Goal: Task Accomplishment & Management: Manage account settings

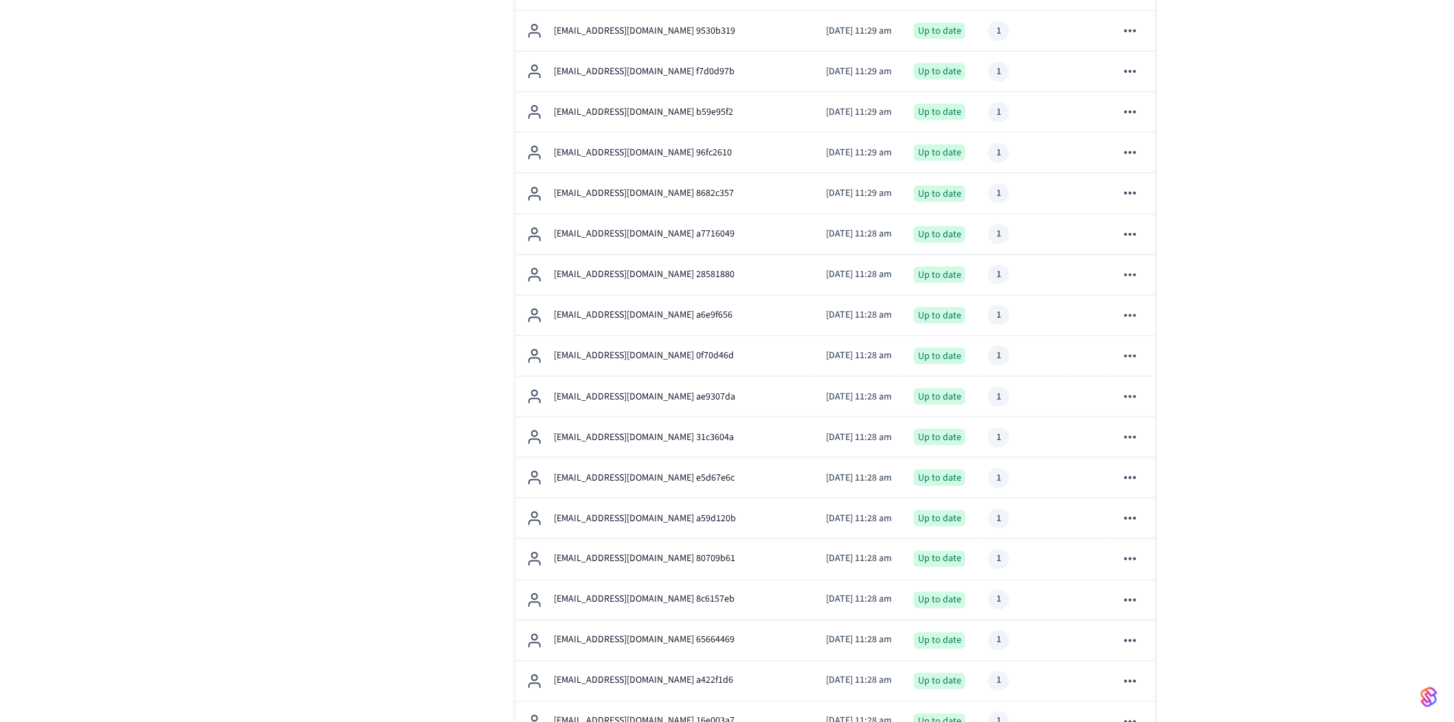
scroll to position [534, 0]
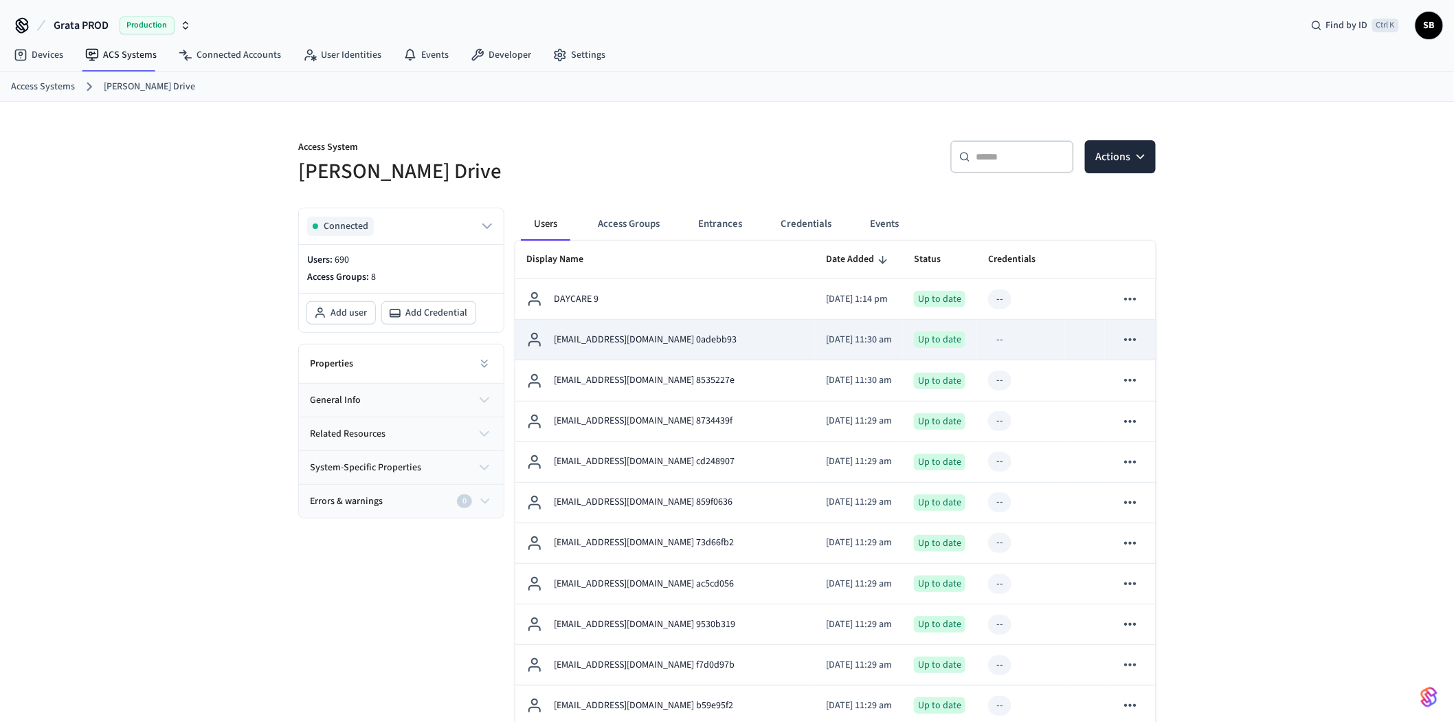
click at [680, 337] on p "[EMAIL_ADDRESS][DOMAIN_NAME] 0adebb93" at bounding box center [645, 340] width 183 height 14
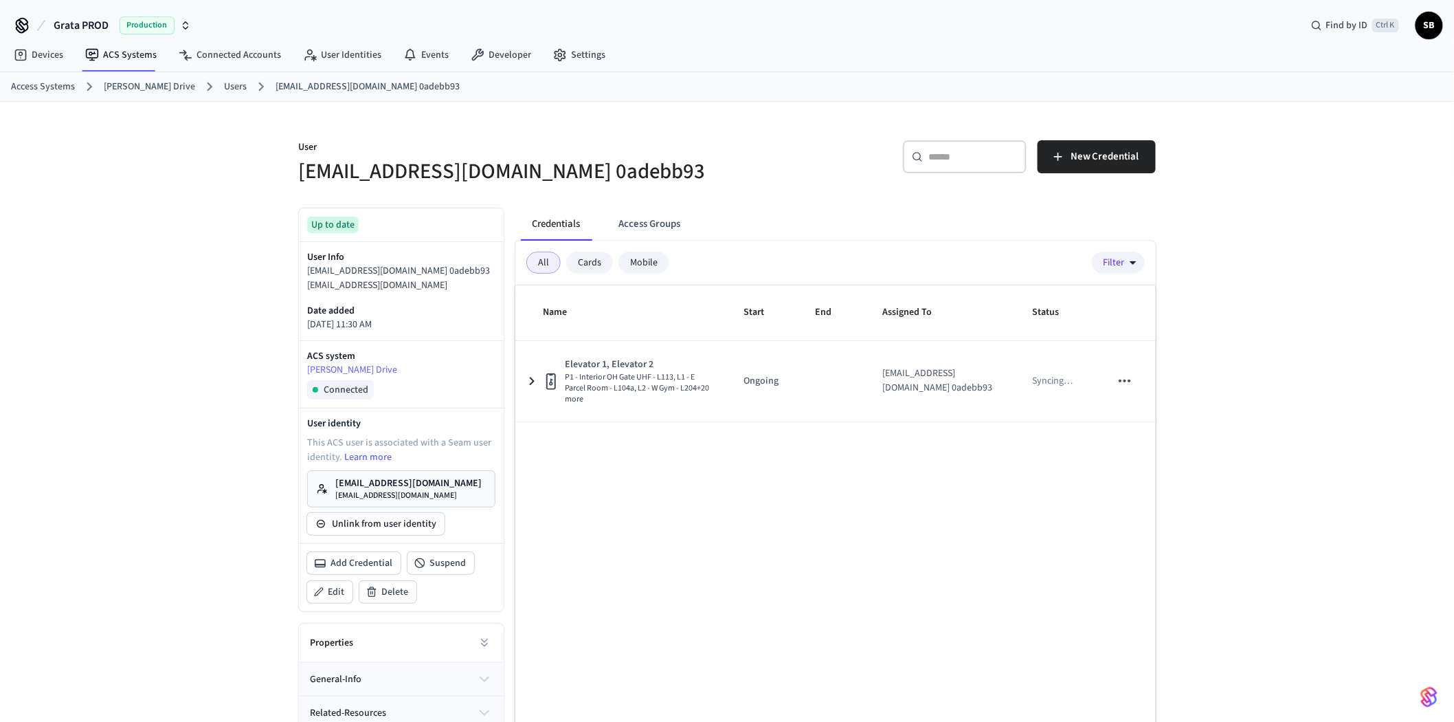
click at [224, 87] on link "Users" at bounding box center [235, 87] width 23 height 14
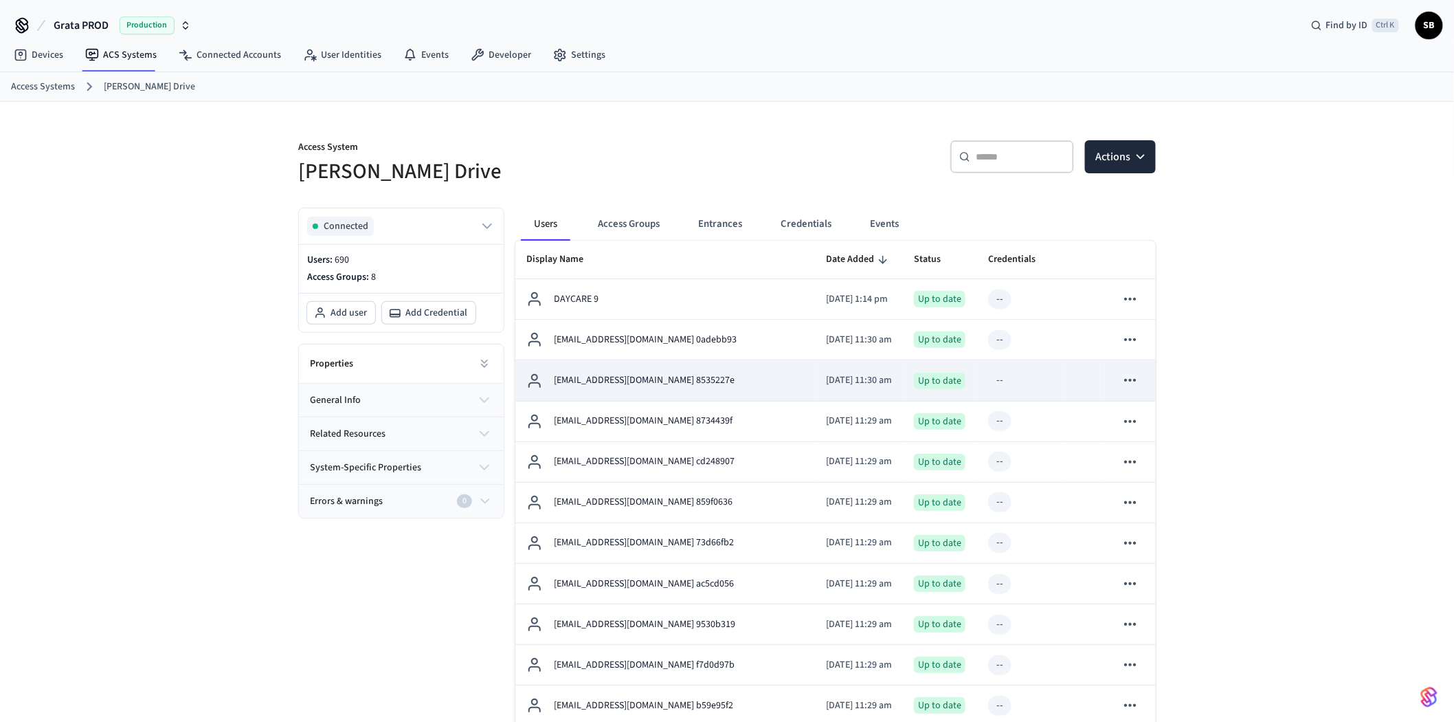
click at [614, 383] on p "[EMAIL_ADDRESS][DOMAIN_NAME] 8535227e" at bounding box center [644, 380] width 181 height 14
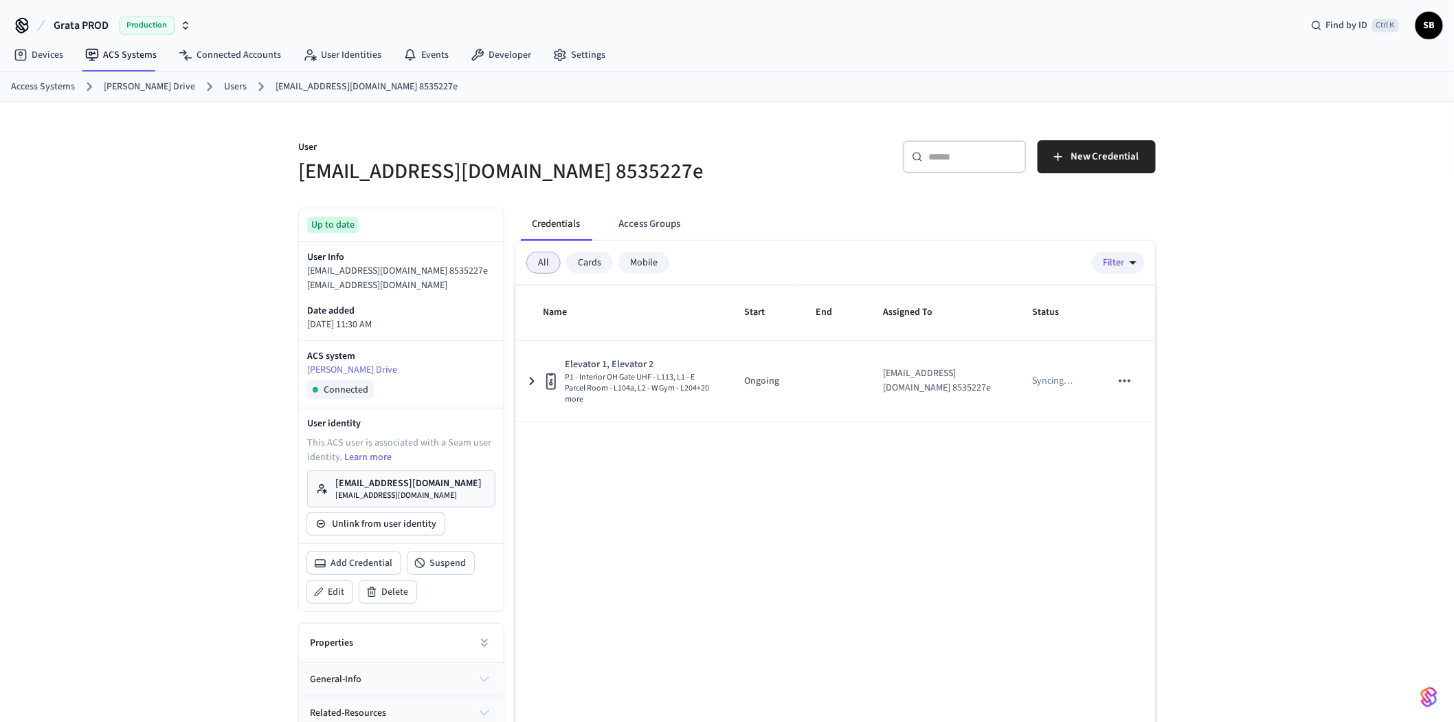
click at [224, 85] on link "Users" at bounding box center [235, 87] width 23 height 14
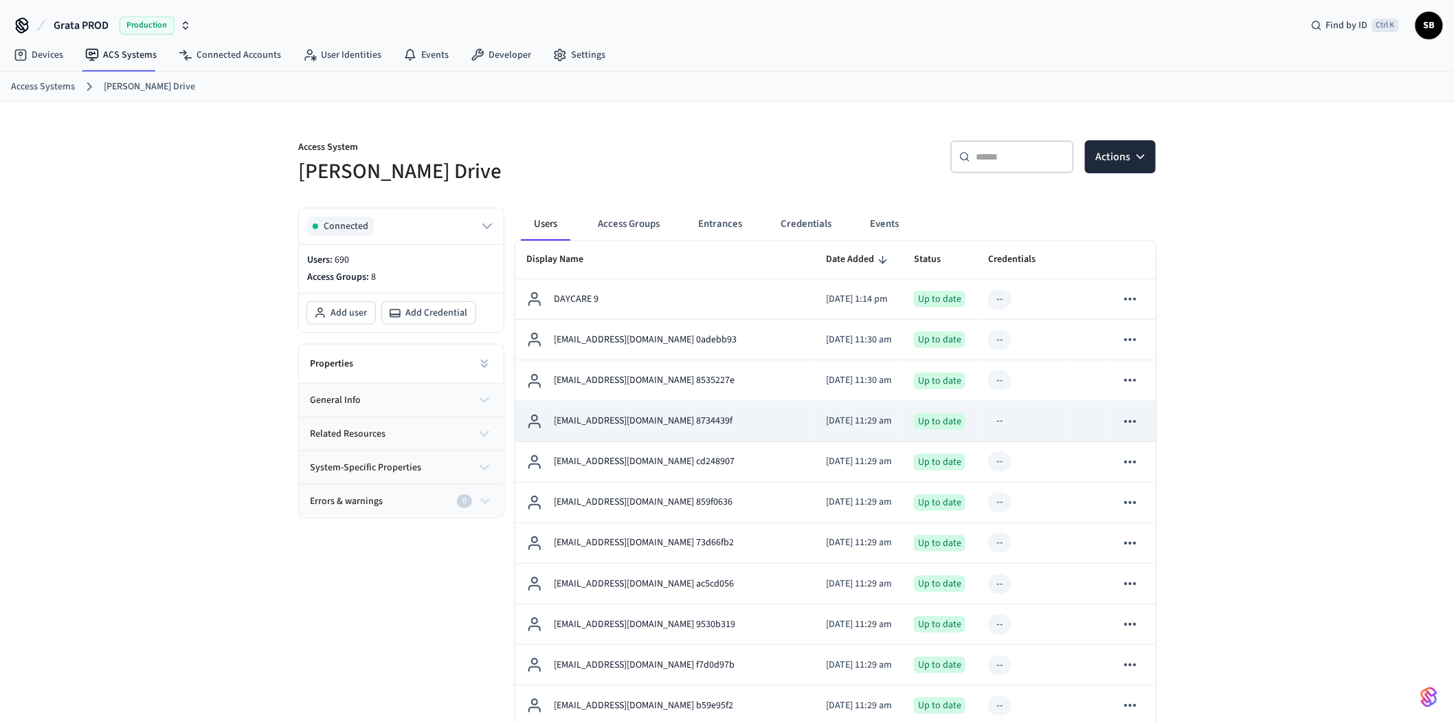
click at [627, 422] on p "[EMAIL_ADDRESS][DOMAIN_NAME] 8734439f" at bounding box center [643, 421] width 179 height 14
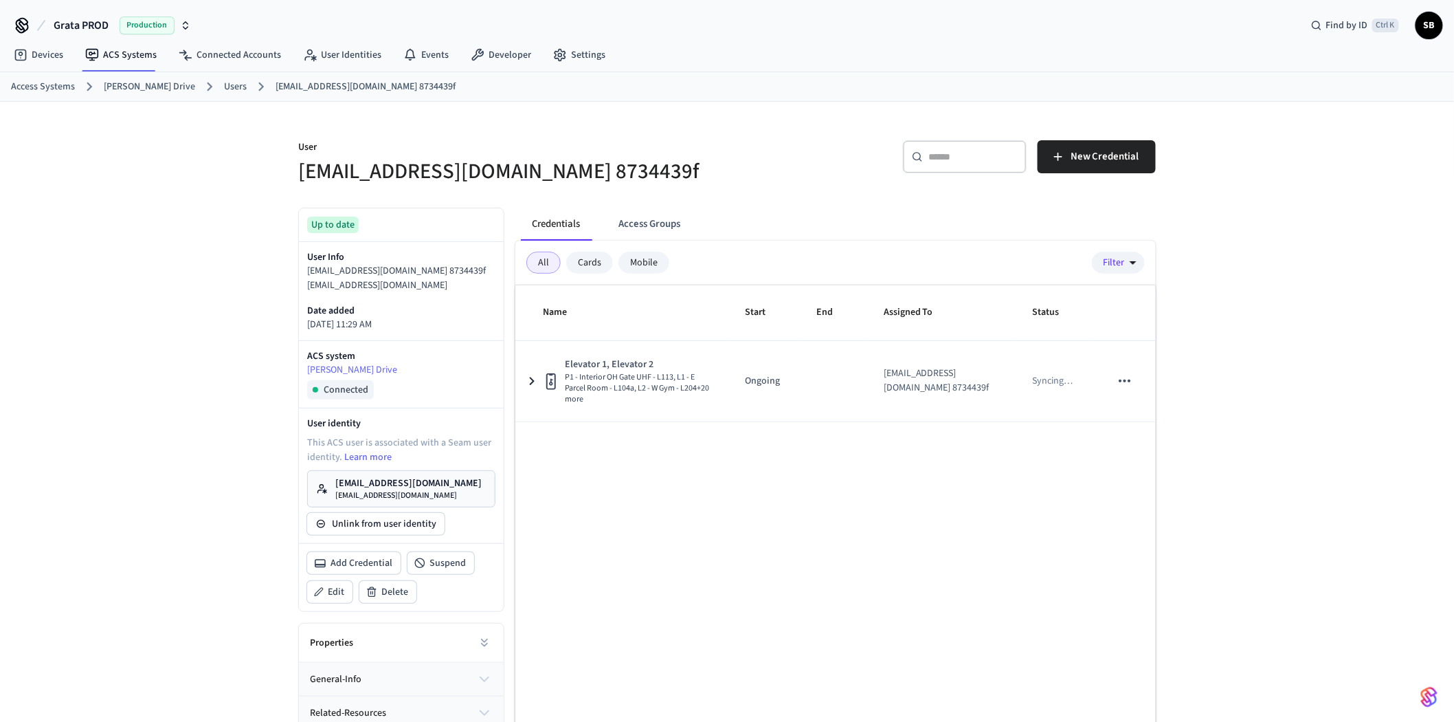
click at [224, 87] on link "Users" at bounding box center [235, 87] width 23 height 14
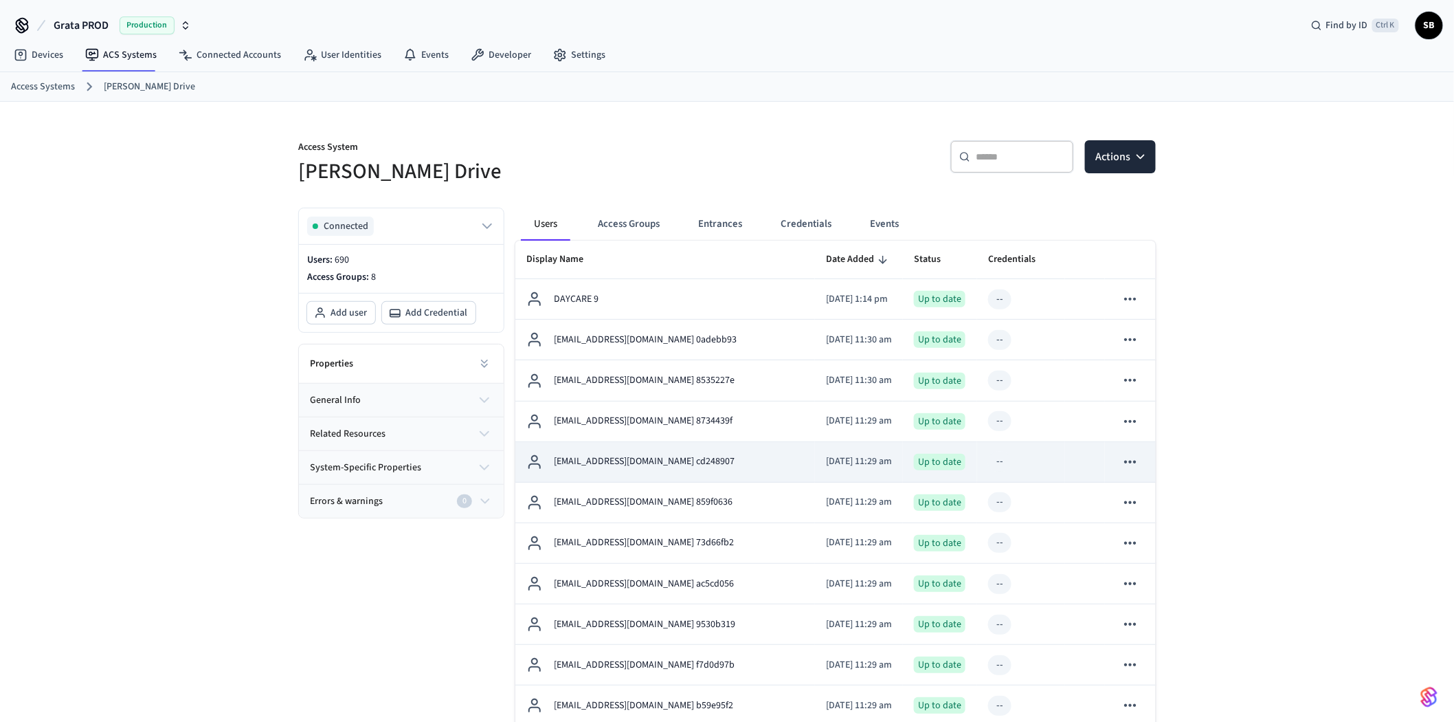
click at [628, 459] on p "[EMAIL_ADDRESS][DOMAIN_NAME] cd248907" at bounding box center [644, 461] width 181 height 14
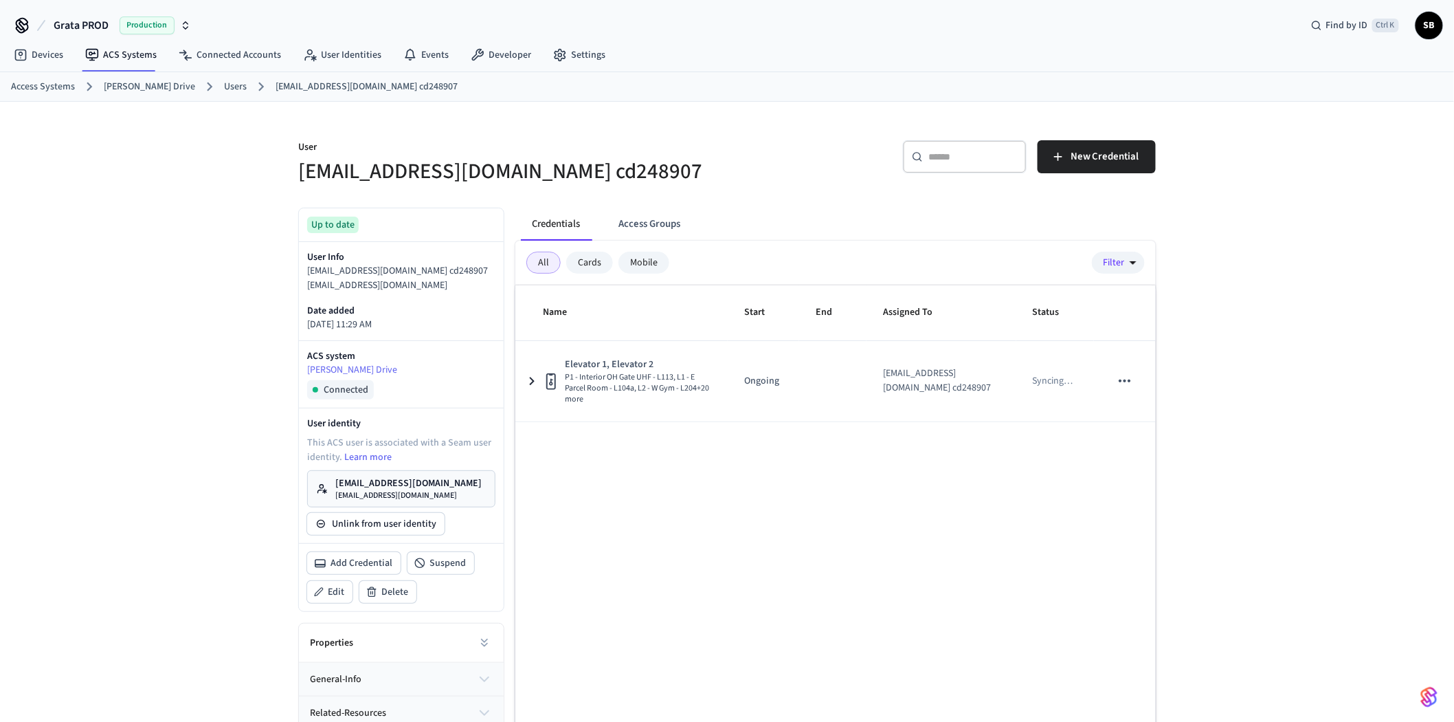
drag, startPoint x: 215, startPoint y: 85, endPoint x: 224, endPoint y: 101, distance: 18.8
click at [224, 85] on link "Users" at bounding box center [235, 87] width 23 height 14
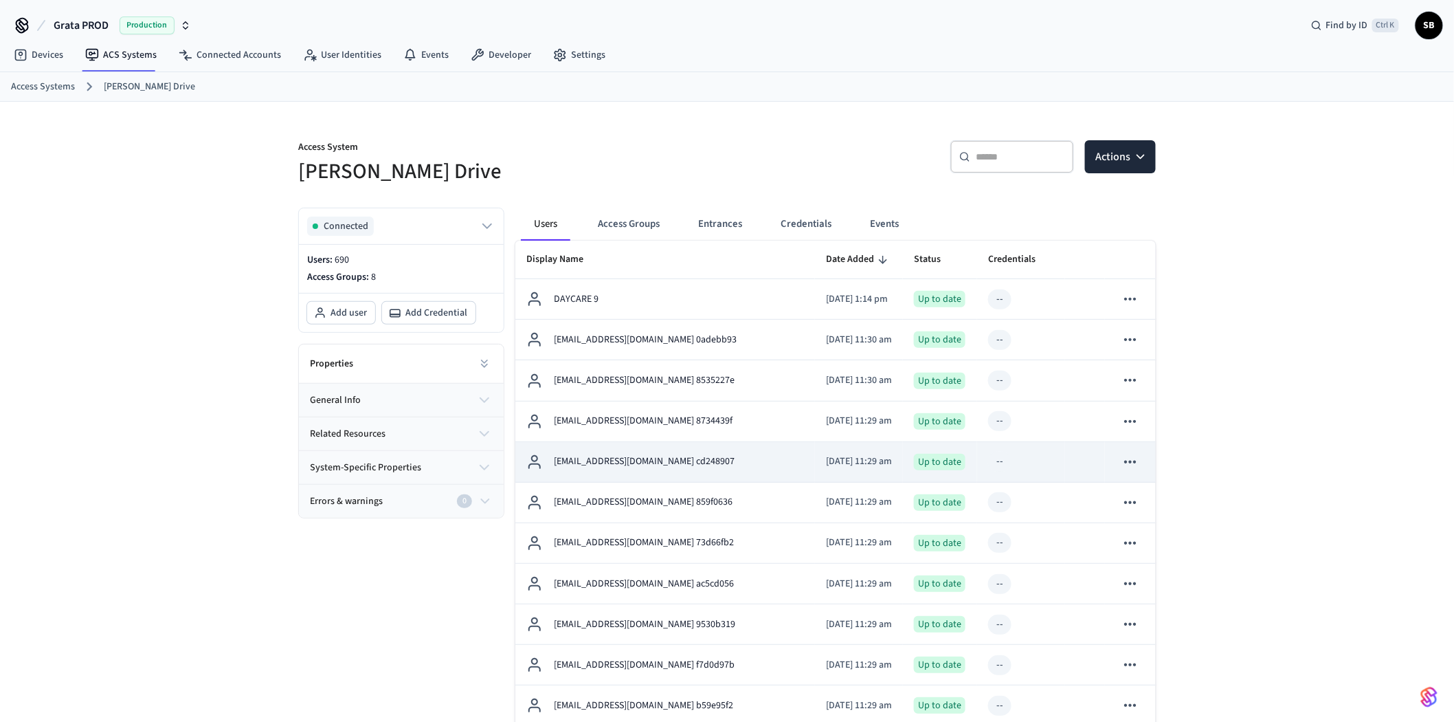
drag, startPoint x: 621, startPoint y: 502, endPoint x: 596, endPoint y: 481, distance: 32.6
click at [621, 502] on p "[EMAIL_ADDRESS][DOMAIN_NAME] 859f0636" at bounding box center [643, 502] width 179 height 14
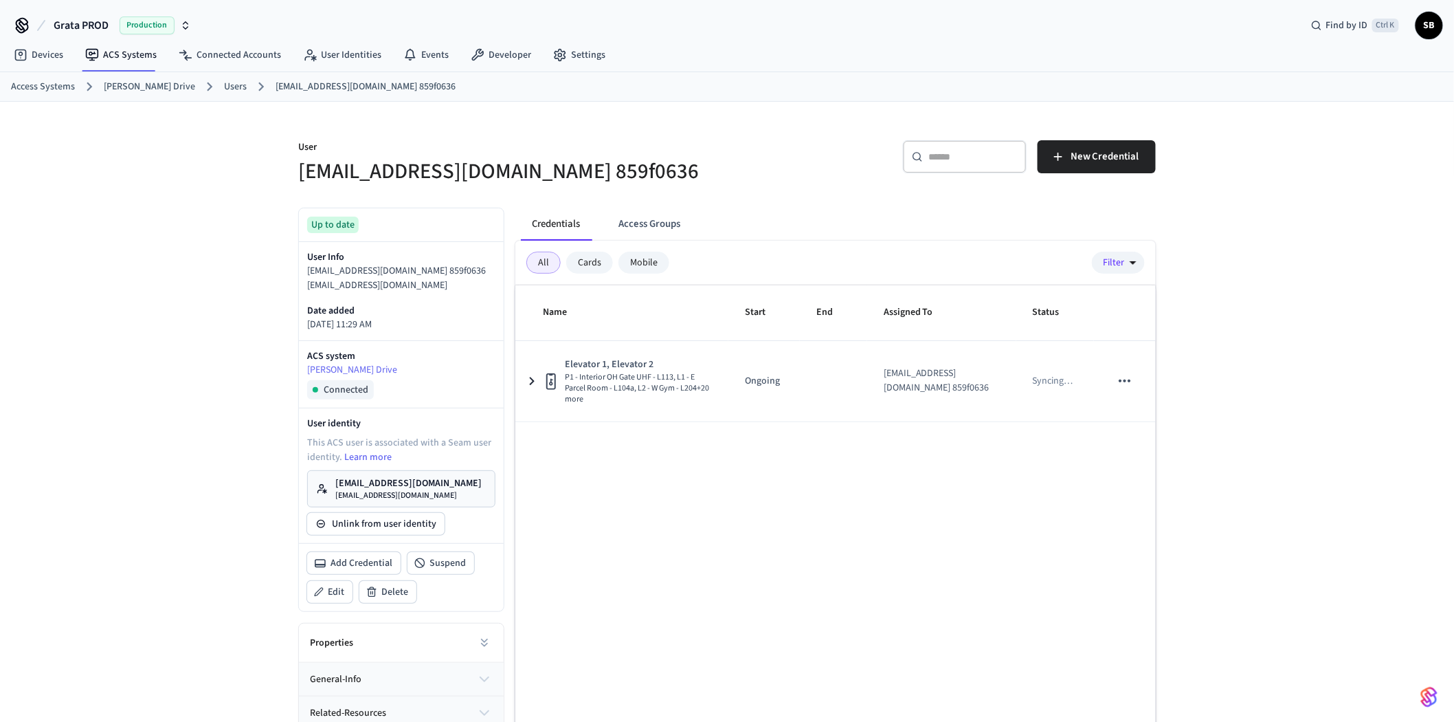
click at [224, 85] on link "Users" at bounding box center [235, 87] width 23 height 14
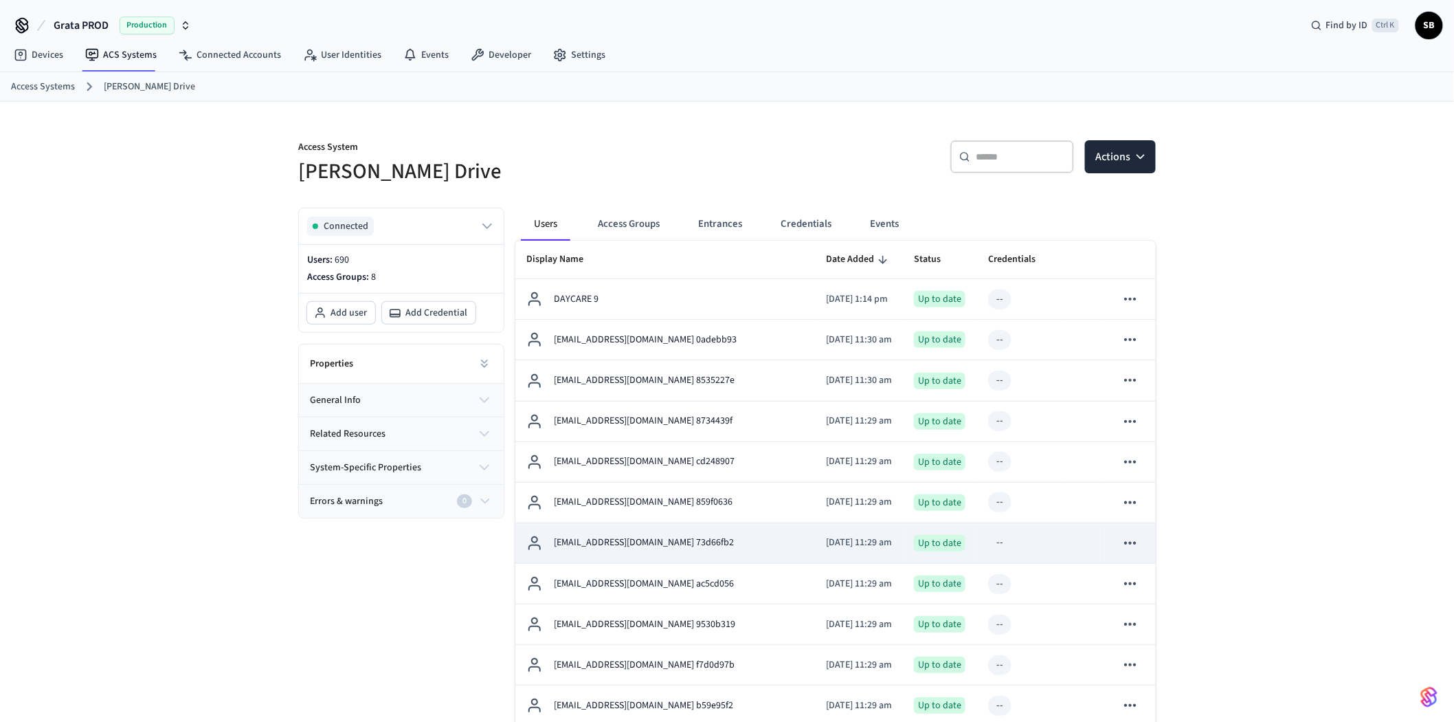
click at [638, 546] on p "[EMAIL_ADDRESS][DOMAIN_NAME] 73d66fb2" at bounding box center [644, 542] width 180 height 14
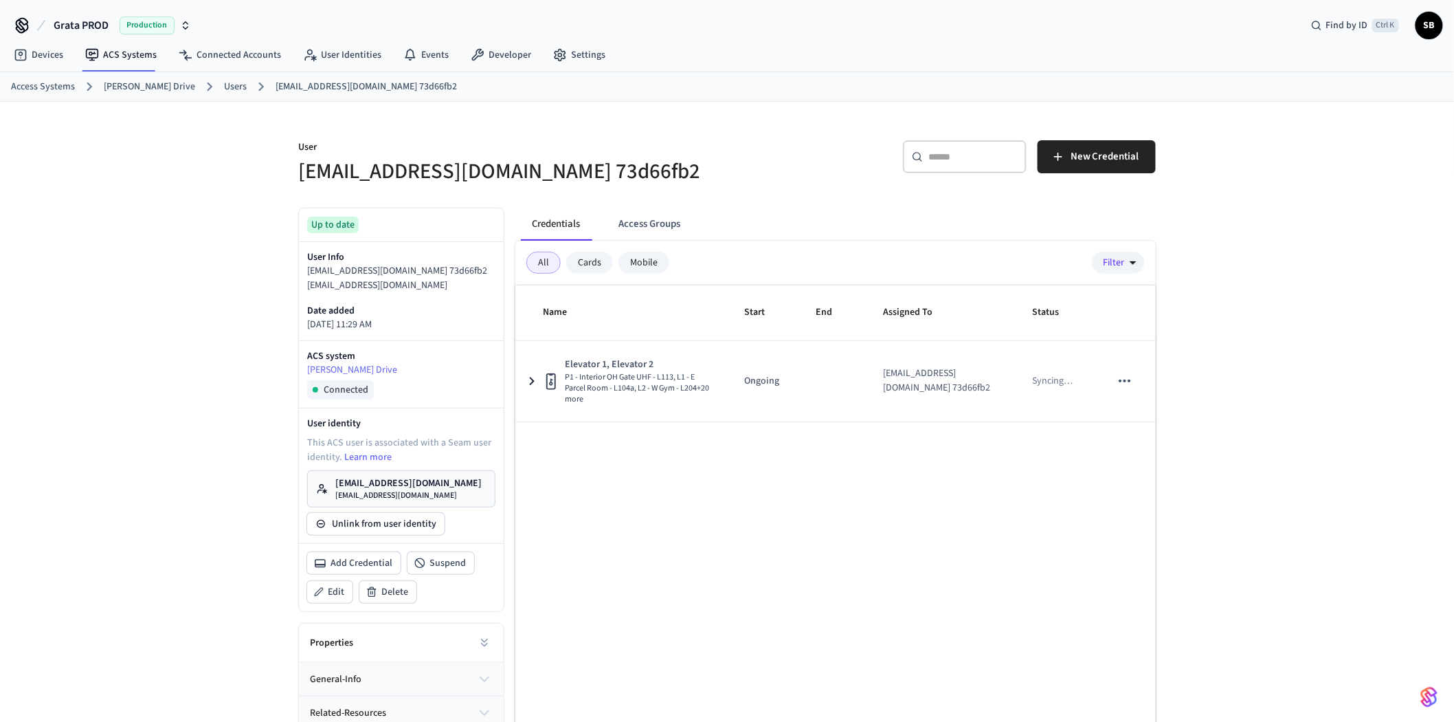
click at [224, 83] on link "Users" at bounding box center [235, 87] width 23 height 14
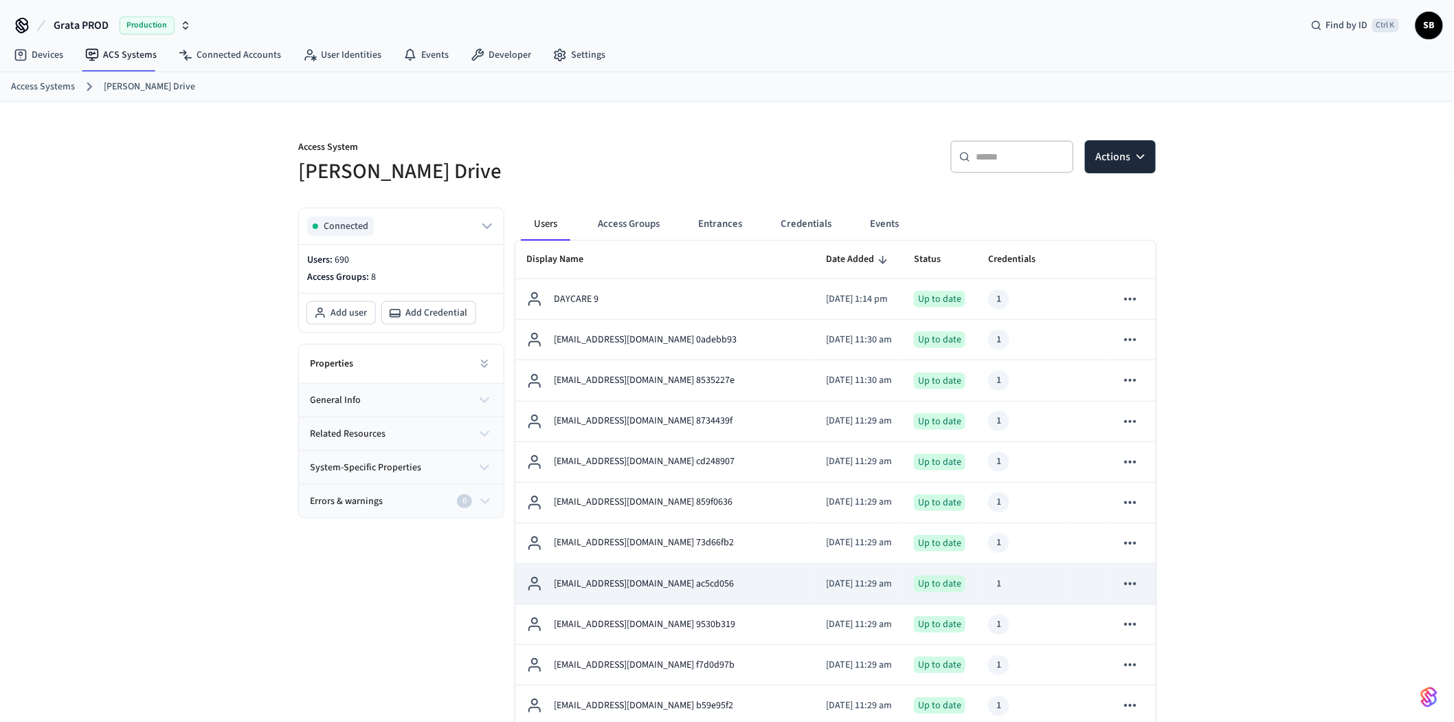
click at [642, 585] on p "[EMAIL_ADDRESS][DOMAIN_NAME] ac5cd056" at bounding box center [644, 584] width 180 height 14
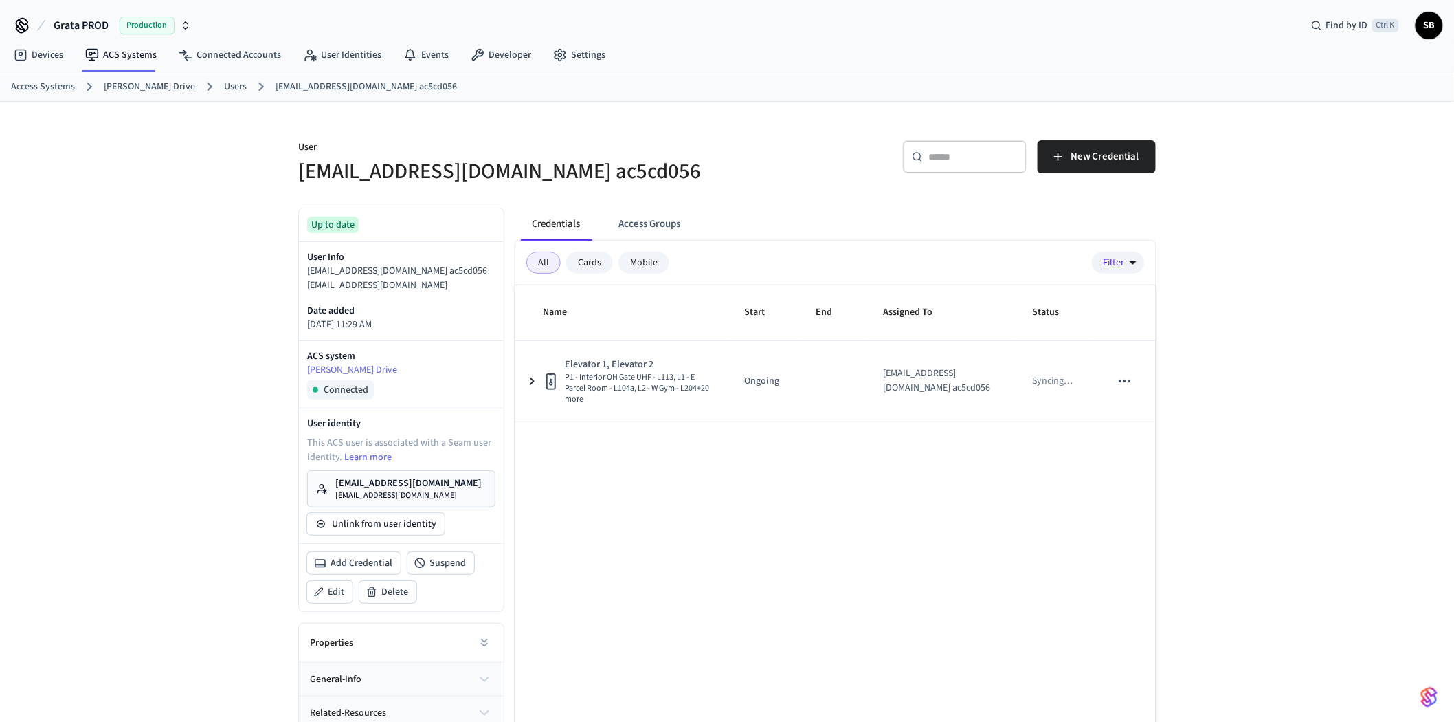
click at [224, 85] on link "Users" at bounding box center [235, 87] width 23 height 14
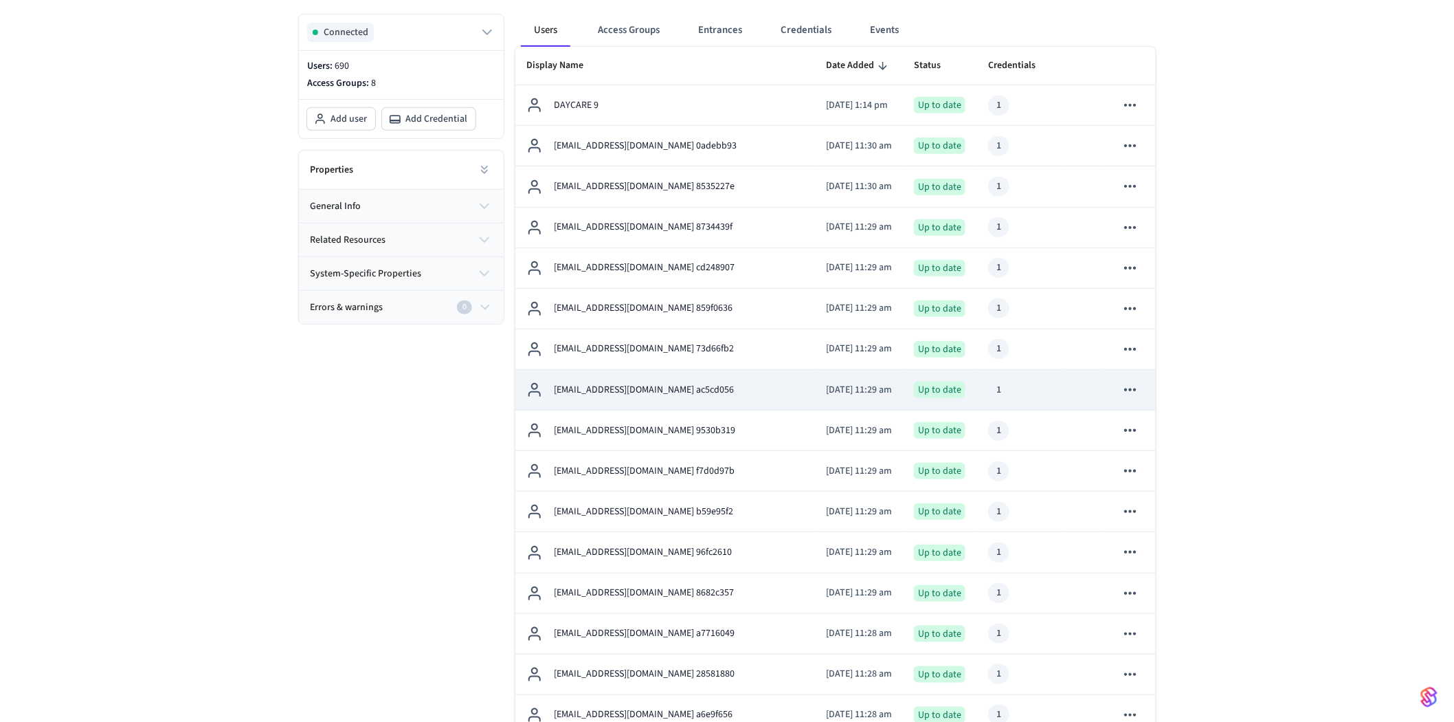
scroll to position [229, 0]
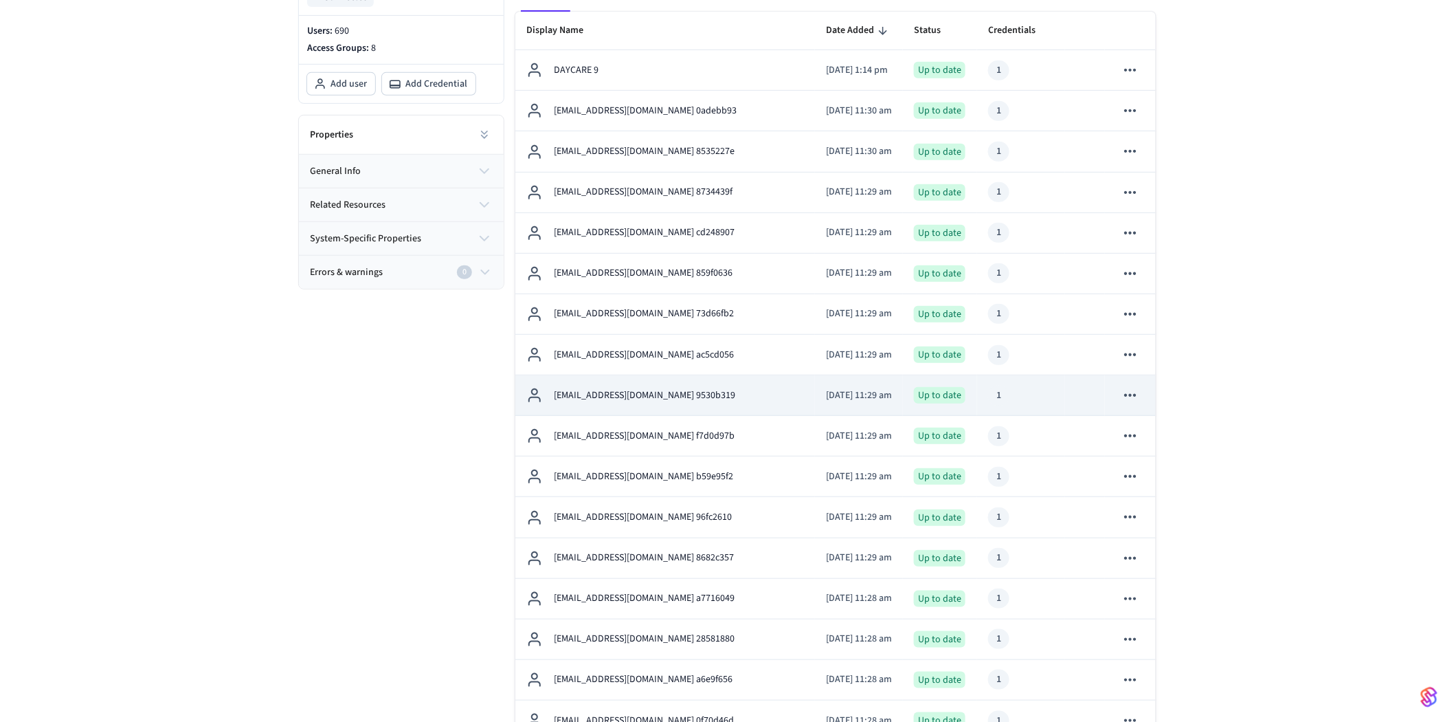
click at [645, 388] on p "[EMAIL_ADDRESS][DOMAIN_NAME] 9530b319" at bounding box center [644, 395] width 181 height 14
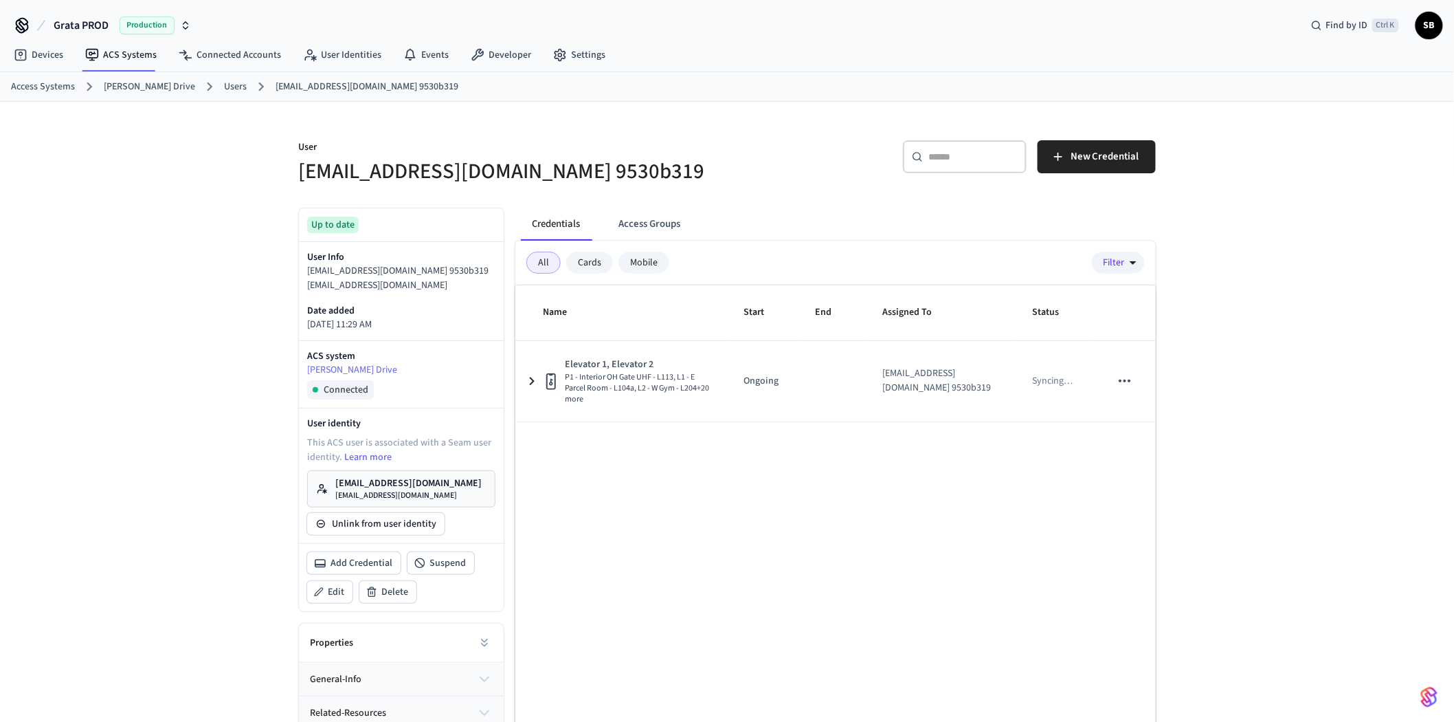
click at [228, 84] on link "Users" at bounding box center [235, 87] width 23 height 14
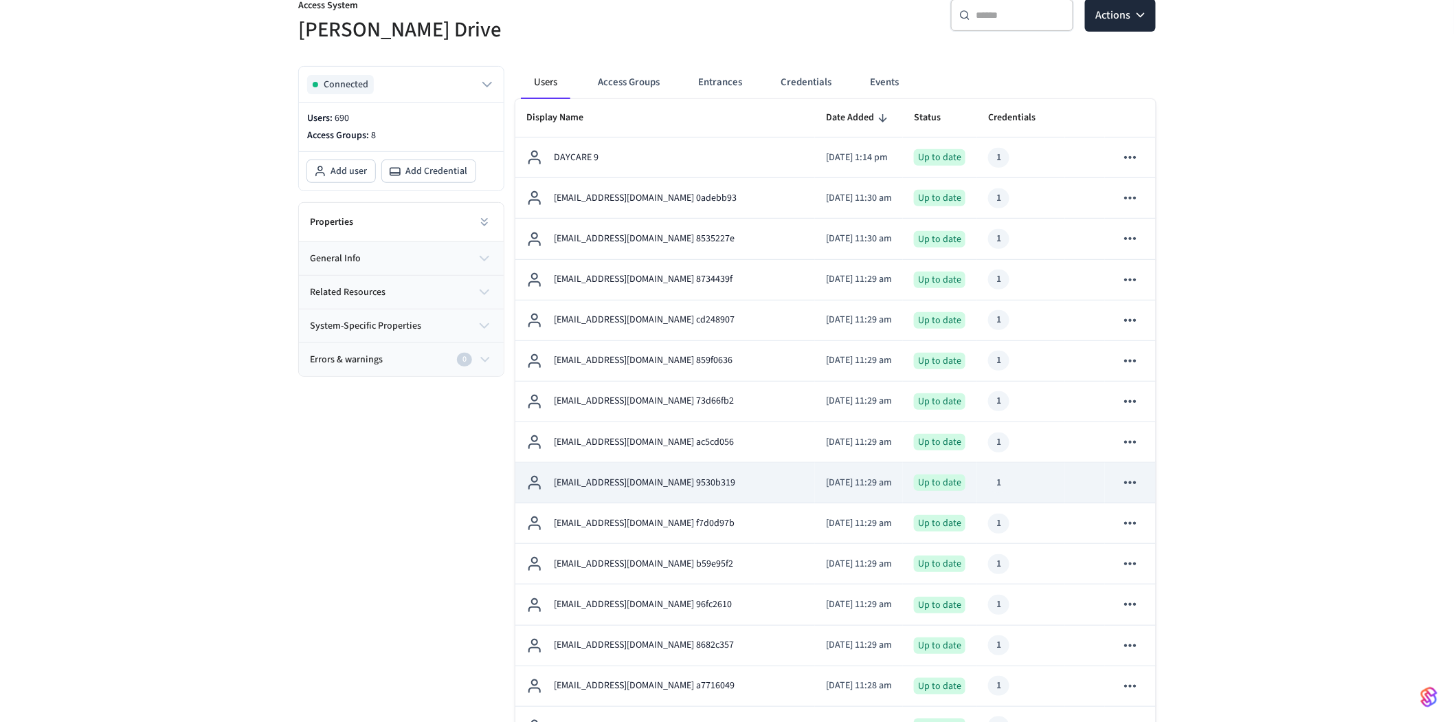
scroll to position [153, 0]
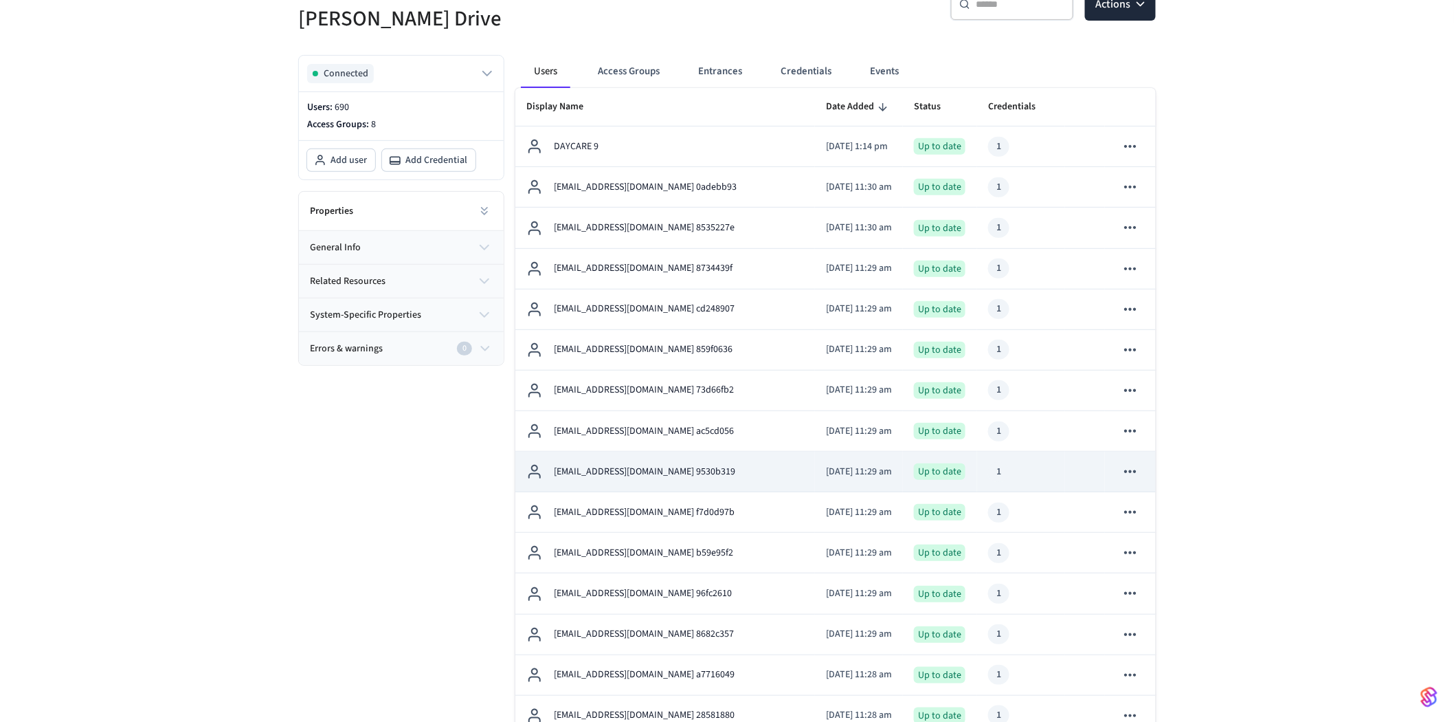
click at [651, 473] on p "[EMAIL_ADDRESS][DOMAIN_NAME] 9530b319" at bounding box center [644, 472] width 181 height 14
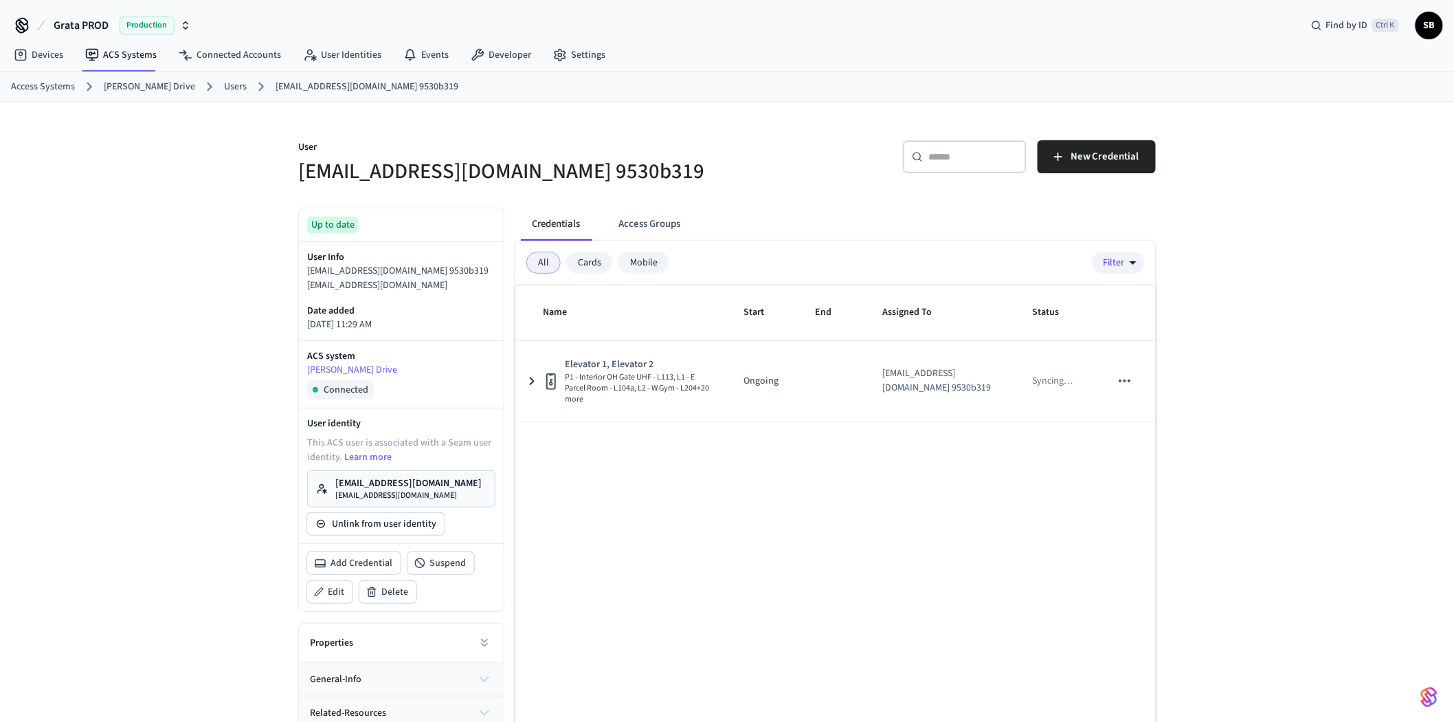
click at [224, 92] on link "Users" at bounding box center [235, 87] width 23 height 14
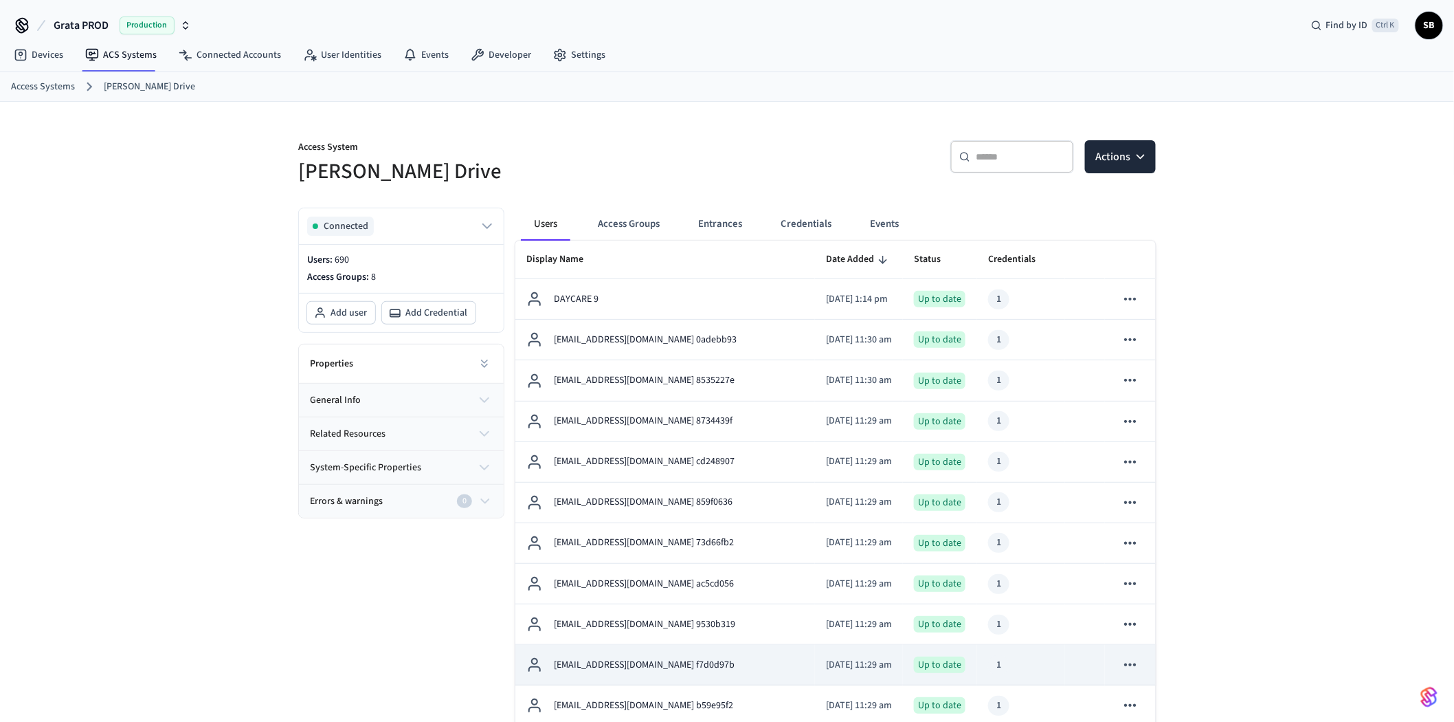
click at [655, 667] on p "[EMAIL_ADDRESS][DOMAIN_NAME] f7d0d97b" at bounding box center [644, 665] width 181 height 14
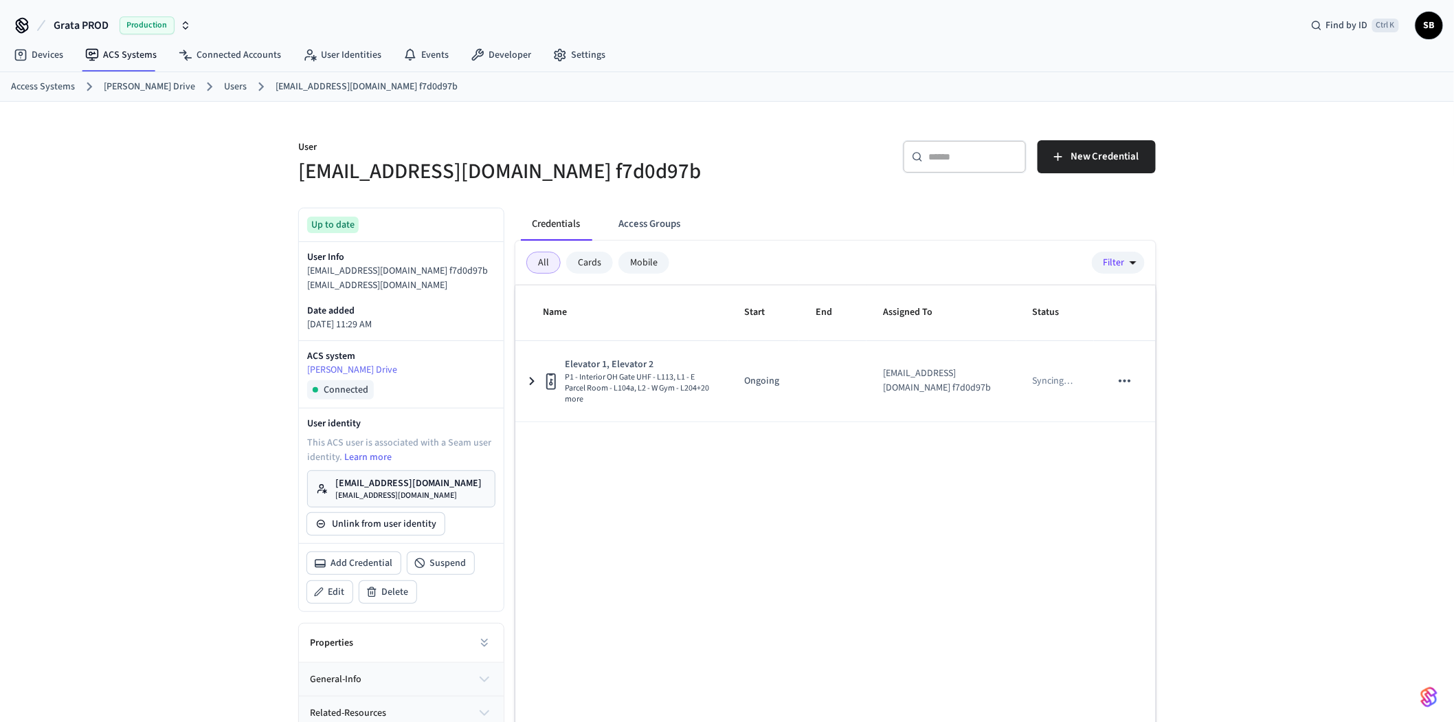
click at [224, 85] on link "Users" at bounding box center [235, 87] width 23 height 14
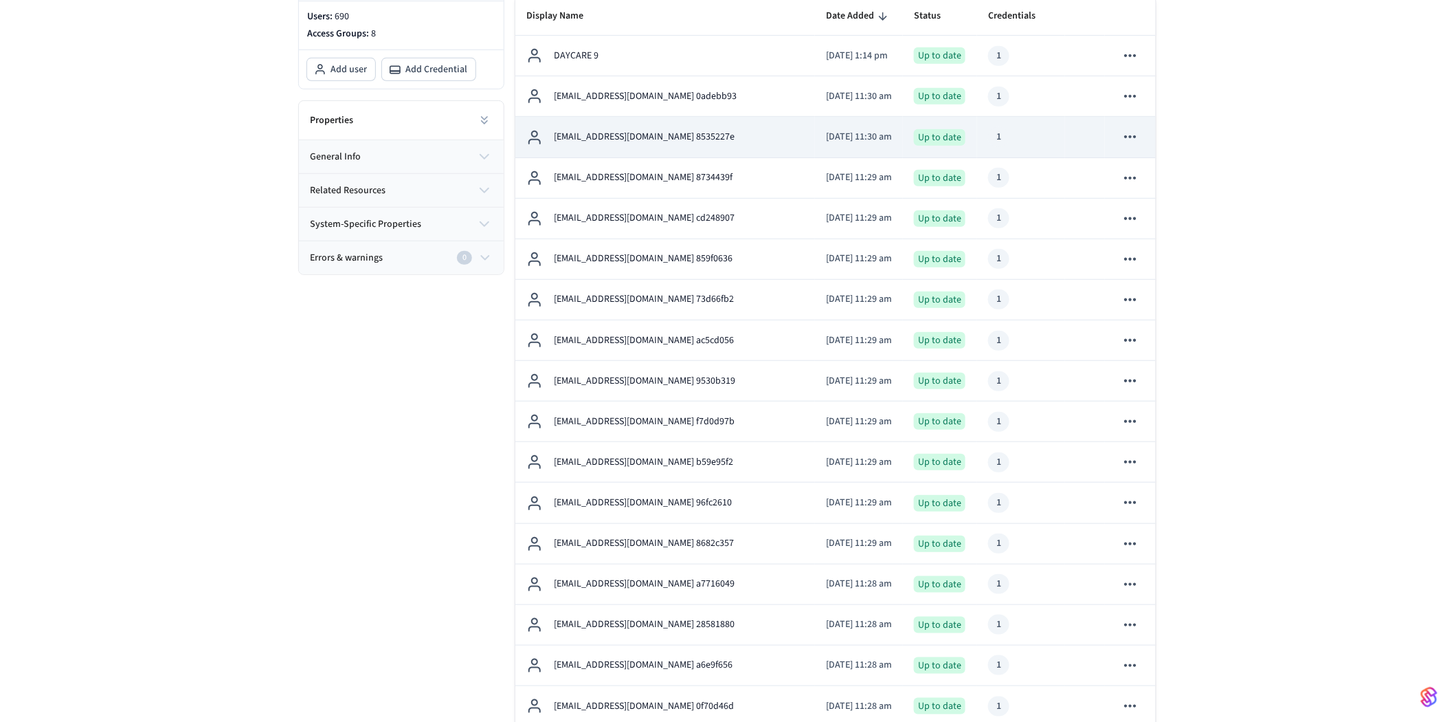
scroll to position [305, 0]
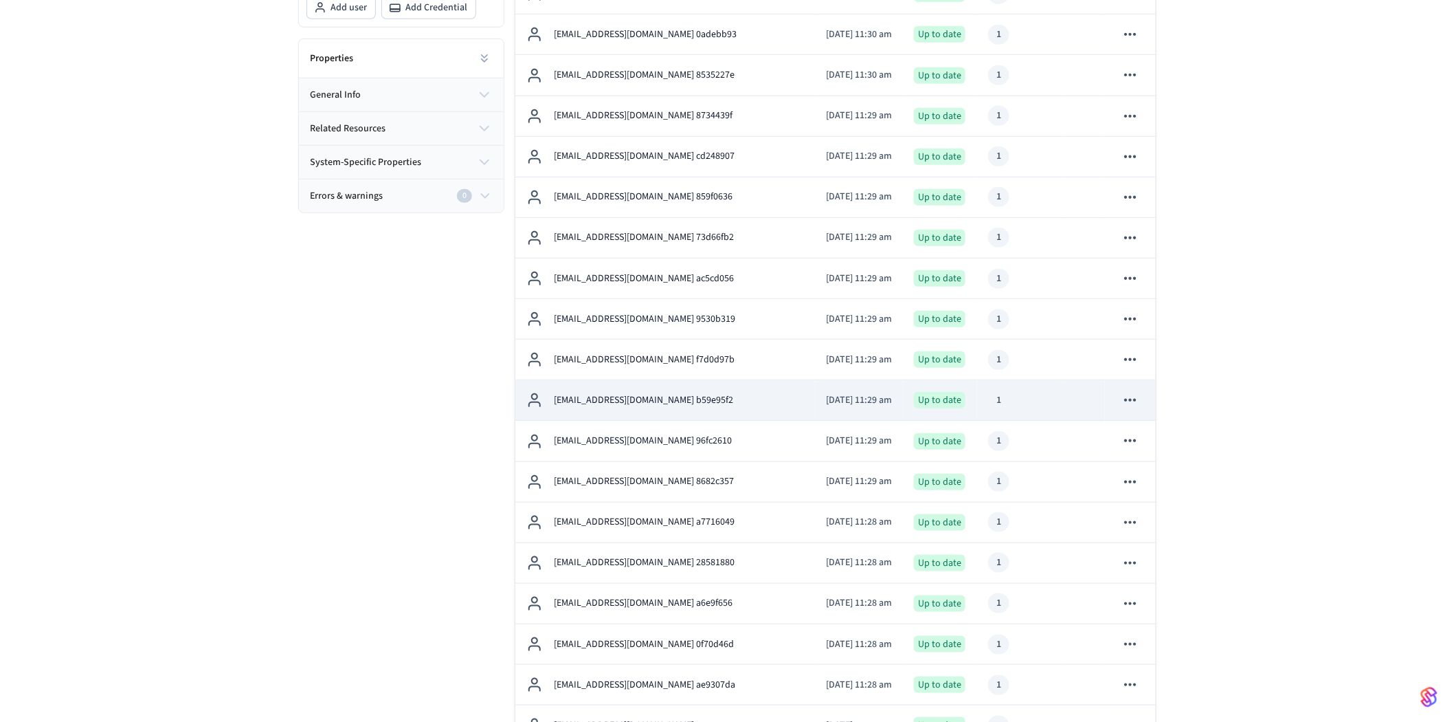
click at [645, 396] on p "[EMAIL_ADDRESS][DOMAIN_NAME] b59e95f2" at bounding box center [643, 400] width 179 height 14
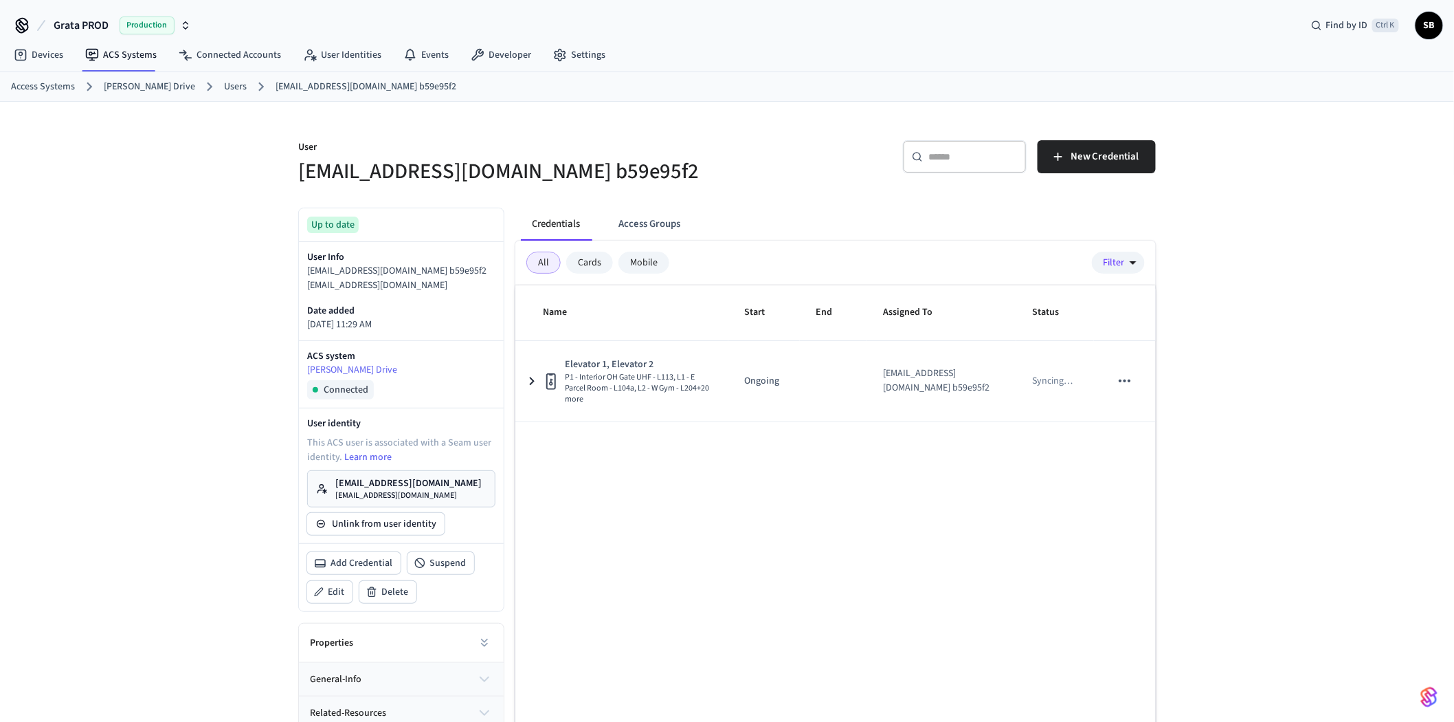
drag, startPoint x: 214, startPoint y: 83, endPoint x: 338, endPoint y: 195, distance: 167.4
click at [224, 83] on link "Users" at bounding box center [235, 87] width 23 height 14
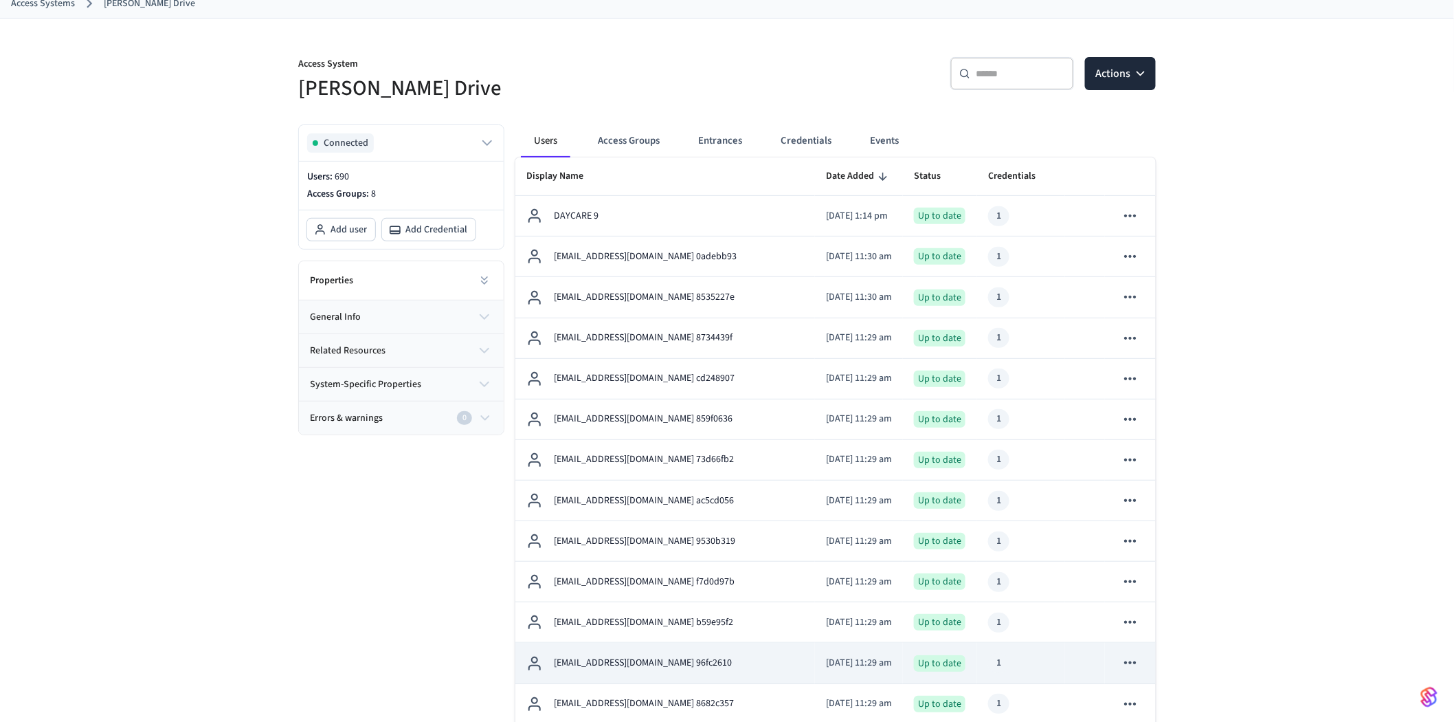
scroll to position [229, 0]
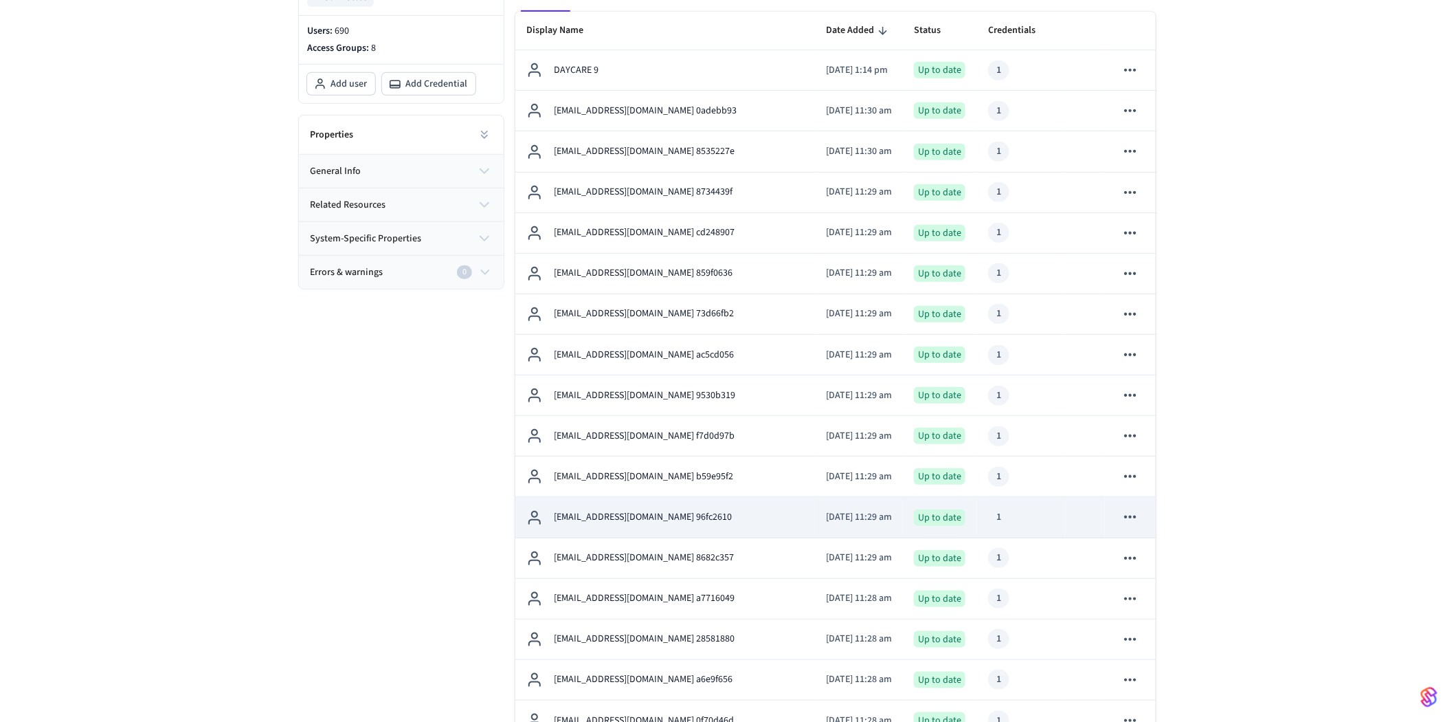
click at [672, 509] on div "[EMAIL_ADDRESS][DOMAIN_NAME] 96fc2610" at bounding box center [665, 517] width 278 height 16
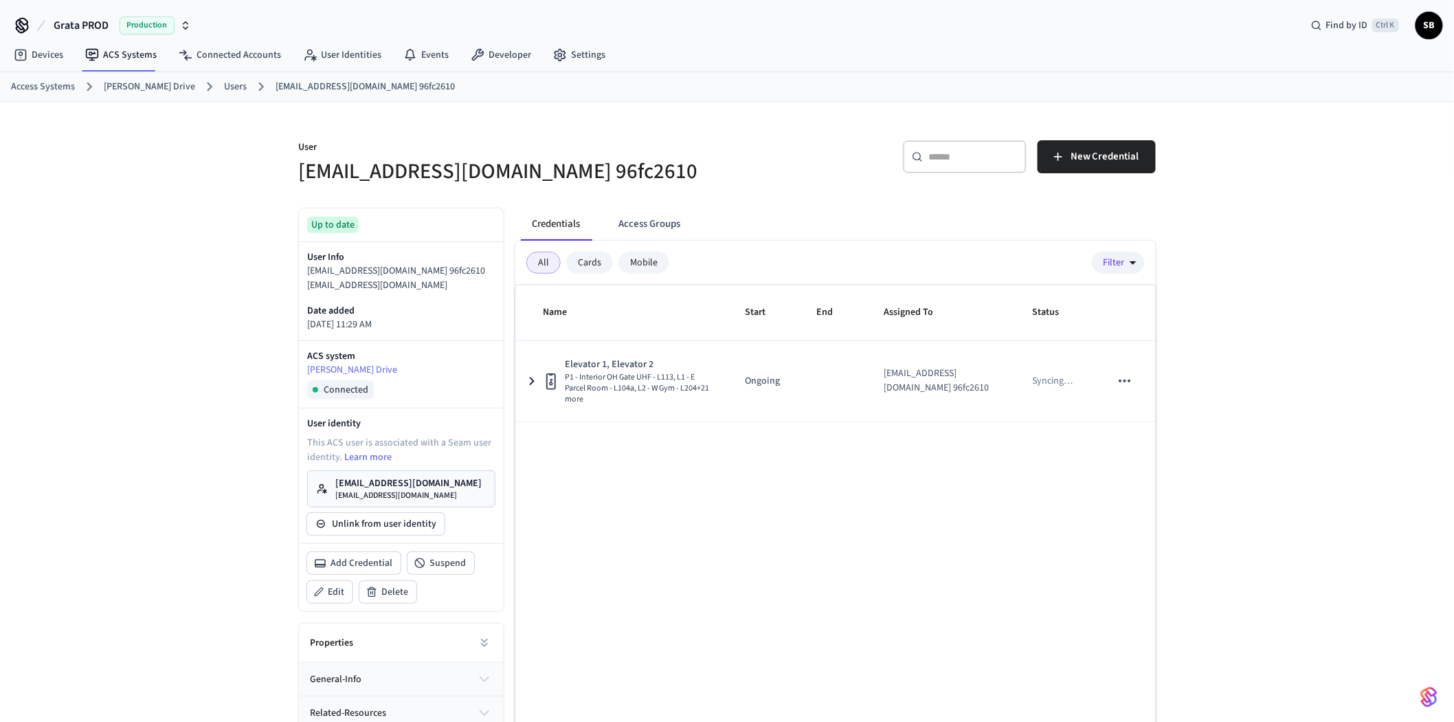
click at [224, 80] on link "Users" at bounding box center [235, 87] width 23 height 14
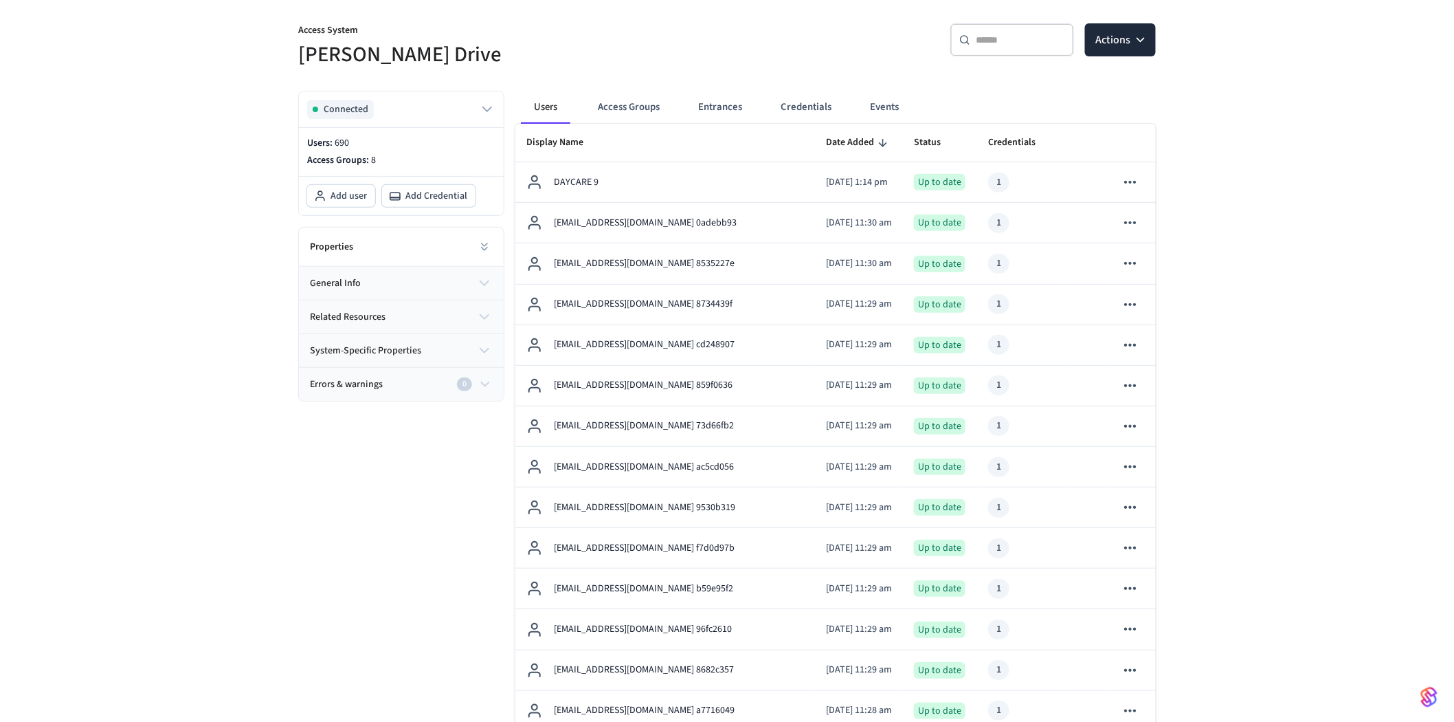
scroll to position [305, 0]
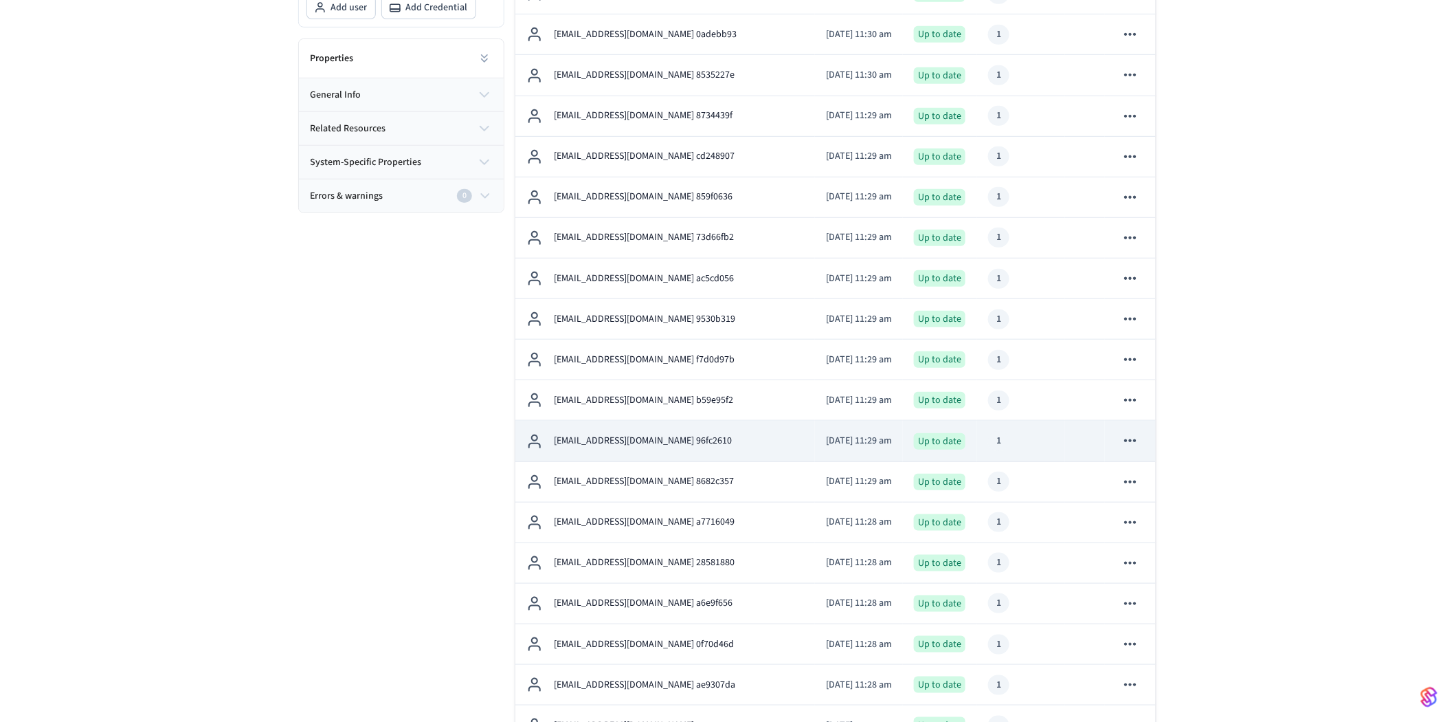
click at [644, 434] on p "[EMAIL_ADDRESS][DOMAIN_NAME] 96fc2610" at bounding box center [643, 441] width 178 height 14
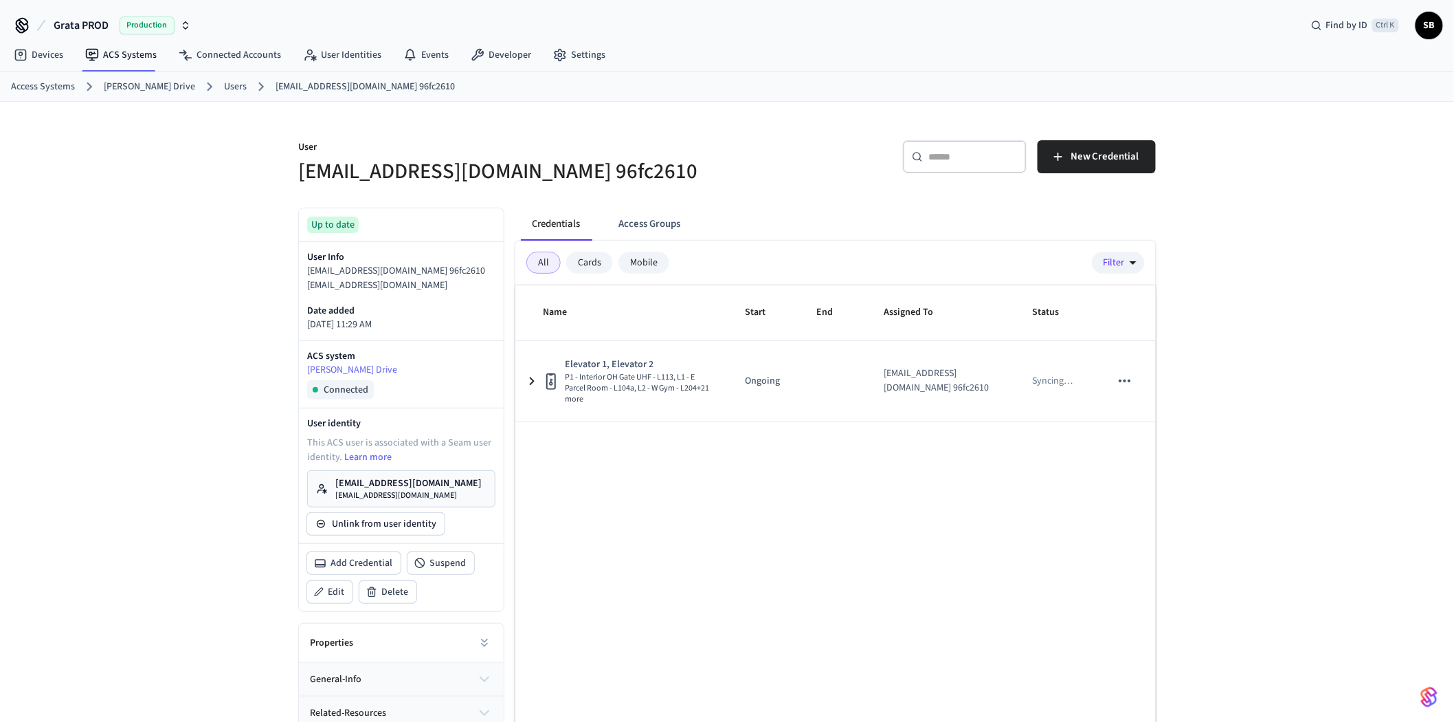
click at [224, 87] on link "Users" at bounding box center [235, 87] width 23 height 14
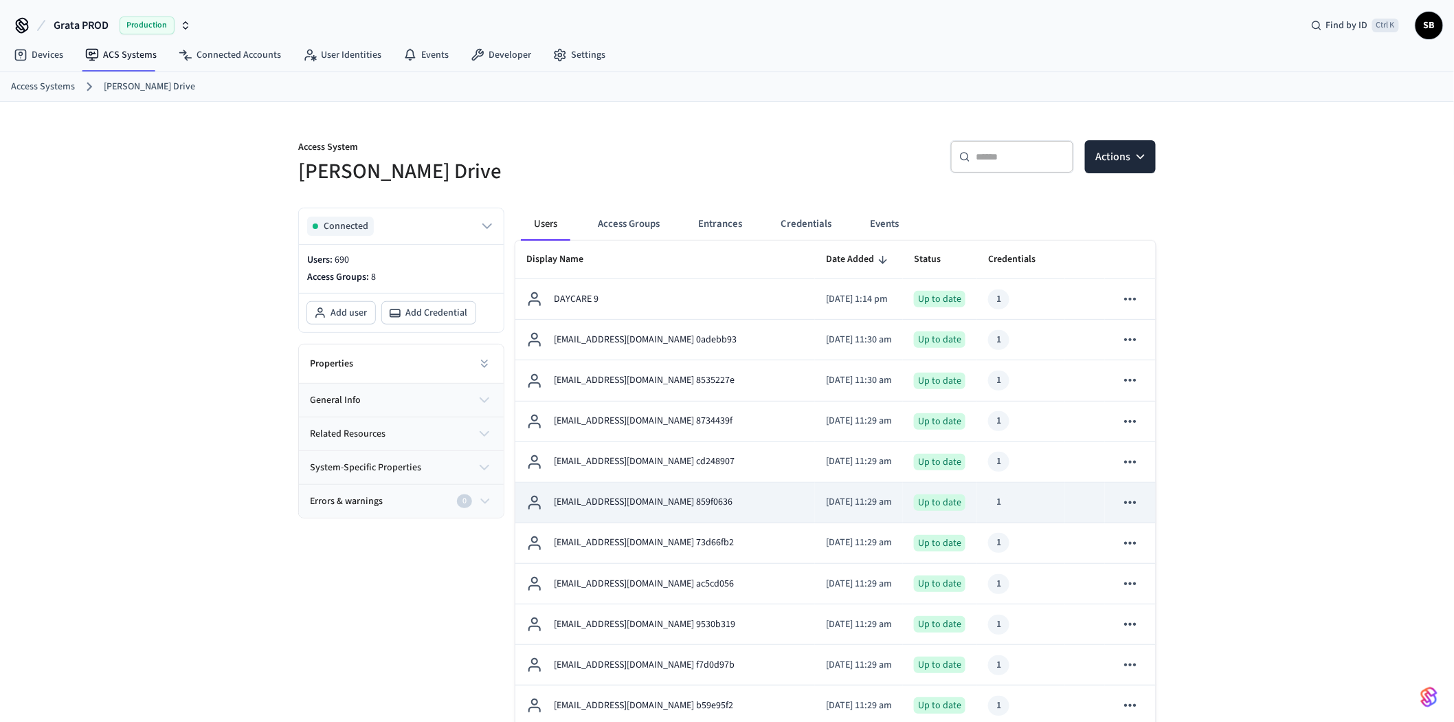
scroll to position [305, 0]
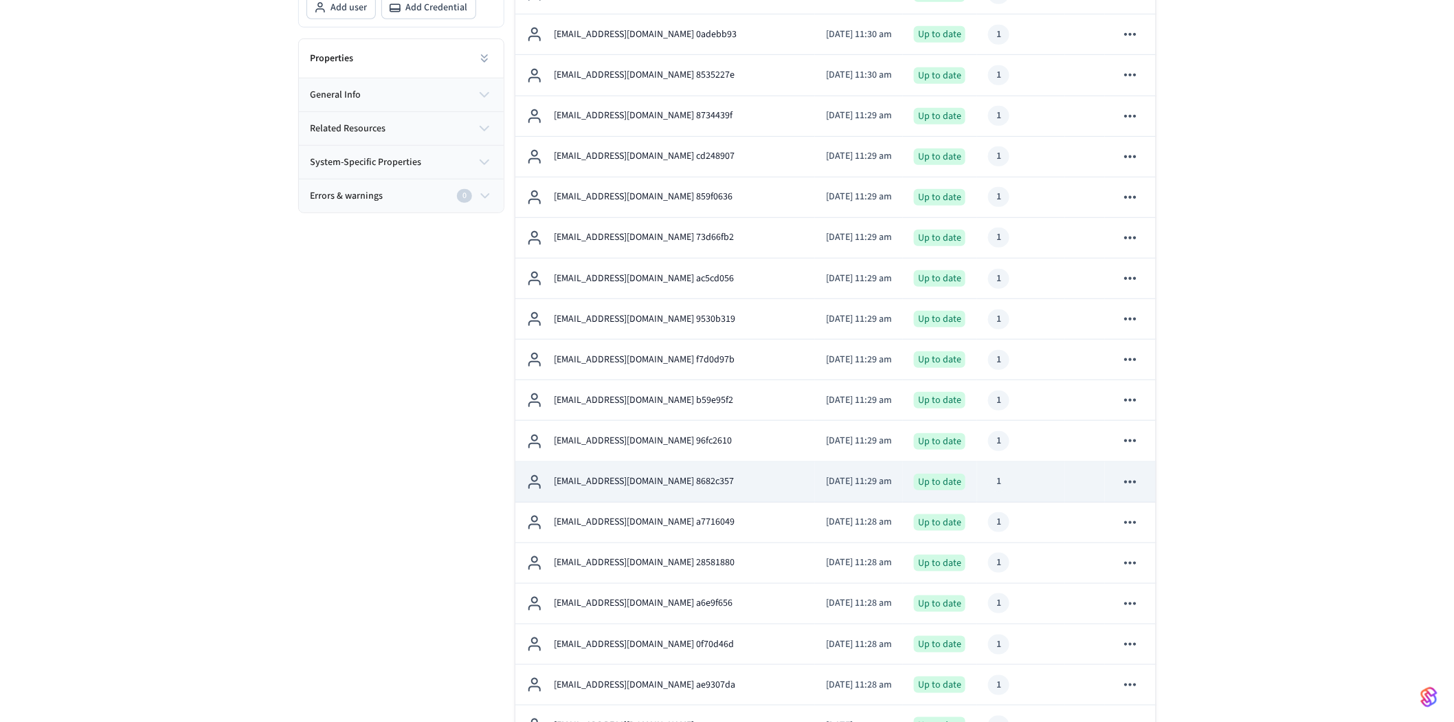
click at [658, 491] on td "[EMAIL_ADDRESS][DOMAIN_NAME] 8682c357" at bounding box center [665, 482] width 300 height 41
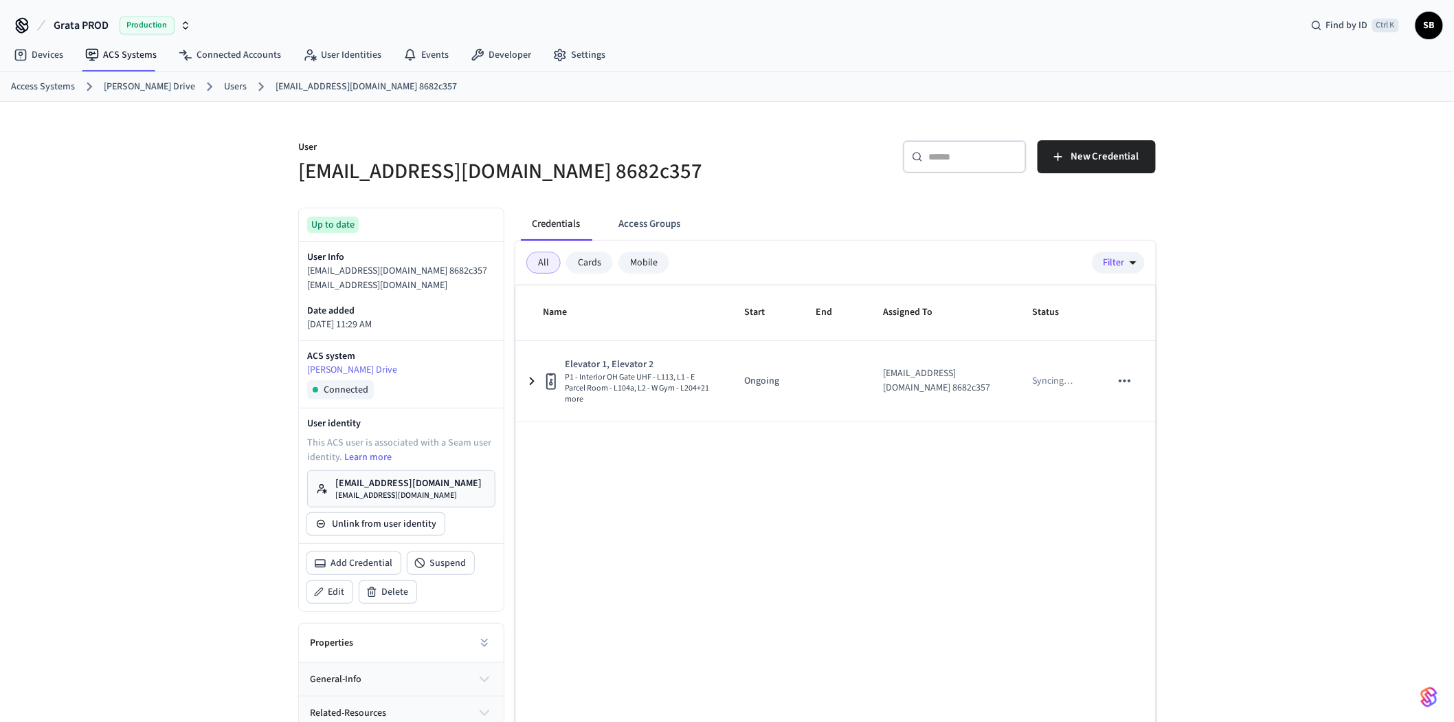
click at [224, 84] on link "Users" at bounding box center [235, 87] width 23 height 14
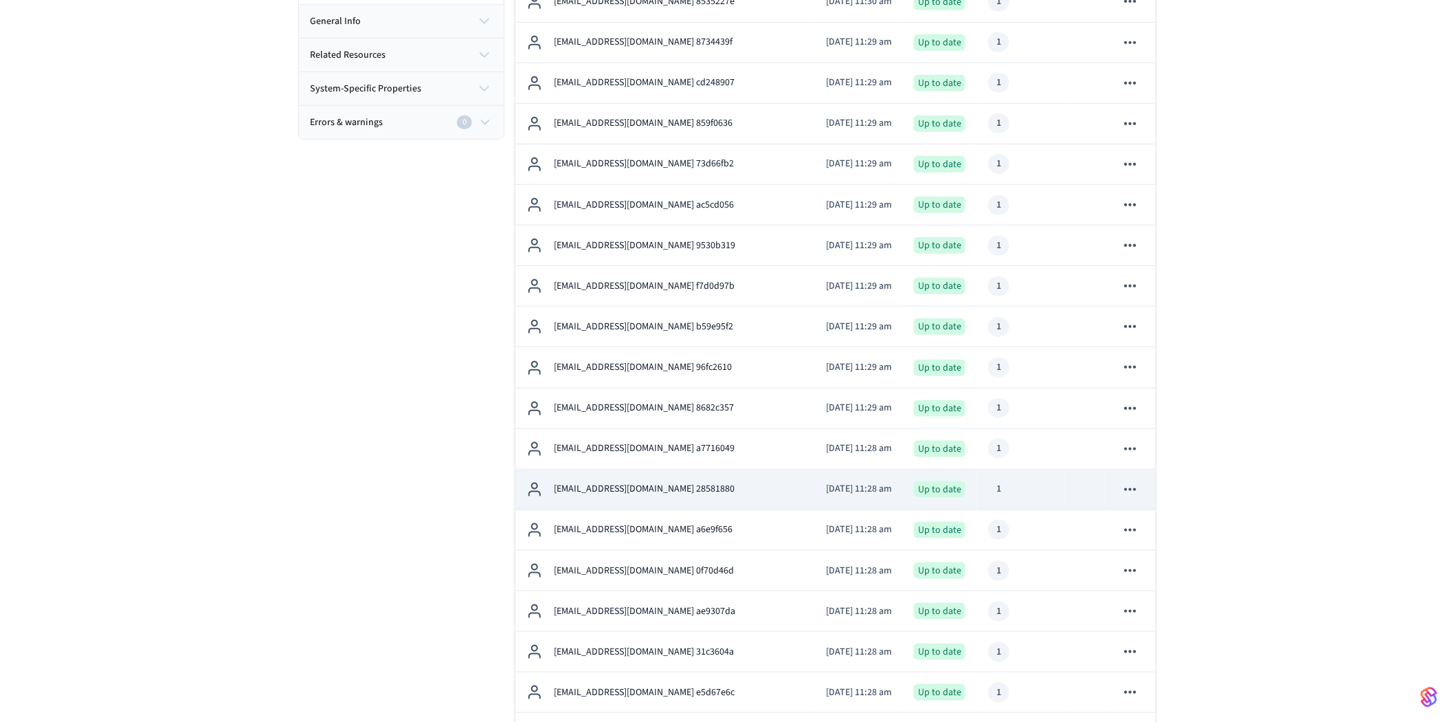
scroll to position [381, 0]
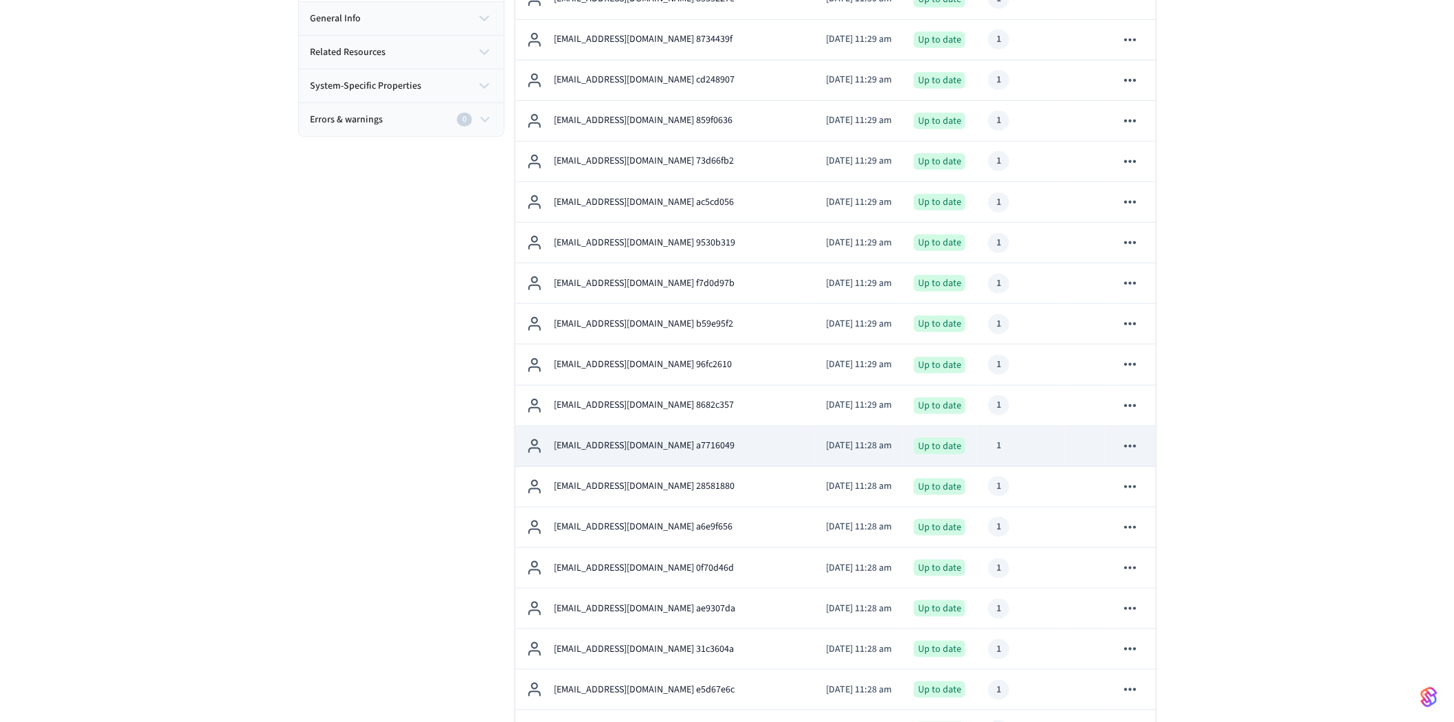
click at [667, 438] on p "[EMAIL_ADDRESS][DOMAIN_NAME] a7716049" at bounding box center [644, 445] width 181 height 14
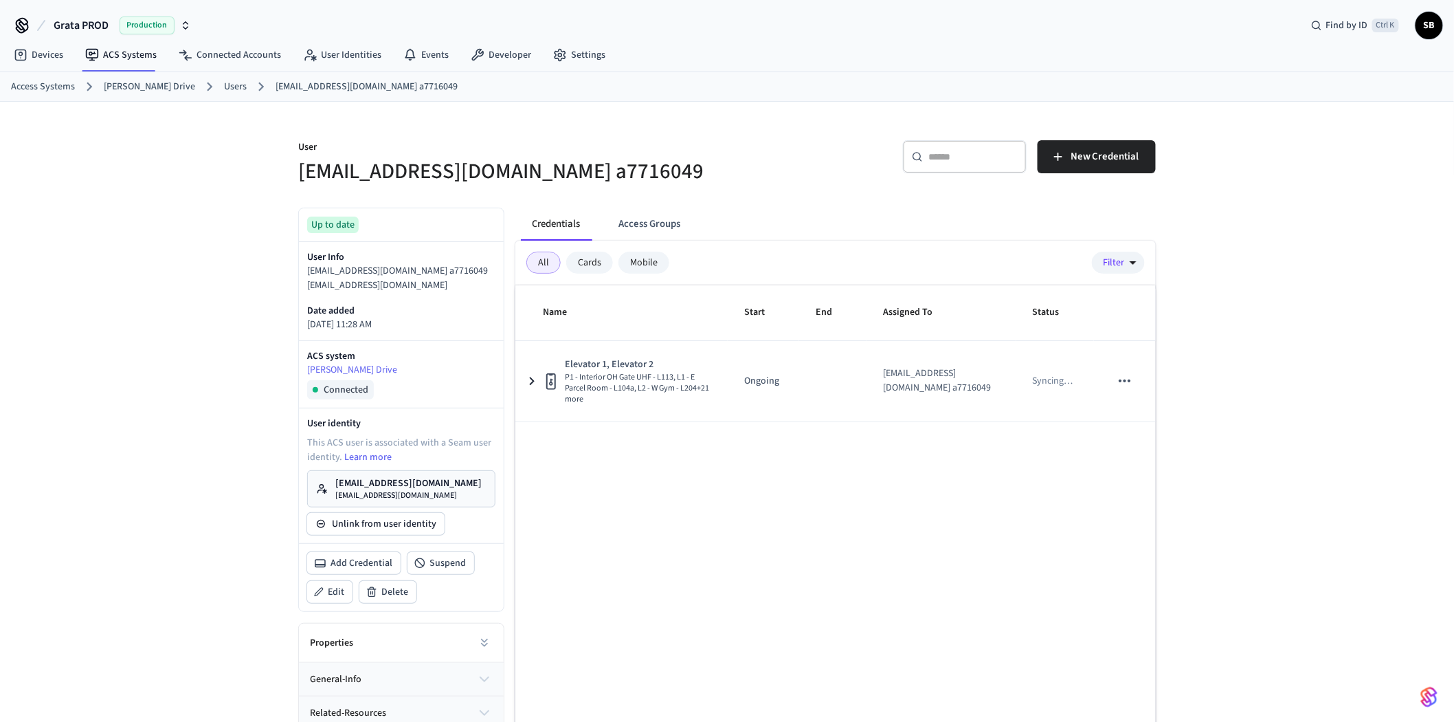
click at [224, 88] on link "Users" at bounding box center [235, 87] width 23 height 14
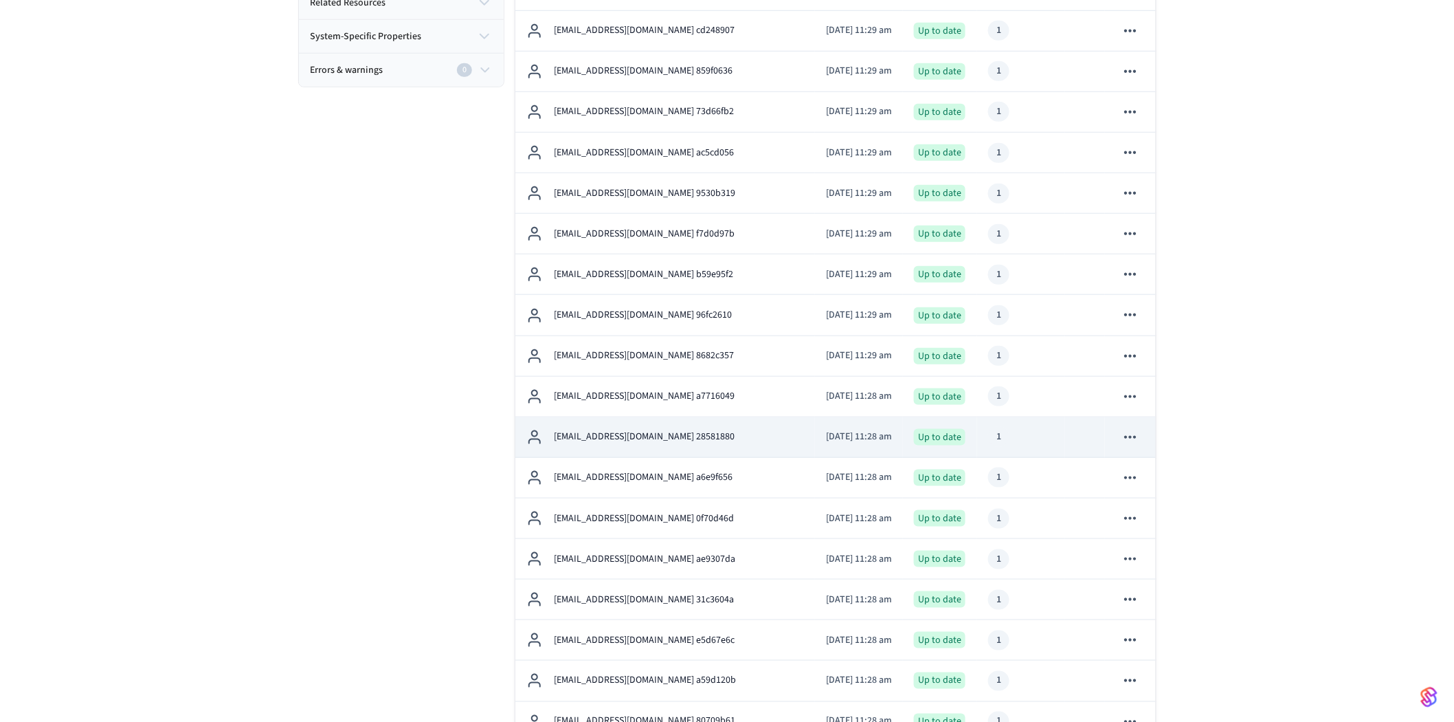
scroll to position [458, 0]
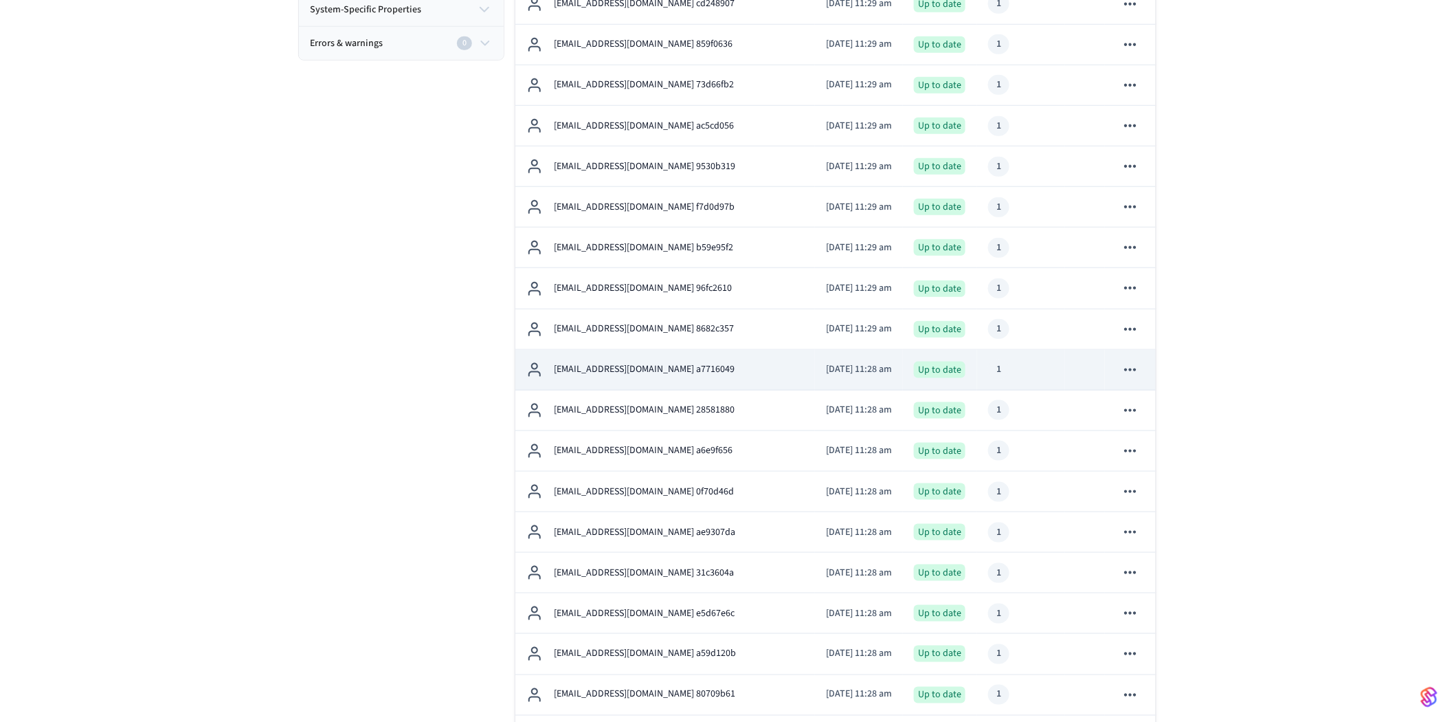
click at [658, 366] on p "[EMAIL_ADDRESS][DOMAIN_NAME] a7716049" at bounding box center [644, 369] width 181 height 14
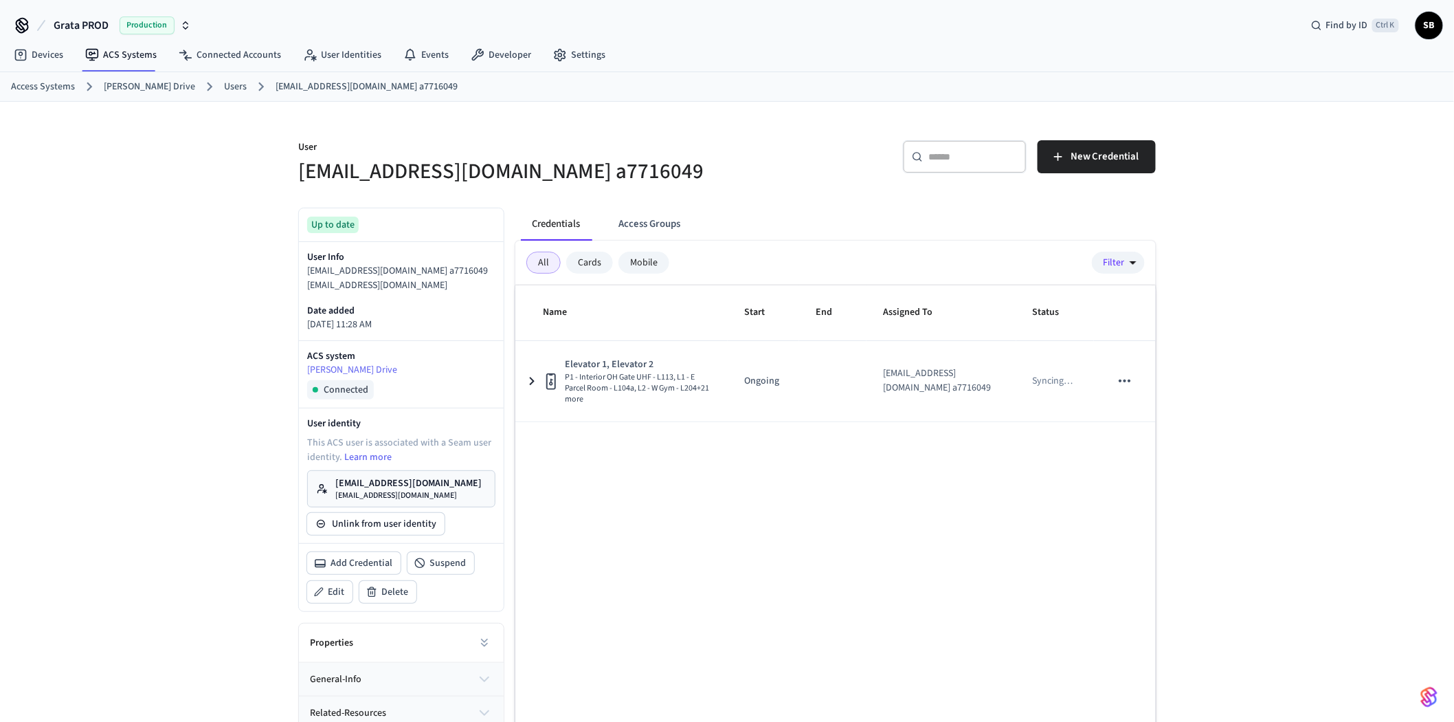
click at [224, 85] on link "Users" at bounding box center [235, 87] width 23 height 14
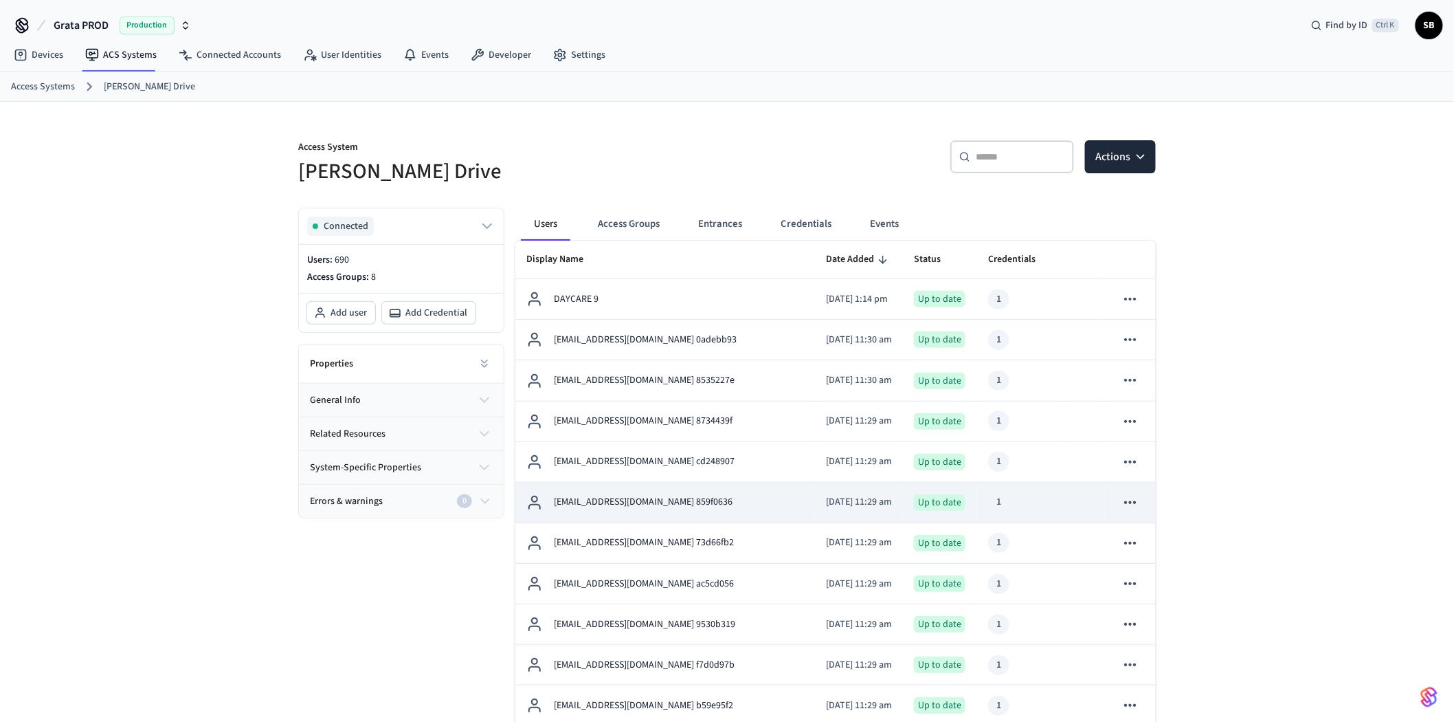
scroll to position [458, 0]
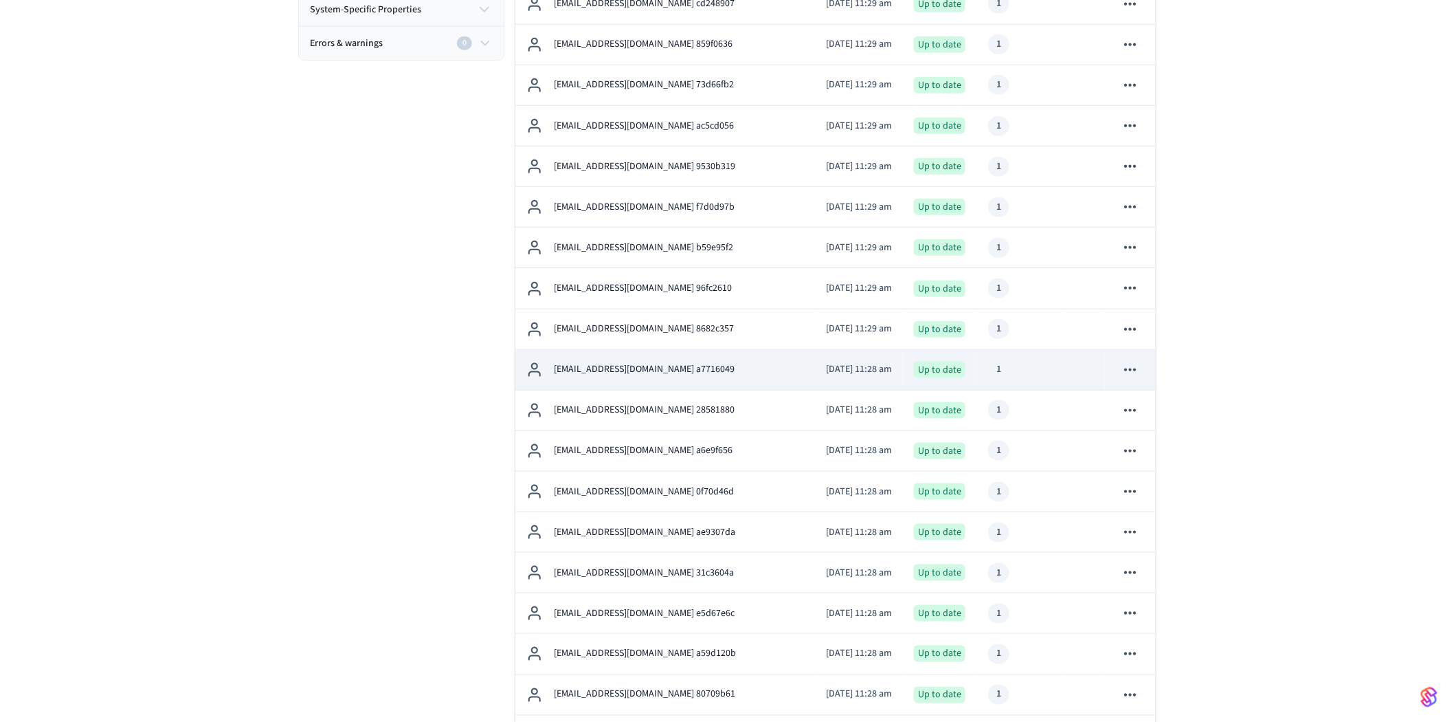
click at [653, 375] on p "[EMAIL_ADDRESS][DOMAIN_NAME] a7716049" at bounding box center [644, 369] width 181 height 14
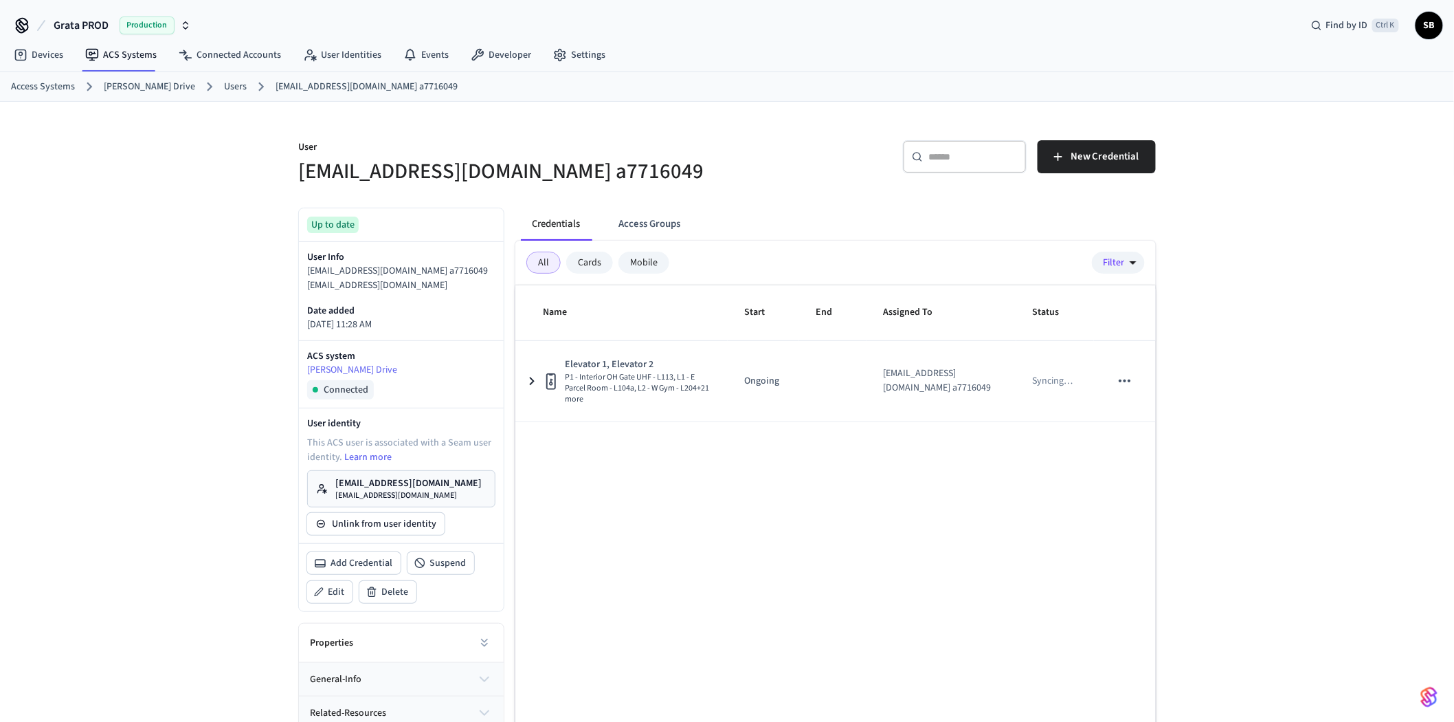
click at [224, 82] on link "Users" at bounding box center [235, 87] width 23 height 14
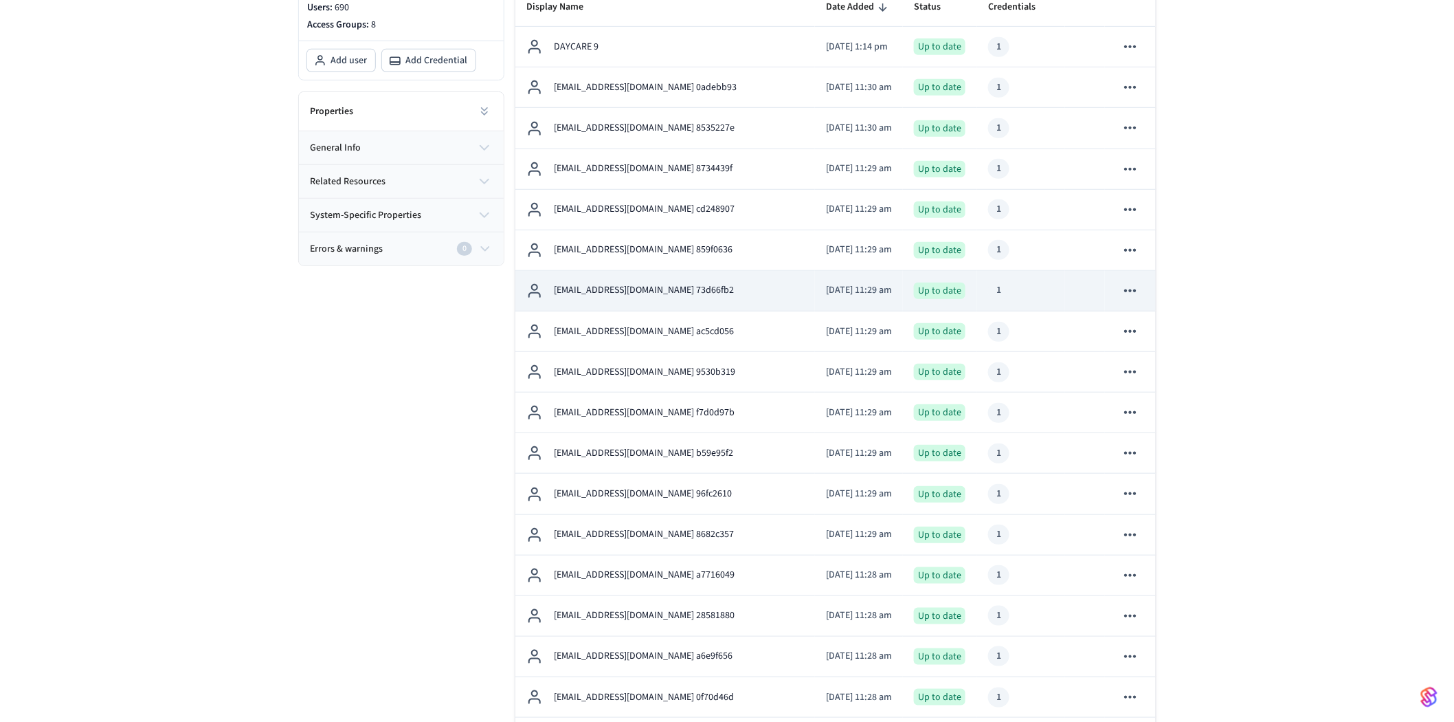
scroll to position [381, 0]
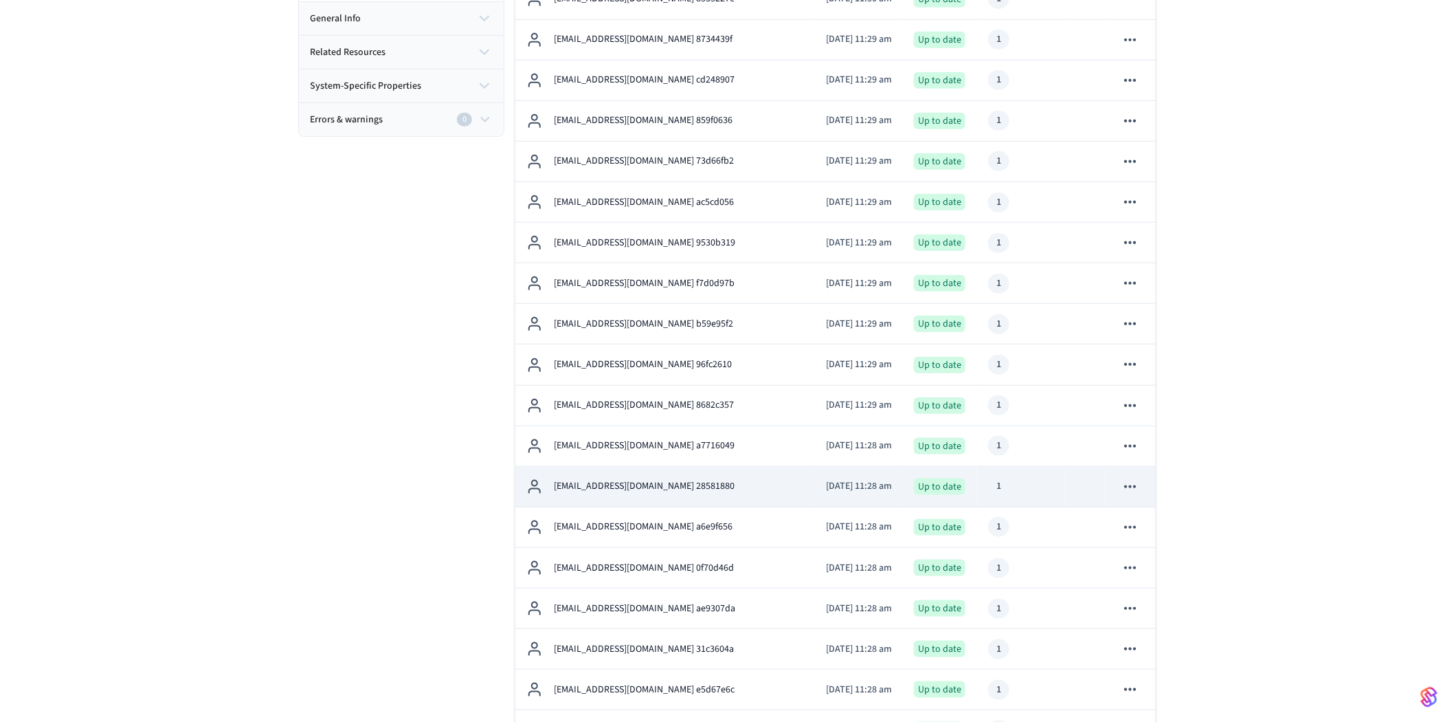
click at [653, 489] on p "[EMAIL_ADDRESS][DOMAIN_NAME] 28581880" at bounding box center [644, 486] width 181 height 14
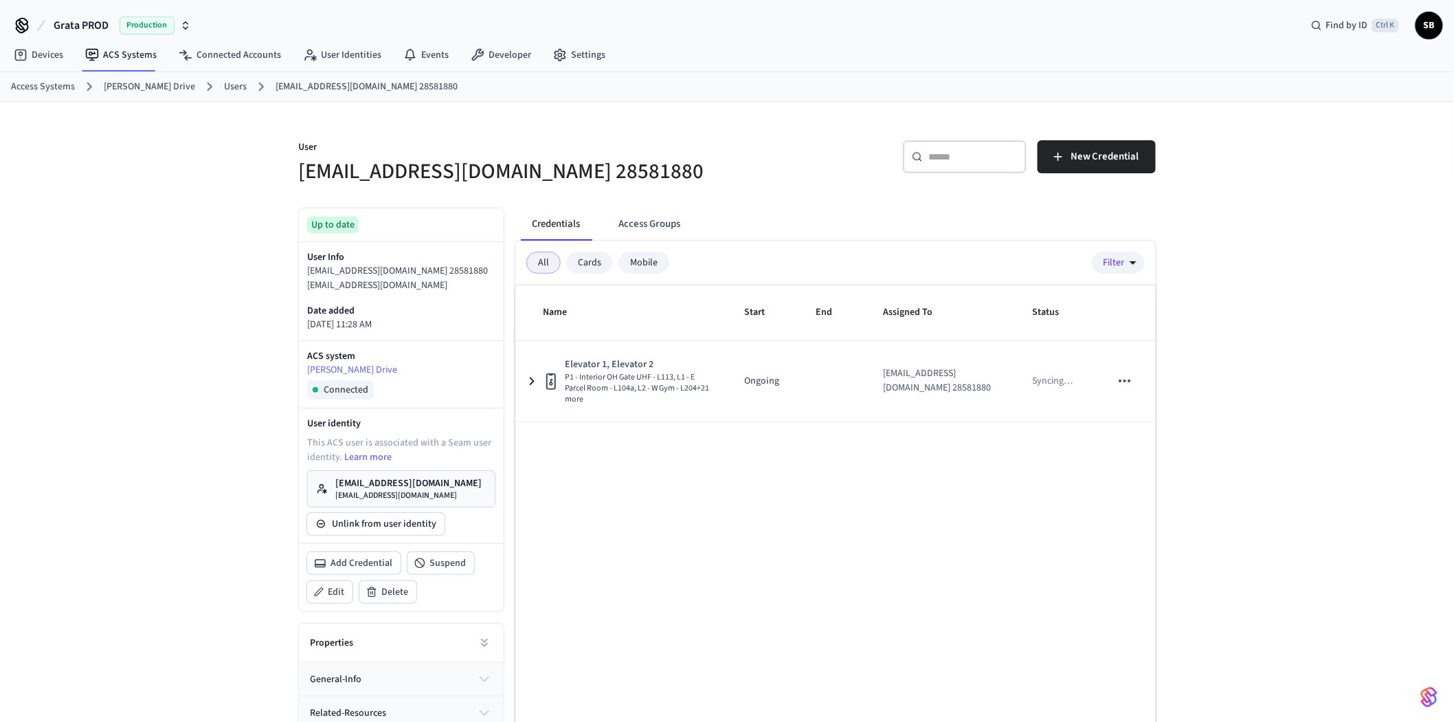
click at [229, 86] on link "Users" at bounding box center [235, 87] width 23 height 14
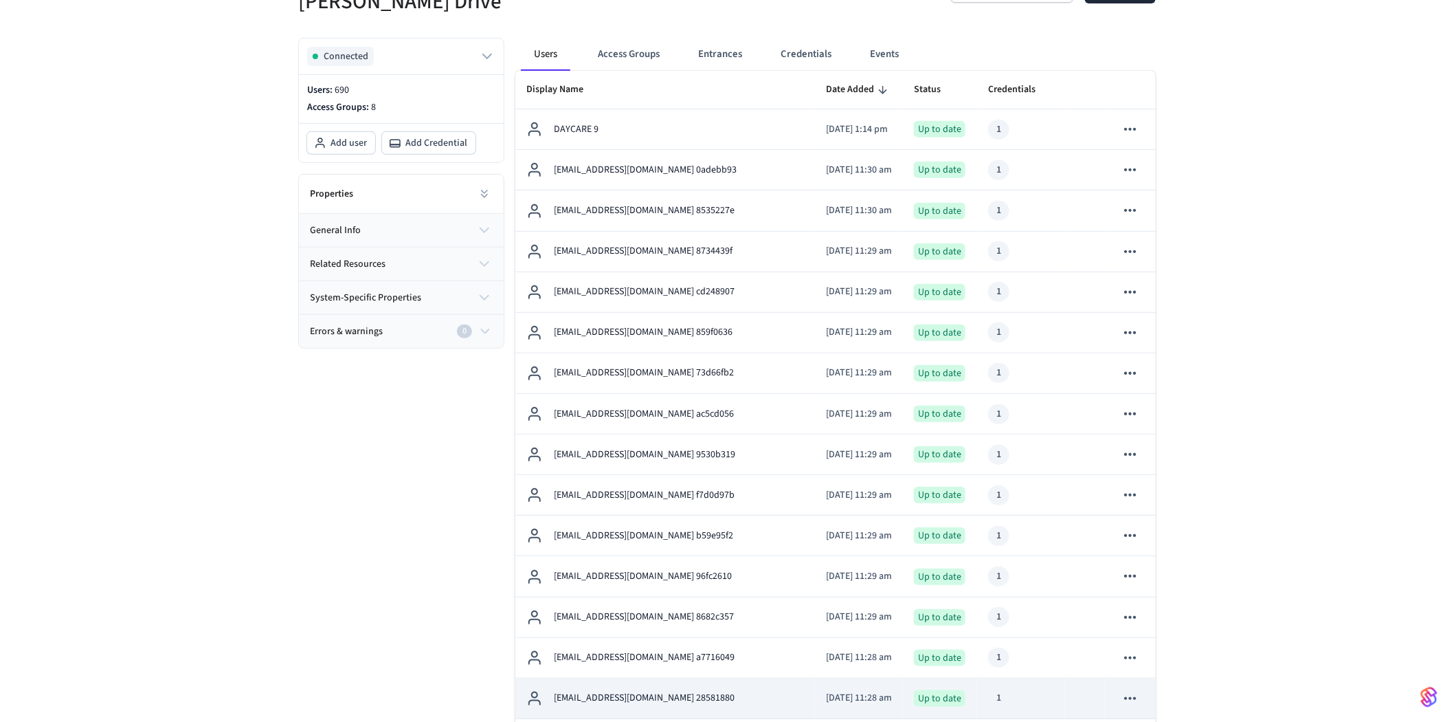
scroll to position [381, 0]
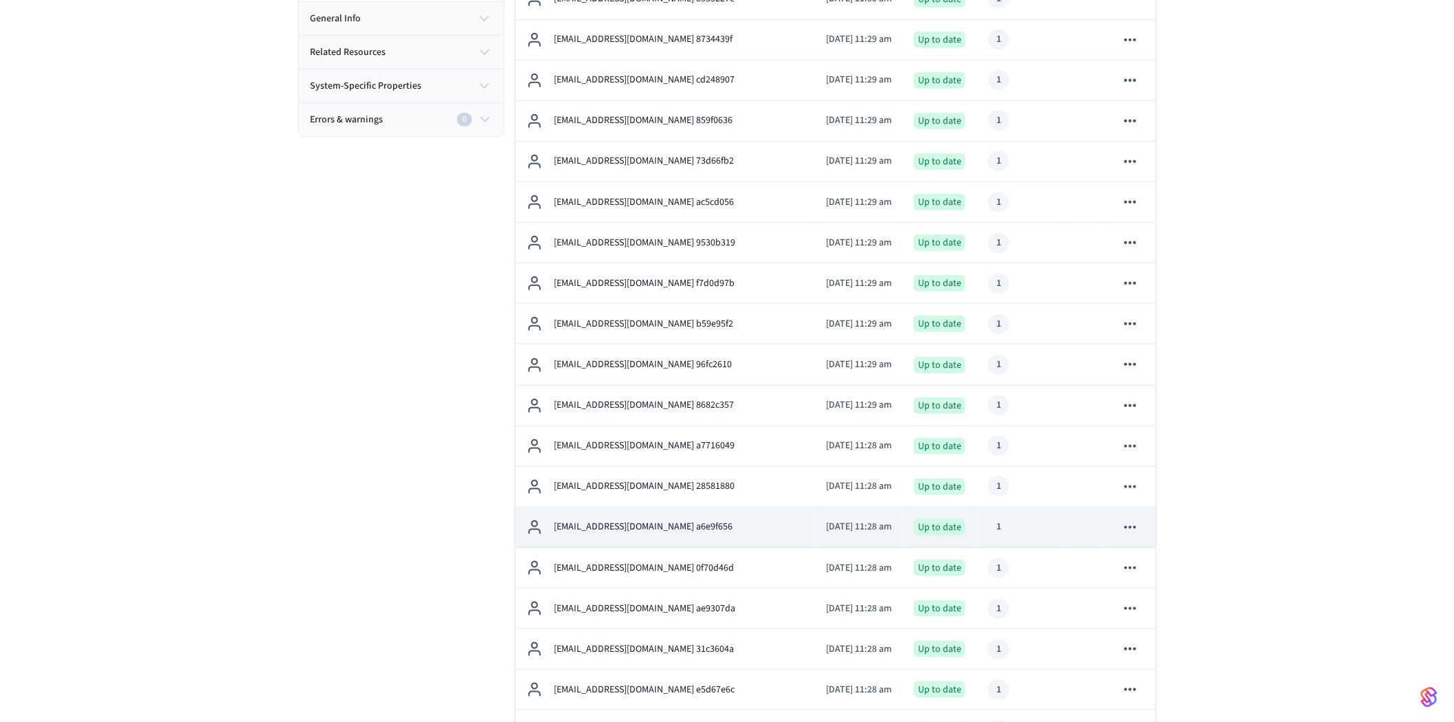
click at [657, 529] on p "[EMAIL_ADDRESS][DOMAIN_NAME] a6e9f656" at bounding box center [643, 526] width 179 height 14
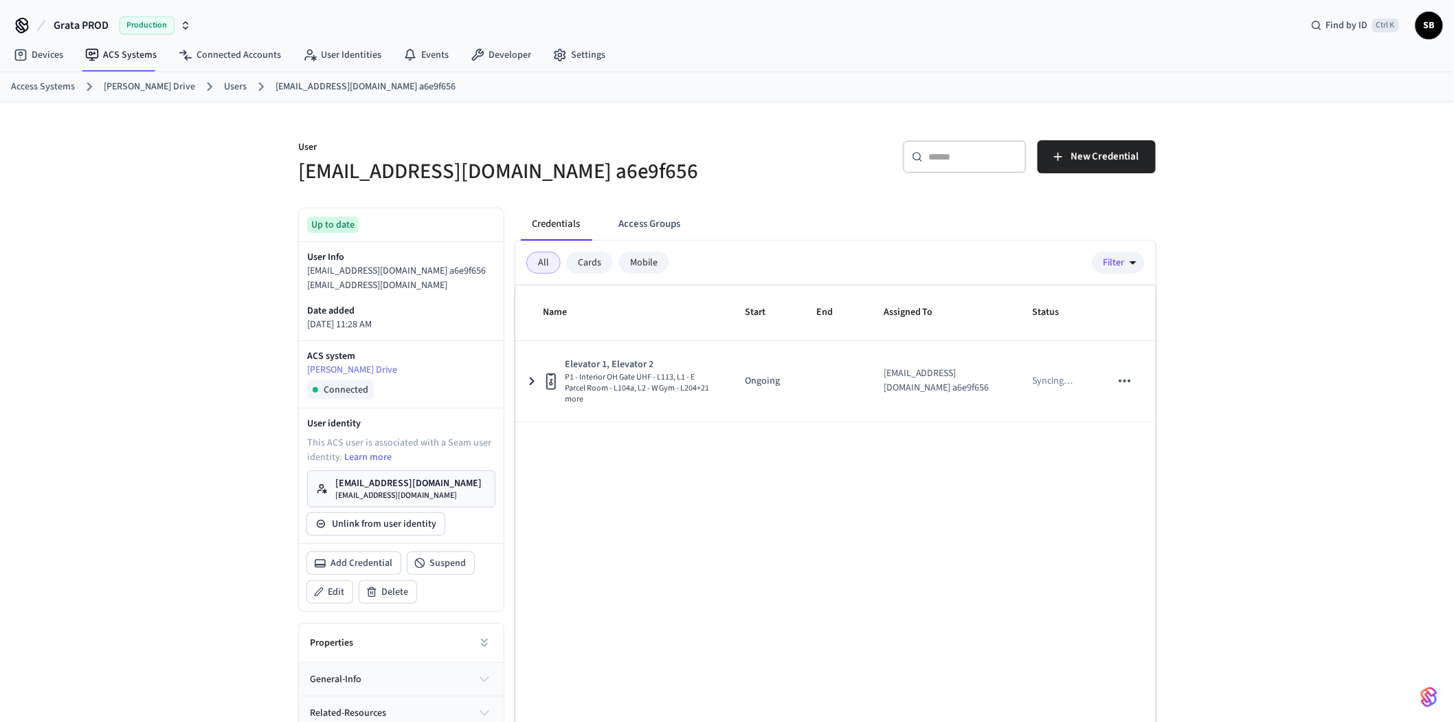
click at [227, 87] on link "Users" at bounding box center [235, 87] width 23 height 14
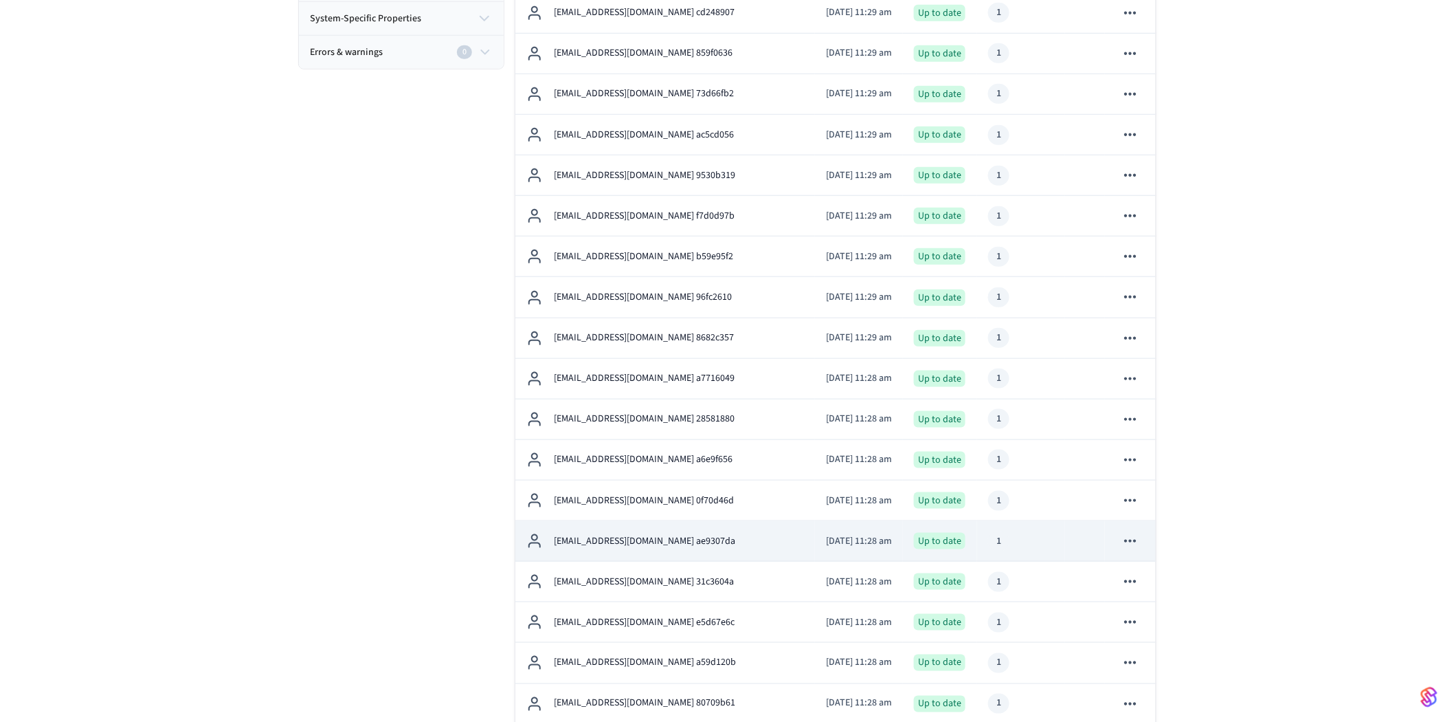
scroll to position [458, 0]
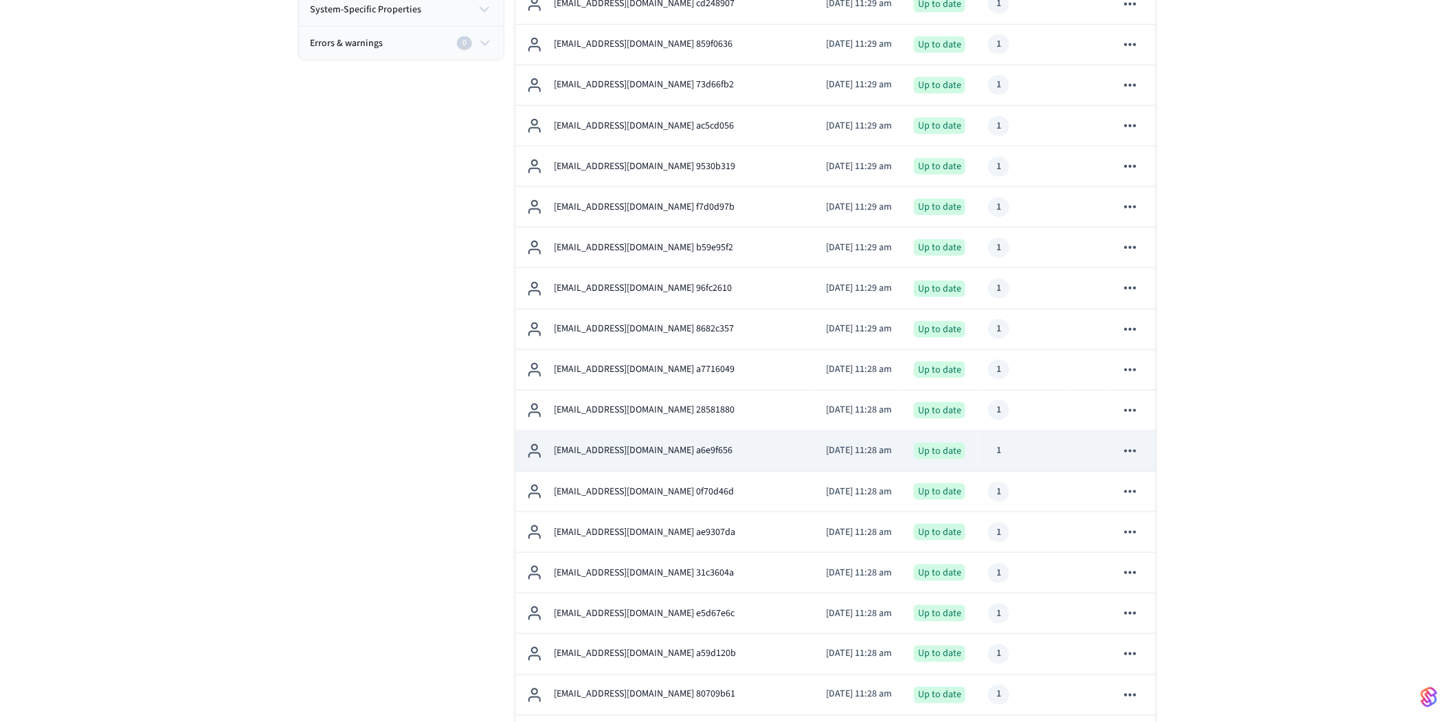
click at [653, 445] on p "[EMAIL_ADDRESS][DOMAIN_NAME] a6e9f656" at bounding box center [643, 450] width 179 height 14
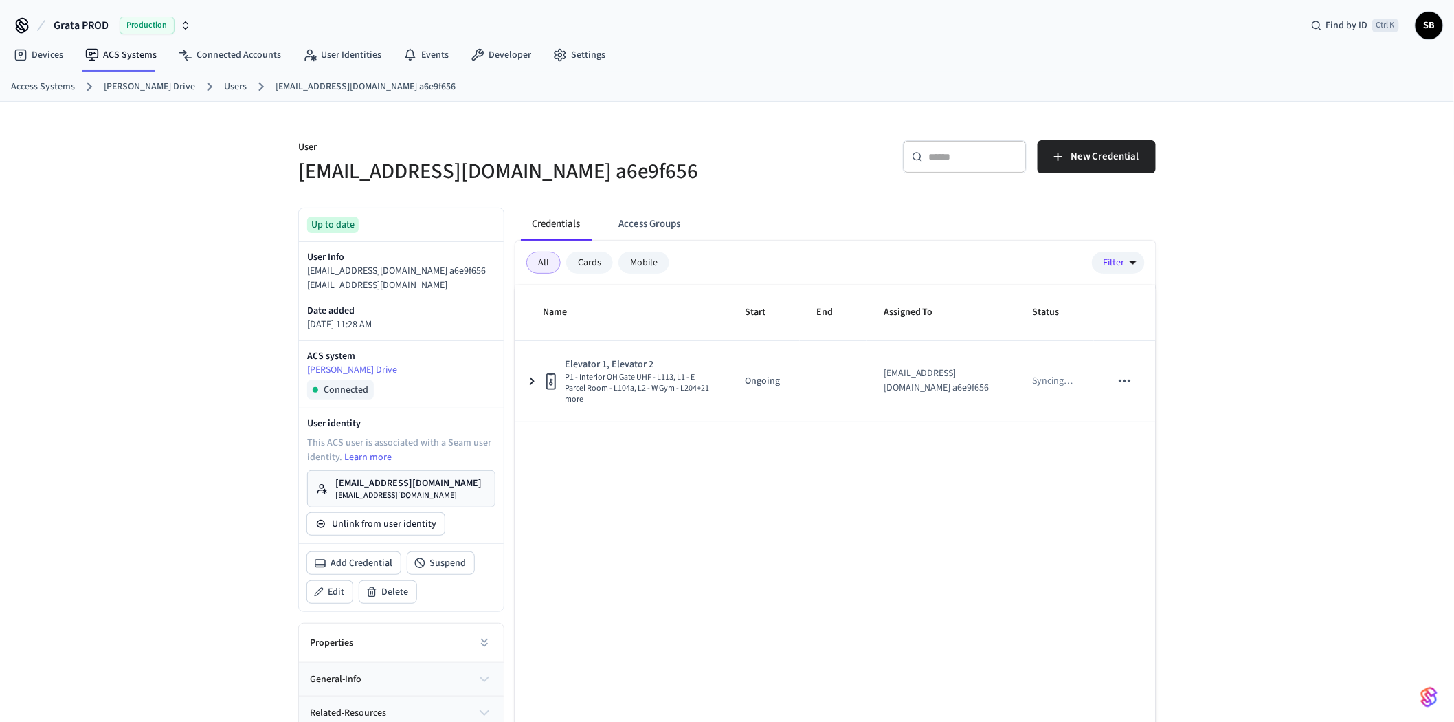
click at [224, 86] on link "Users" at bounding box center [235, 87] width 23 height 14
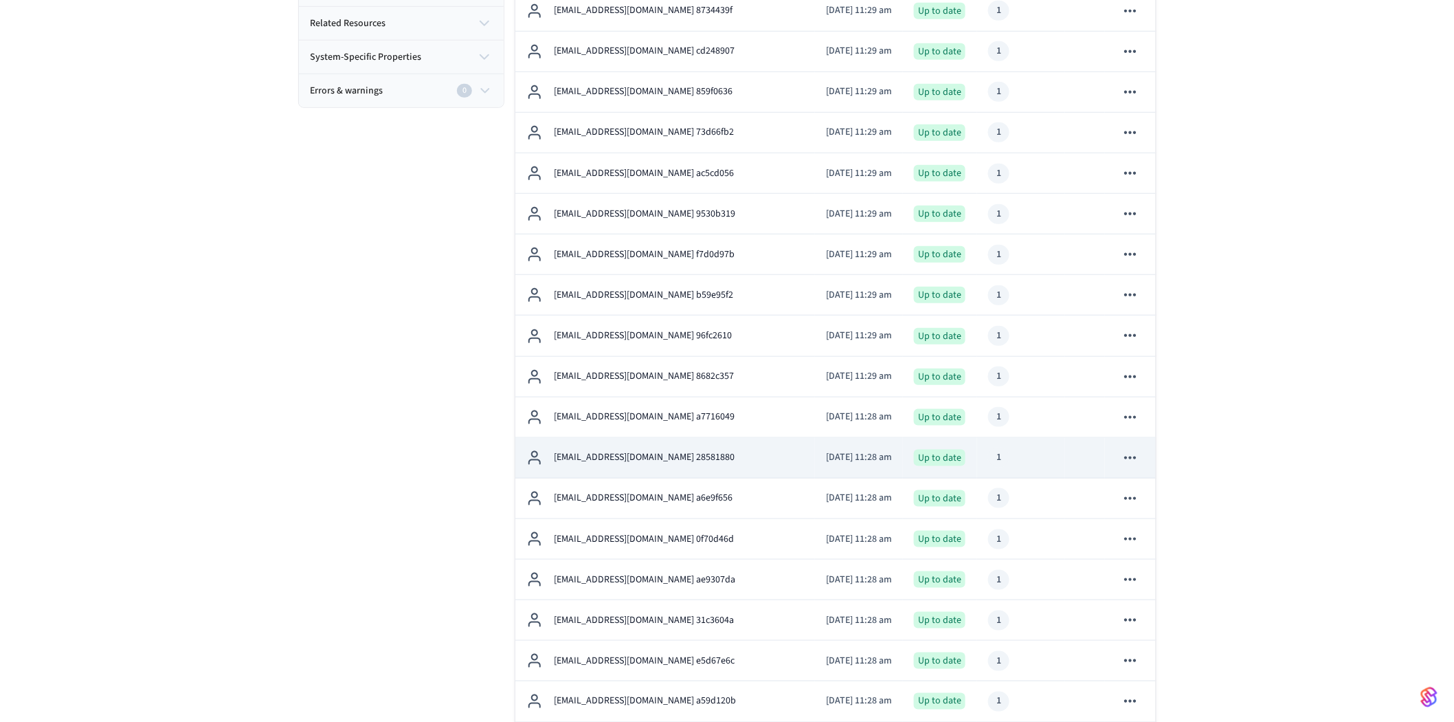
scroll to position [458, 0]
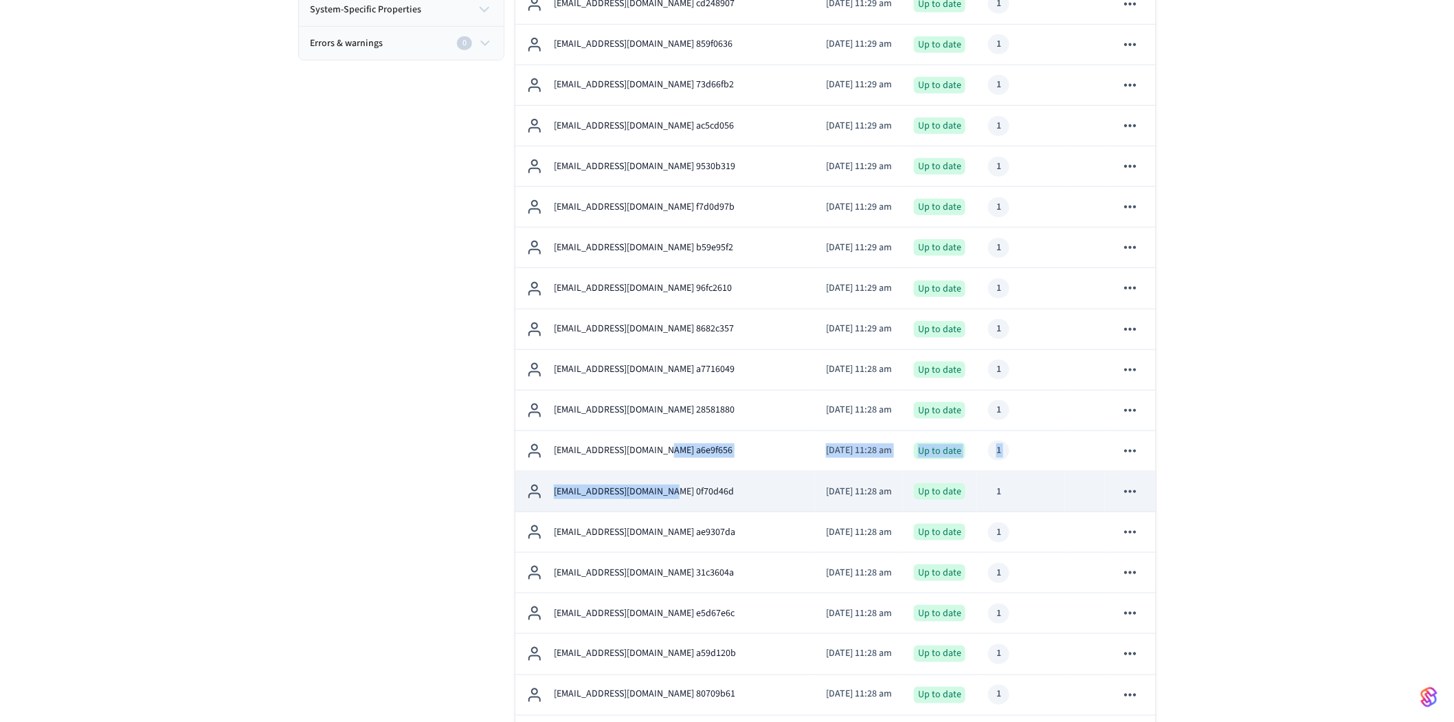
drag, startPoint x: 661, startPoint y: 455, endPoint x: 667, endPoint y: 482, distance: 28.2
click at [668, 483] on div "[EMAIL_ADDRESS][DOMAIN_NAME] 0f70d46d" at bounding box center [665, 491] width 278 height 16
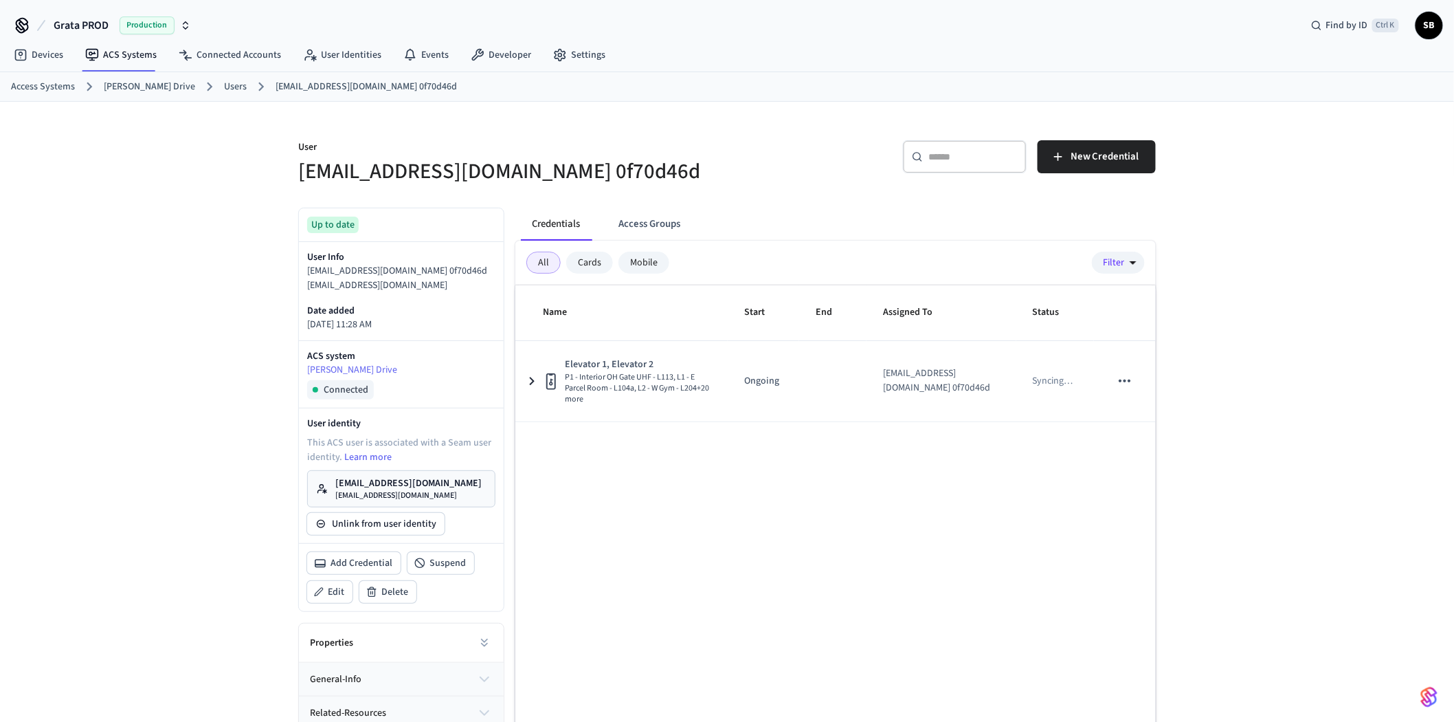
click at [224, 85] on link "Users" at bounding box center [235, 87] width 23 height 14
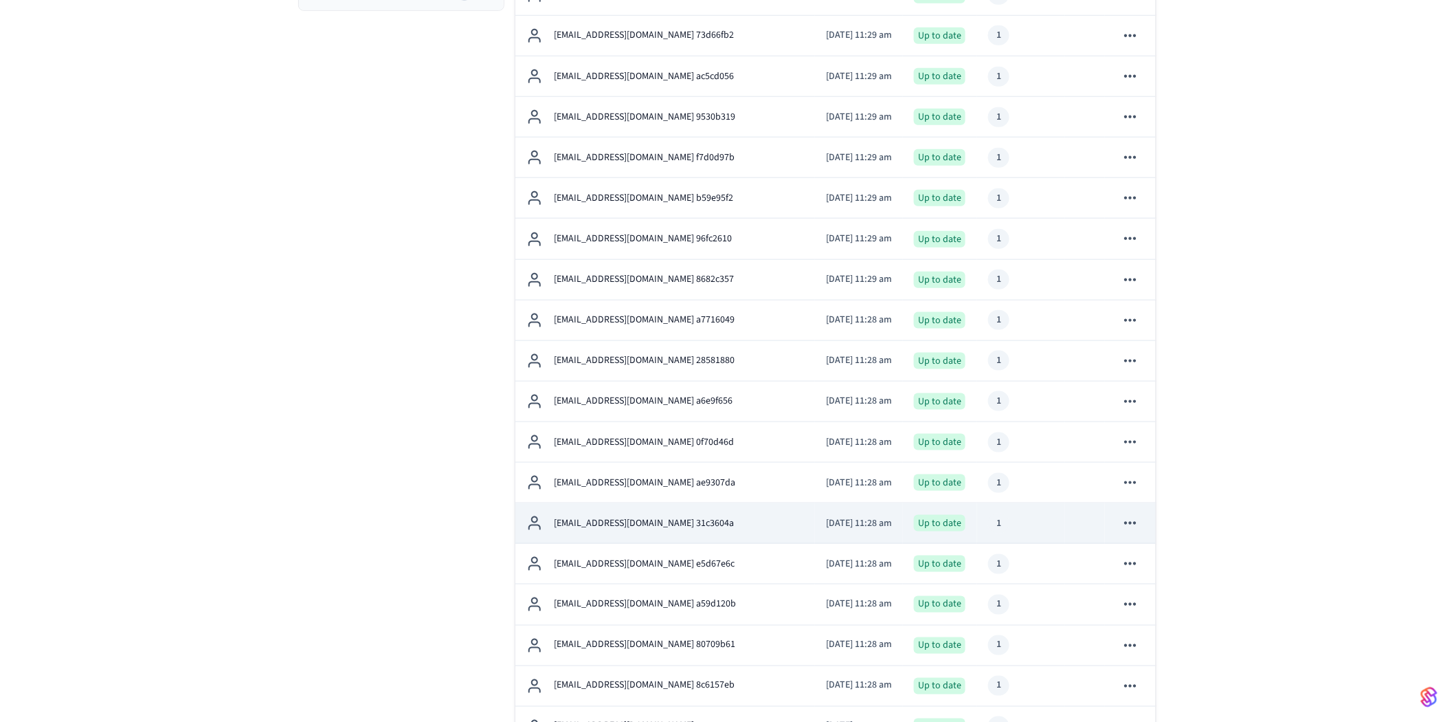
scroll to position [534, 0]
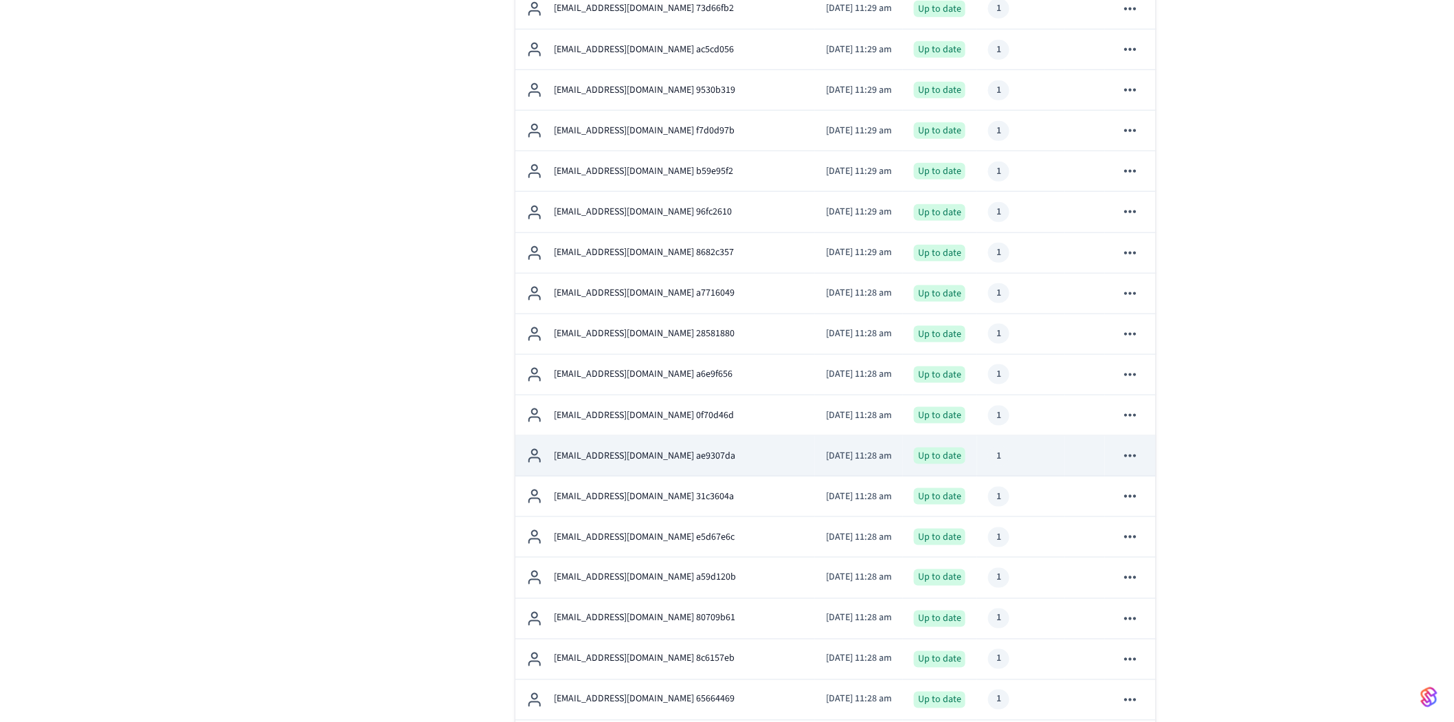
click at [673, 458] on p "[EMAIL_ADDRESS][DOMAIN_NAME] ae9307da" at bounding box center [644, 456] width 181 height 14
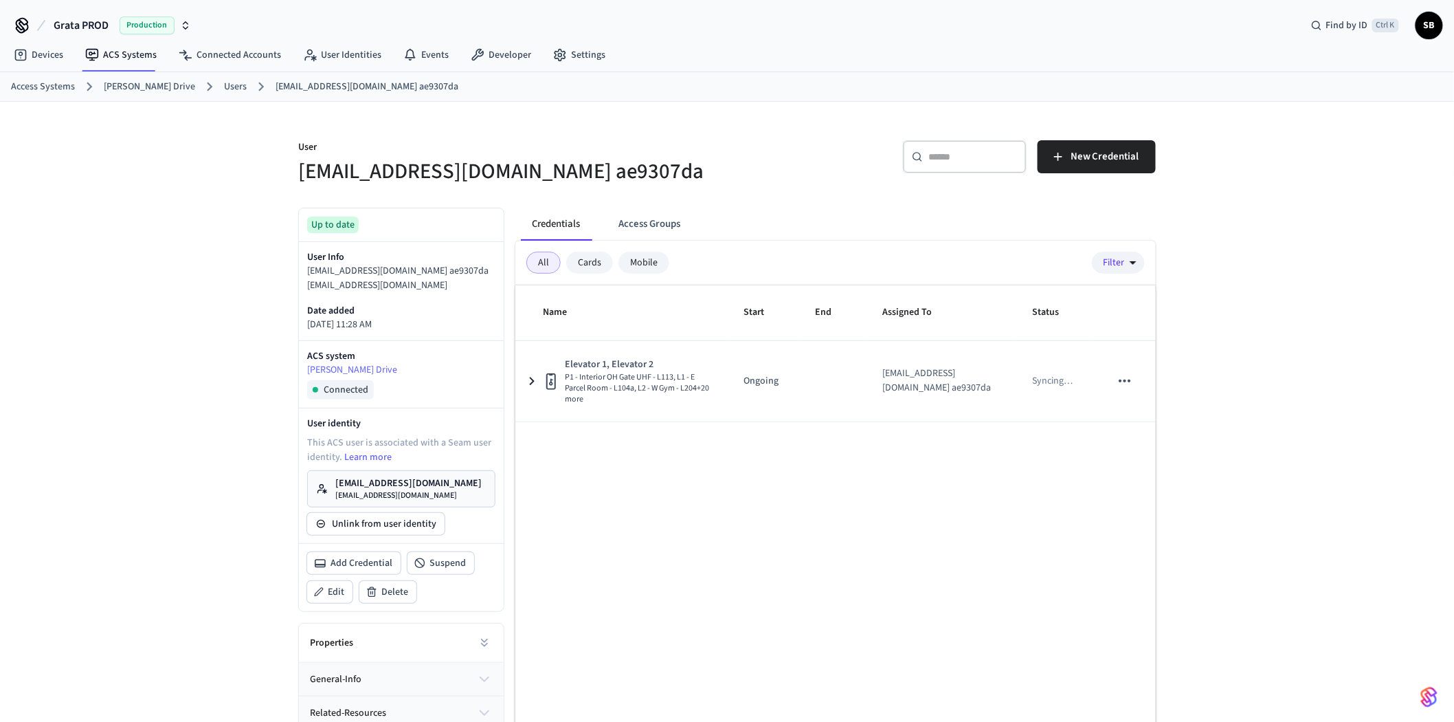
click at [224, 80] on link "Users" at bounding box center [235, 87] width 23 height 14
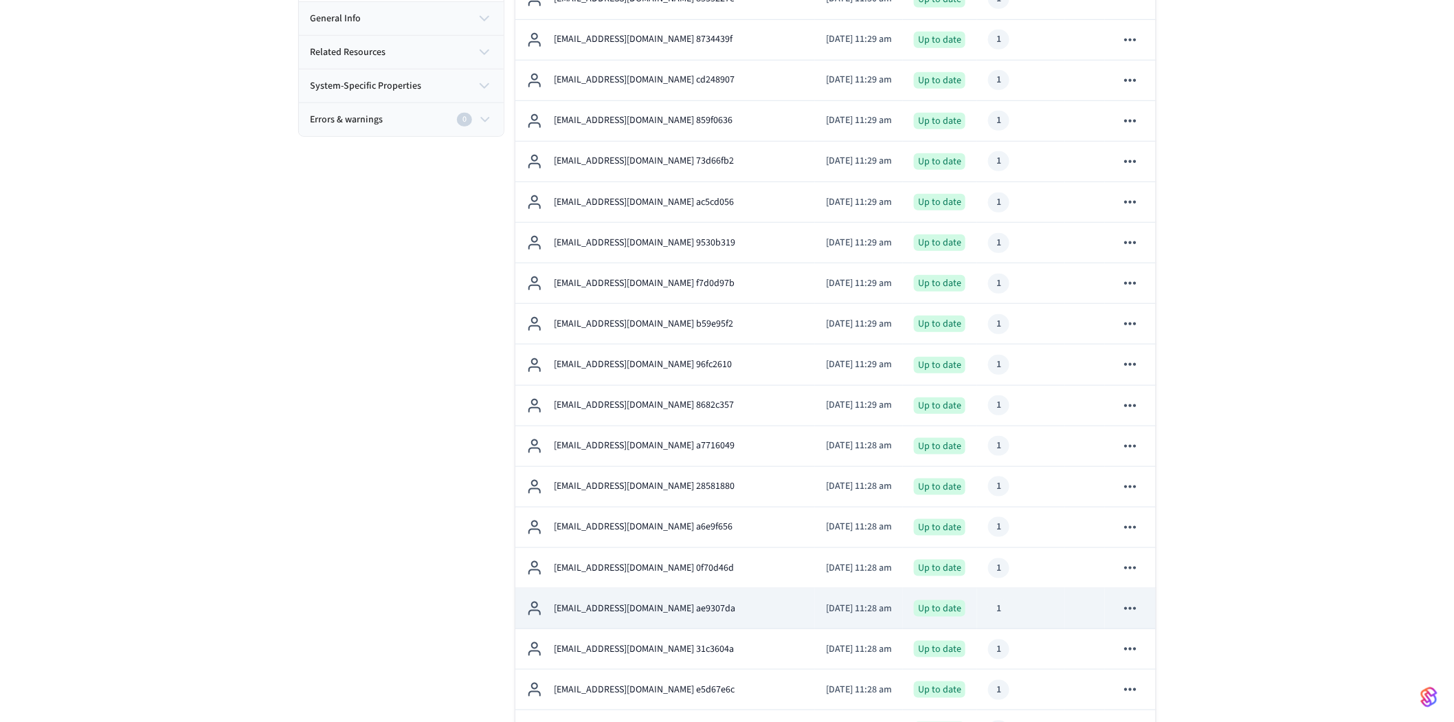
scroll to position [534, 0]
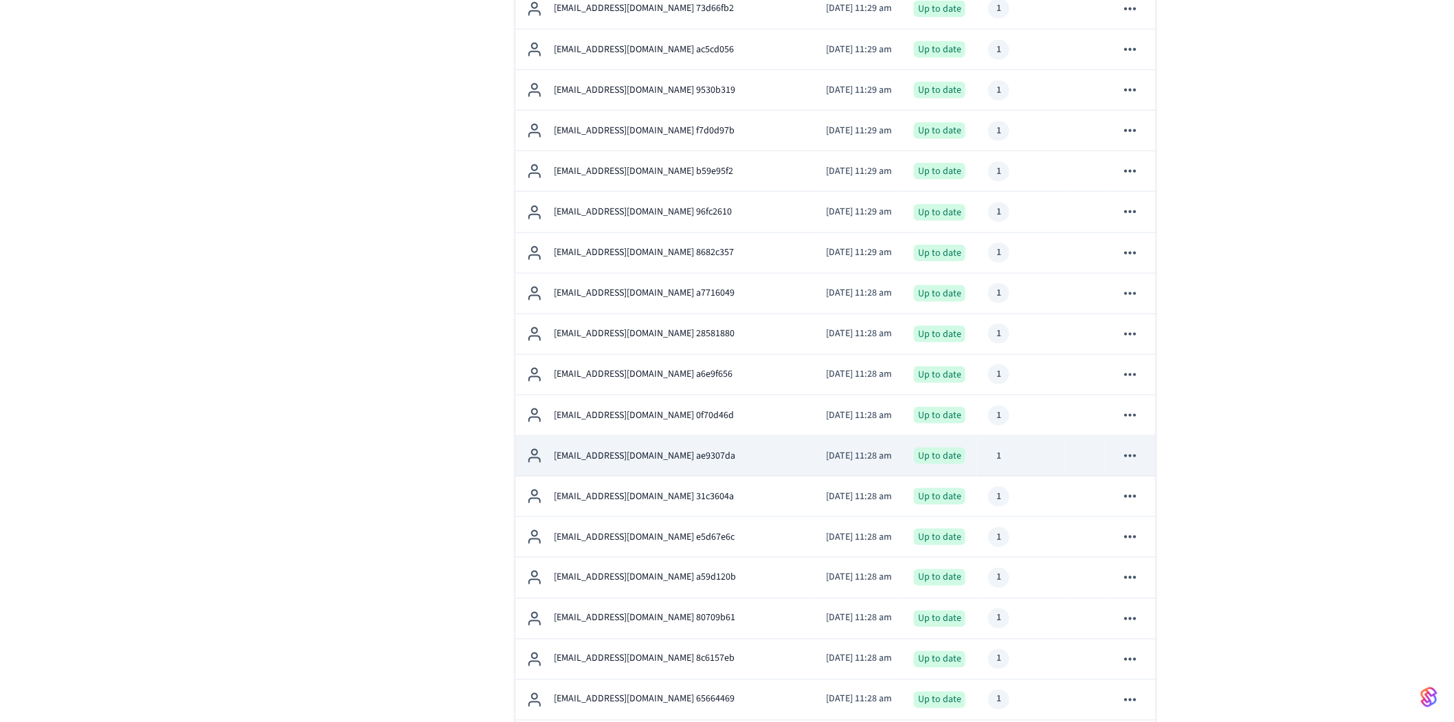
click at [645, 457] on p "[EMAIL_ADDRESS][DOMAIN_NAME] ae9307da" at bounding box center [644, 456] width 181 height 14
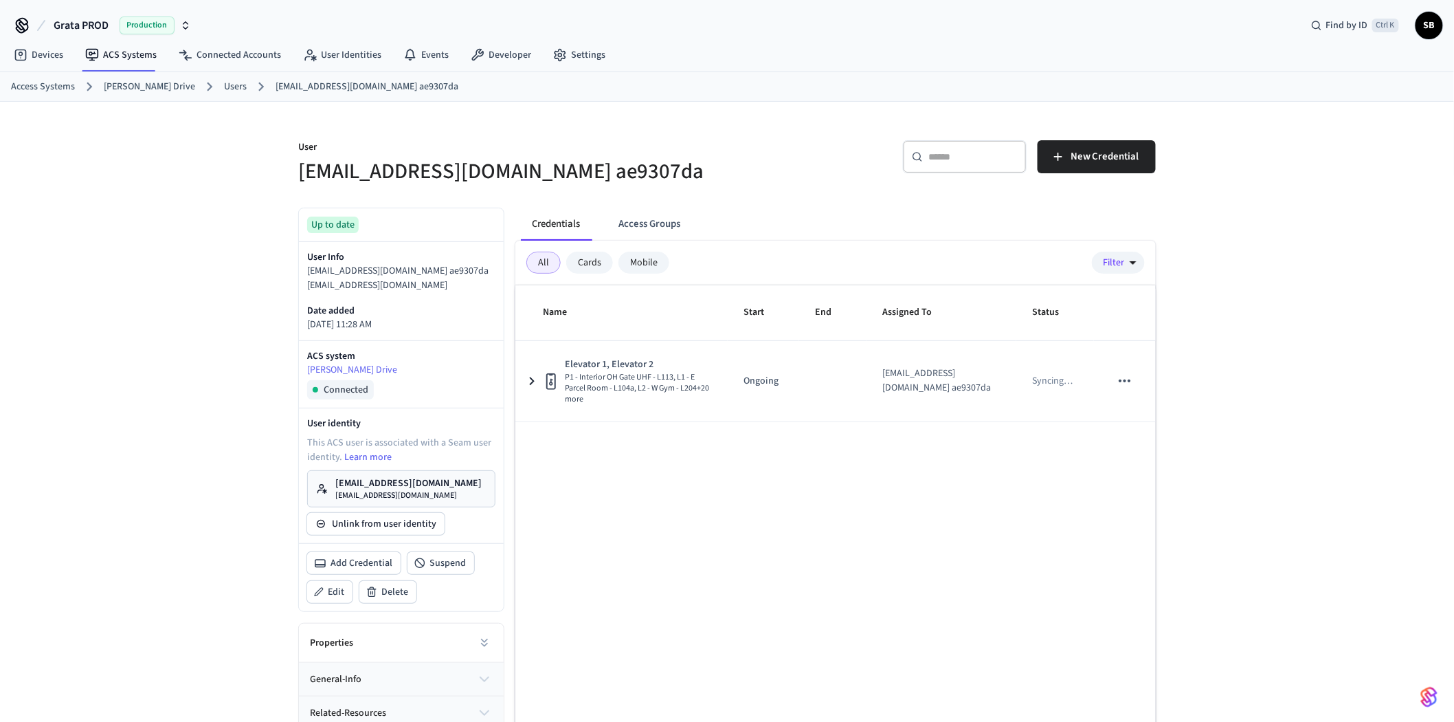
click at [224, 84] on link "Users" at bounding box center [235, 87] width 23 height 14
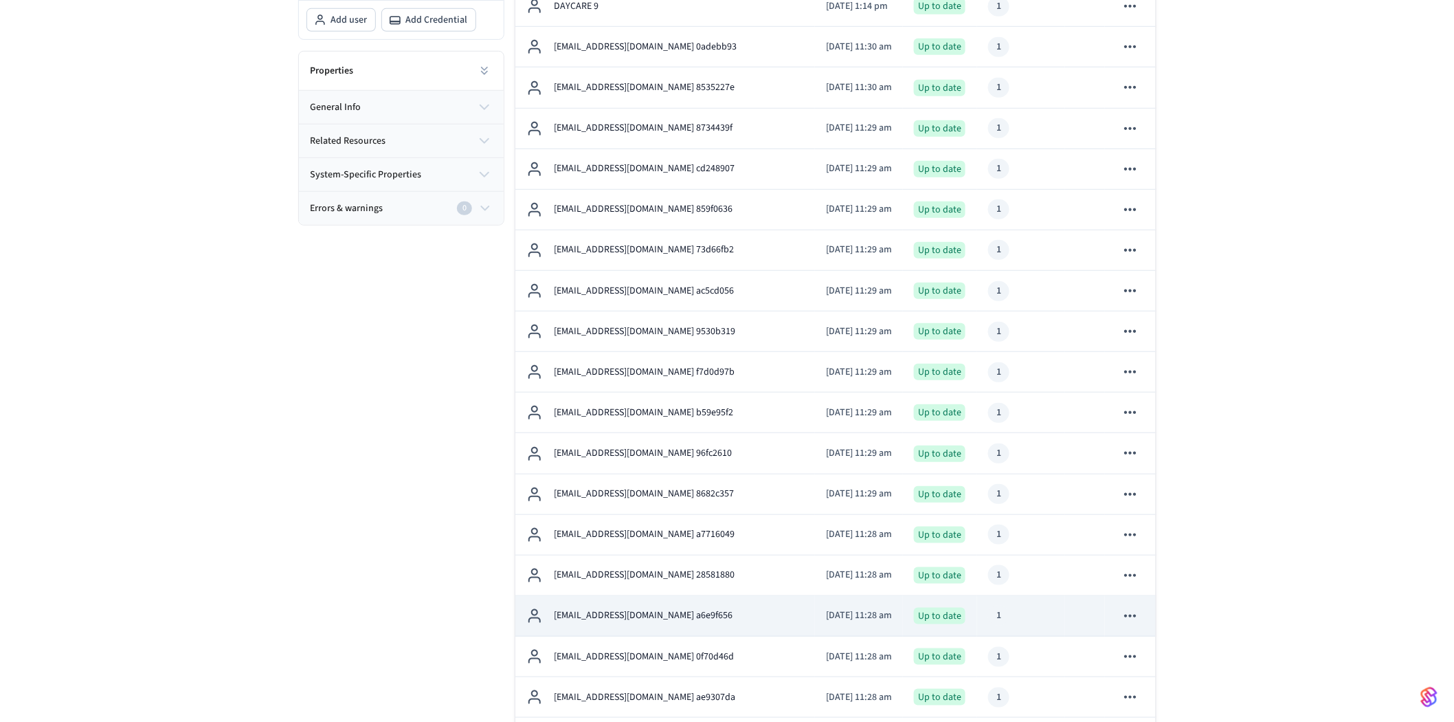
scroll to position [381, 0]
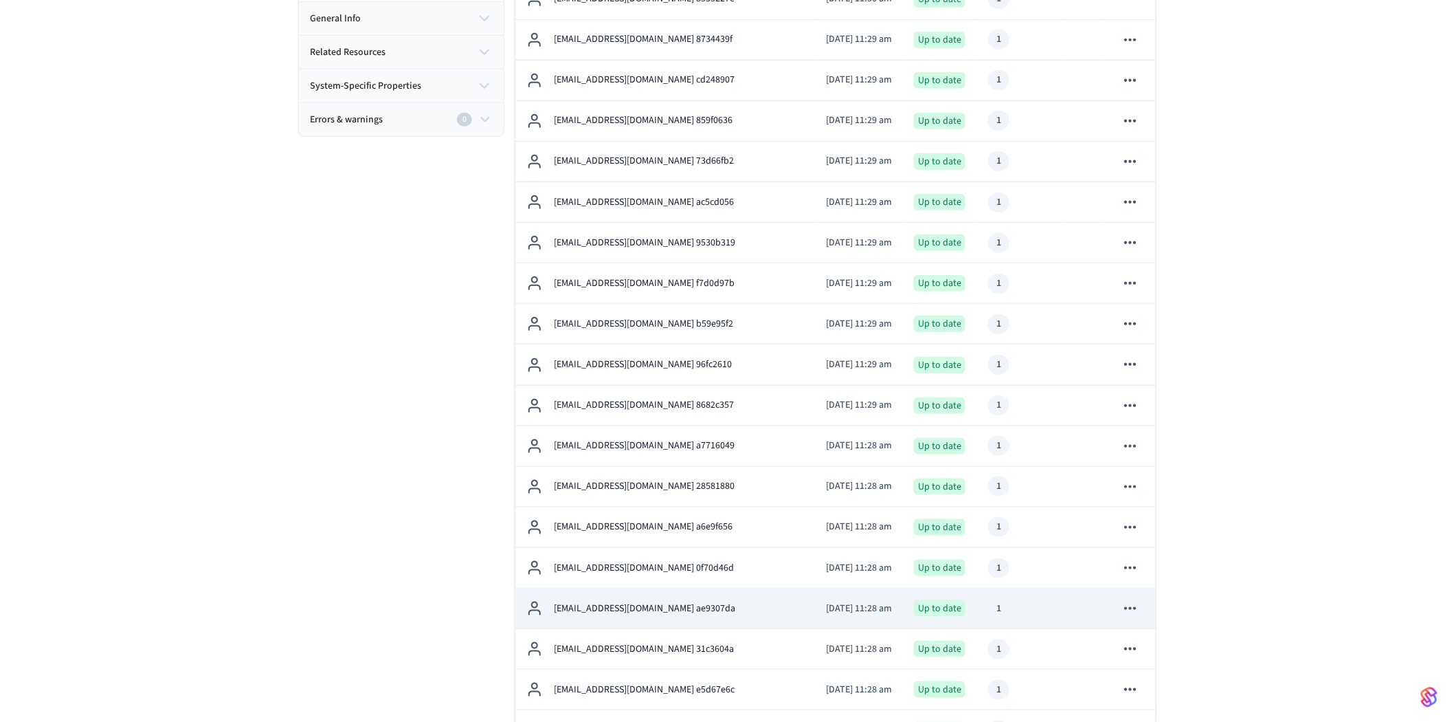
click at [672, 607] on p "[EMAIL_ADDRESS][DOMAIN_NAME] ae9307da" at bounding box center [644, 608] width 181 height 14
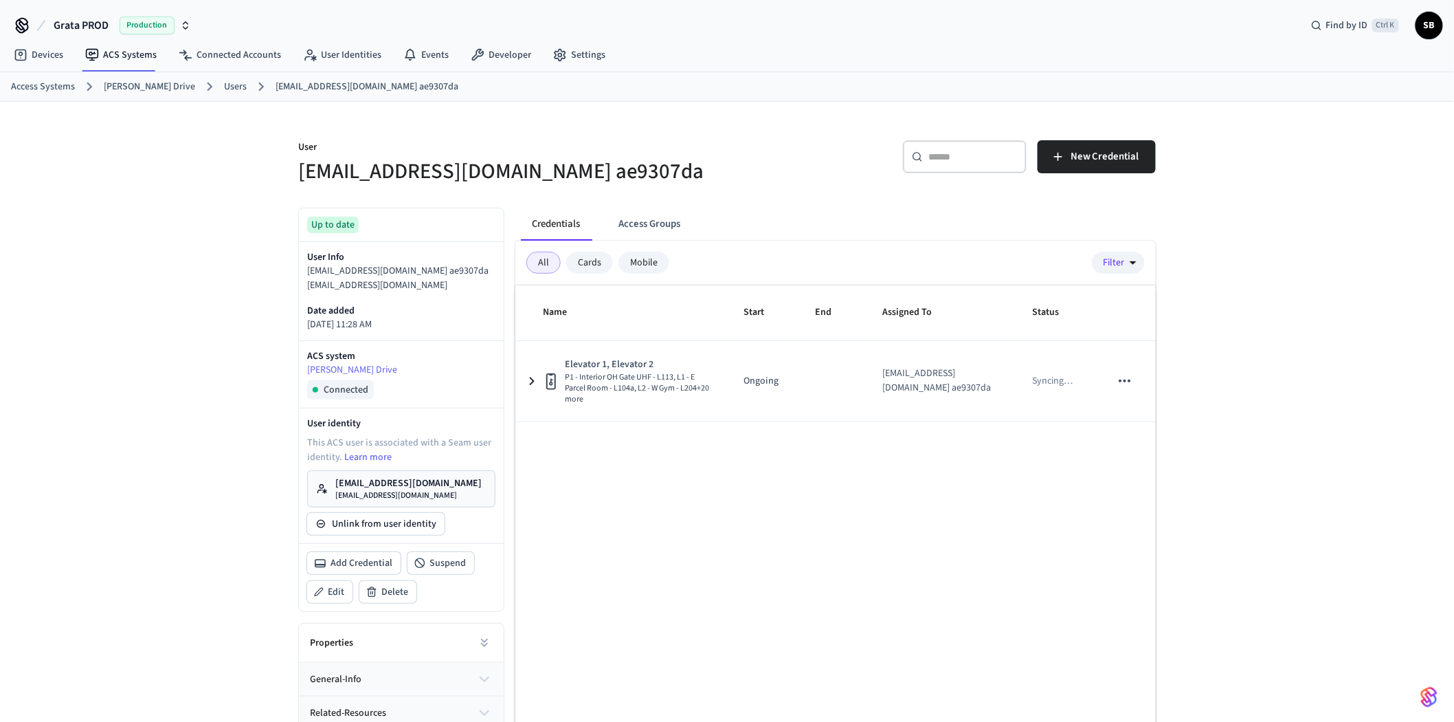
click at [224, 87] on link "Users" at bounding box center [235, 87] width 23 height 14
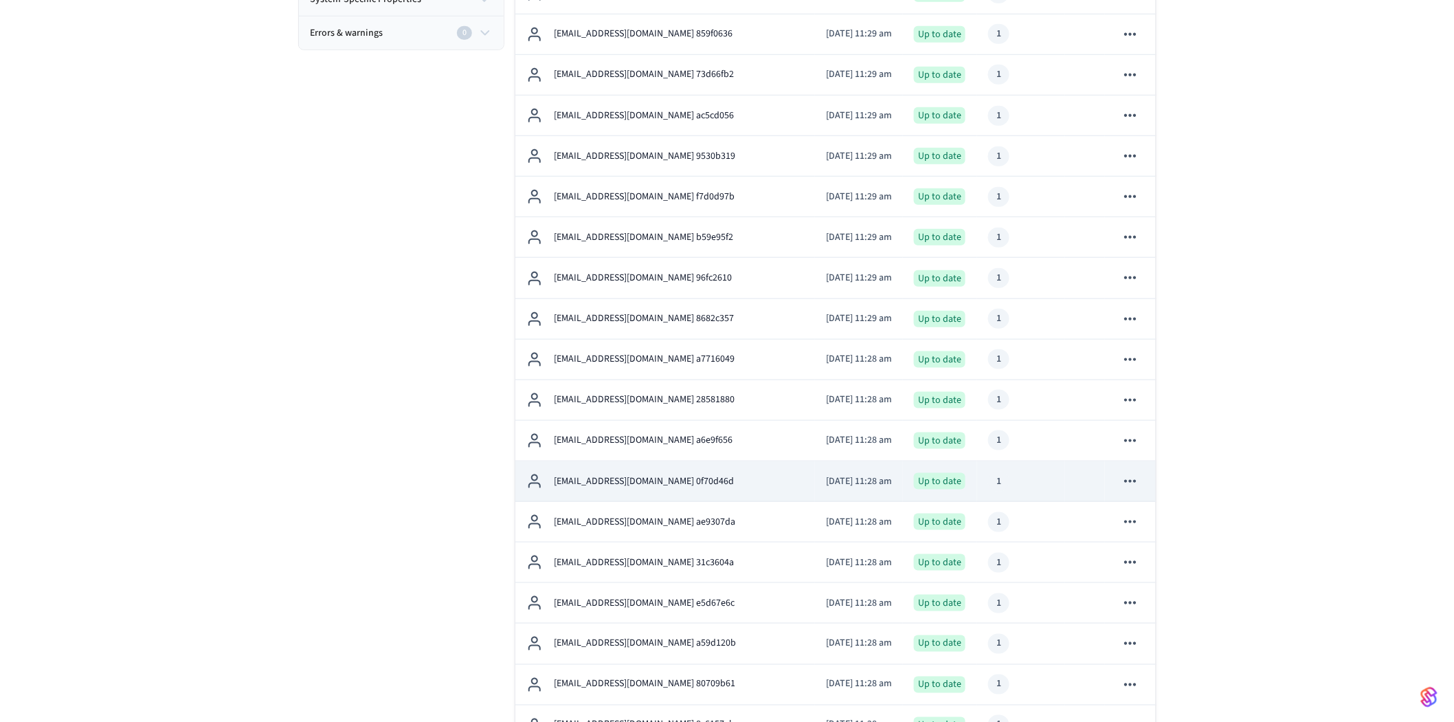
scroll to position [534, 0]
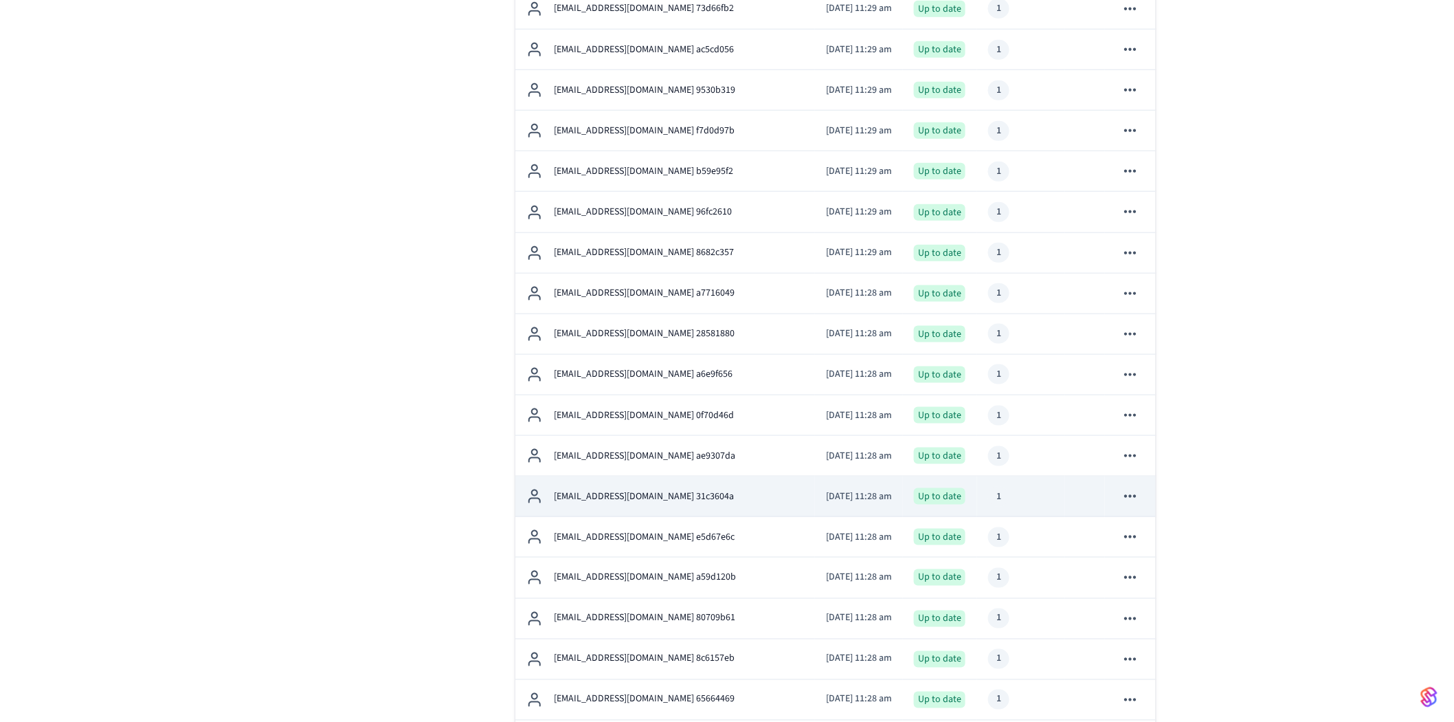
click at [673, 491] on p "[EMAIL_ADDRESS][DOMAIN_NAME] 31c3604a" at bounding box center [644, 496] width 180 height 14
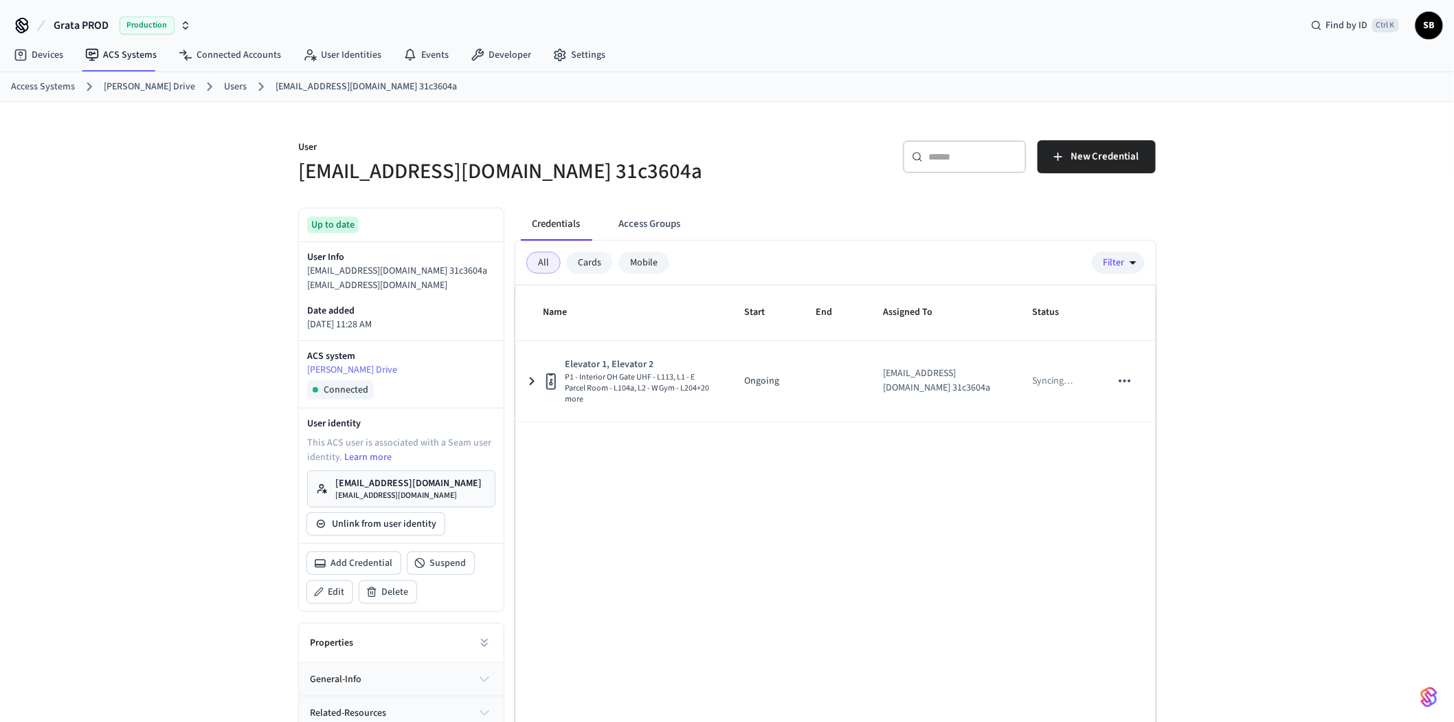
click at [224, 87] on link "Users" at bounding box center [235, 87] width 23 height 14
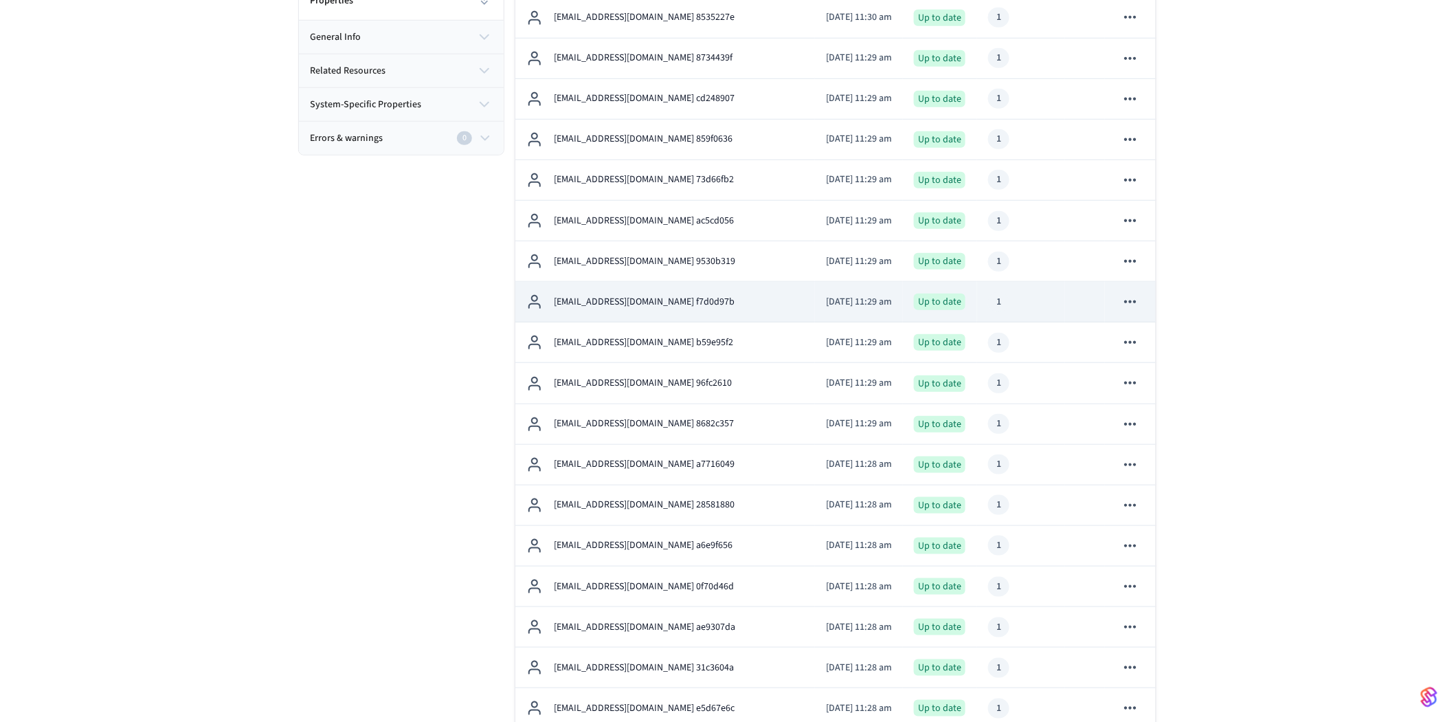
scroll to position [458, 0]
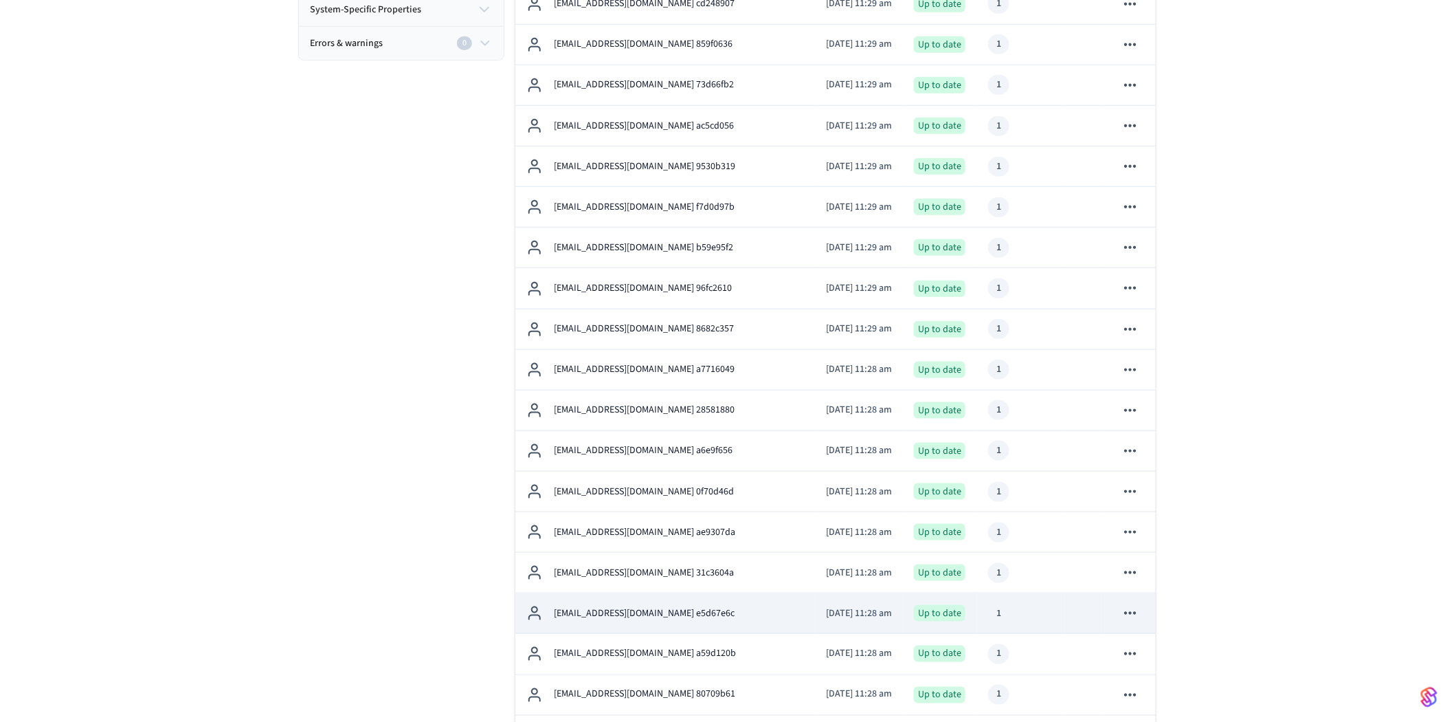
click at [642, 616] on p "[EMAIL_ADDRESS][DOMAIN_NAME] e5d67e6c" at bounding box center [644, 613] width 181 height 14
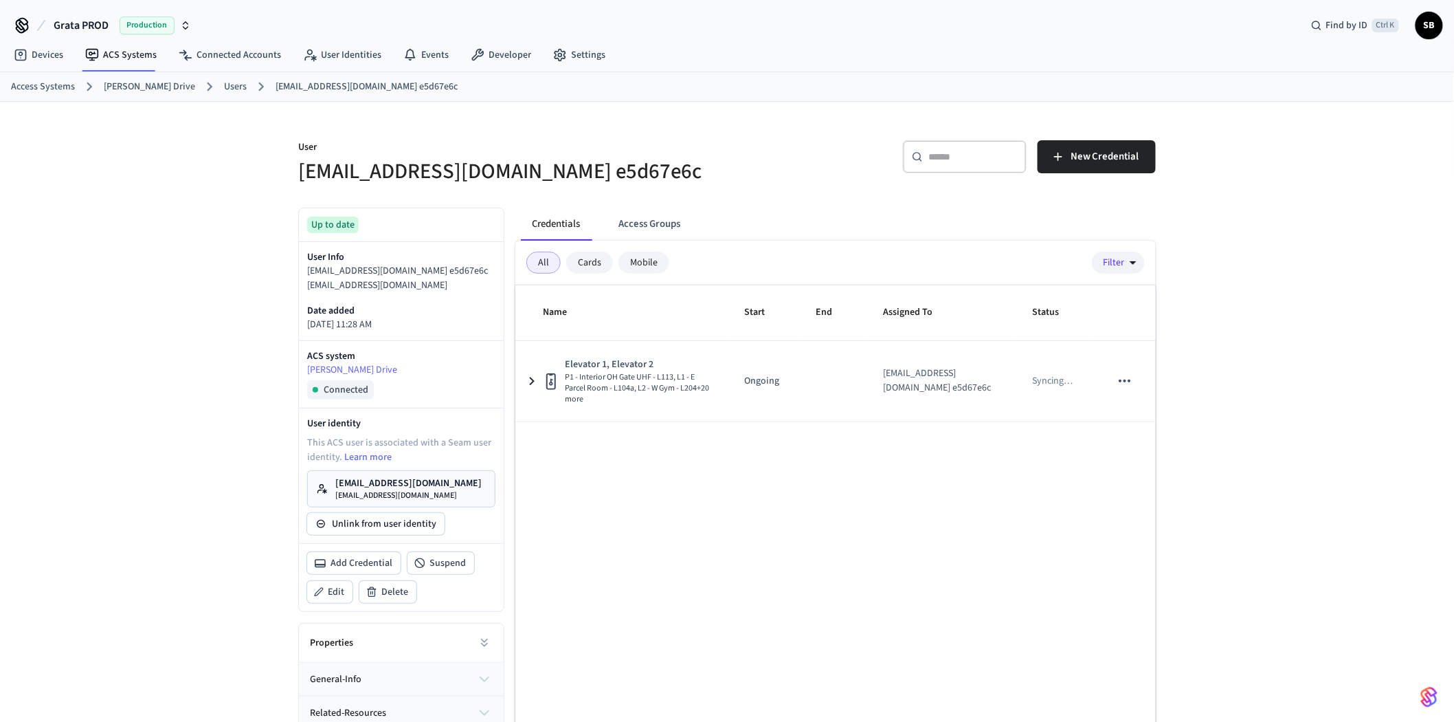
click at [224, 88] on link "Users" at bounding box center [235, 87] width 23 height 14
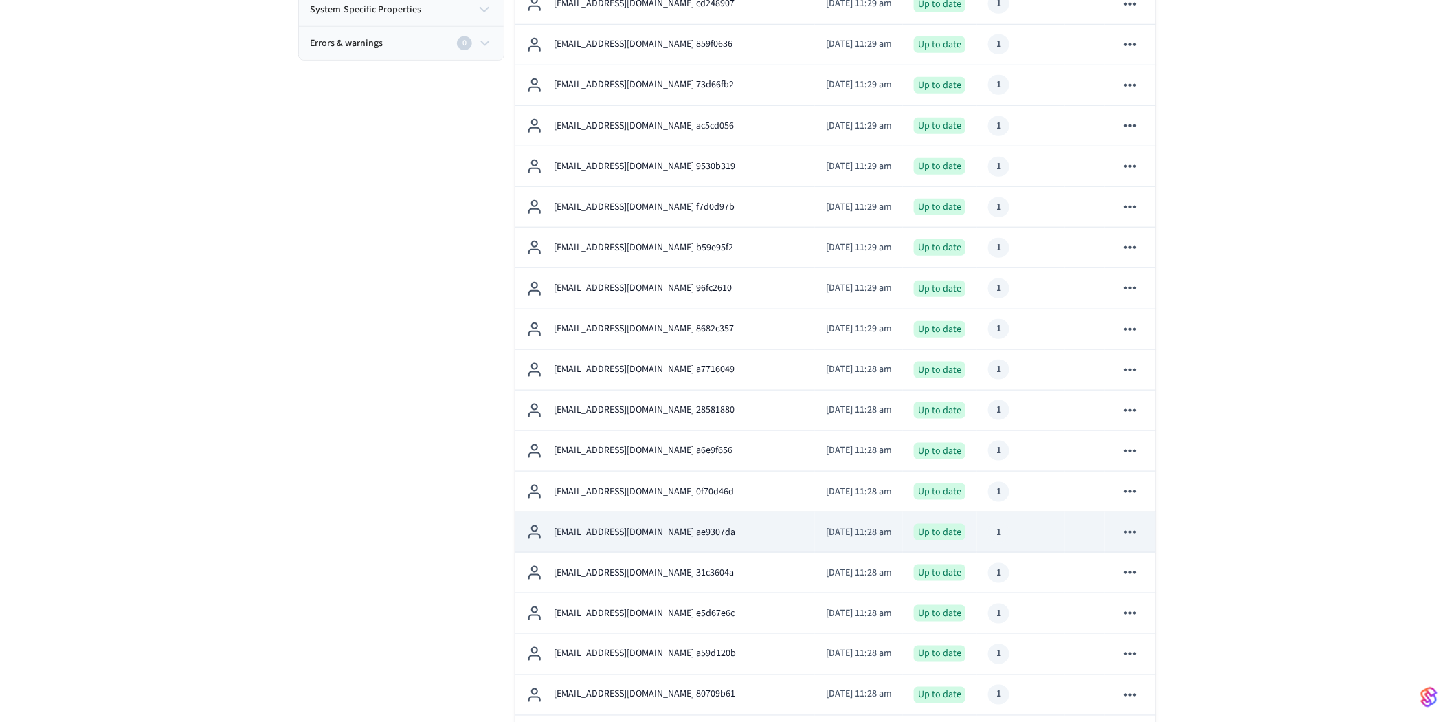
scroll to position [916, 0]
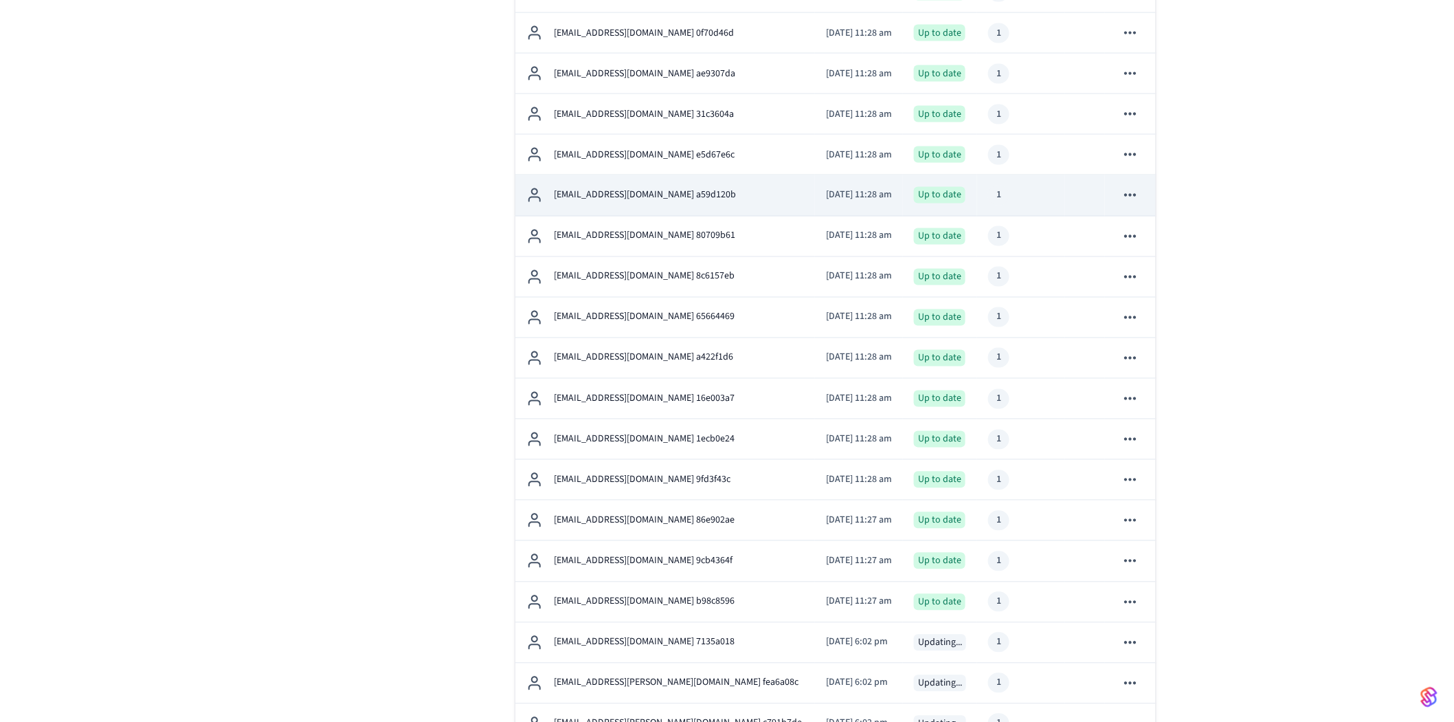
click at [627, 193] on p "[EMAIL_ADDRESS][DOMAIN_NAME] a59d120b" at bounding box center [645, 195] width 182 height 14
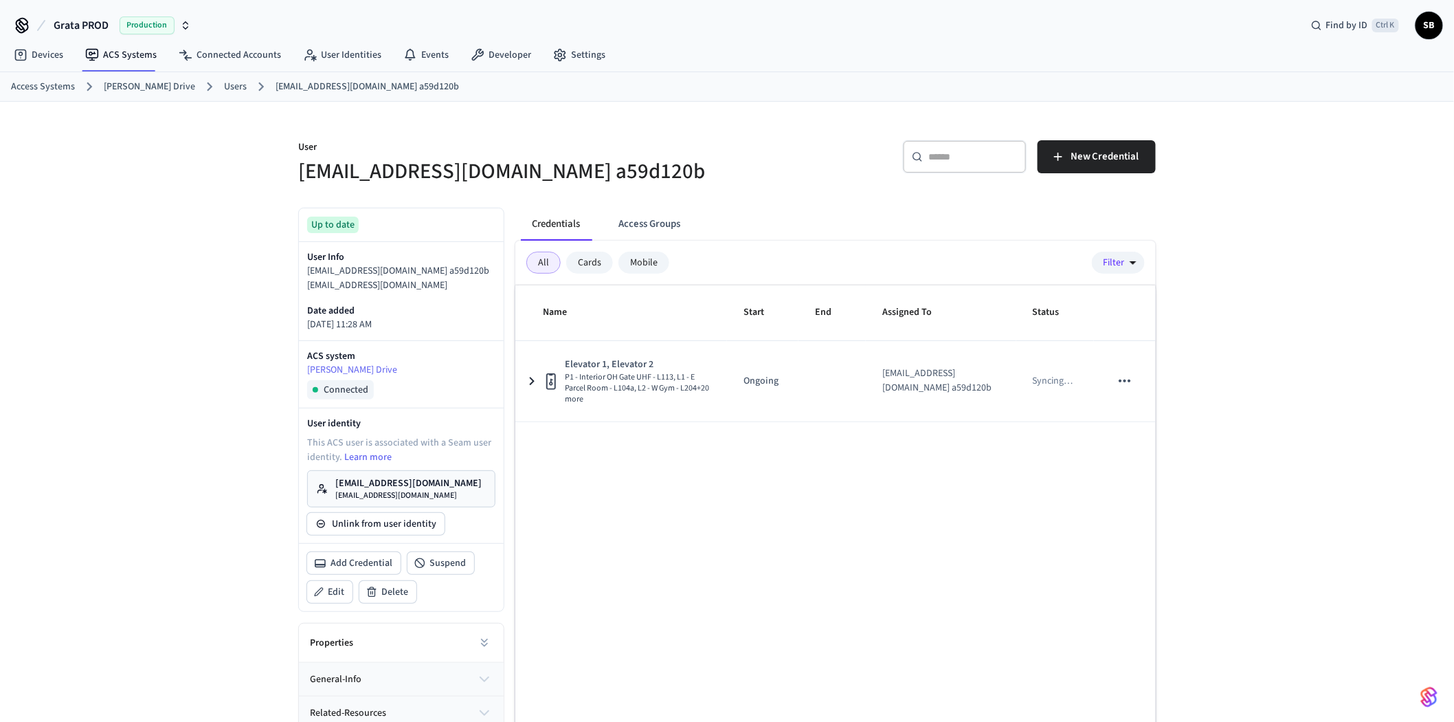
click at [224, 84] on link "Users" at bounding box center [235, 87] width 23 height 14
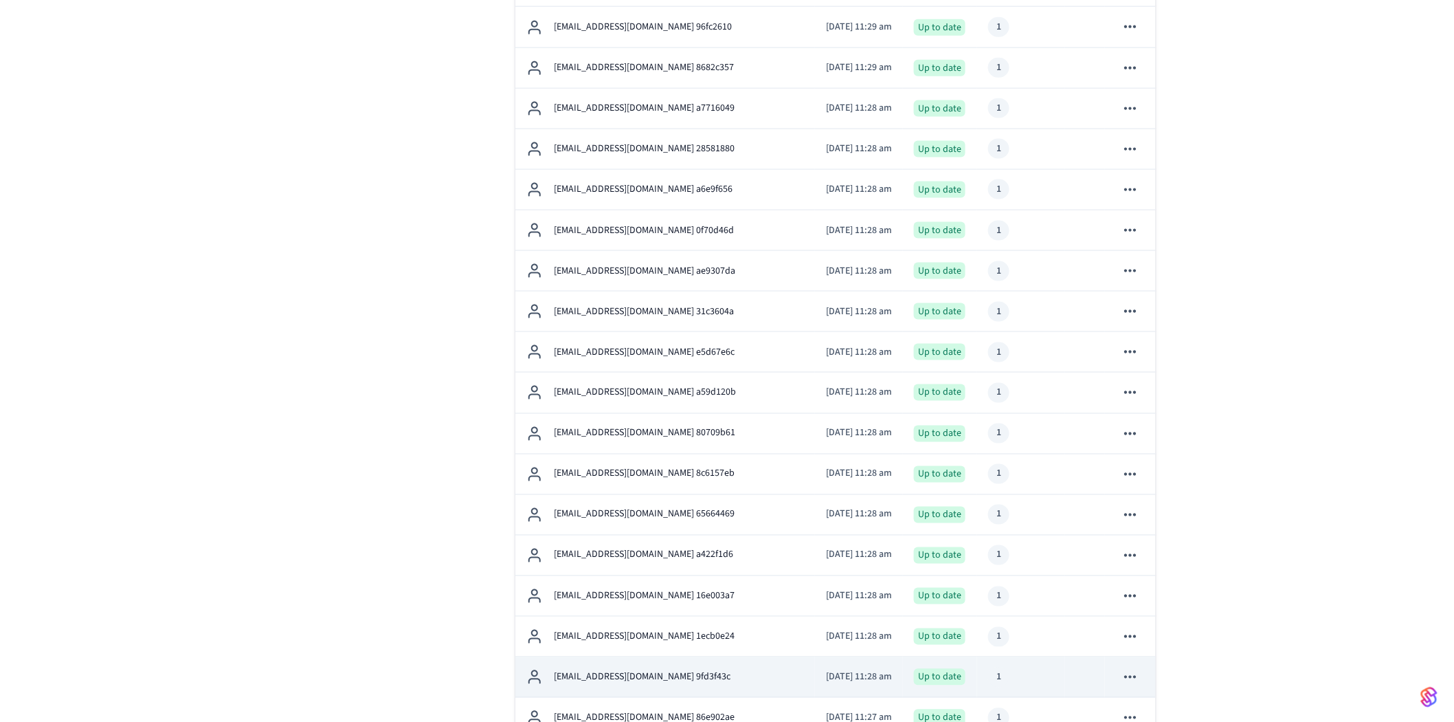
scroll to position [916, 0]
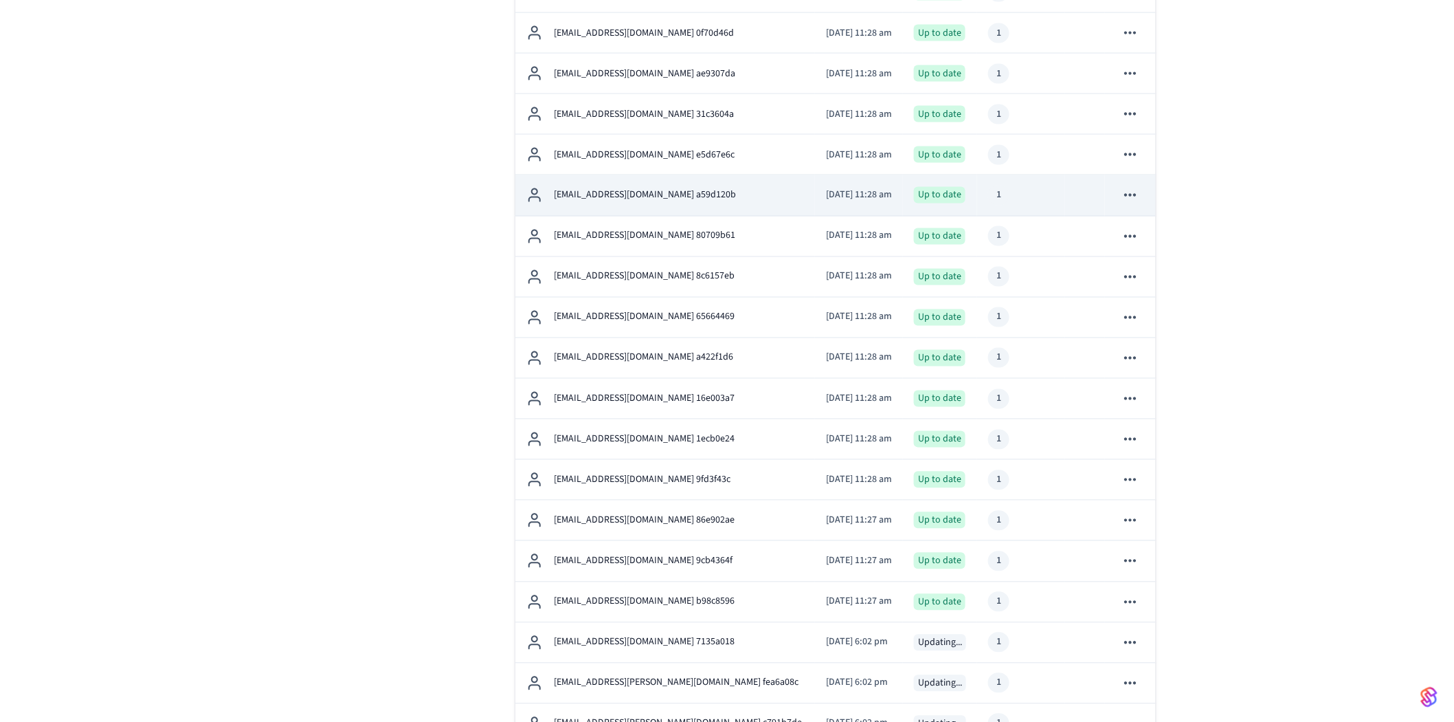
click at [621, 197] on p "[EMAIL_ADDRESS][DOMAIN_NAME] a59d120b" at bounding box center [645, 195] width 182 height 14
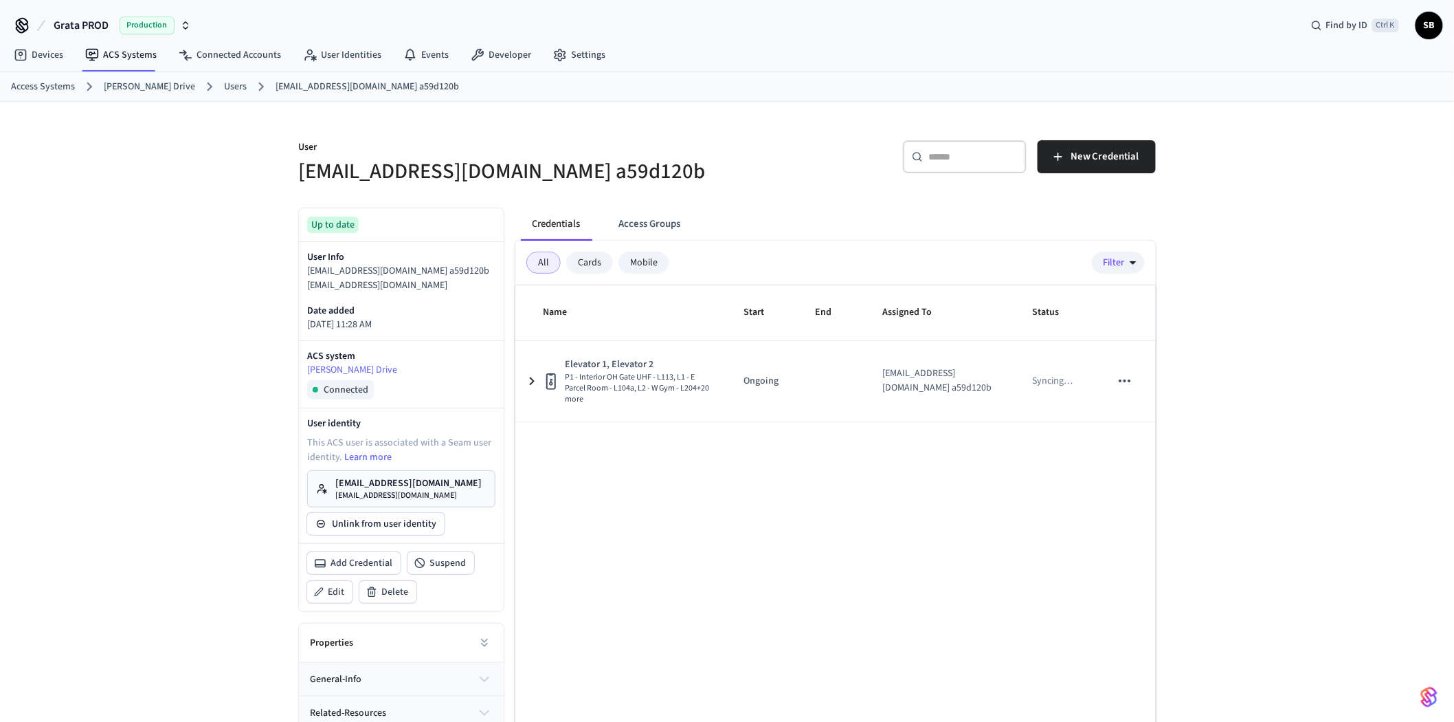
click at [225, 86] on link "Users" at bounding box center [235, 87] width 23 height 14
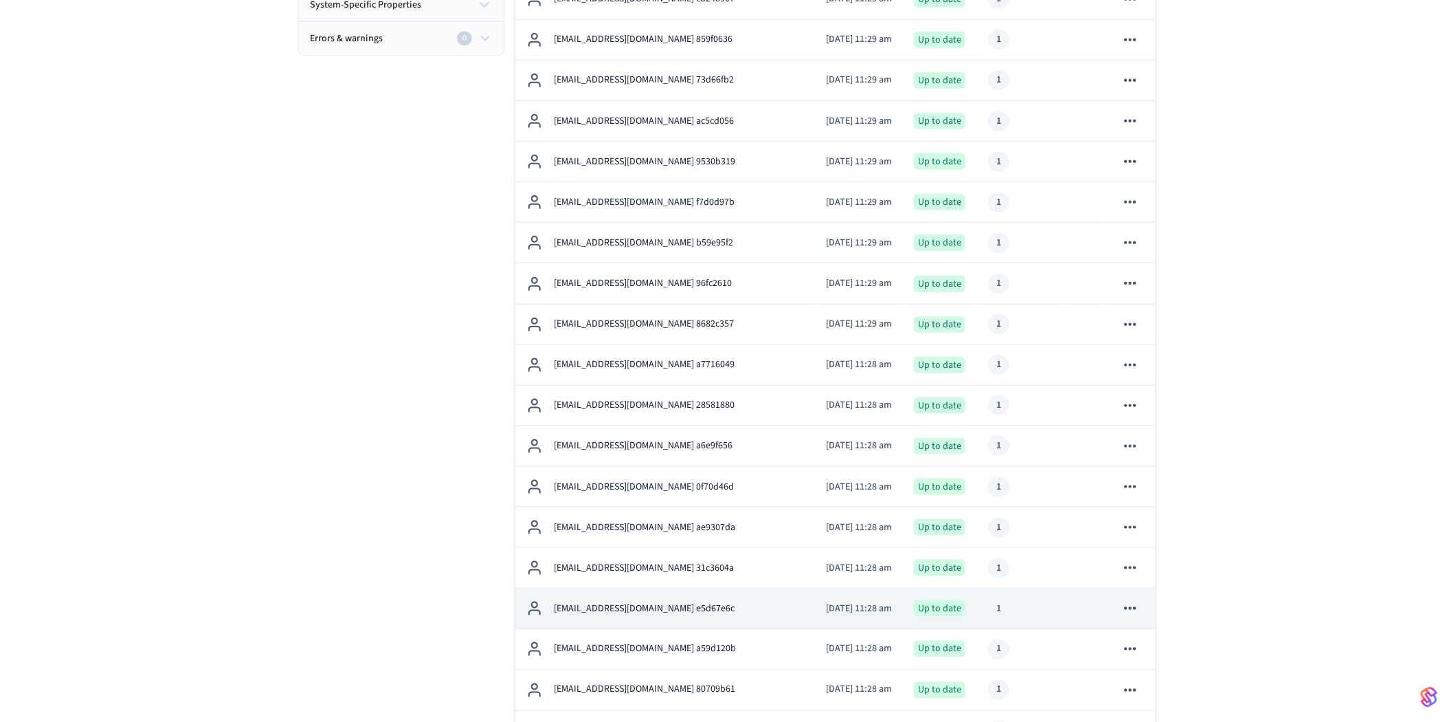
scroll to position [687, 0]
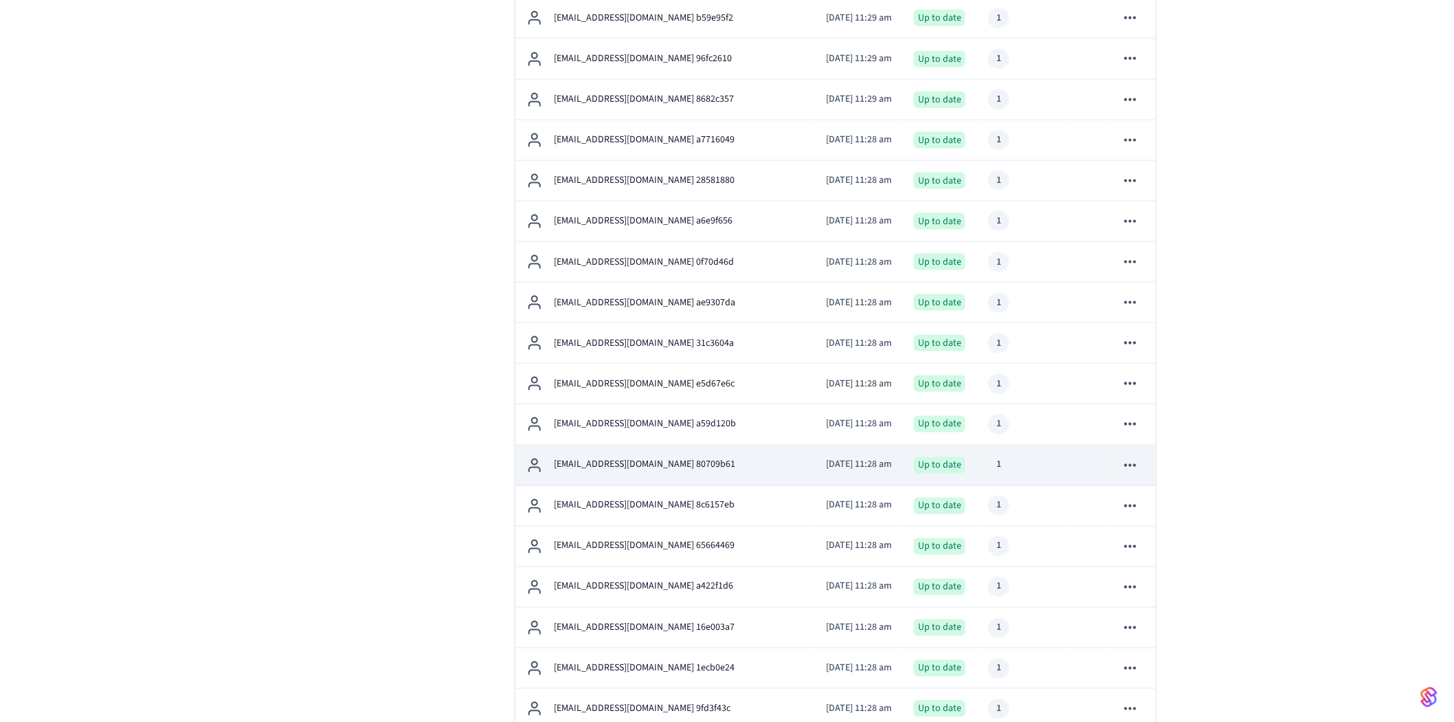
click at [630, 456] on td "[EMAIL_ADDRESS][DOMAIN_NAME] 80709b61" at bounding box center [665, 465] width 300 height 41
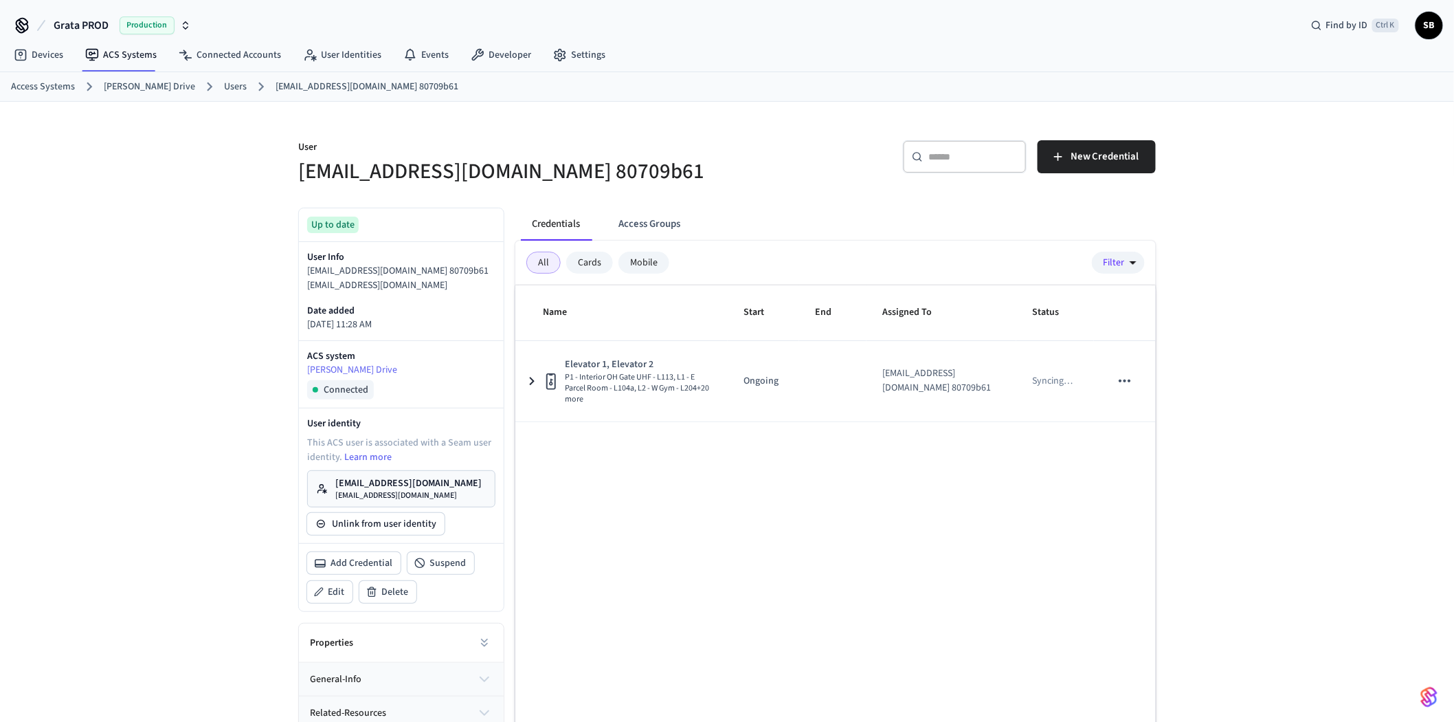
click at [224, 87] on link "Users" at bounding box center [235, 87] width 23 height 14
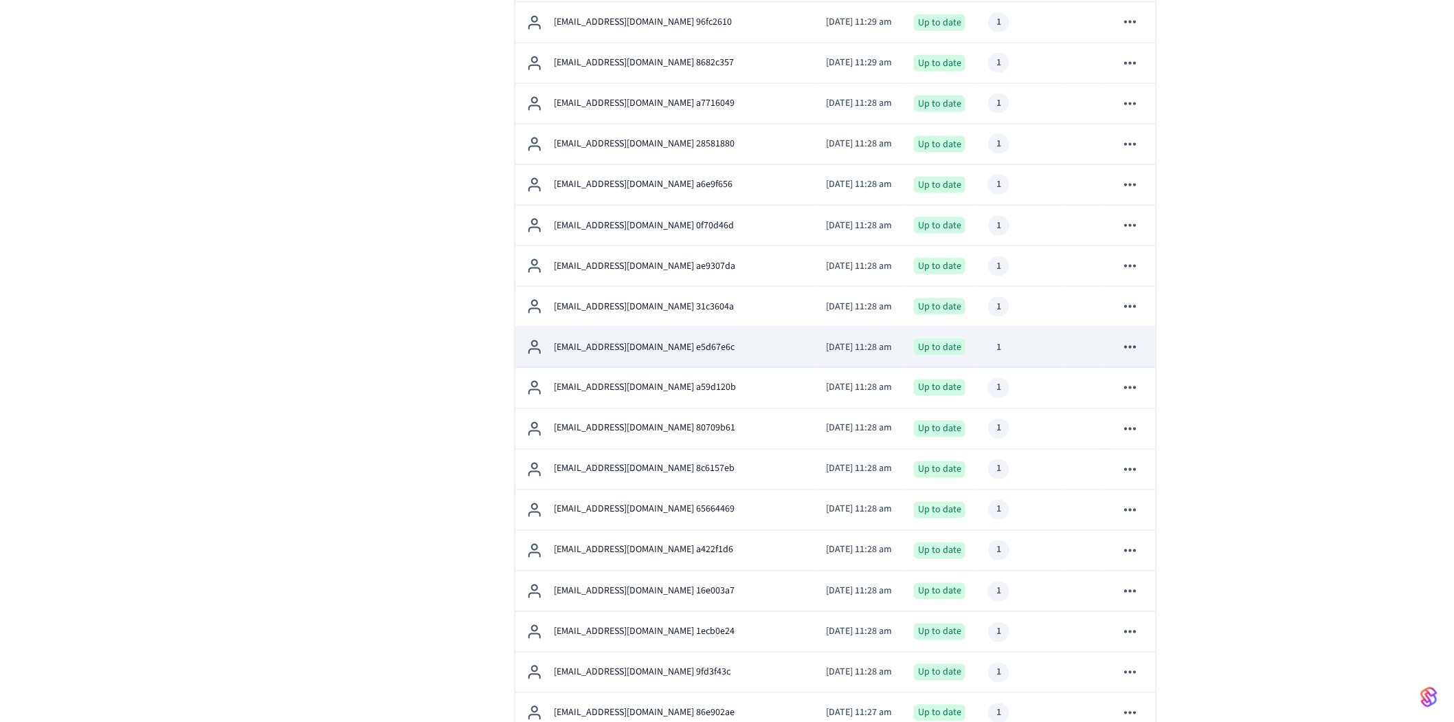
scroll to position [840, 0]
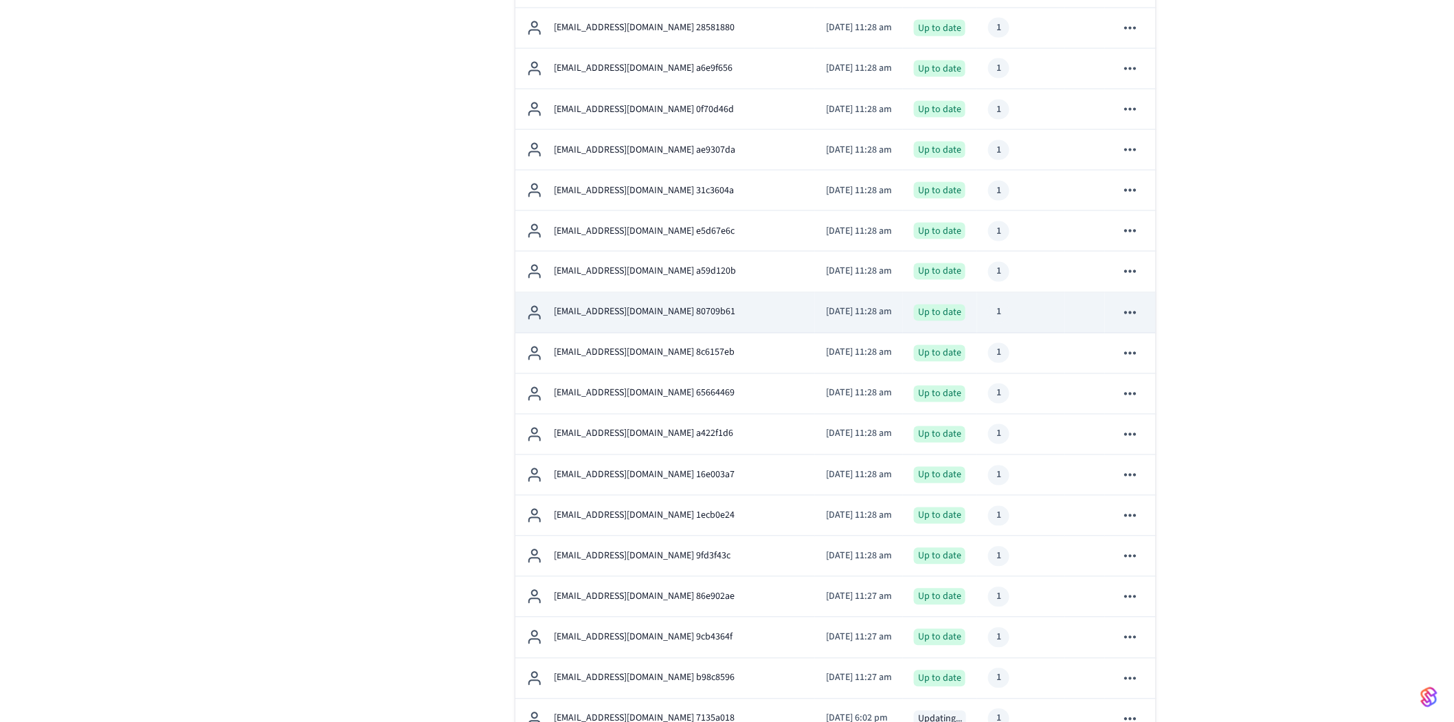
click at [649, 314] on p "[EMAIL_ADDRESS][DOMAIN_NAME] 80709b61" at bounding box center [644, 312] width 181 height 14
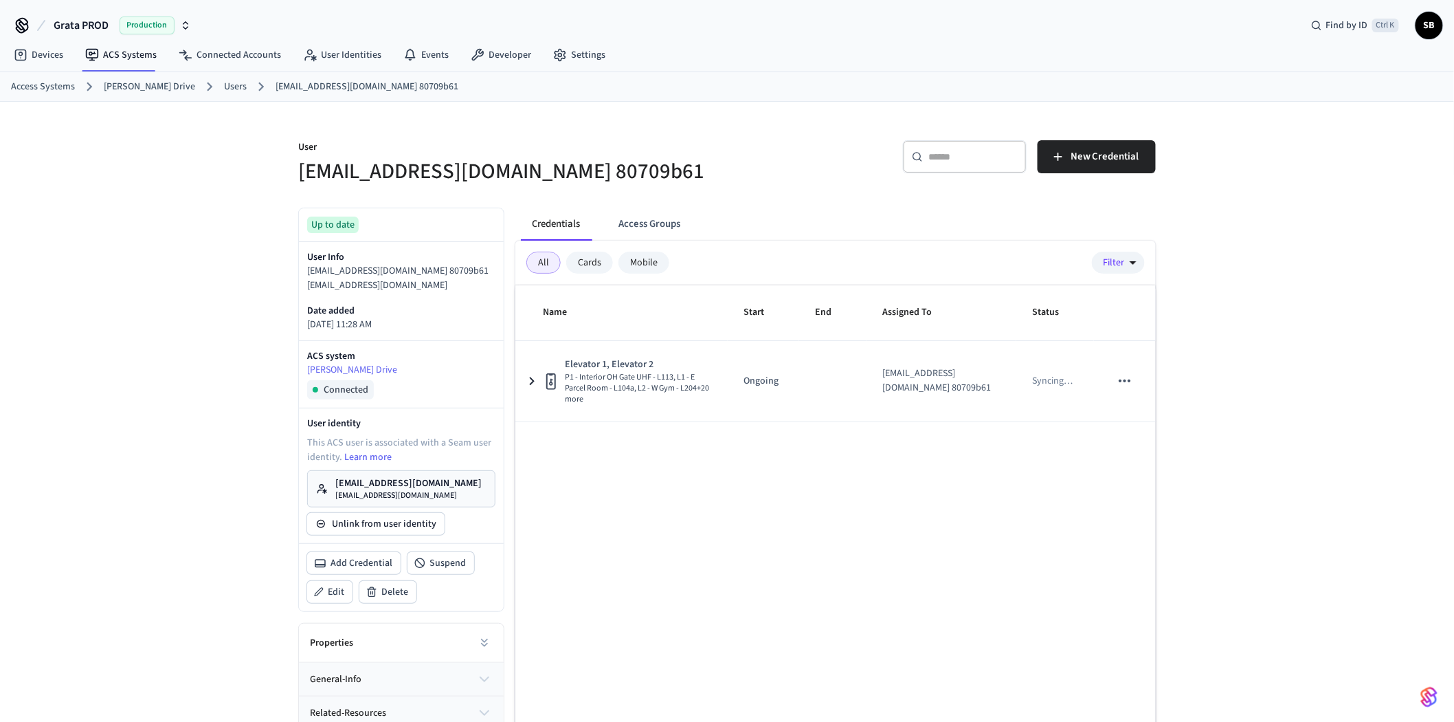
click at [224, 85] on link "Users" at bounding box center [235, 87] width 23 height 14
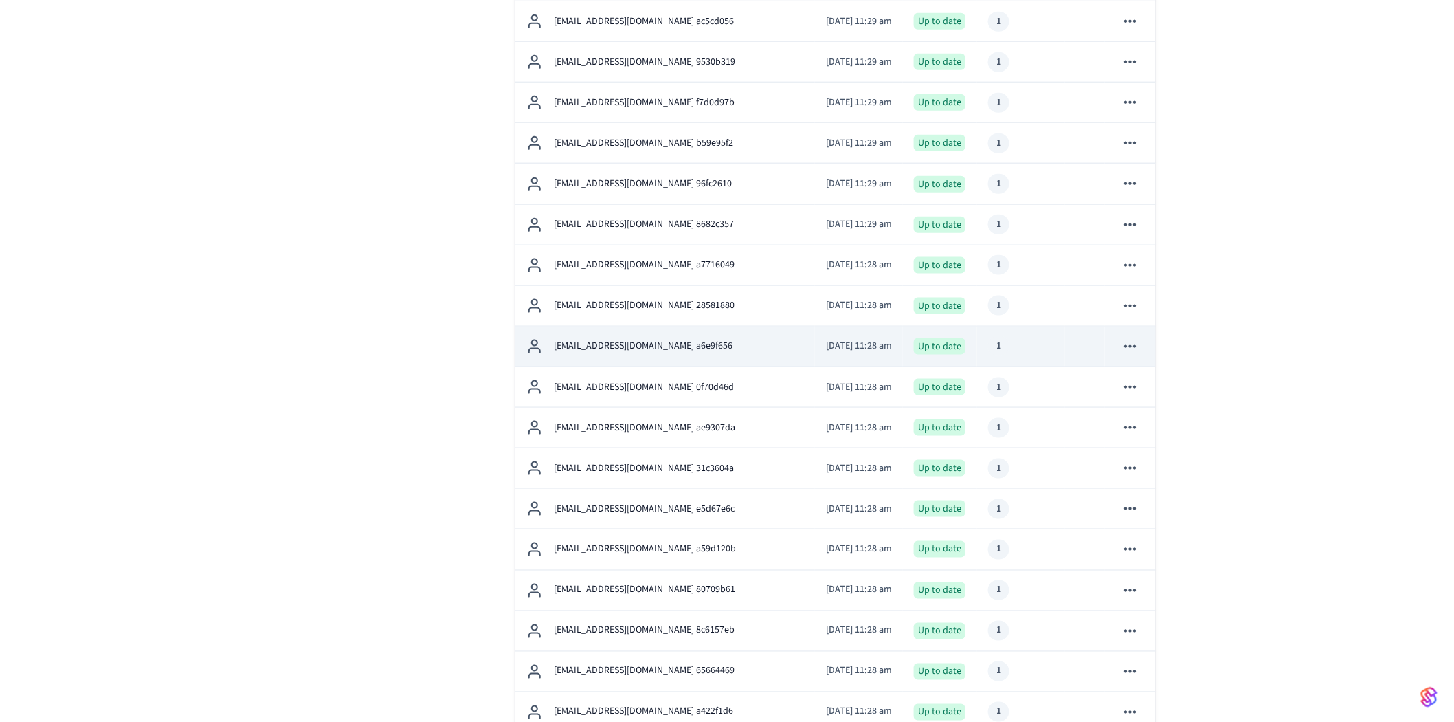
scroll to position [840, 0]
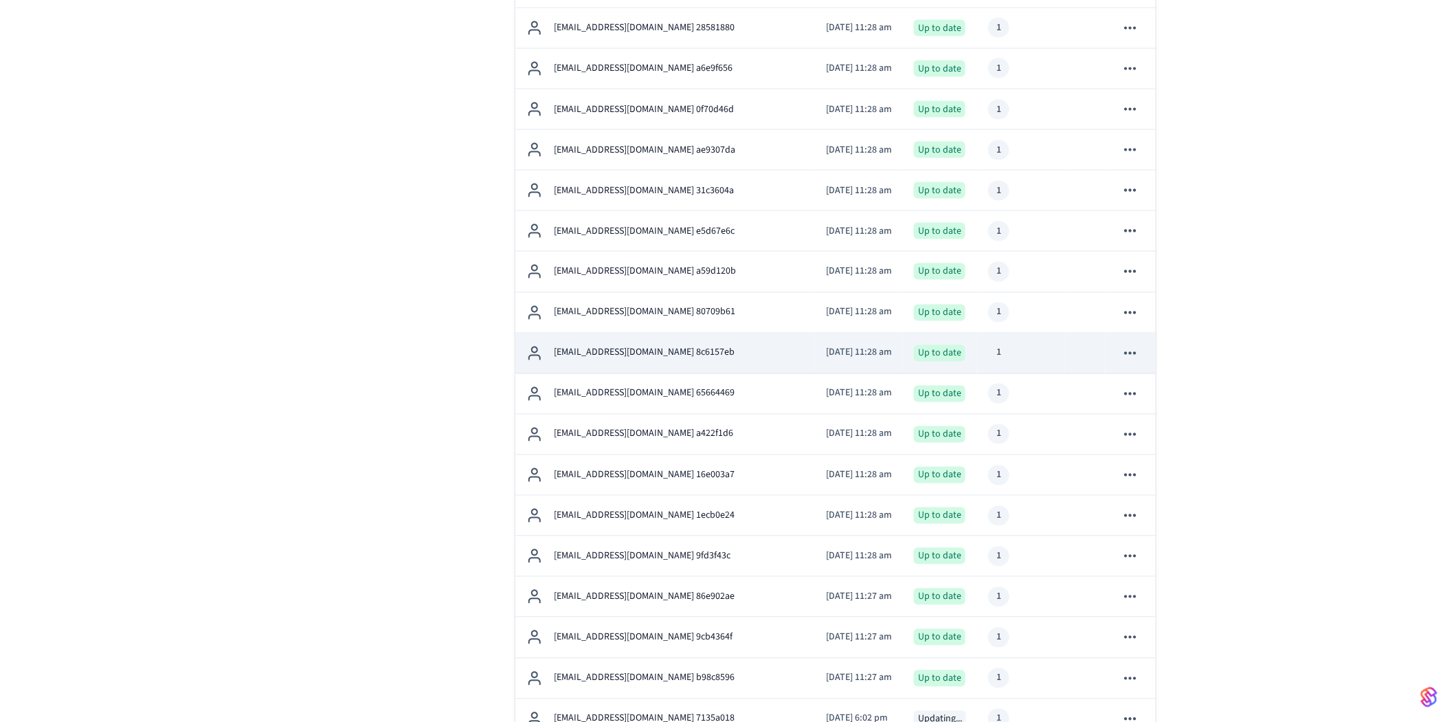
click at [657, 347] on p "[EMAIL_ADDRESS][DOMAIN_NAME] 8c6157eb" at bounding box center [644, 353] width 181 height 14
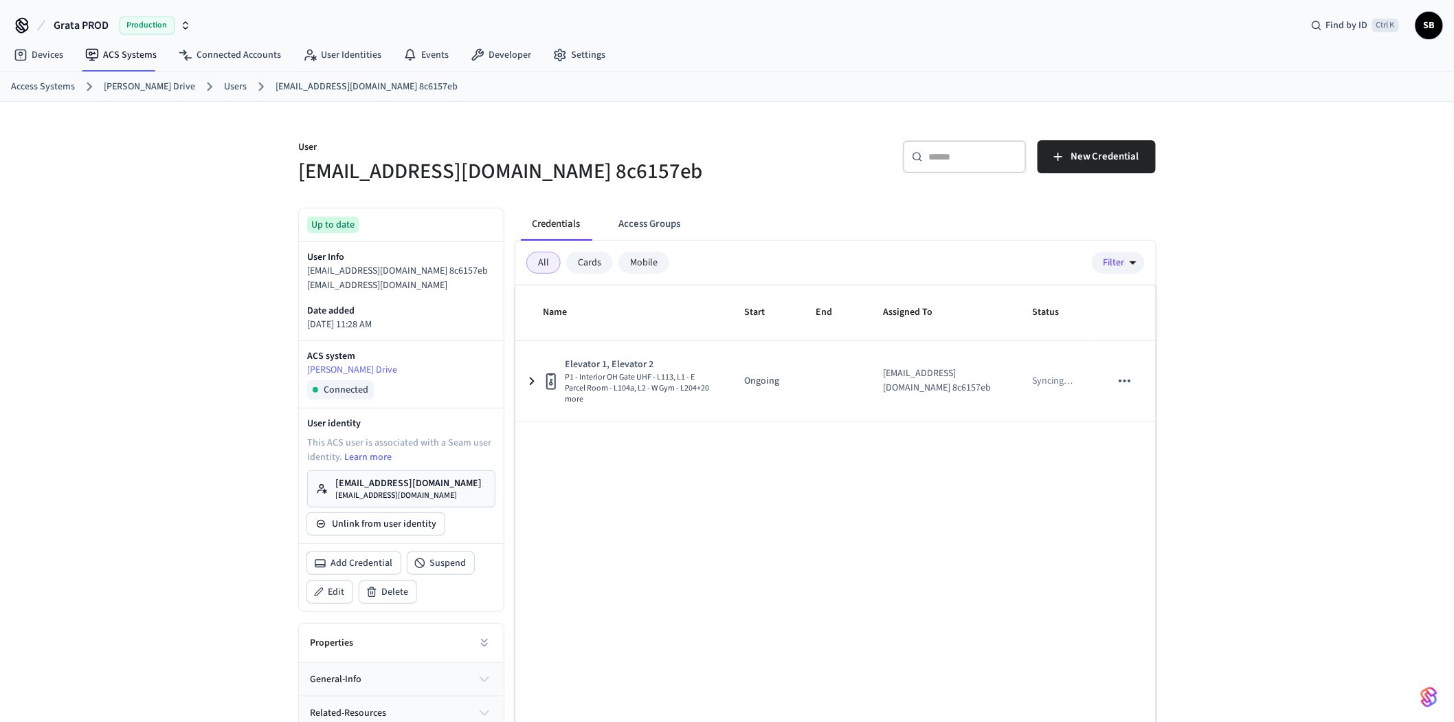
click at [224, 85] on link "Users" at bounding box center [235, 87] width 23 height 14
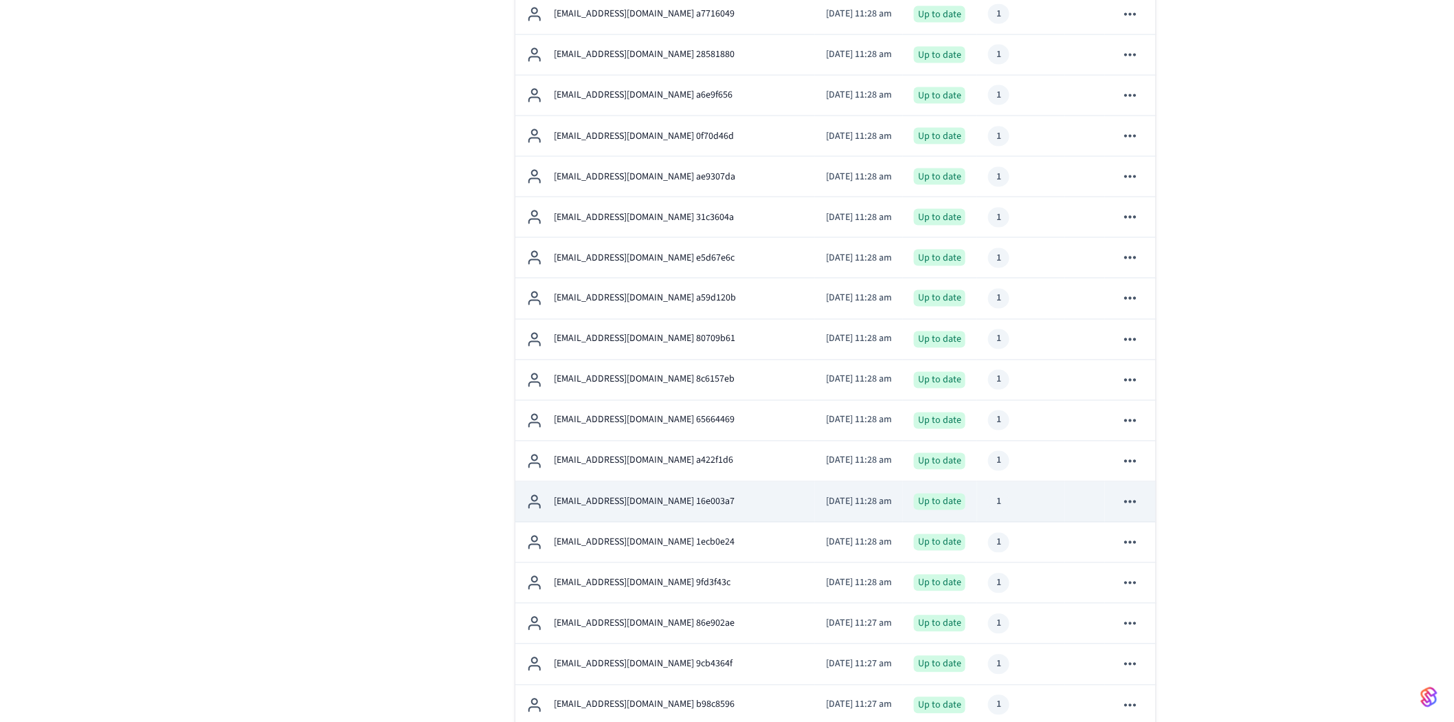
scroll to position [840, 0]
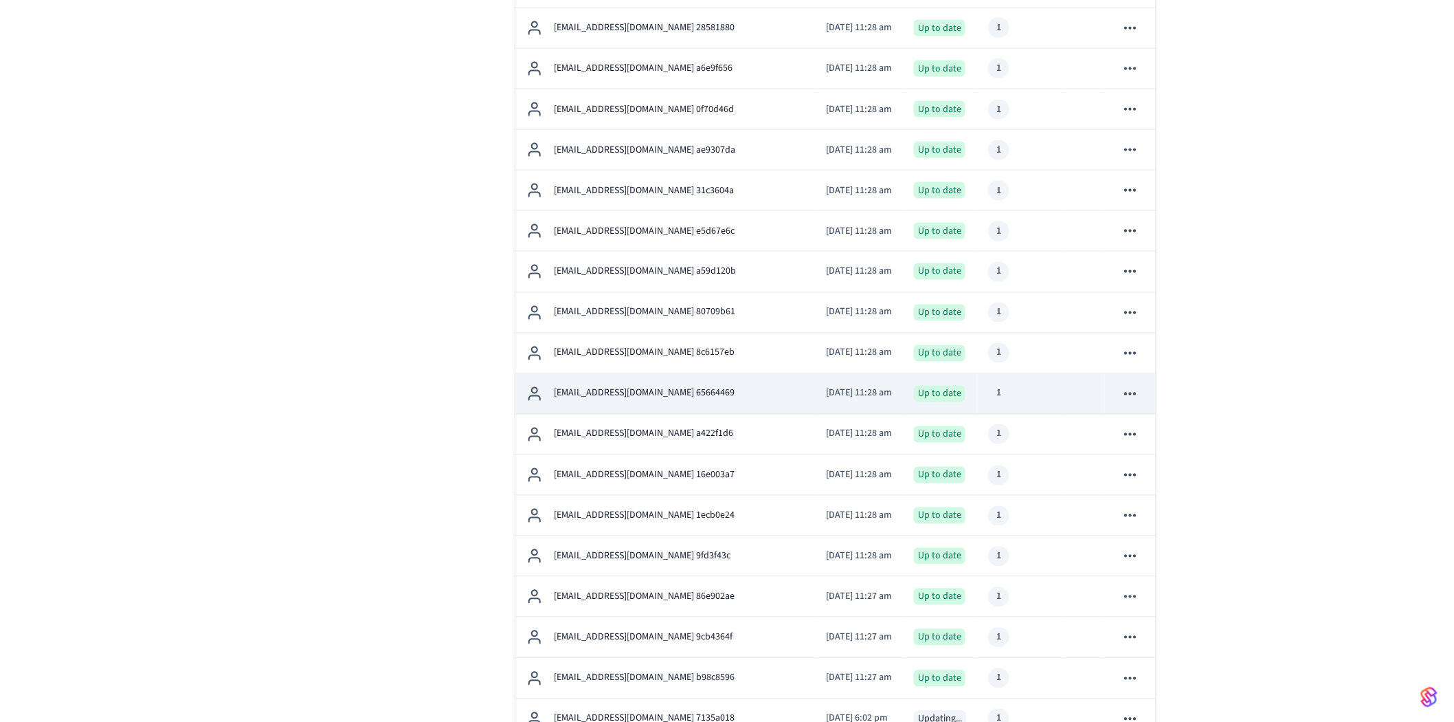
click at [655, 386] on div "[EMAIL_ADDRESS][DOMAIN_NAME] 65664469" at bounding box center [665, 394] width 278 height 16
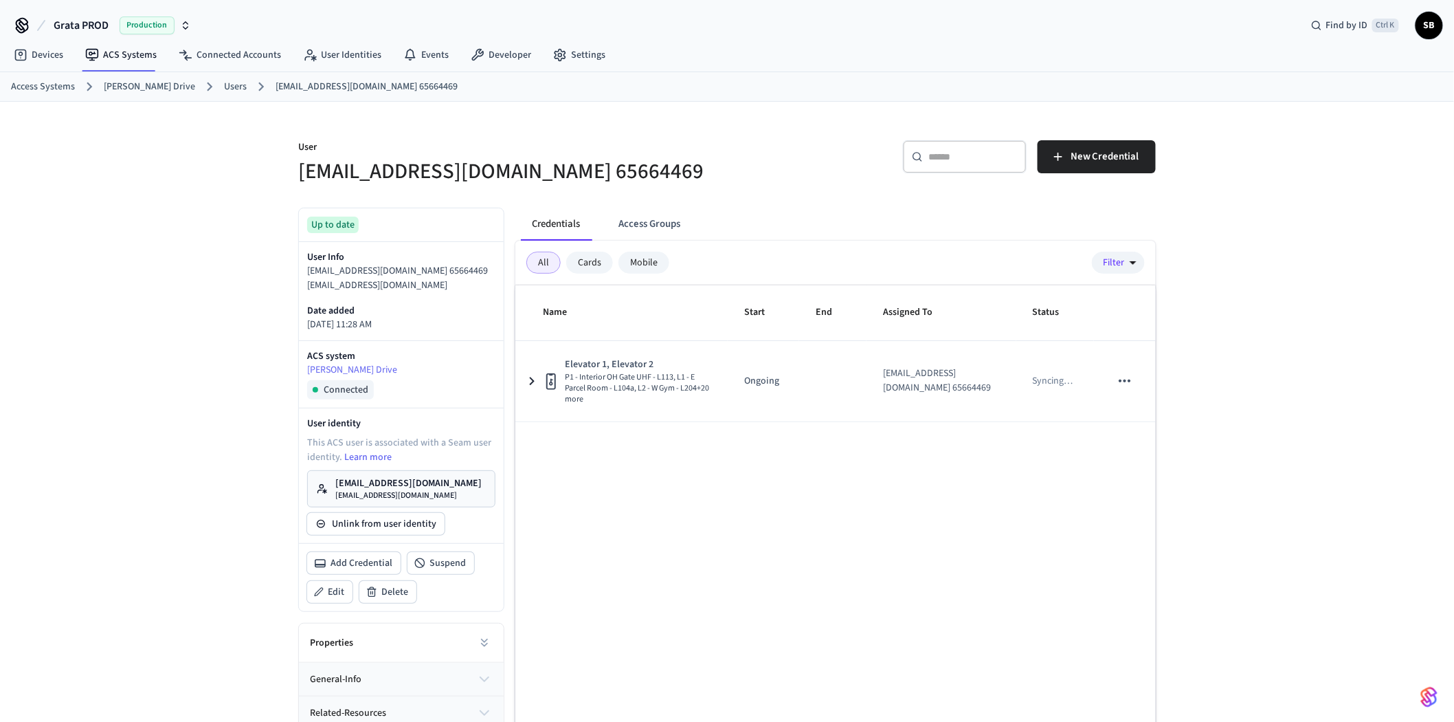
click at [224, 87] on link "Users" at bounding box center [235, 87] width 23 height 14
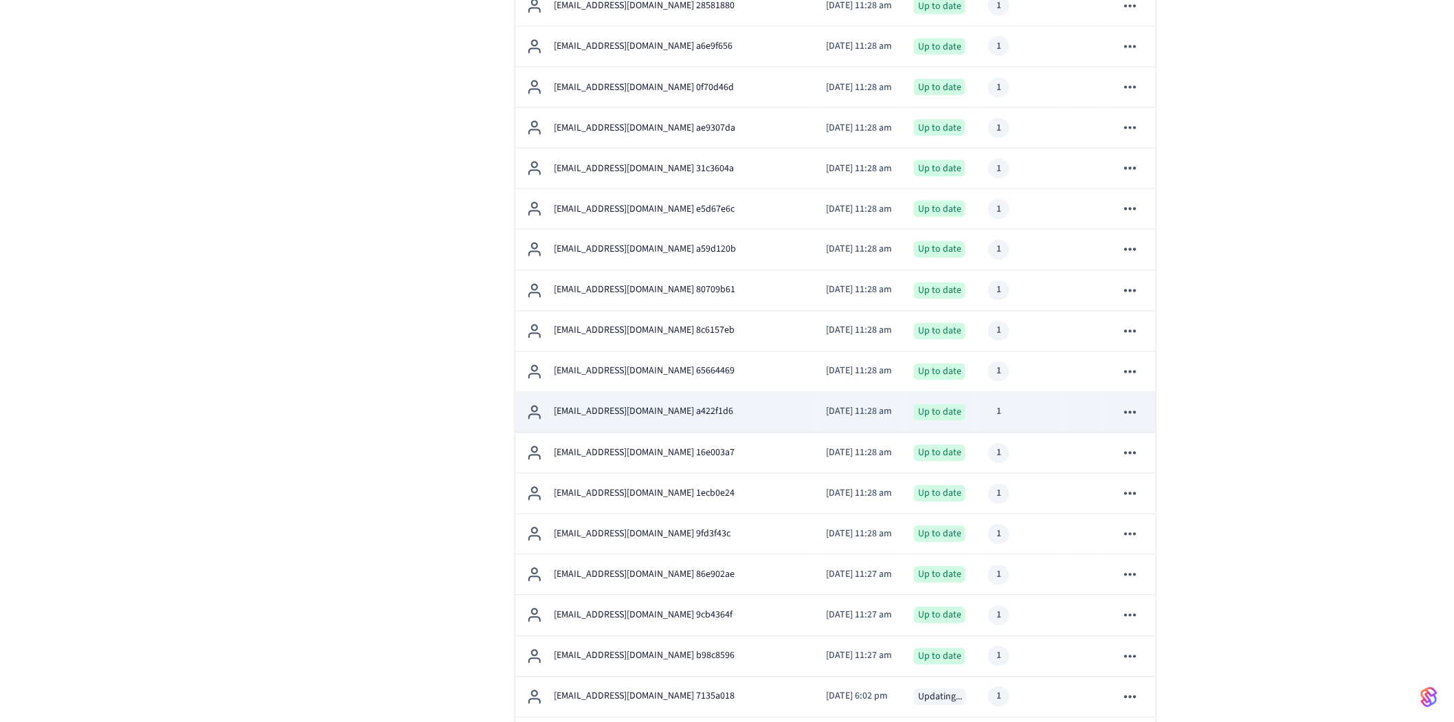
scroll to position [992, 0]
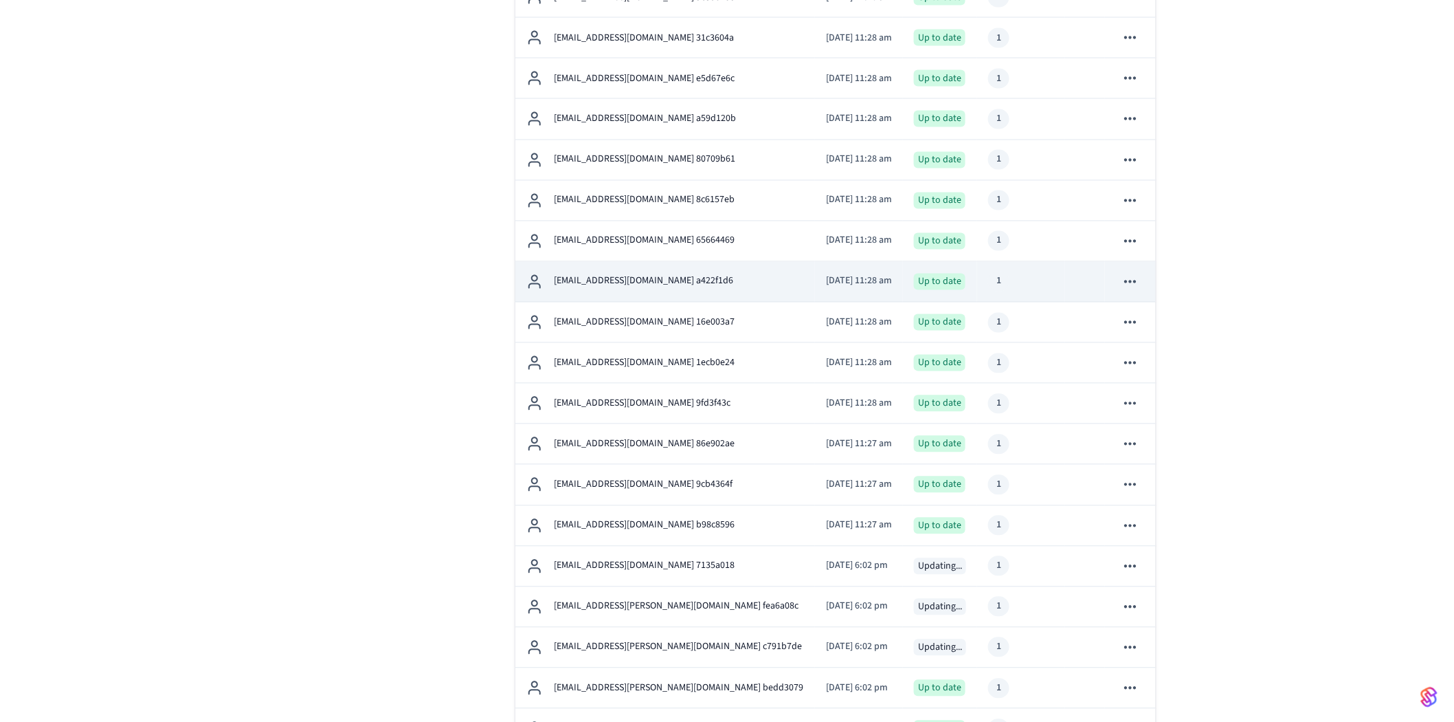
click at [638, 286] on p "[EMAIL_ADDRESS][DOMAIN_NAME] a422f1d6" at bounding box center [643, 281] width 179 height 14
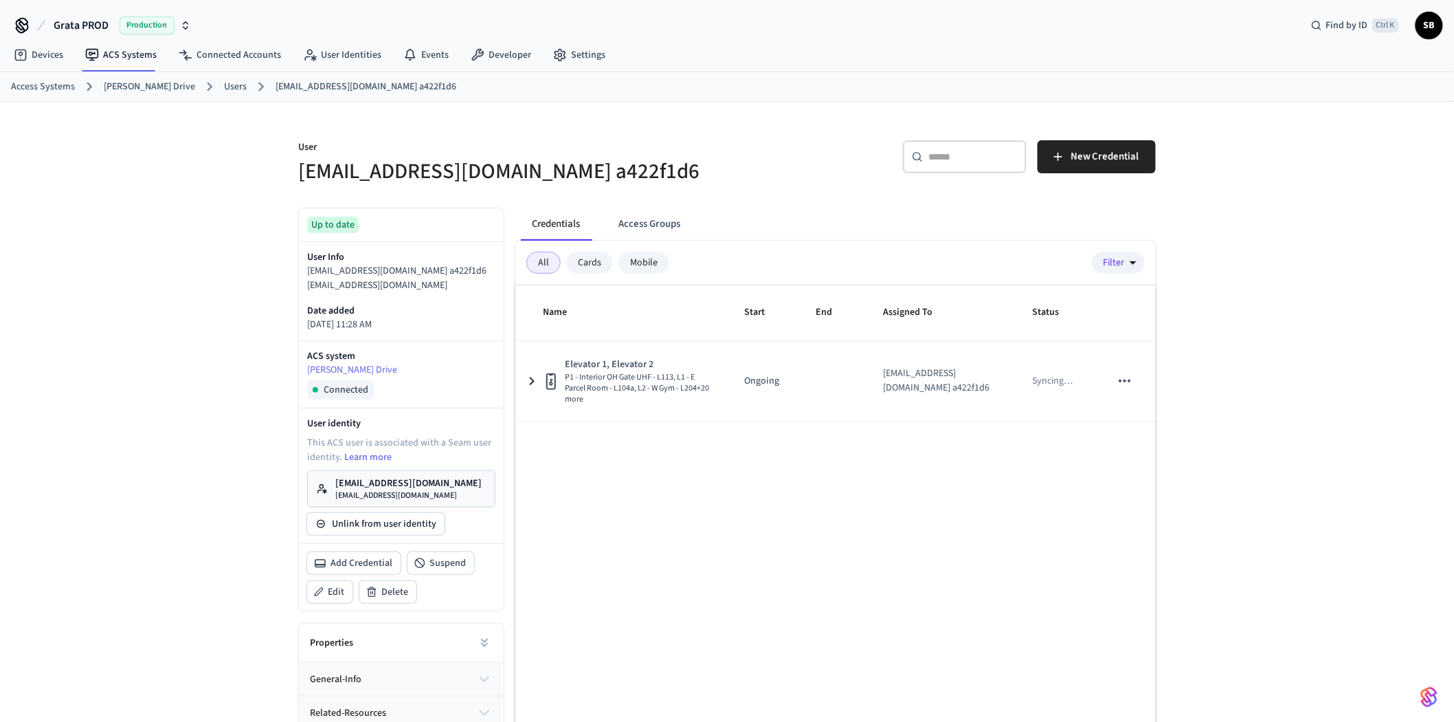
click at [225, 85] on link "Users" at bounding box center [235, 87] width 23 height 14
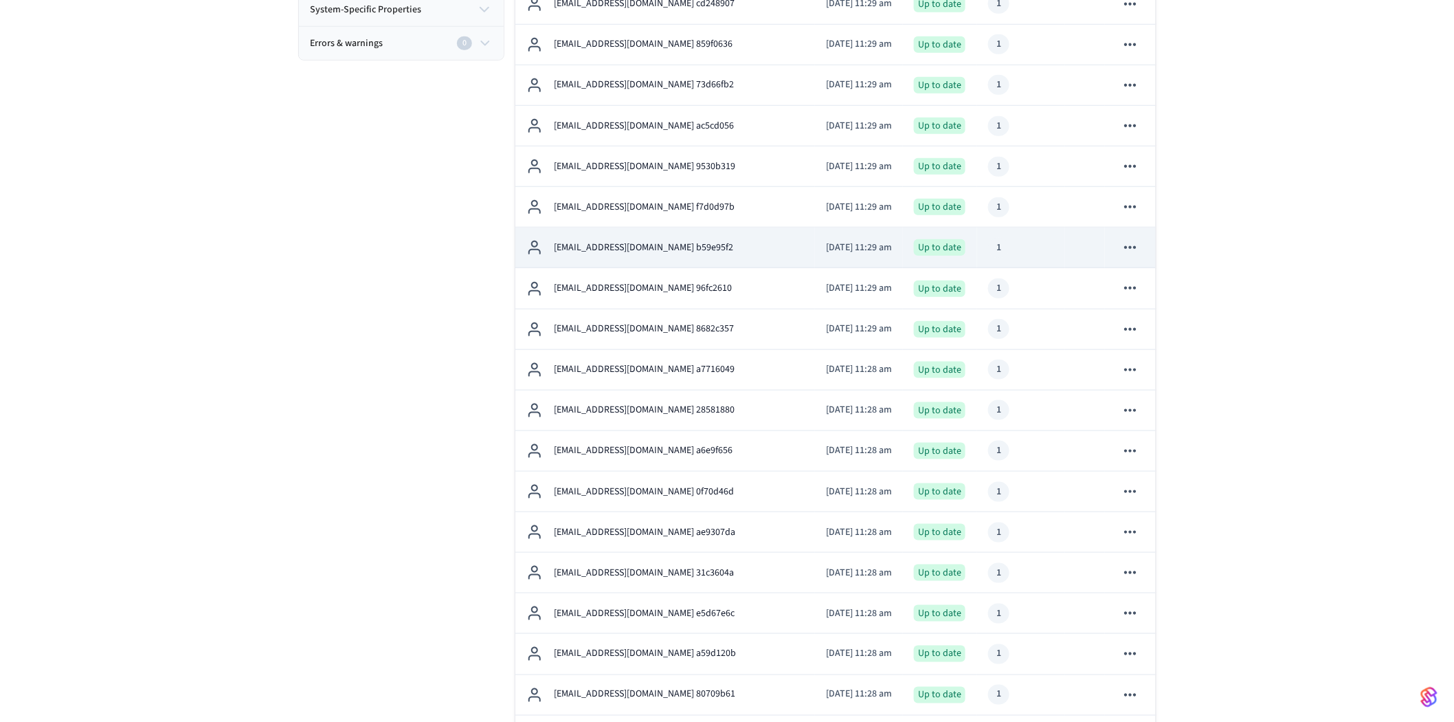
scroll to position [840, 0]
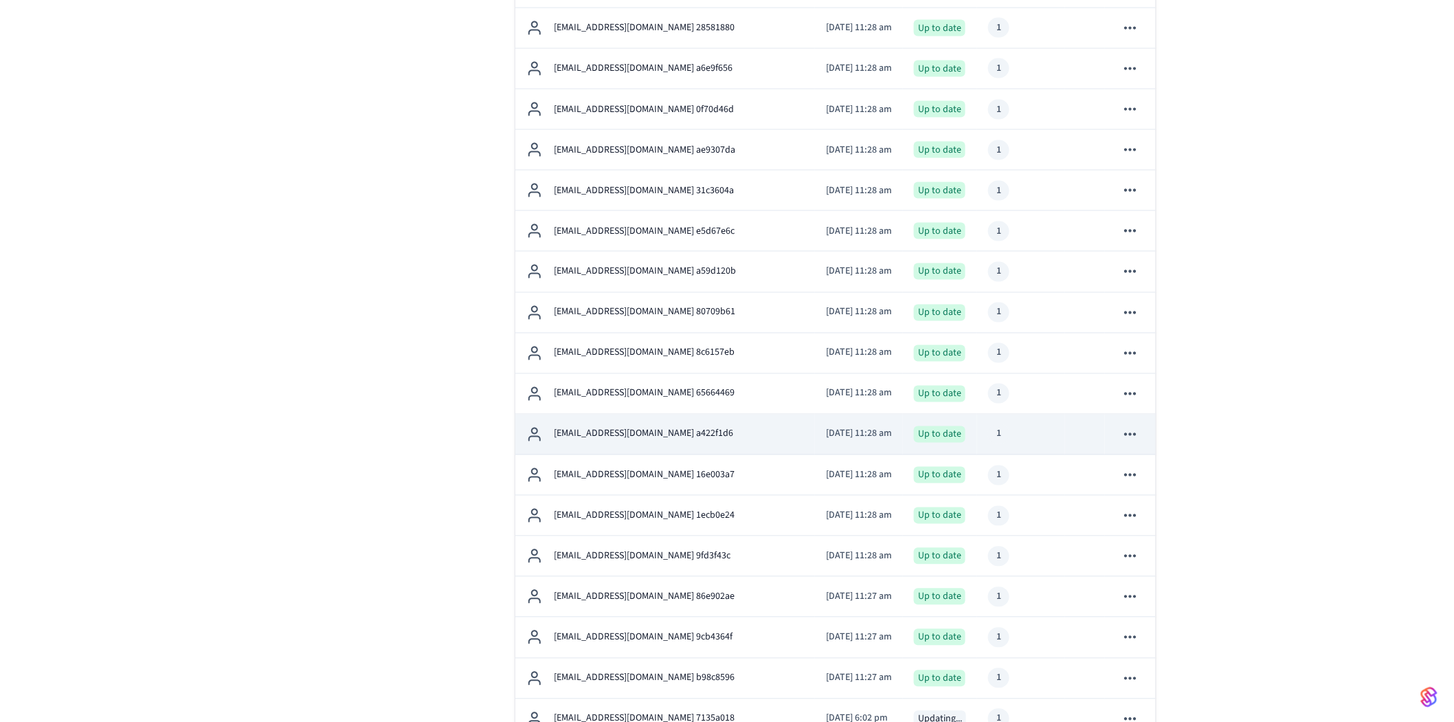
click at [656, 440] on p "[EMAIL_ADDRESS][DOMAIN_NAME] a422f1d6" at bounding box center [643, 434] width 179 height 14
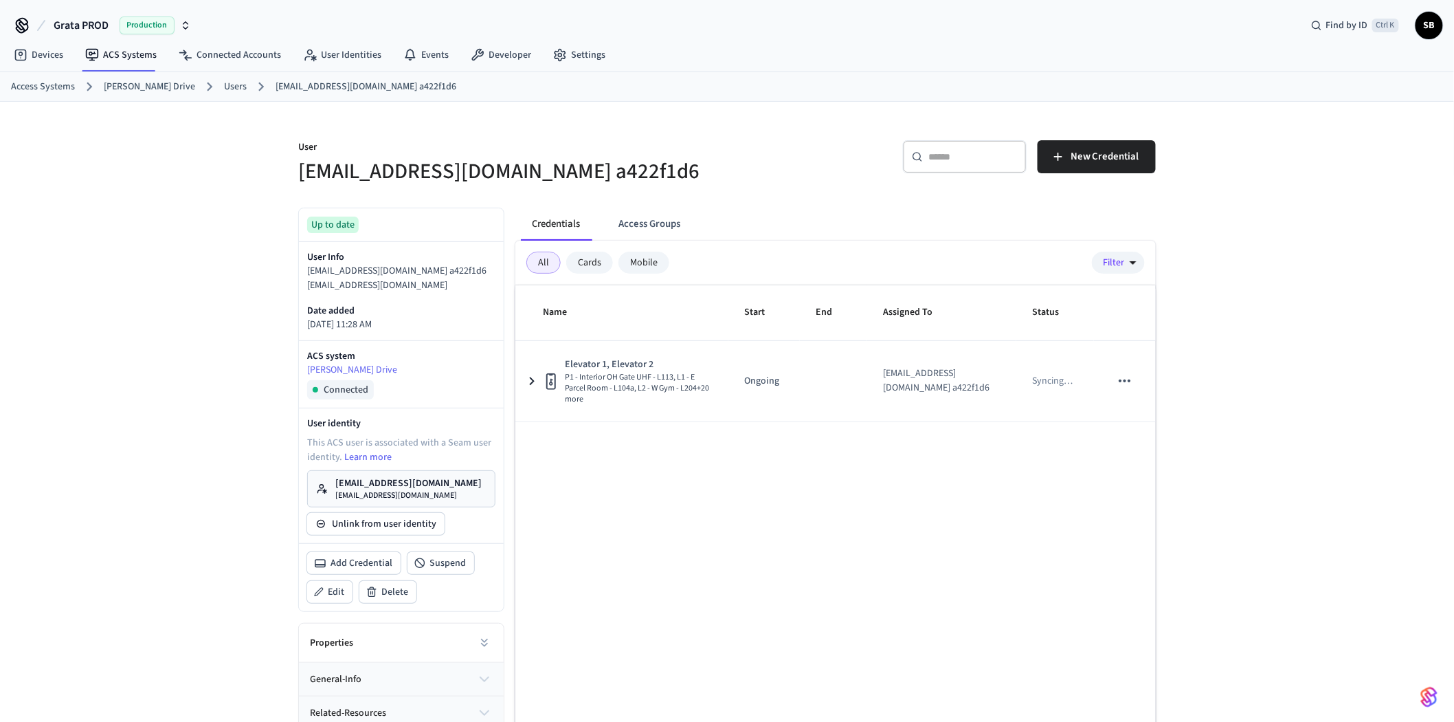
click at [224, 87] on link "Users" at bounding box center [235, 87] width 23 height 14
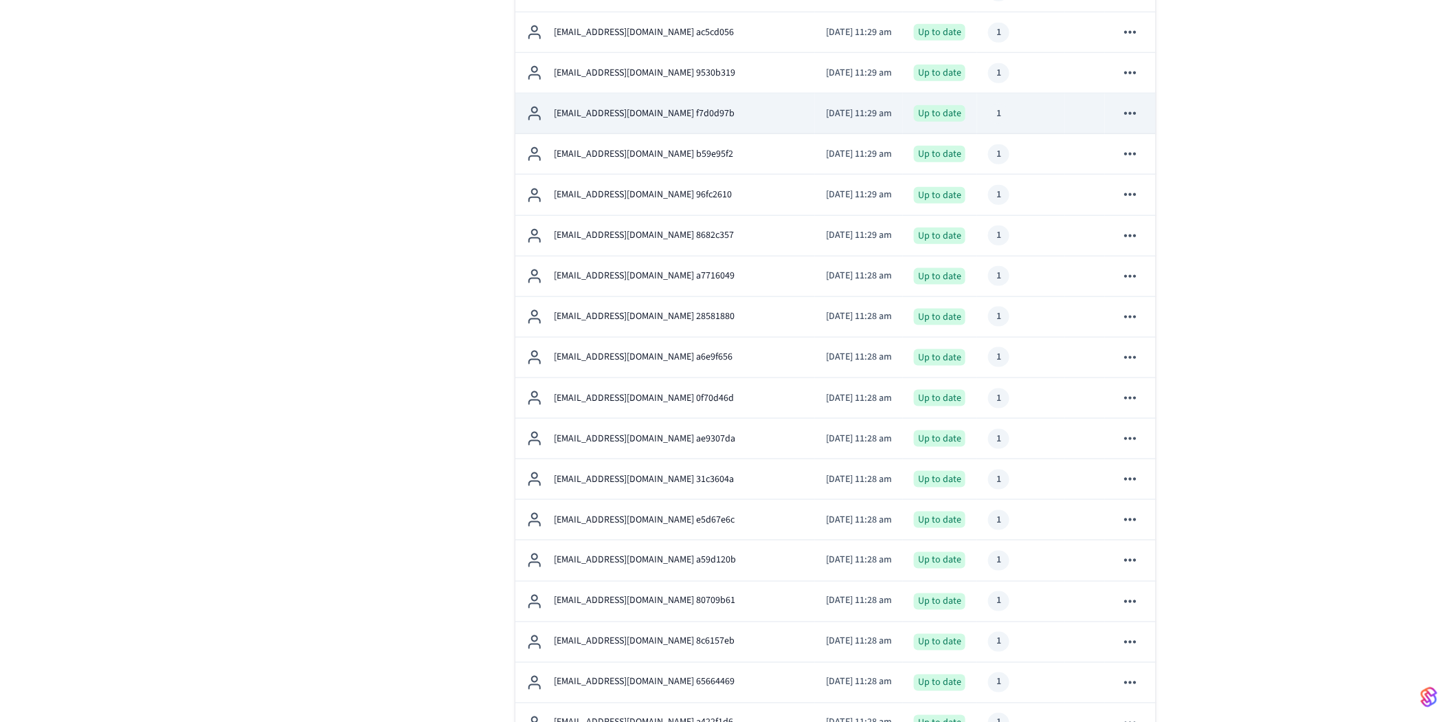
scroll to position [763, 0]
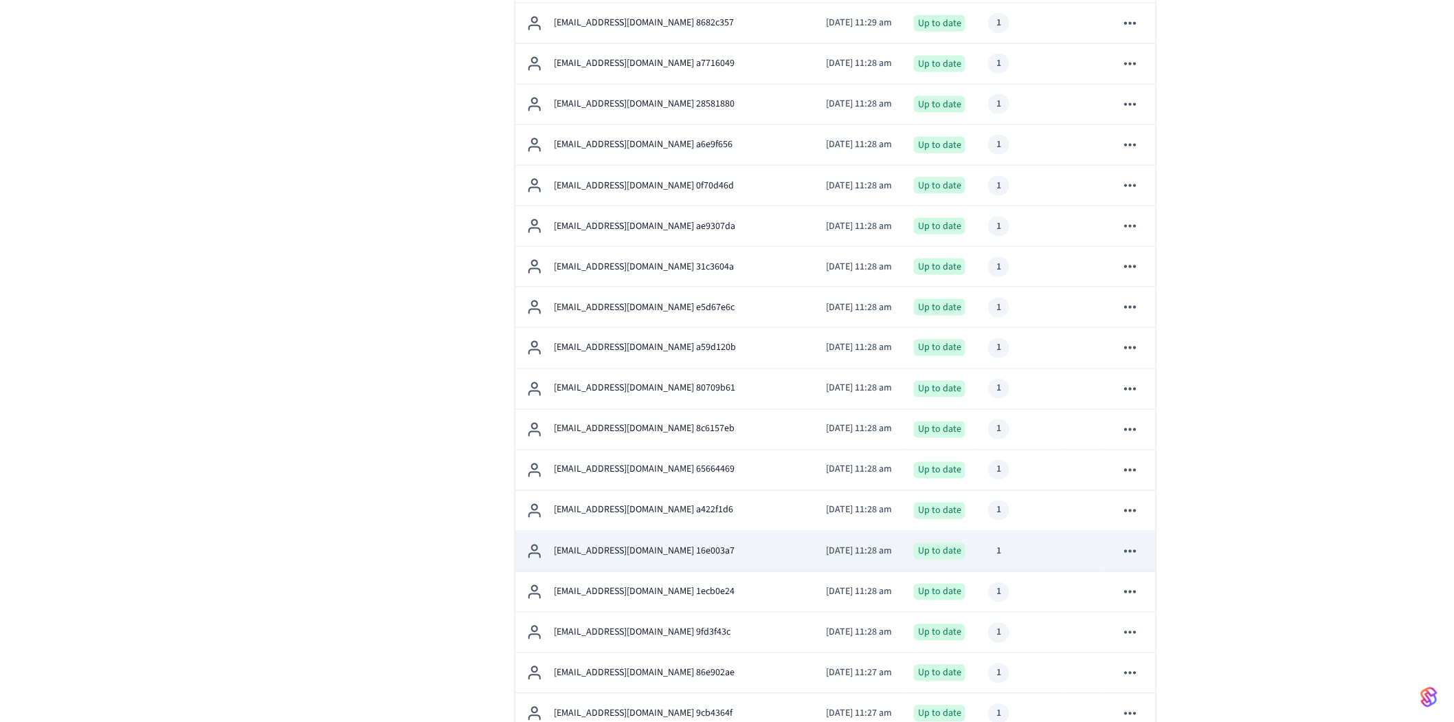
click at [651, 558] on p "[EMAIL_ADDRESS][DOMAIN_NAME] 16e003a7" at bounding box center [644, 551] width 181 height 14
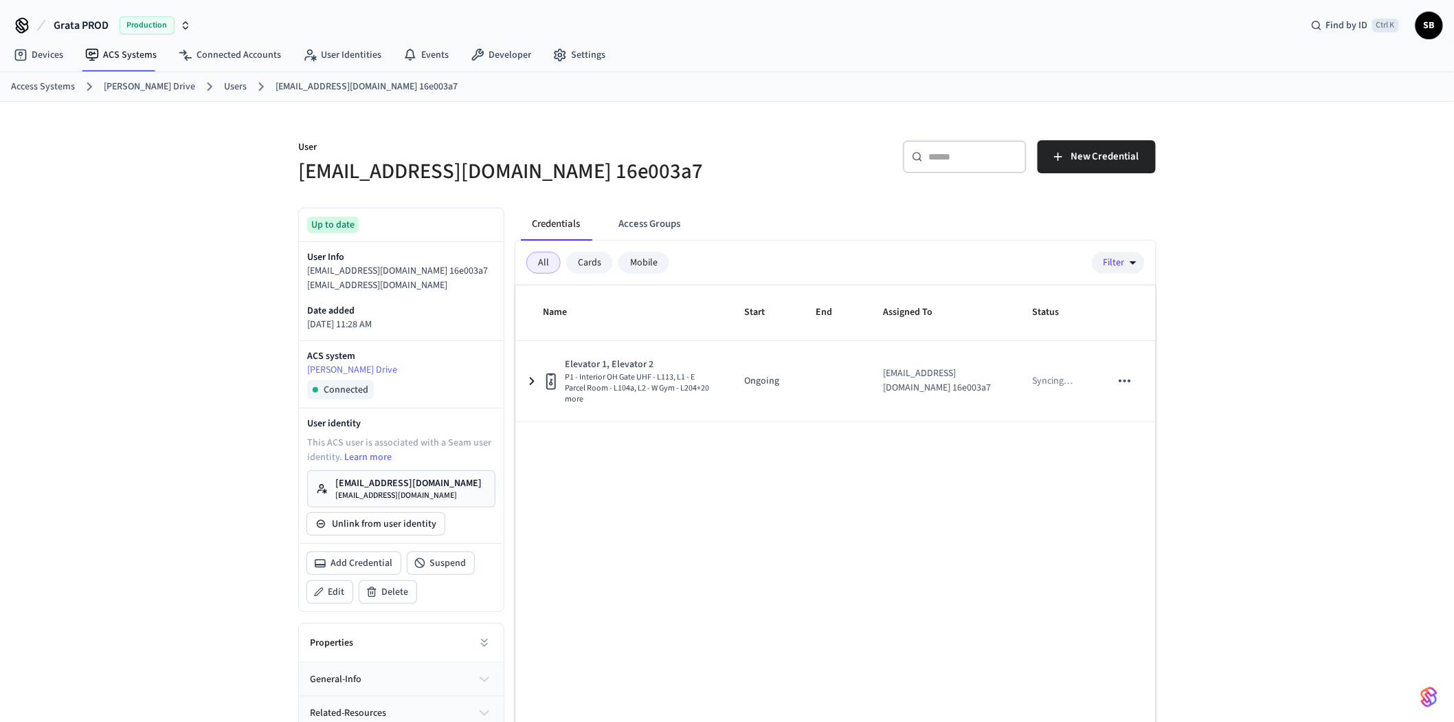
drag, startPoint x: 221, startPoint y: 86, endPoint x: 269, endPoint y: 142, distance: 74.1
click at [224, 86] on link "Users" at bounding box center [235, 87] width 23 height 14
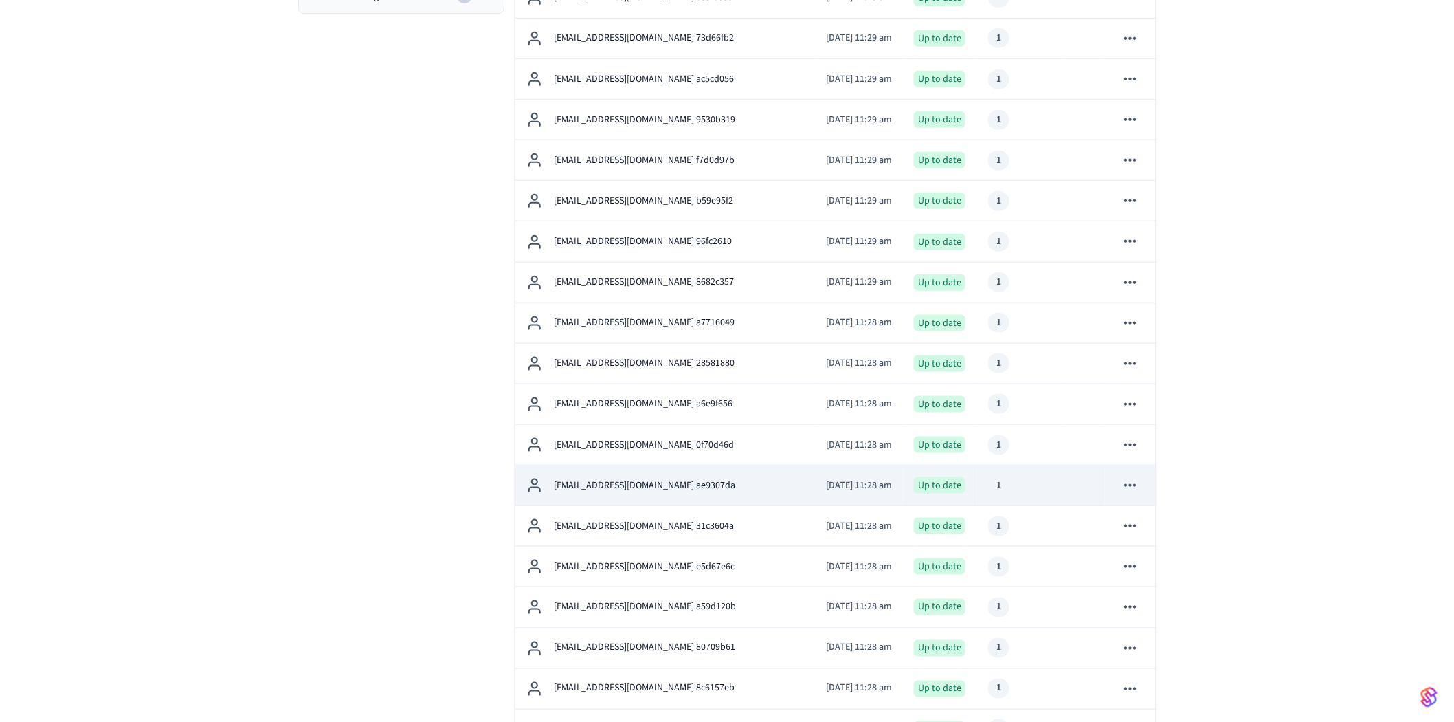
scroll to position [840, 0]
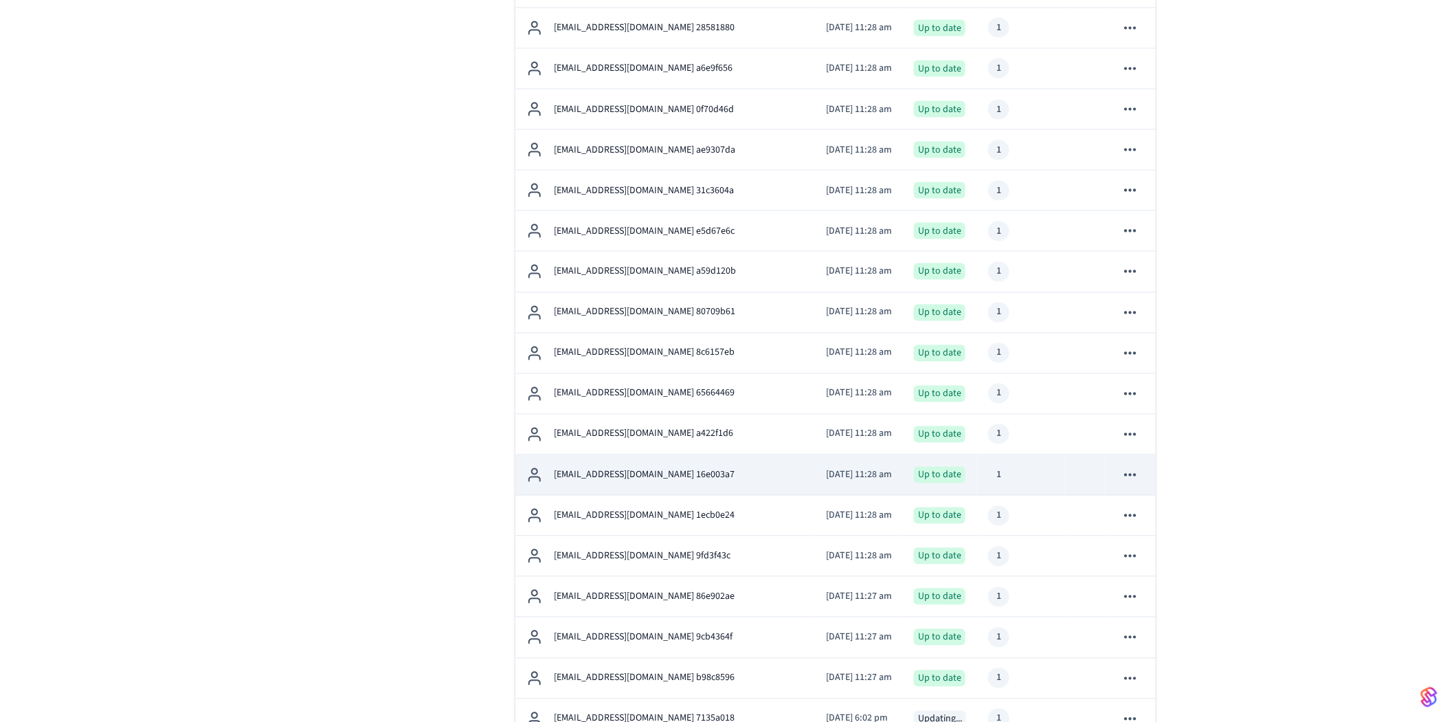
click at [656, 481] on p "[EMAIL_ADDRESS][DOMAIN_NAME] 16e003a7" at bounding box center [644, 475] width 181 height 14
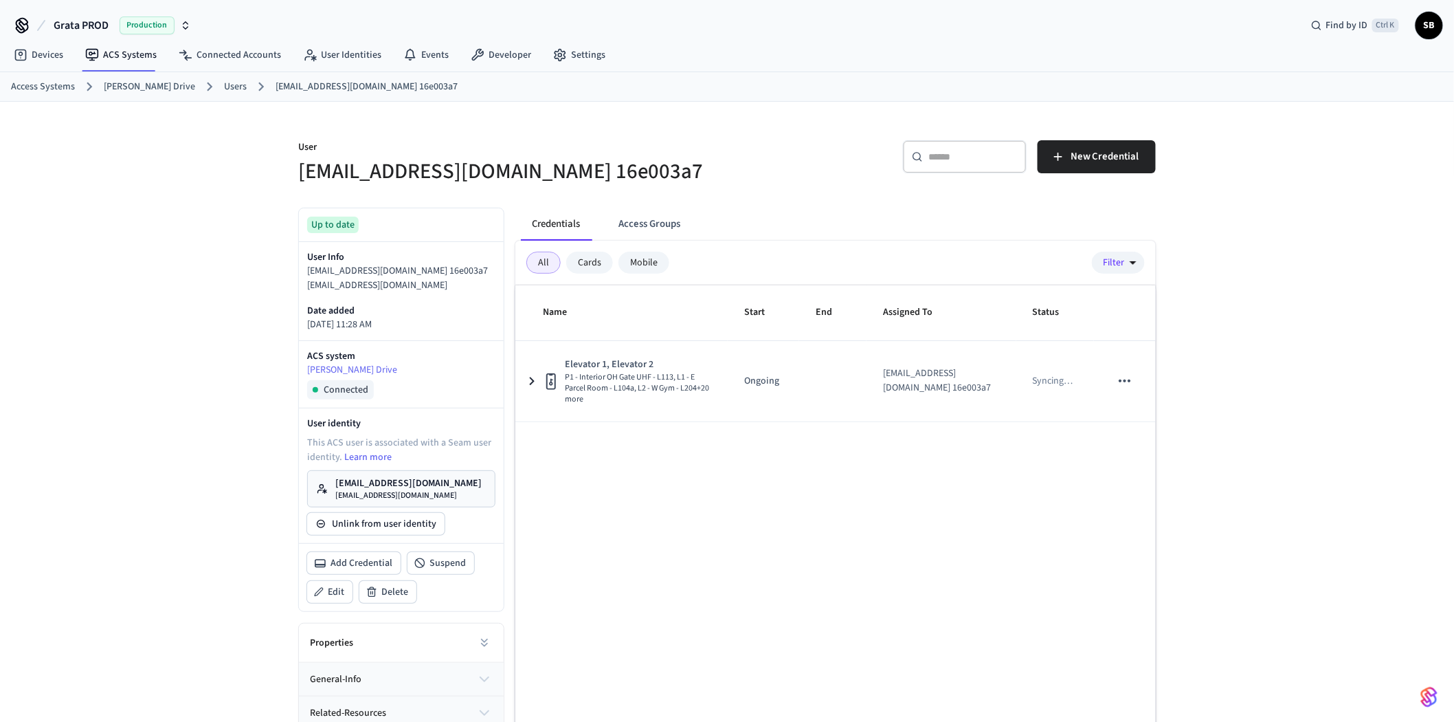
click at [224, 86] on link "Users" at bounding box center [235, 87] width 23 height 14
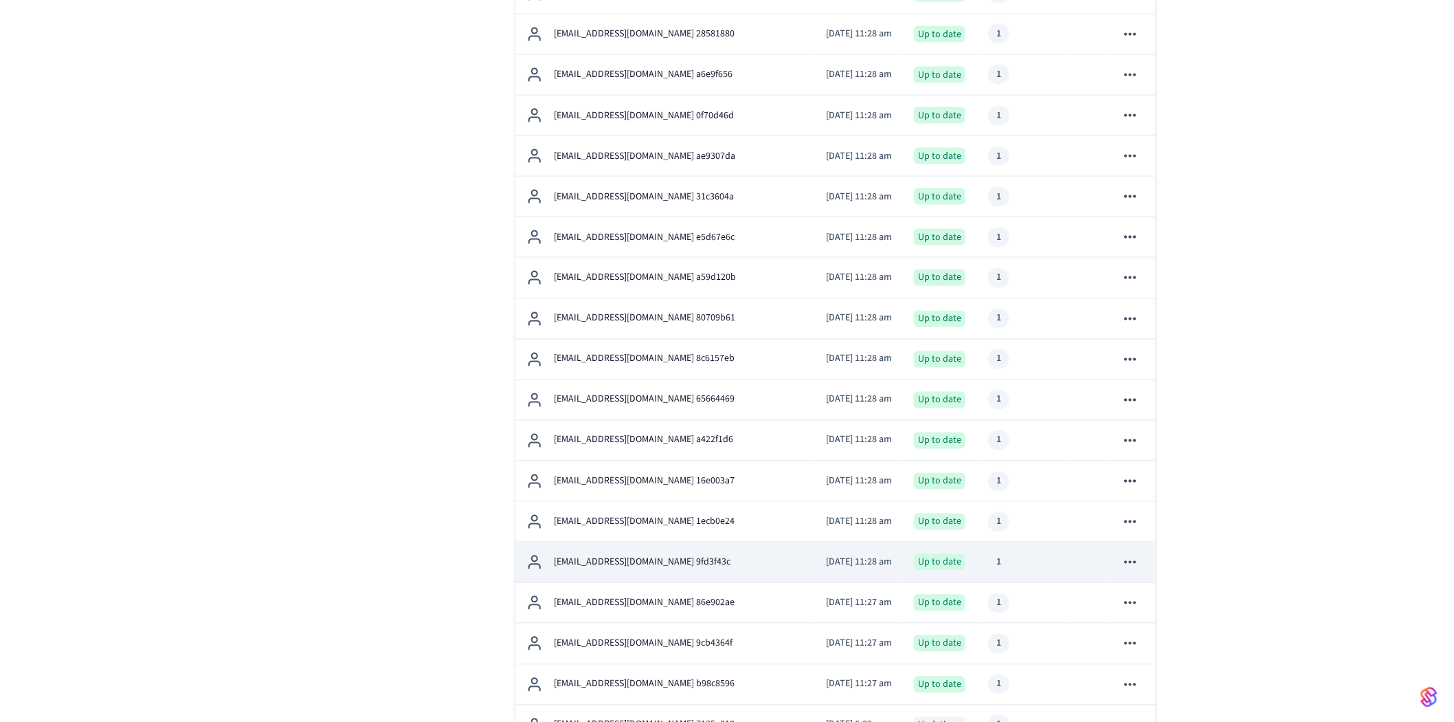
scroll to position [916, 0]
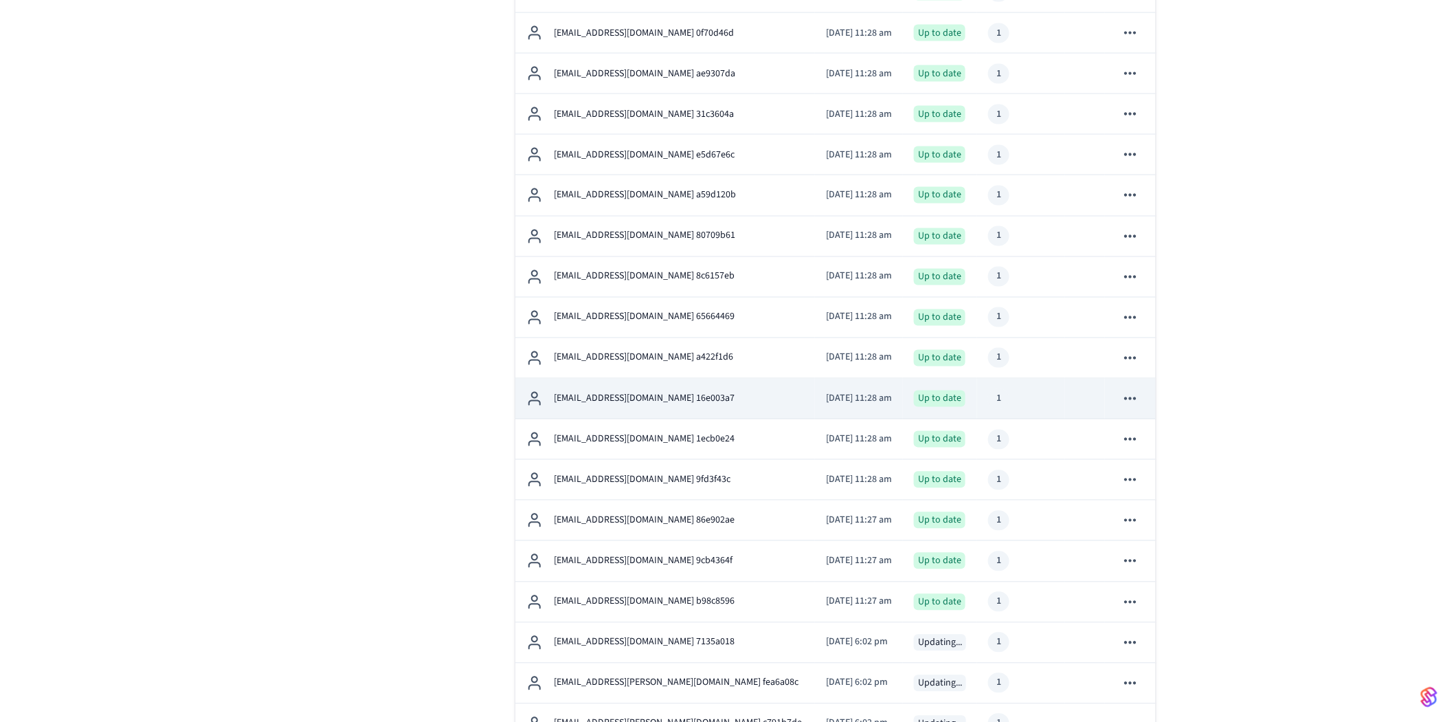
click at [646, 402] on p "[EMAIL_ADDRESS][DOMAIN_NAME] 16e003a7" at bounding box center [644, 399] width 181 height 14
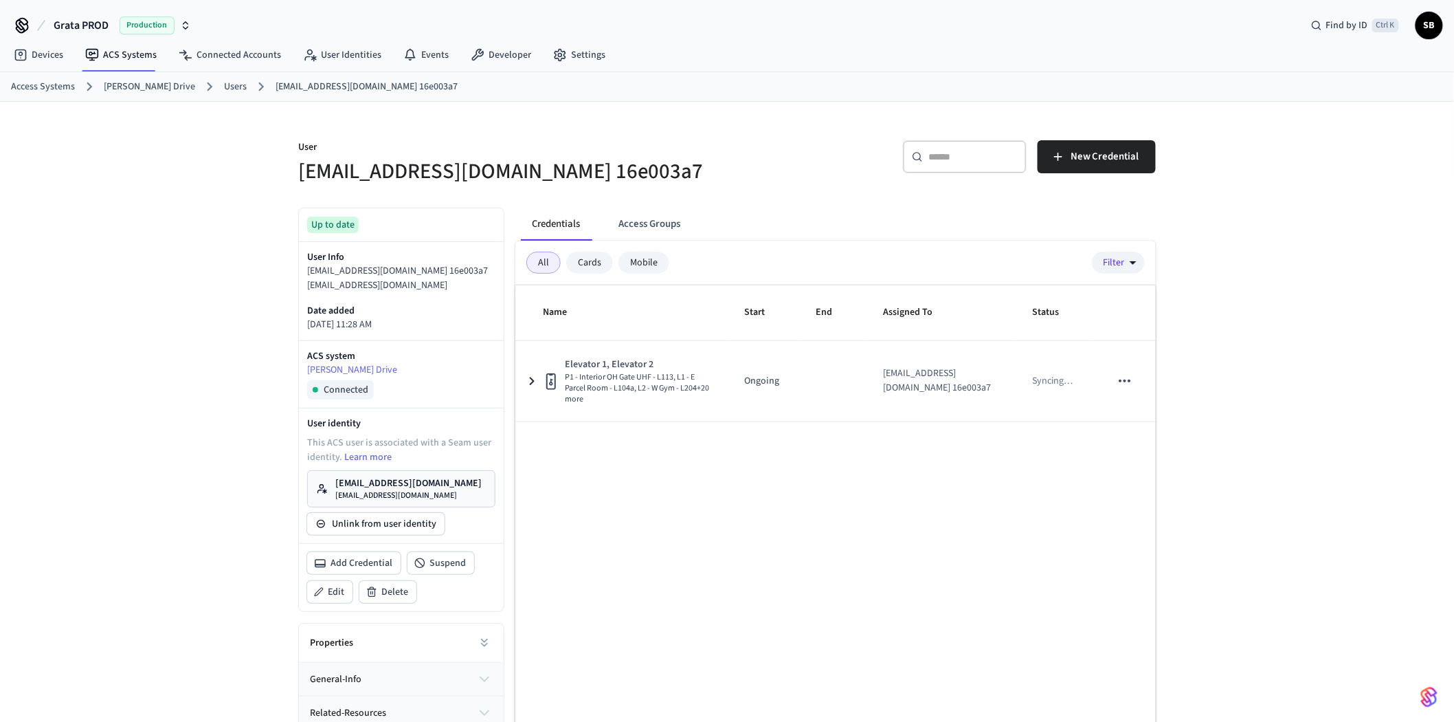
click at [224, 85] on link "Users" at bounding box center [235, 87] width 23 height 14
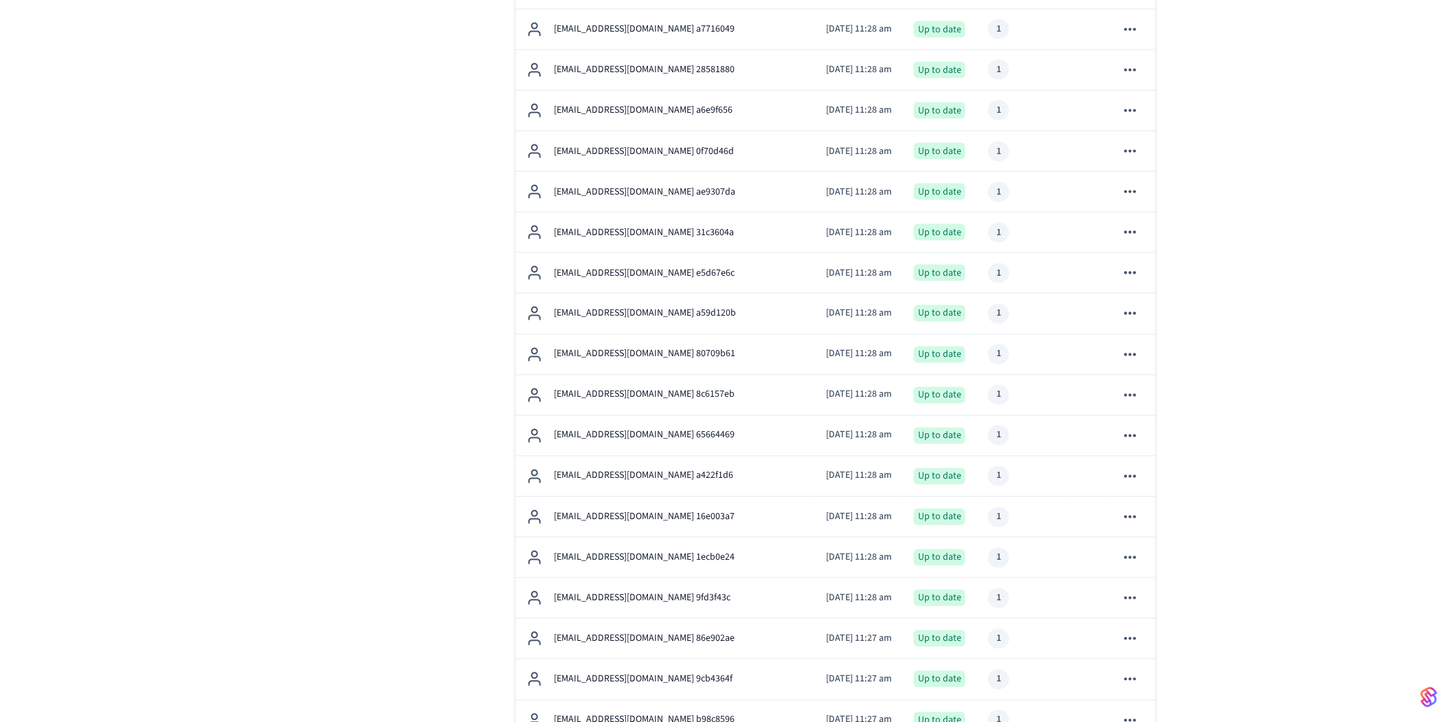
scroll to position [992, 0]
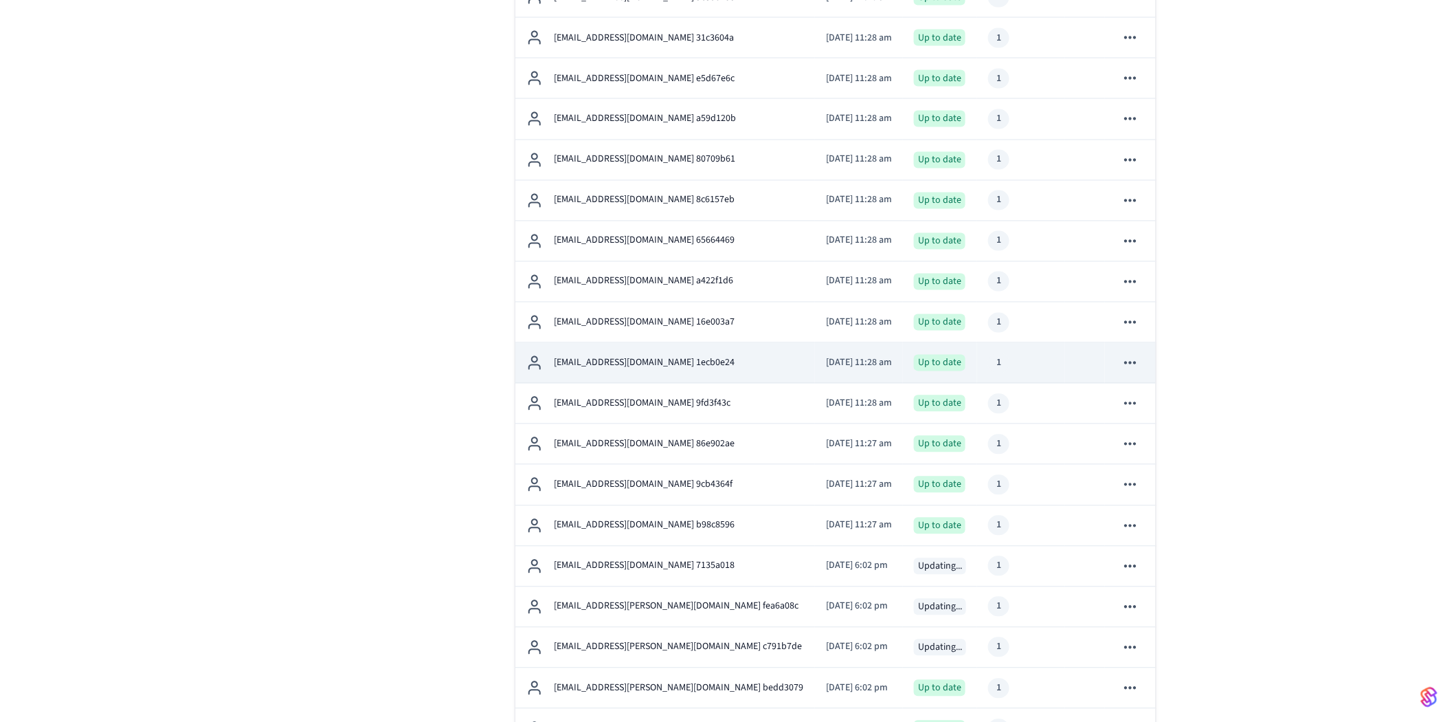
click at [638, 358] on p "[EMAIL_ADDRESS][DOMAIN_NAME] 1ecb0e24" at bounding box center [644, 363] width 181 height 14
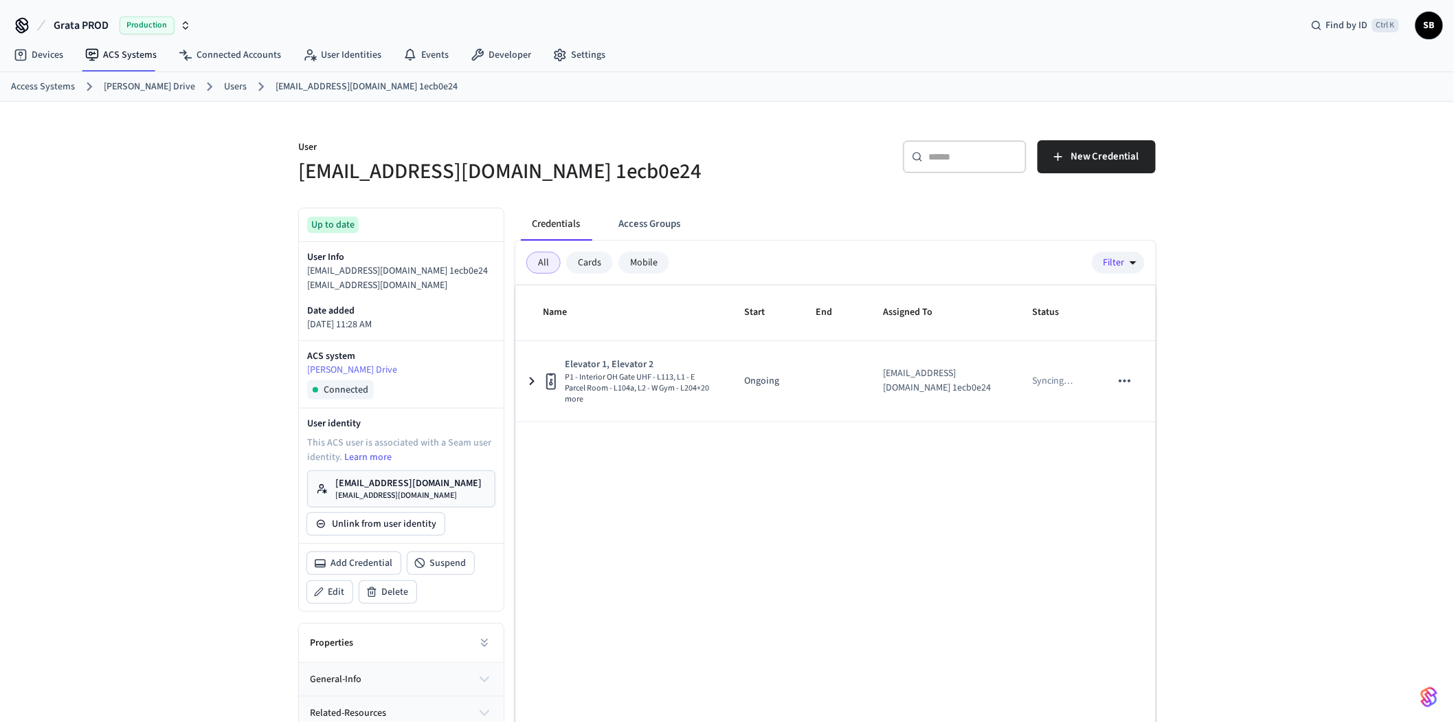
click at [224, 83] on link "Users" at bounding box center [235, 87] width 23 height 14
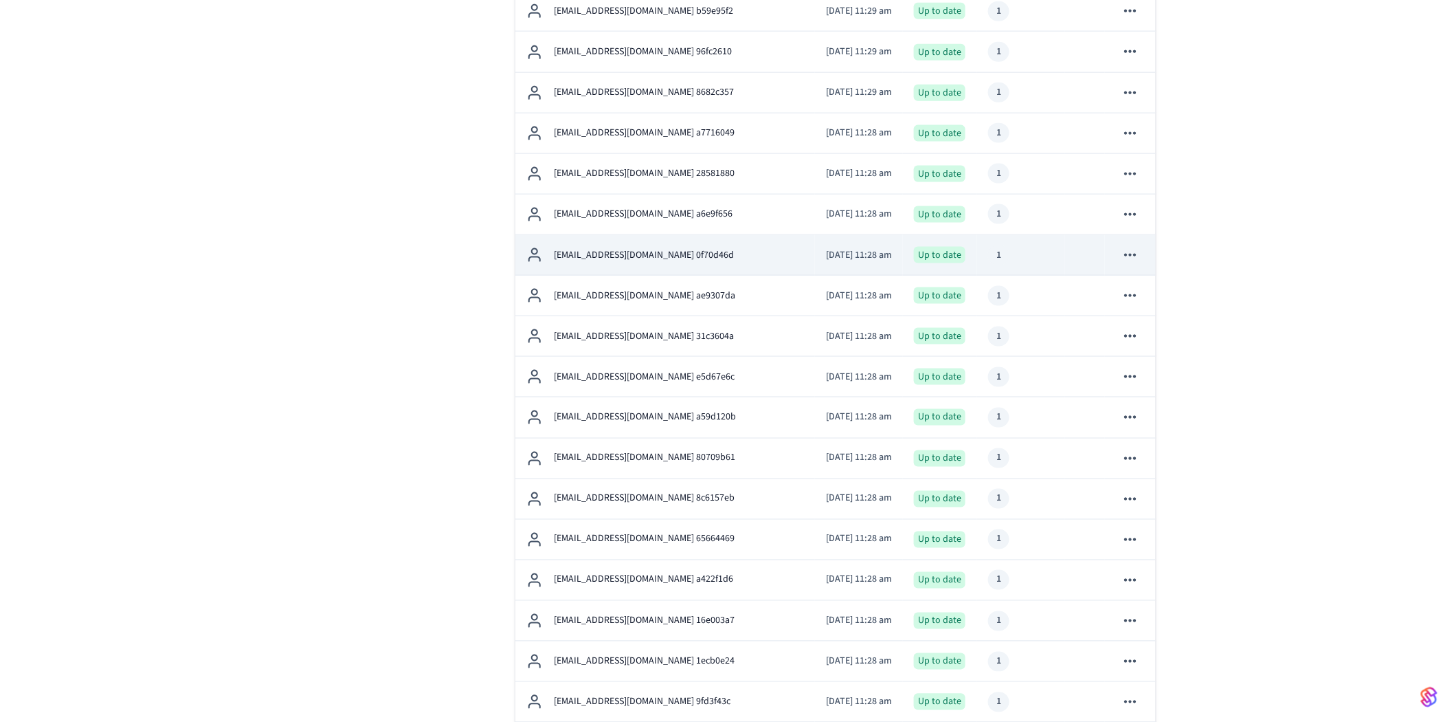
scroll to position [916, 0]
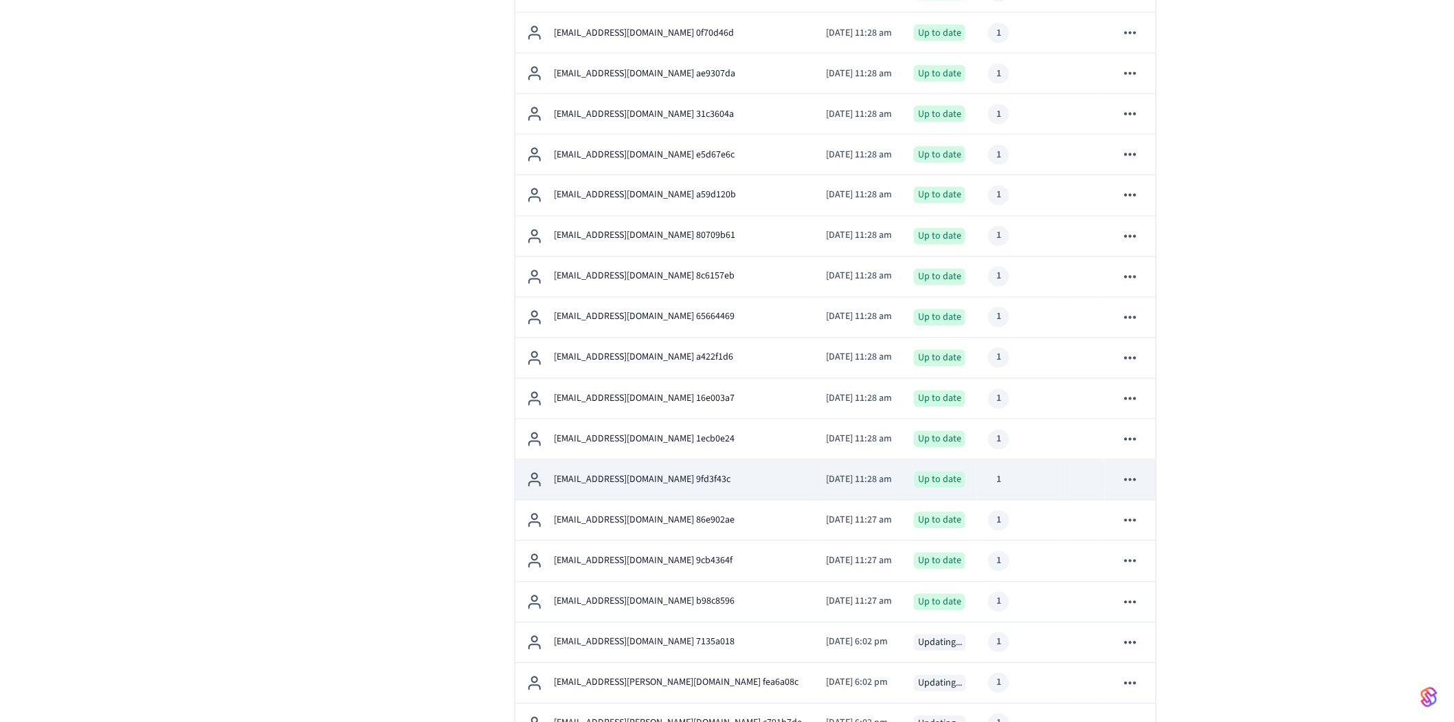
click at [651, 473] on p "[EMAIL_ADDRESS][DOMAIN_NAME] 9fd3f43c" at bounding box center [642, 480] width 177 height 14
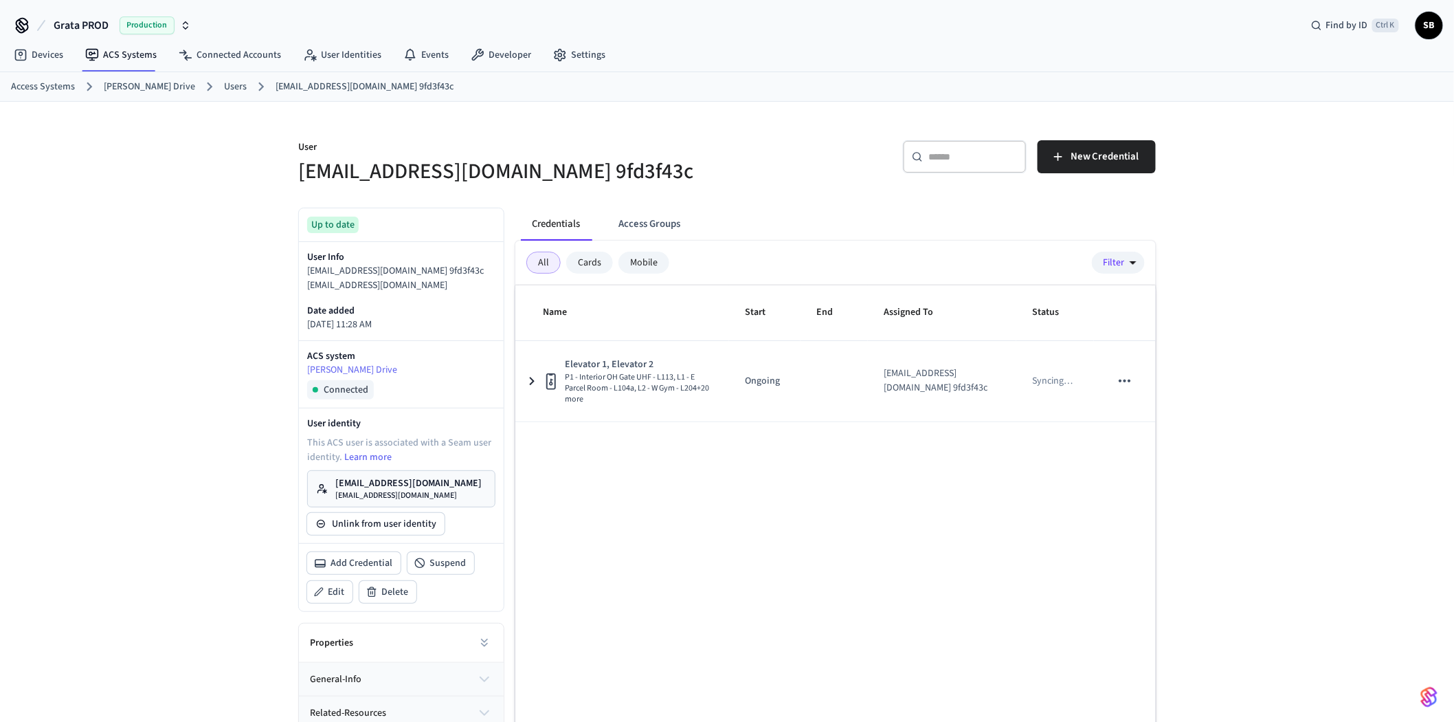
click at [224, 86] on link "Users" at bounding box center [235, 87] width 23 height 14
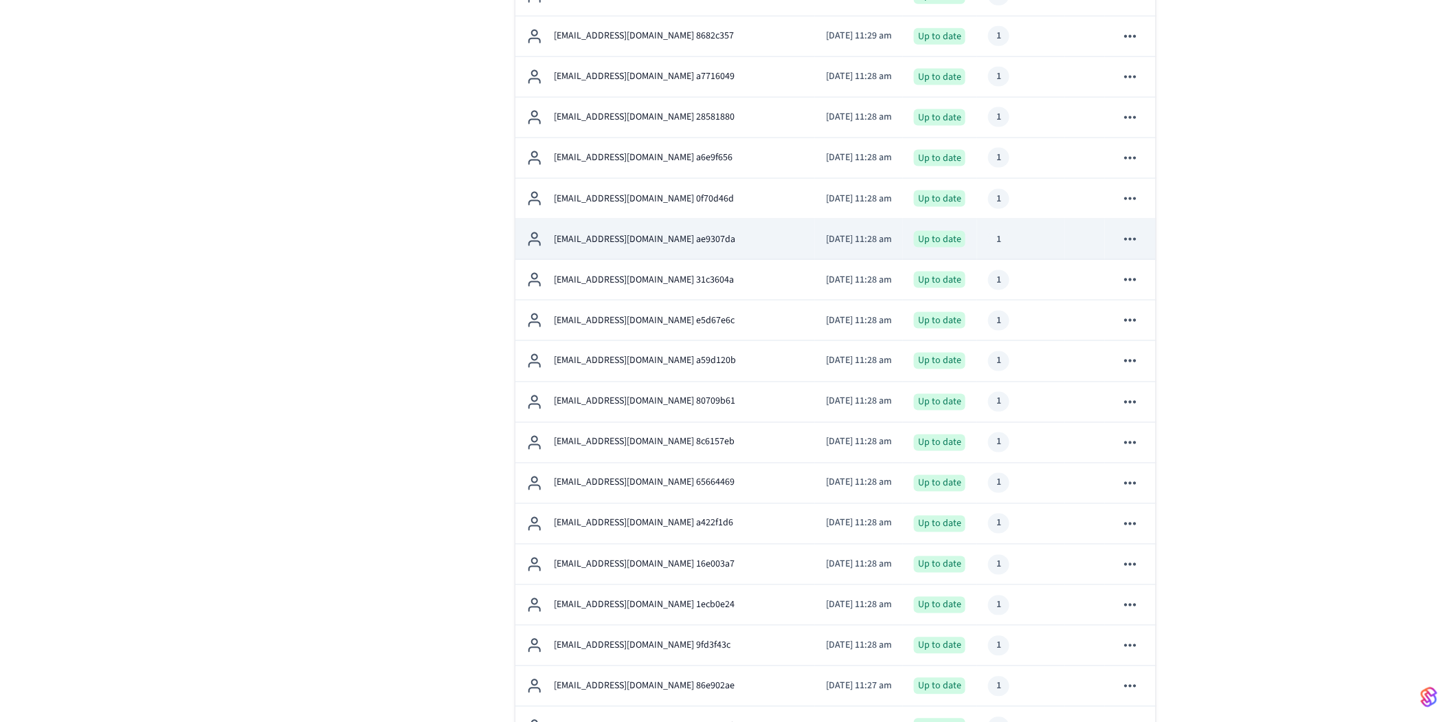
scroll to position [763, 0]
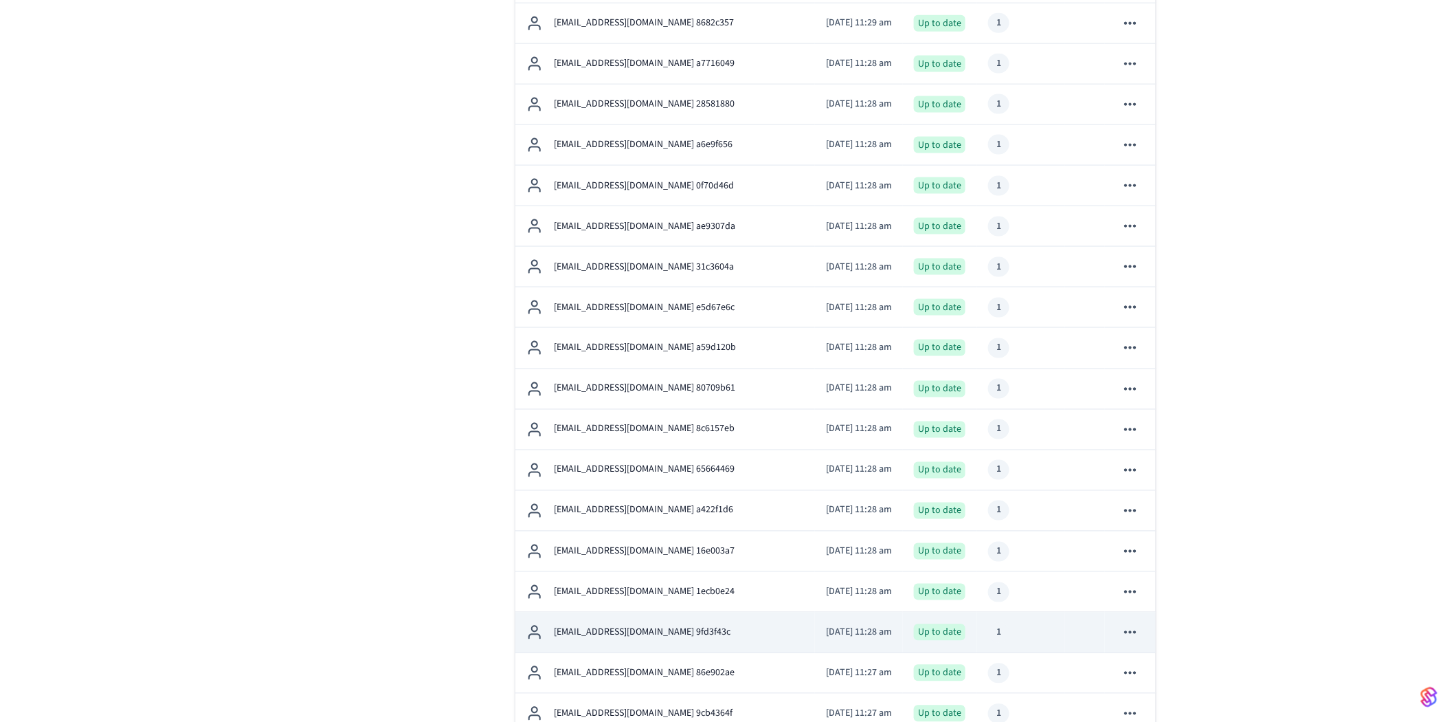
click at [667, 631] on p "[EMAIL_ADDRESS][DOMAIN_NAME] 9fd3f43c" at bounding box center [642, 632] width 177 height 14
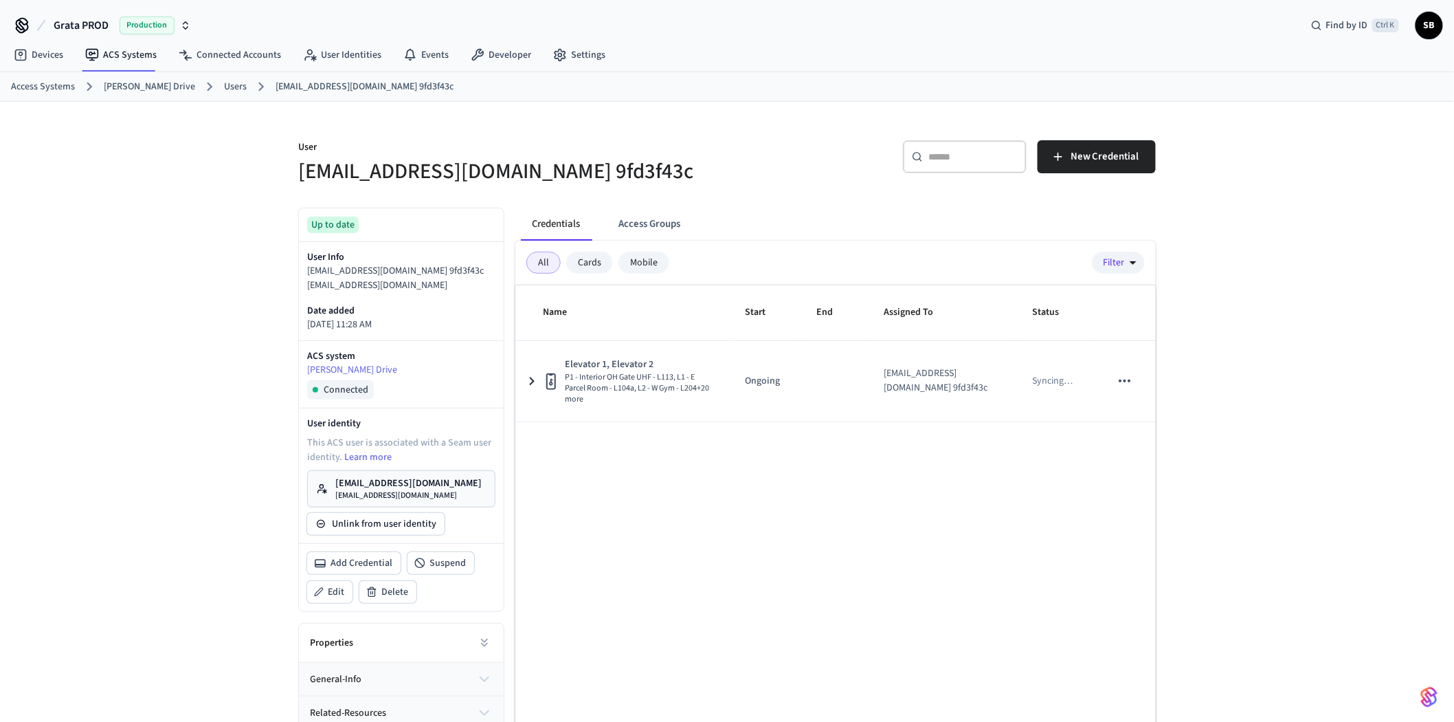
click at [224, 80] on link "Users" at bounding box center [235, 87] width 23 height 14
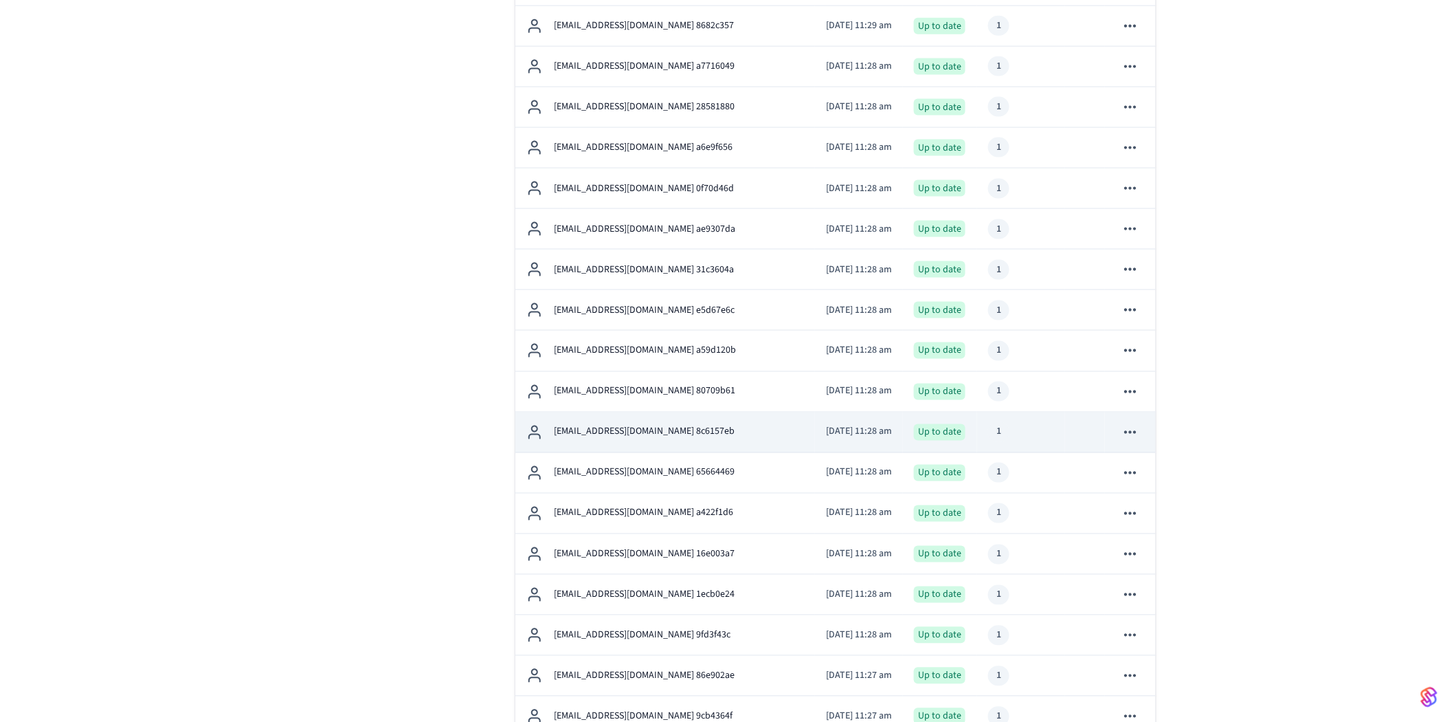
scroll to position [840, 0]
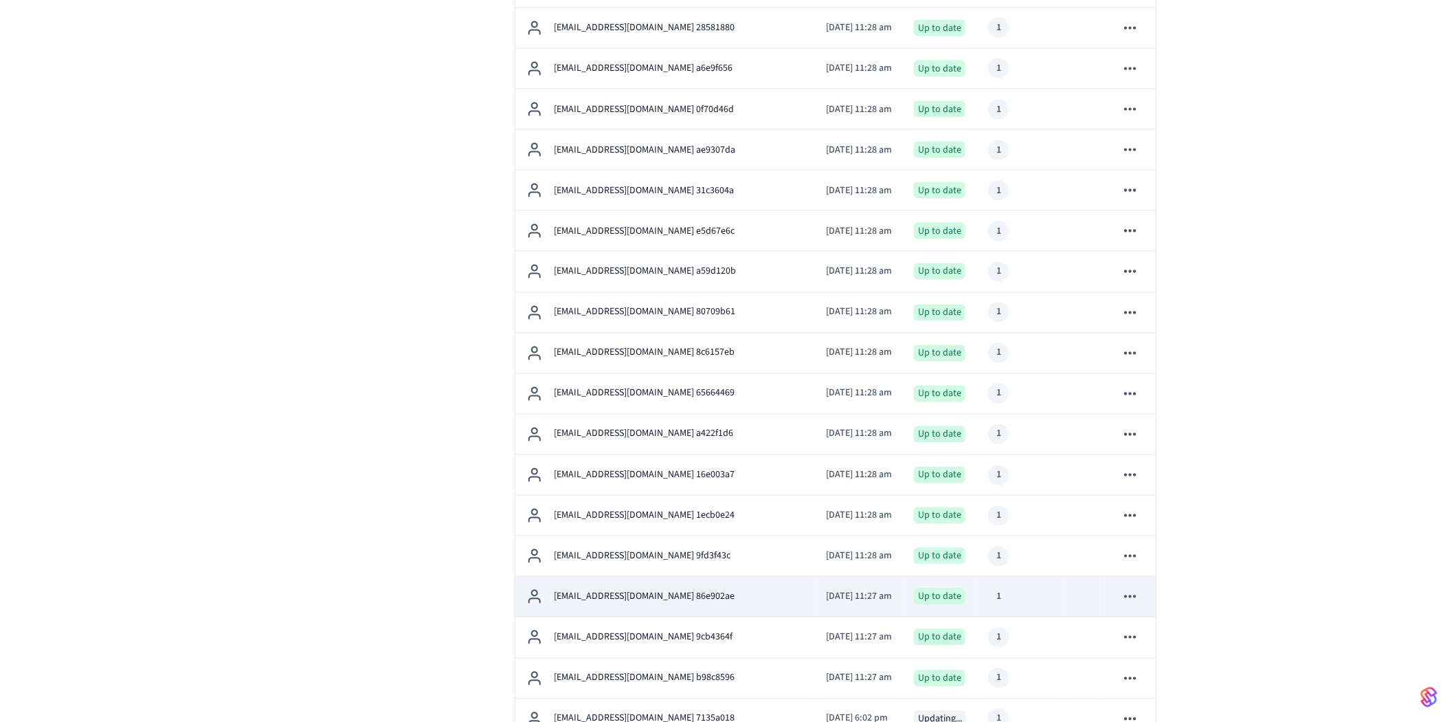
click at [664, 593] on p "[EMAIL_ADDRESS][DOMAIN_NAME] 86e902ae" at bounding box center [644, 597] width 181 height 14
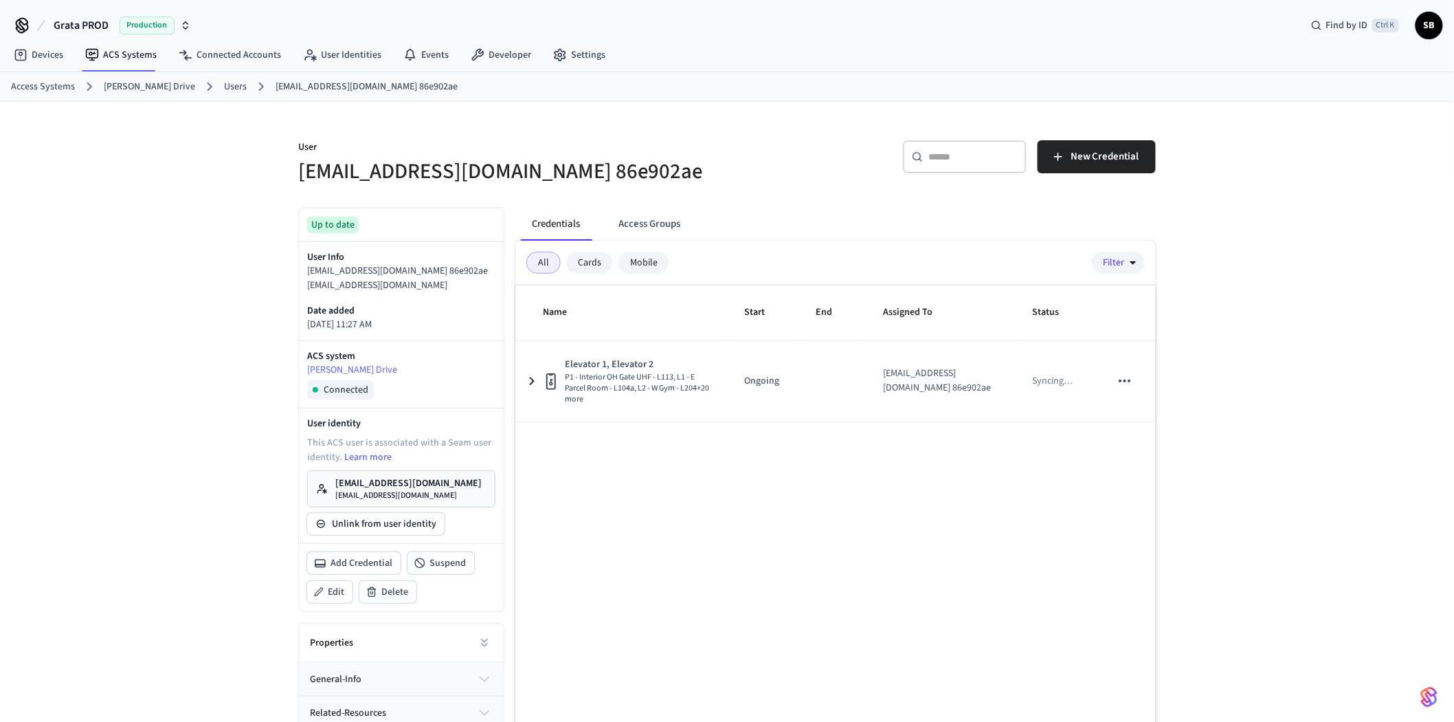
click at [224, 85] on link "Users" at bounding box center [235, 87] width 23 height 14
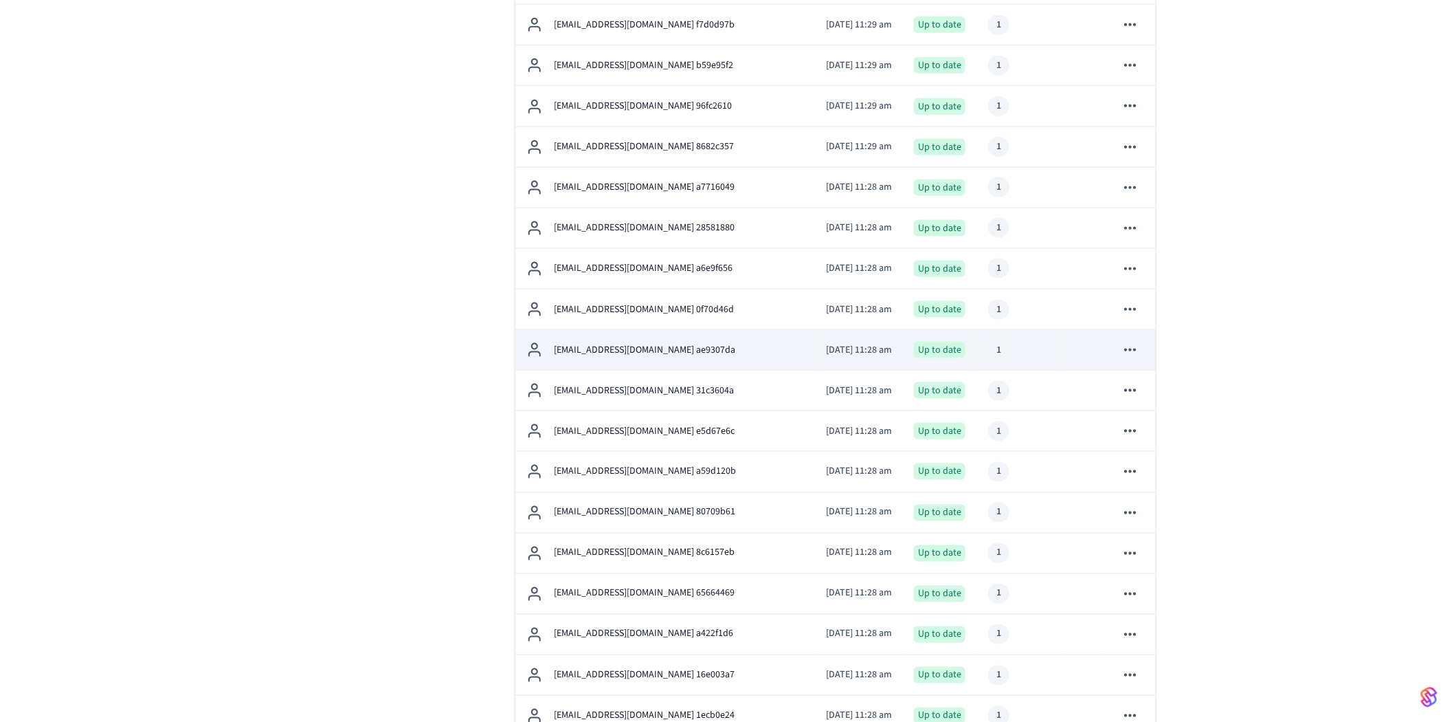
scroll to position [840, 0]
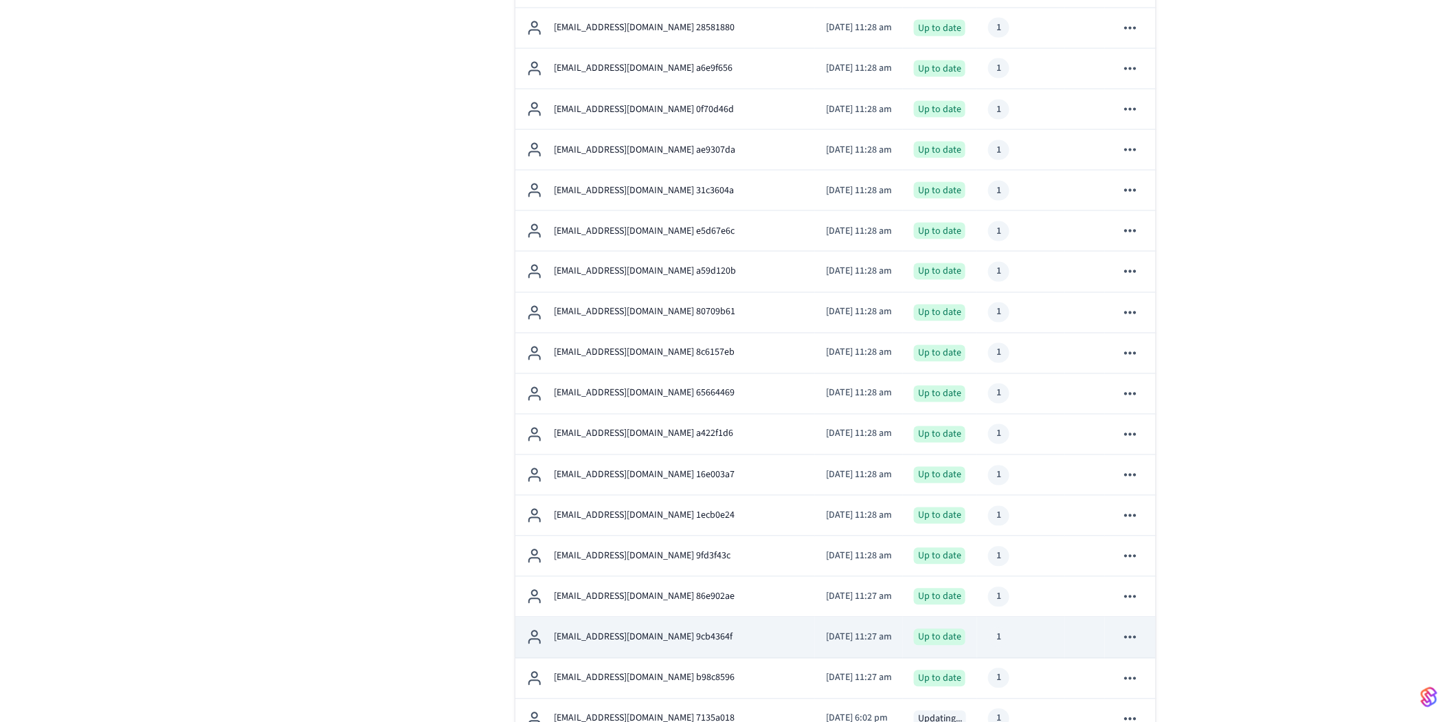
click at [658, 630] on p "[EMAIL_ADDRESS][DOMAIN_NAME] 9cb4364f" at bounding box center [643, 637] width 179 height 14
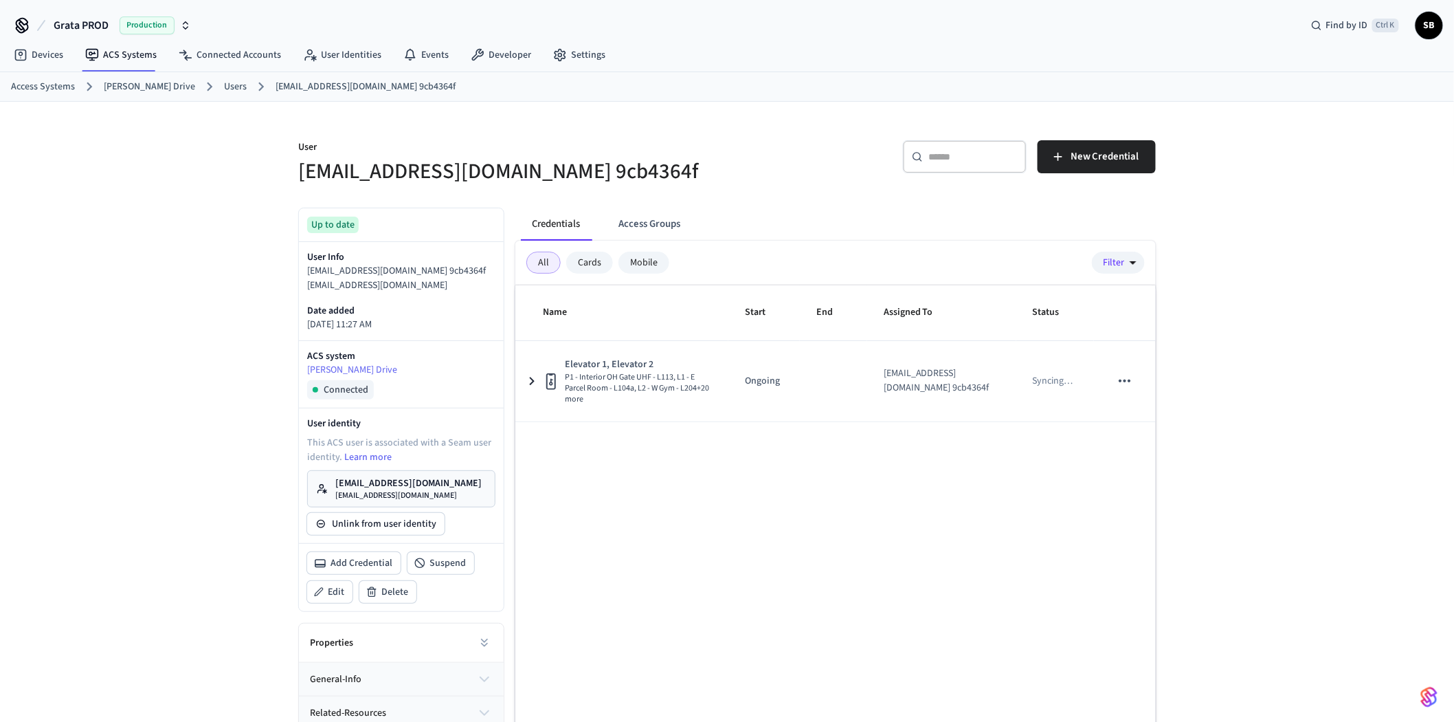
click at [229, 81] on link "Users" at bounding box center [235, 87] width 23 height 14
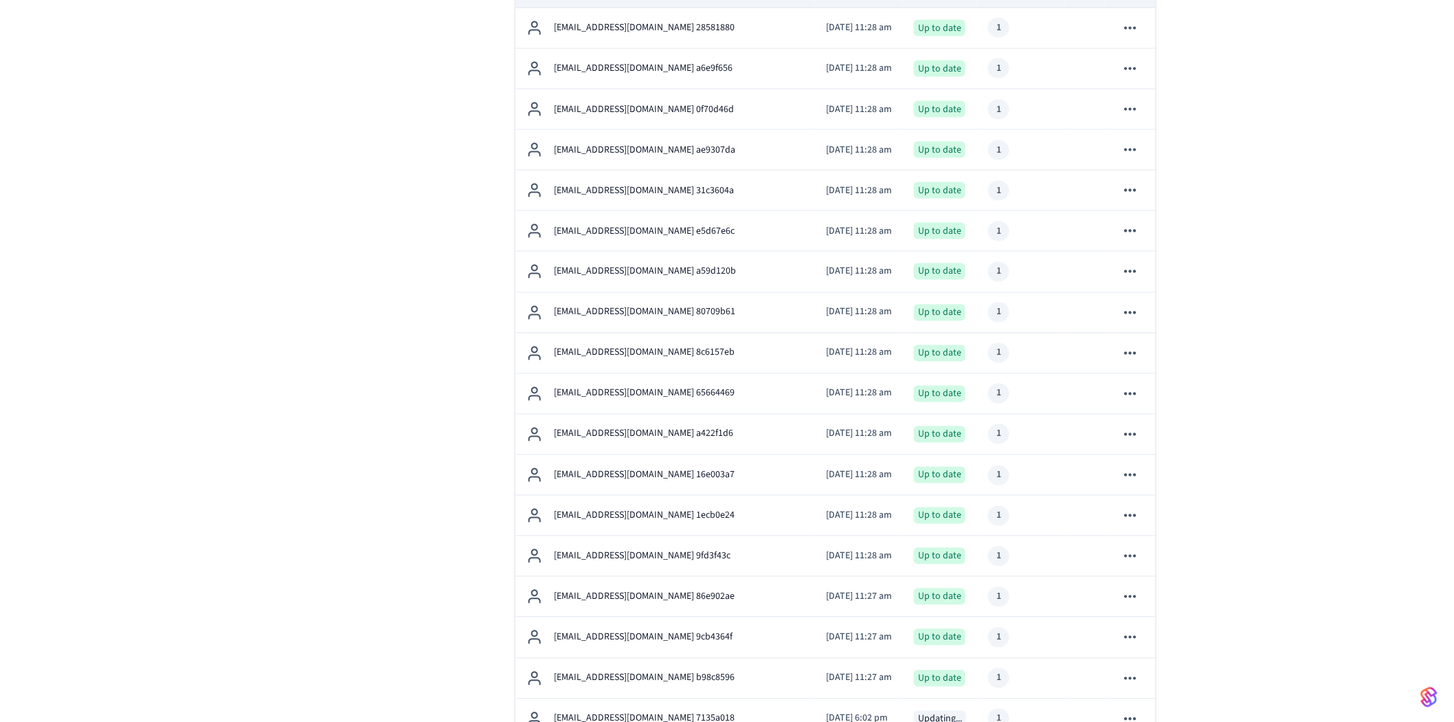
scroll to position [1221, 0]
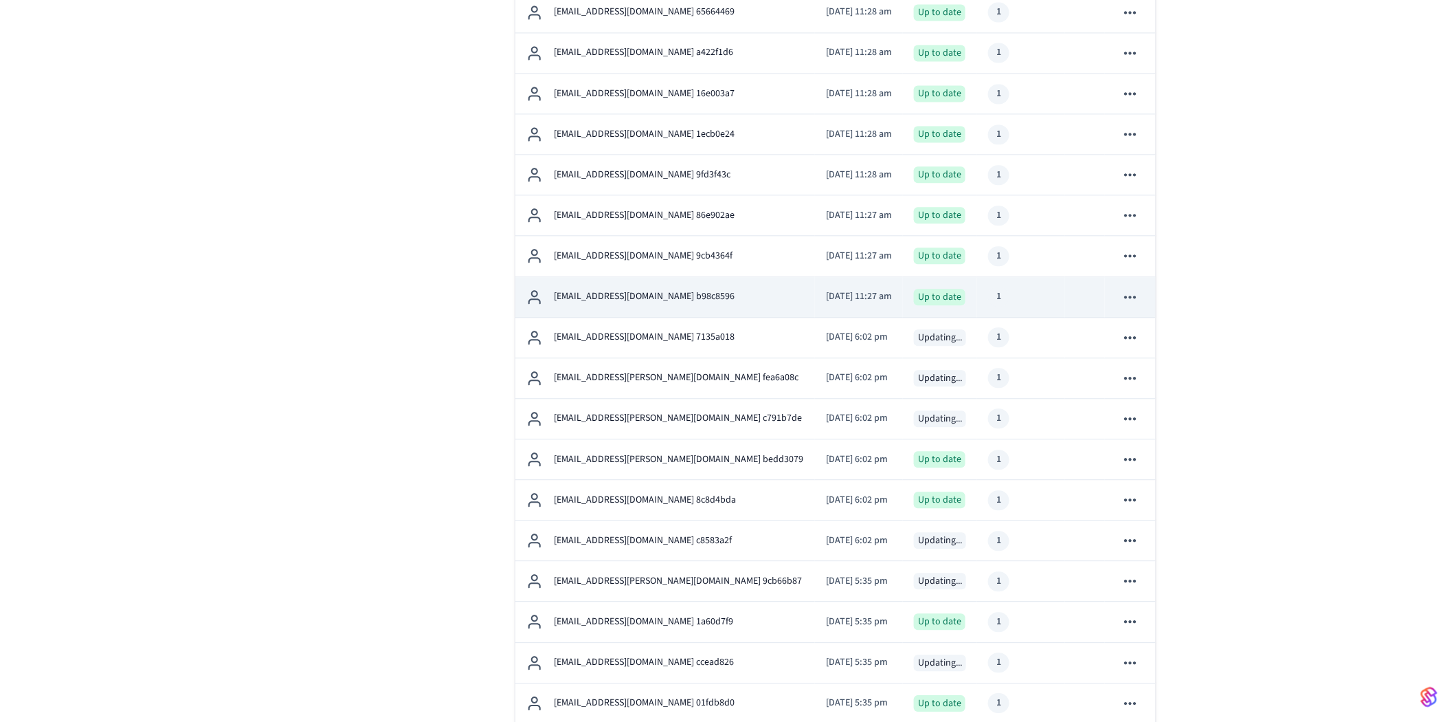
click at [612, 289] on div "[EMAIL_ADDRESS][DOMAIN_NAME] b98c8596" at bounding box center [665, 297] width 278 height 16
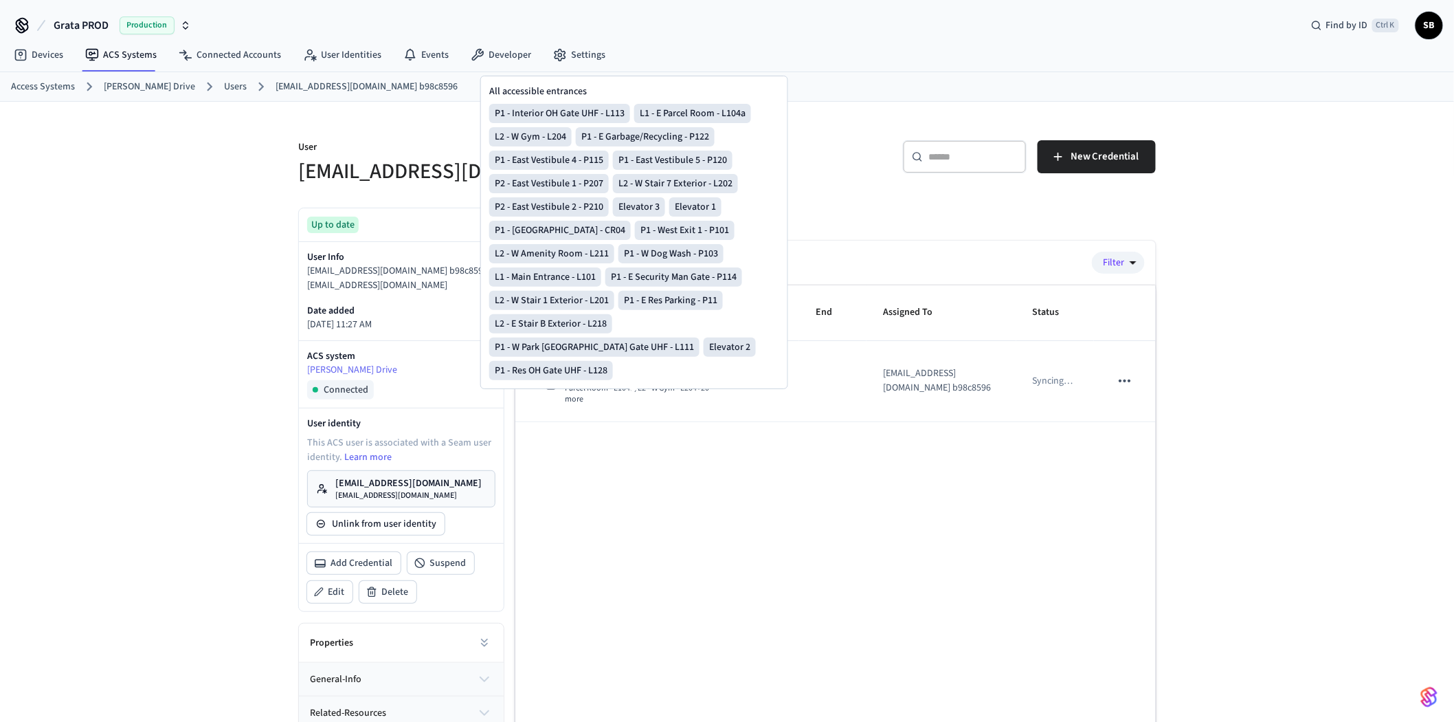
click at [193, 190] on div "User [EMAIL_ADDRESS][DOMAIN_NAME] b98c8596 ​ ​ New Credential Up to date User I…" at bounding box center [727, 449] width 1454 height 695
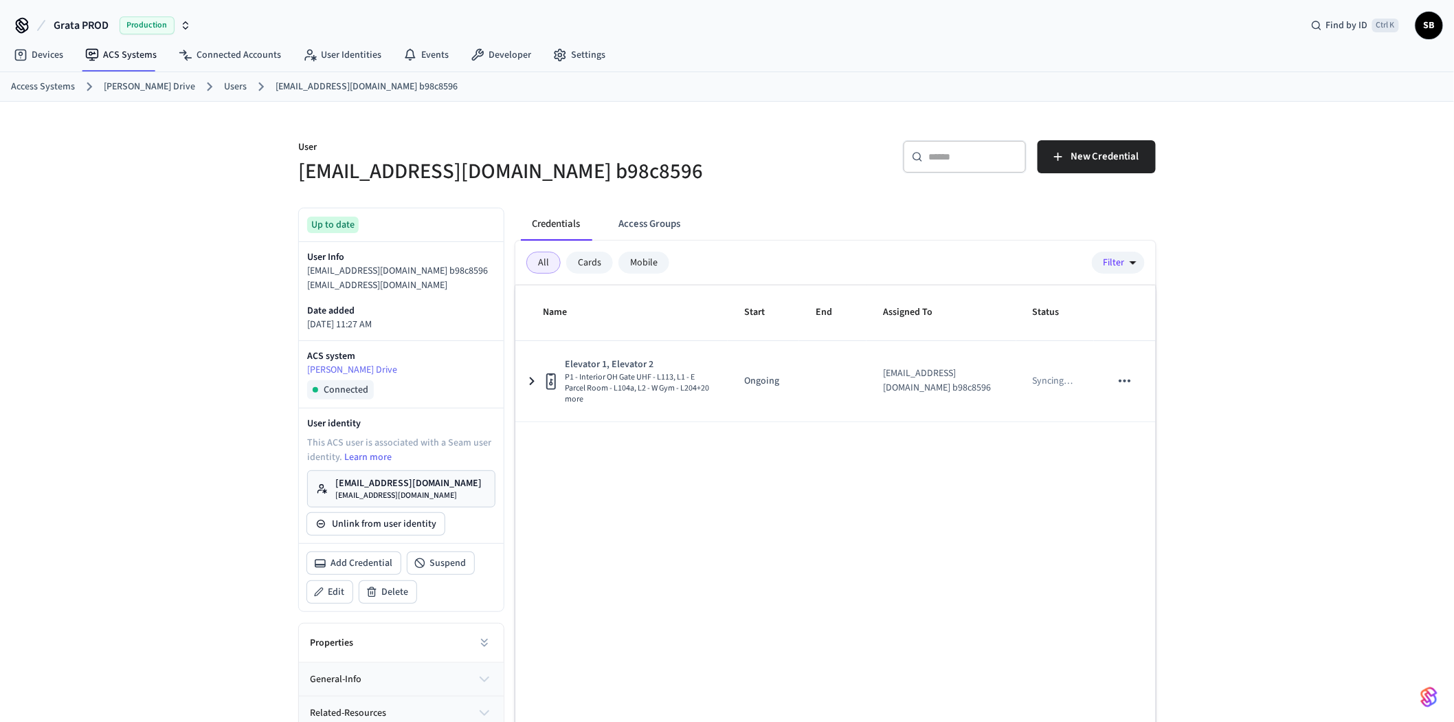
drag, startPoint x: 214, startPoint y: 85, endPoint x: 214, endPoint y: 93, distance: 9.0
click at [224, 85] on link "Users" at bounding box center [235, 87] width 23 height 14
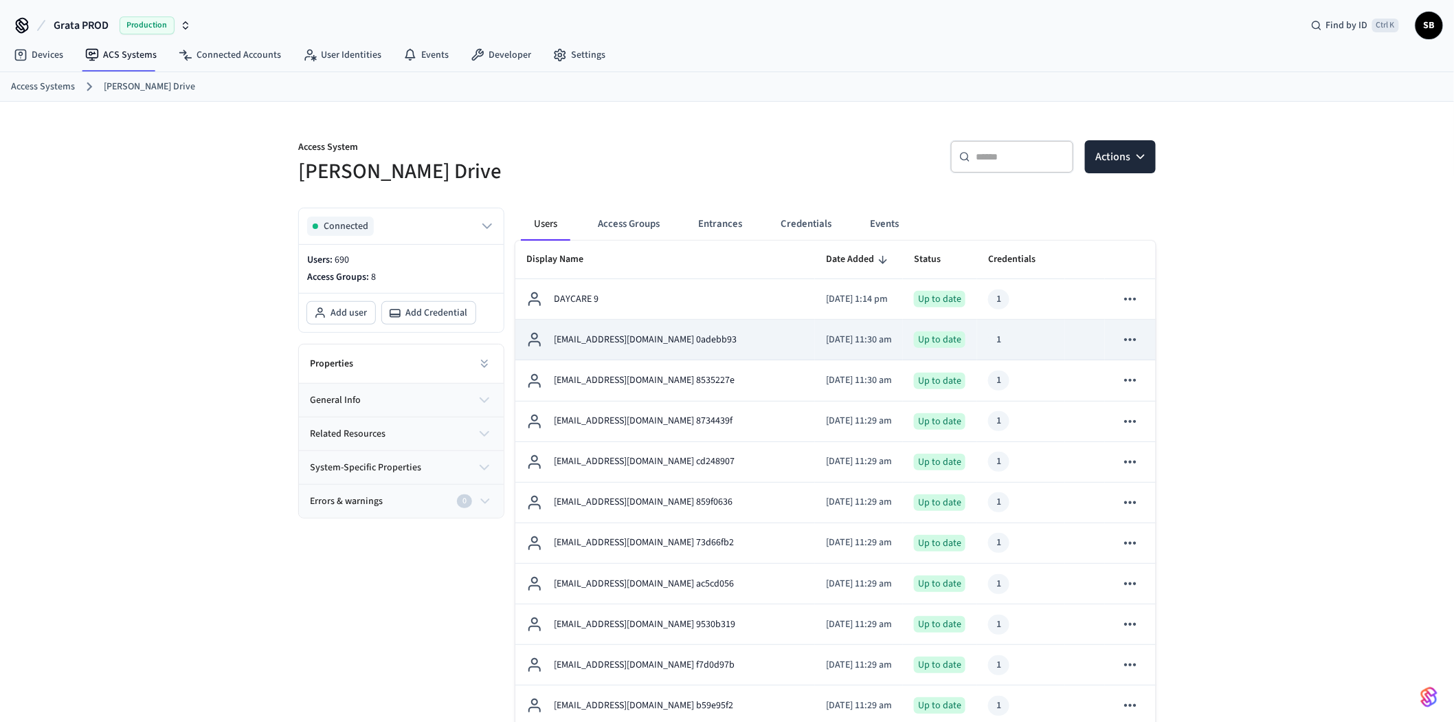
click at [1130, 337] on icon "sticky table" at bounding box center [1130, 340] width 18 height 18
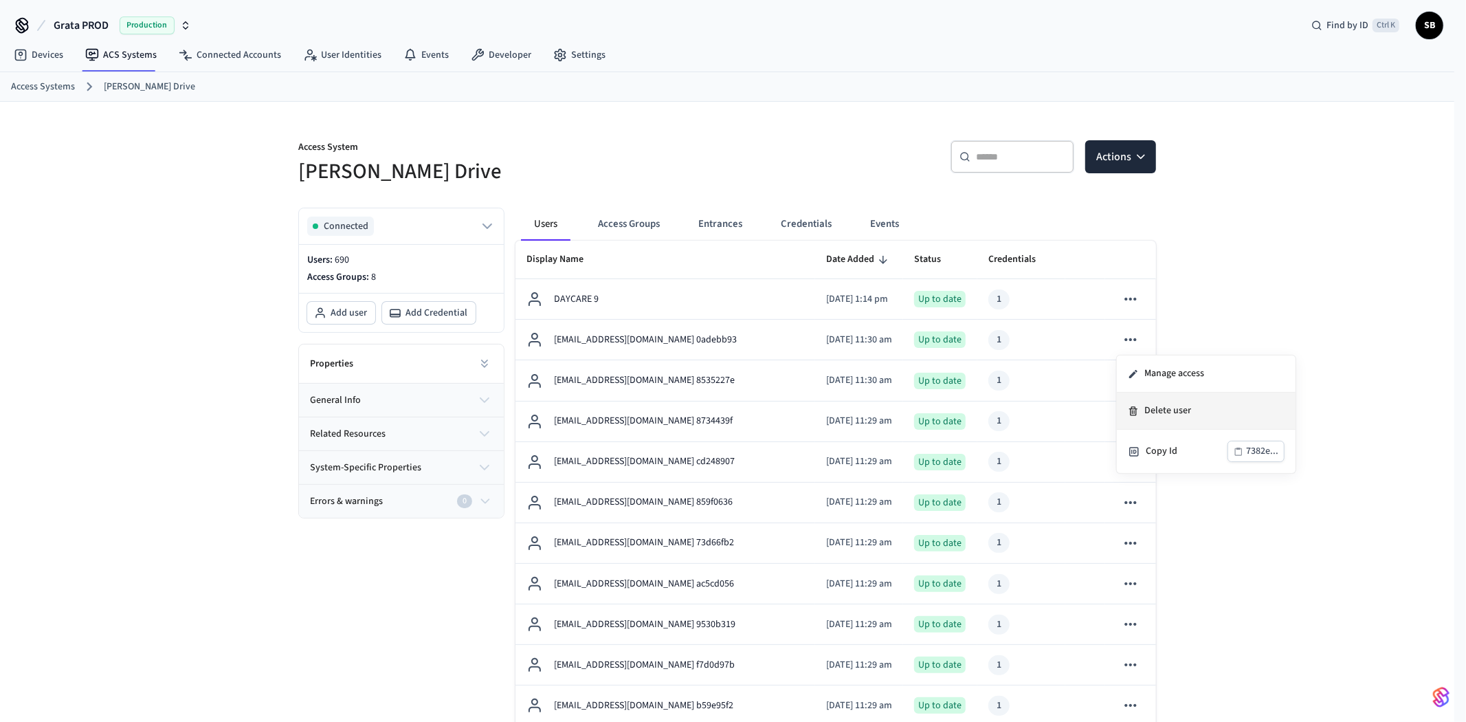
click at [1175, 409] on li "Delete user" at bounding box center [1206, 410] width 179 height 37
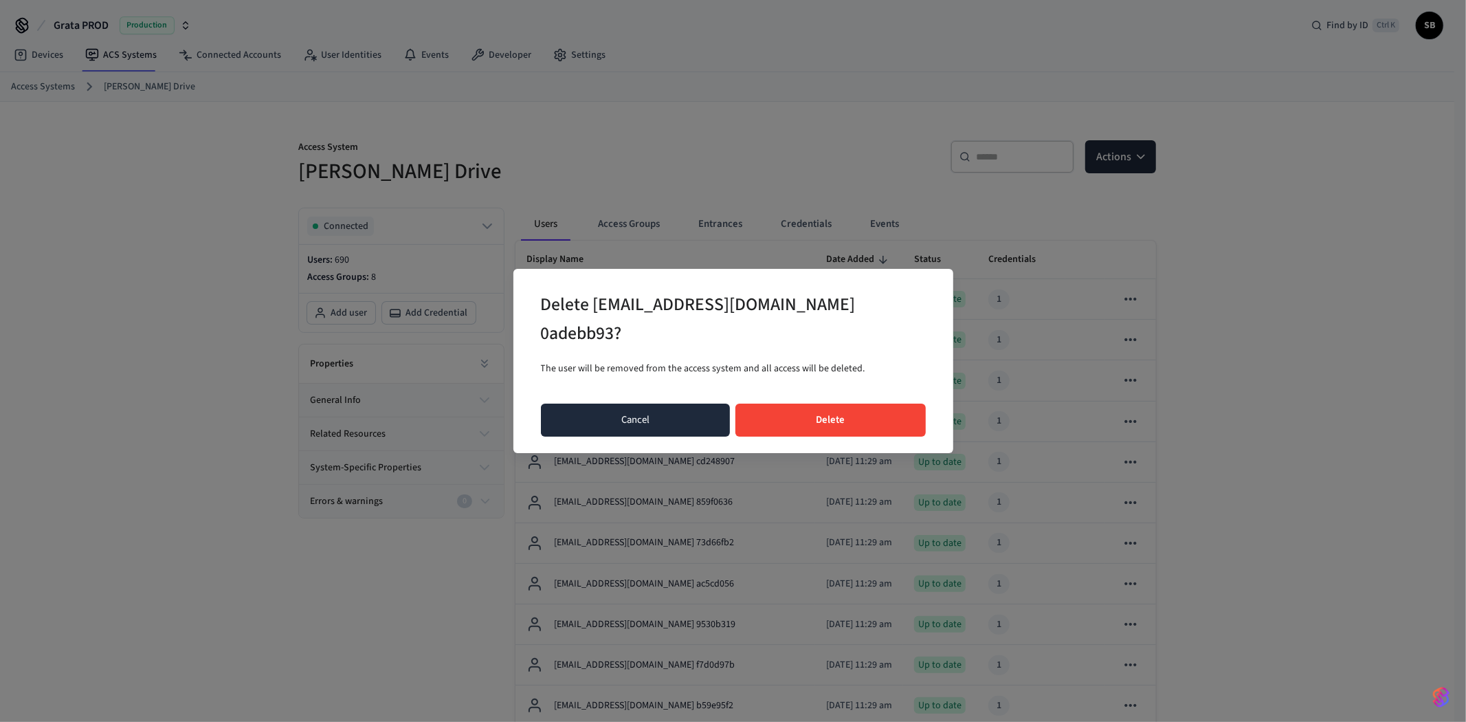
click at [649, 423] on button "Cancel" at bounding box center [636, 419] width 190 height 33
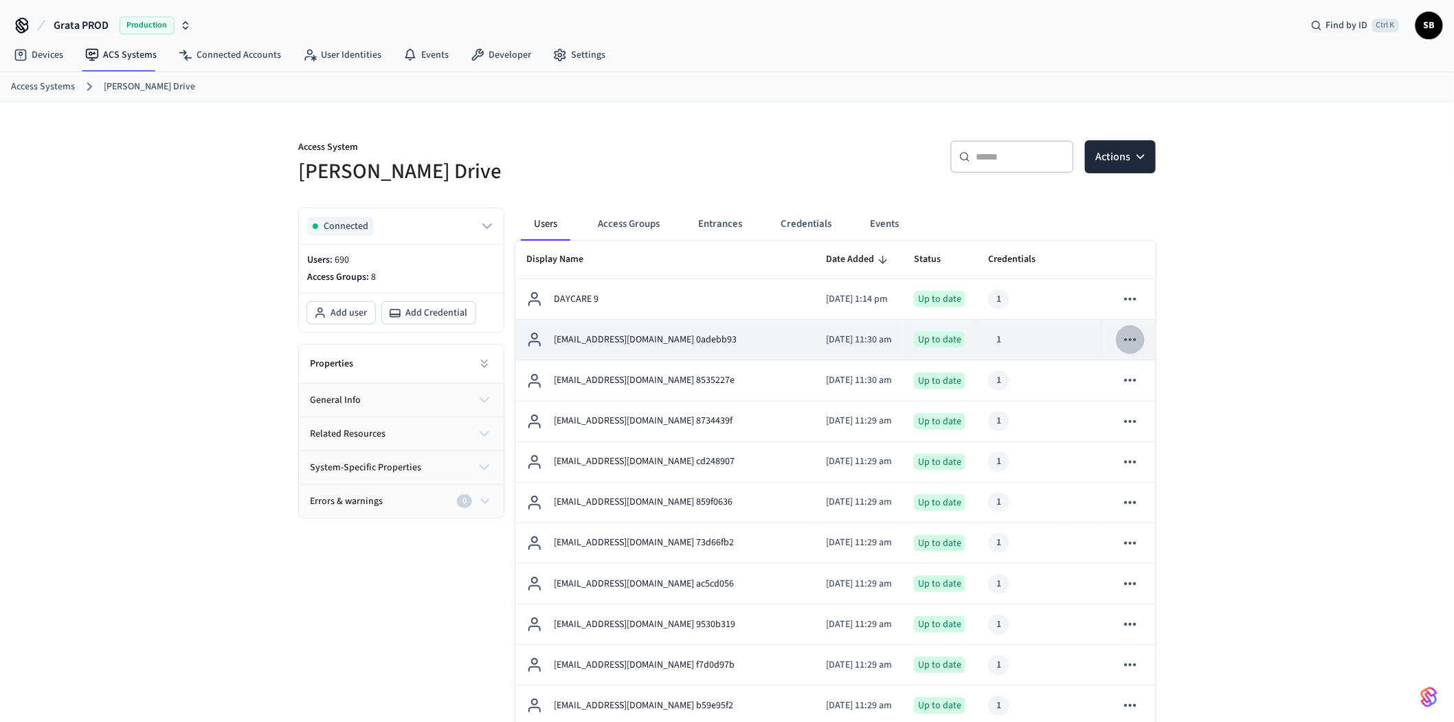
click at [1132, 337] on icon "sticky table" at bounding box center [1130, 340] width 18 height 18
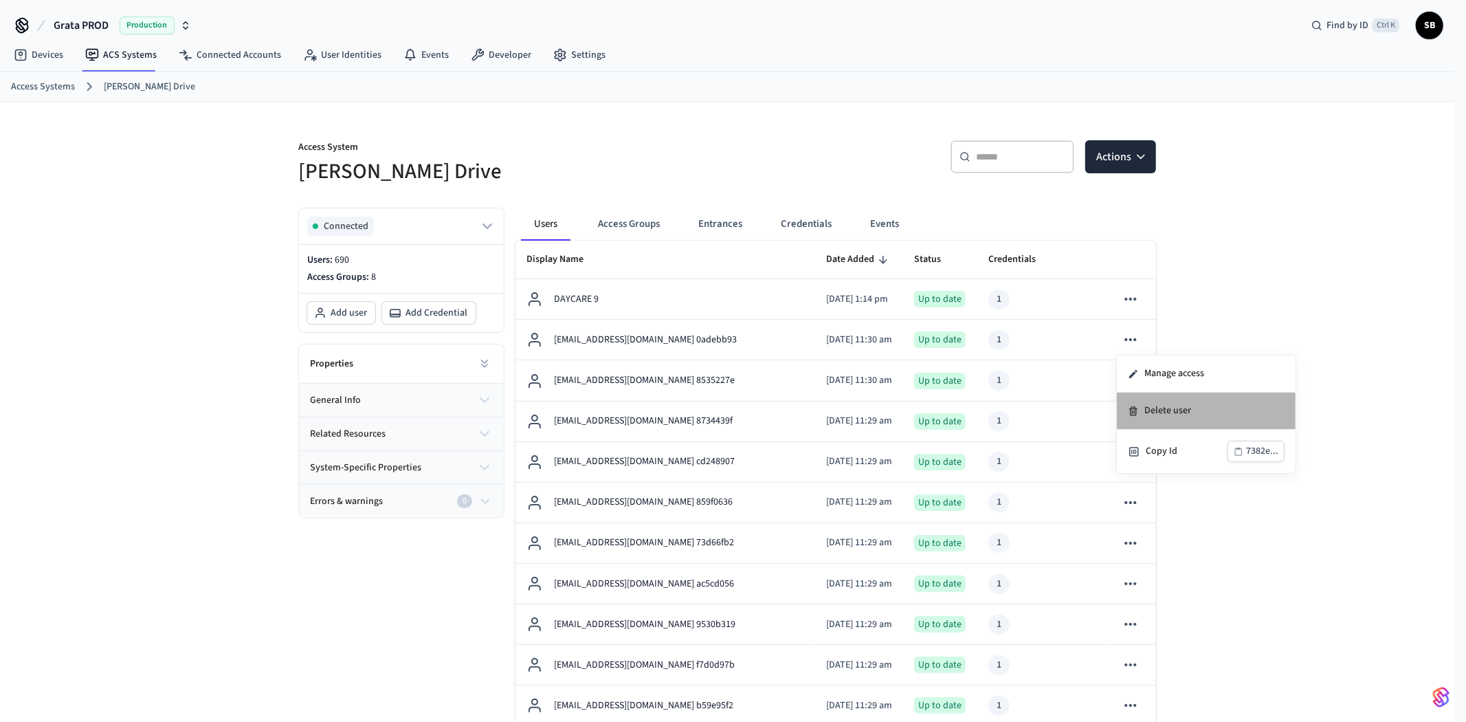
click at [1169, 414] on li "Delete user" at bounding box center [1206, 410] width 179 height 37
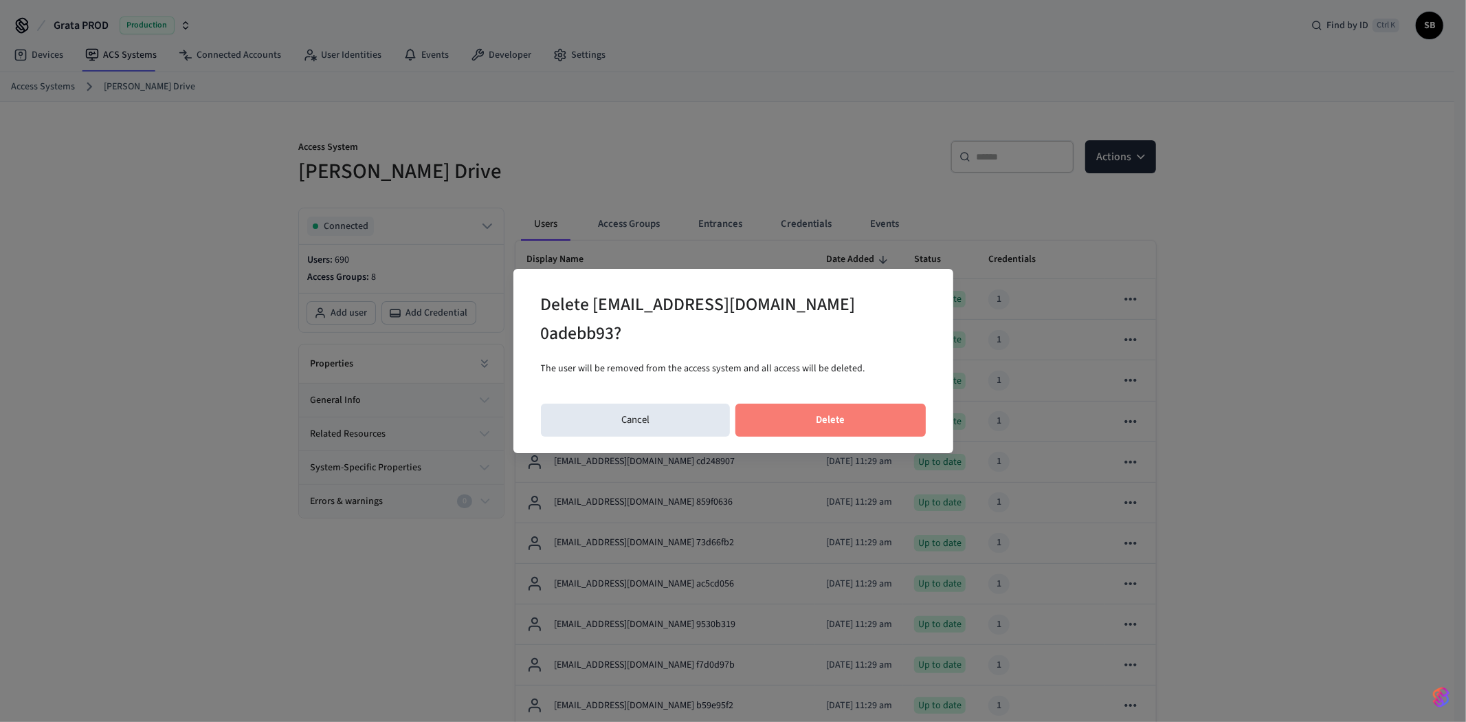
click at [868, 411] on button "Delete" at bounding box center [830, 419] width 190 height 33
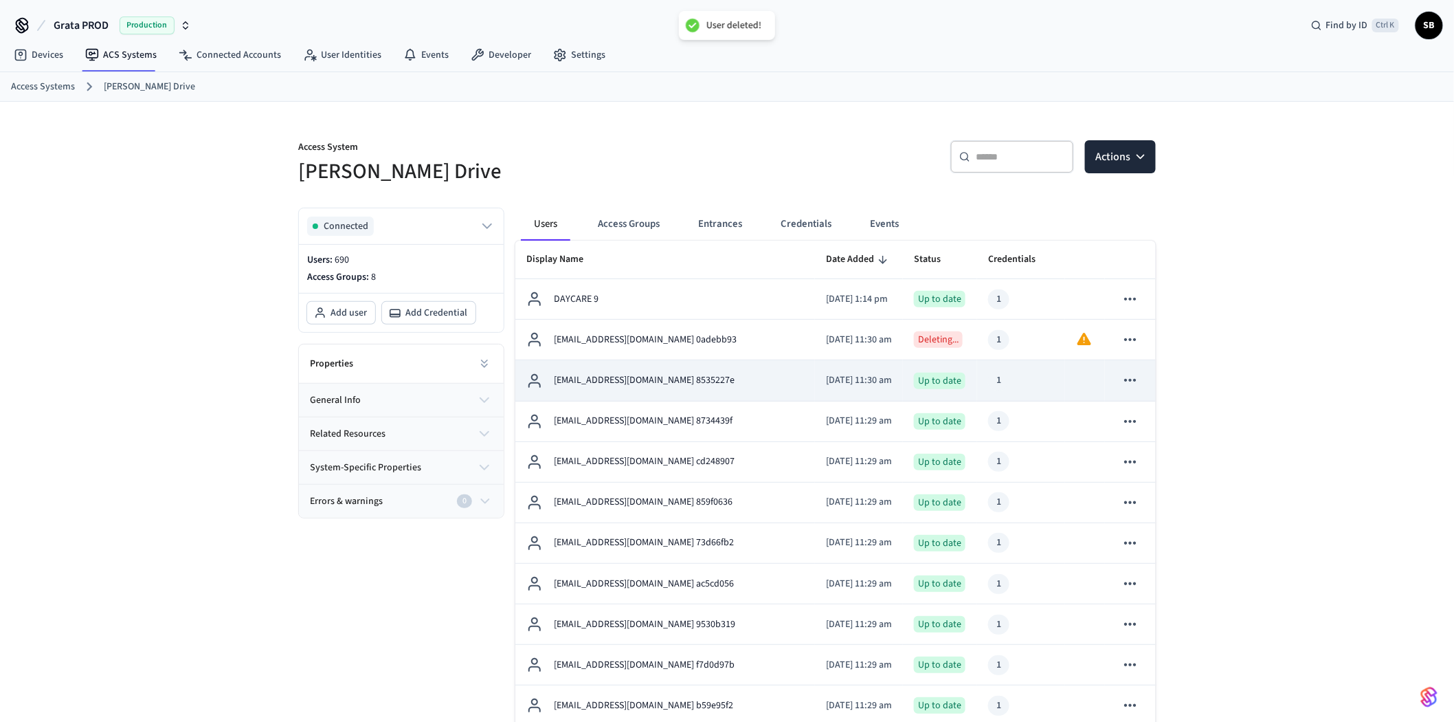
click at [1132, 377] on icon "sticky table" at bounding box center [1130, 380] width 18 height 18
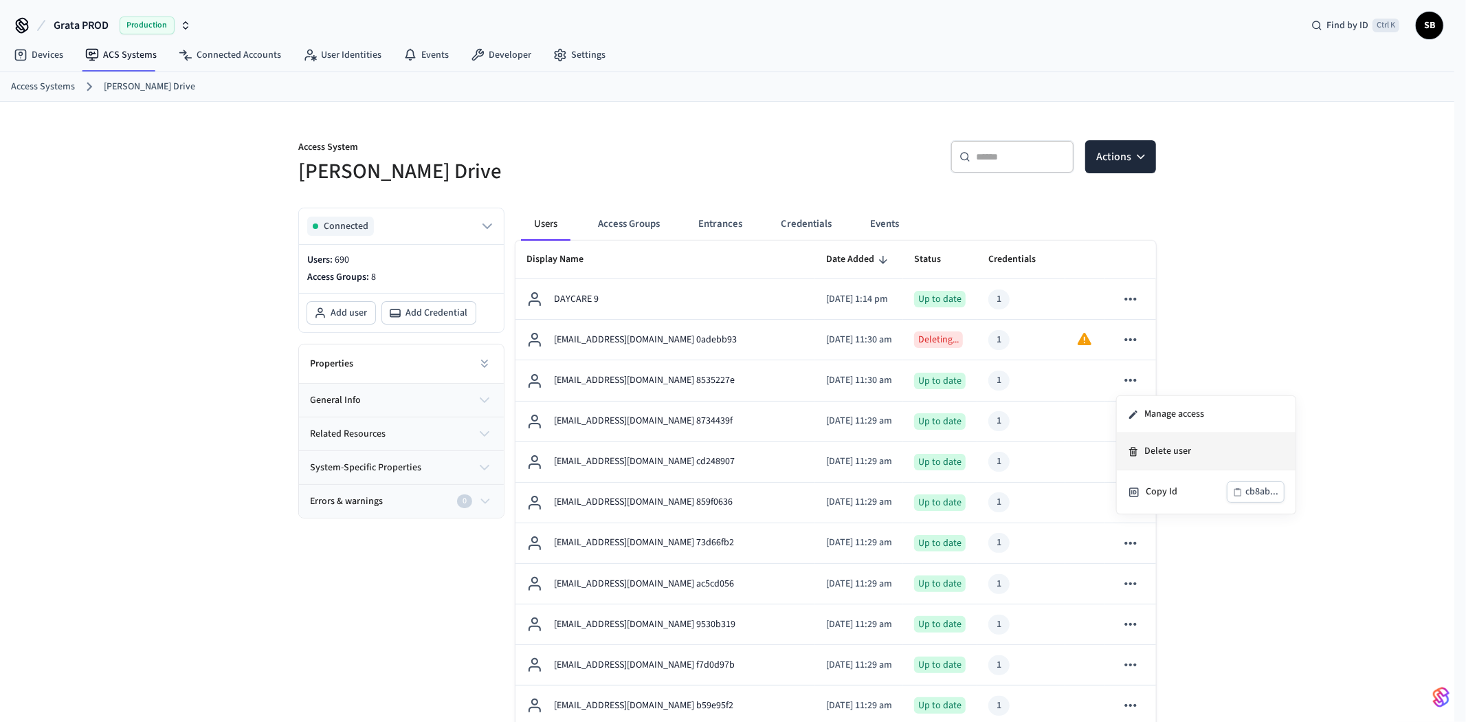
click at [1156, 448] on li "Delete user" at bounding box center [1206, 451] width 179 height 37
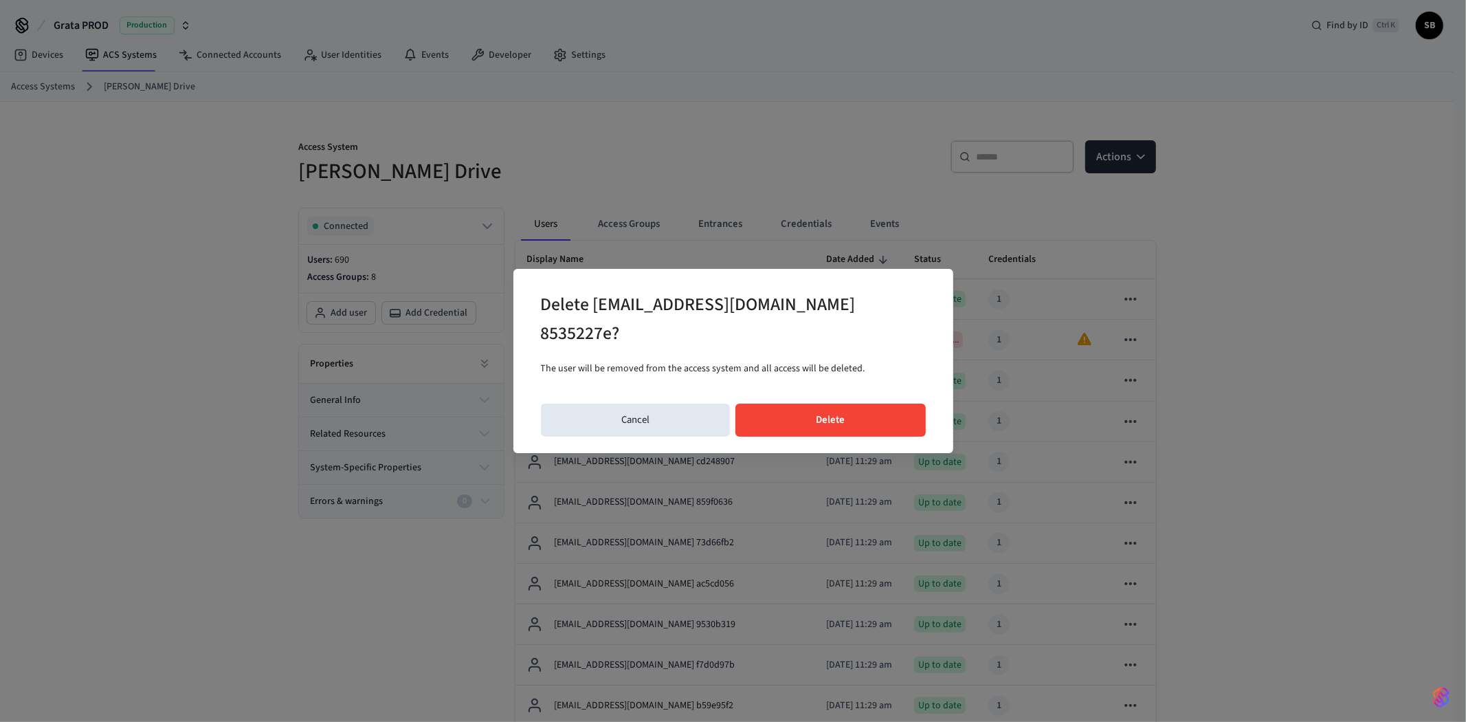
click at [828, 415] on button "Delete" at bounding box center [830, 419] width 190 height 33
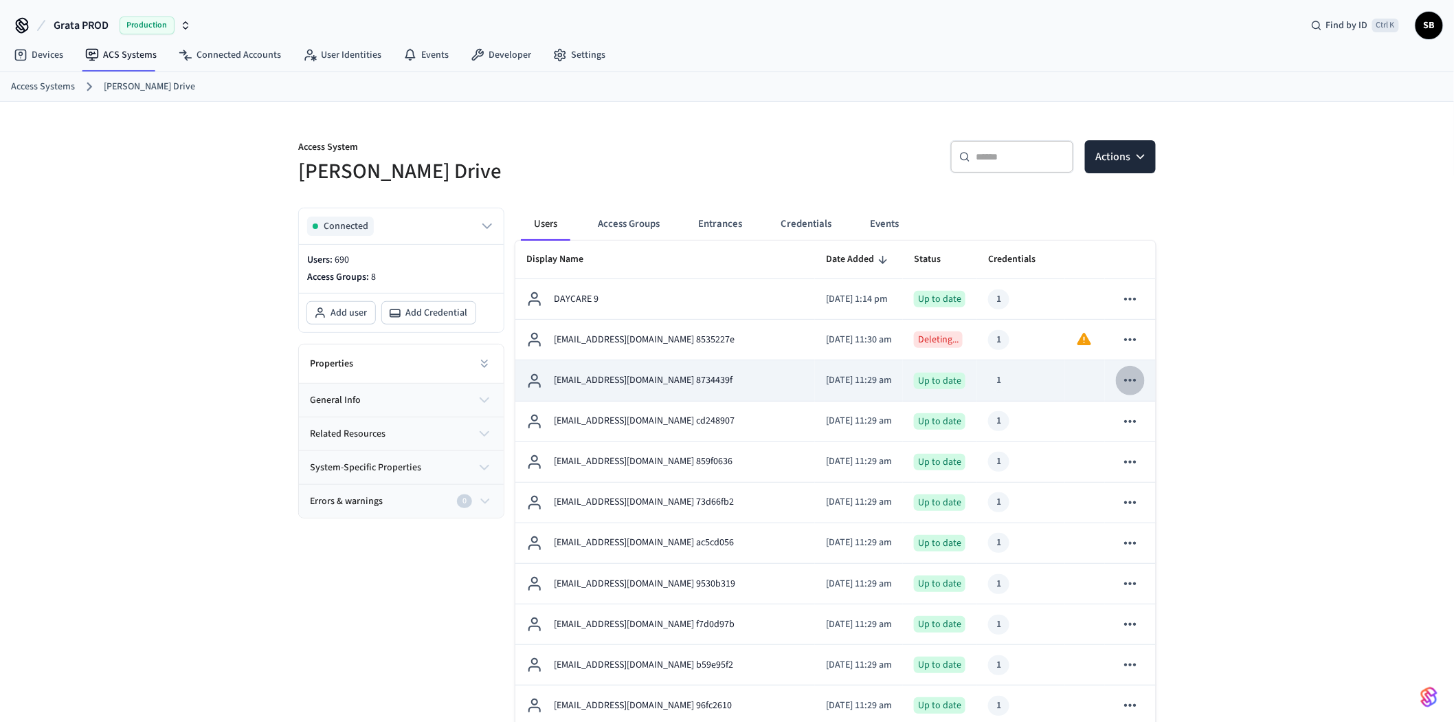
click at [1126, 381] on icon "sticky table" at bounding box center [1130, 380] width 12 height 3
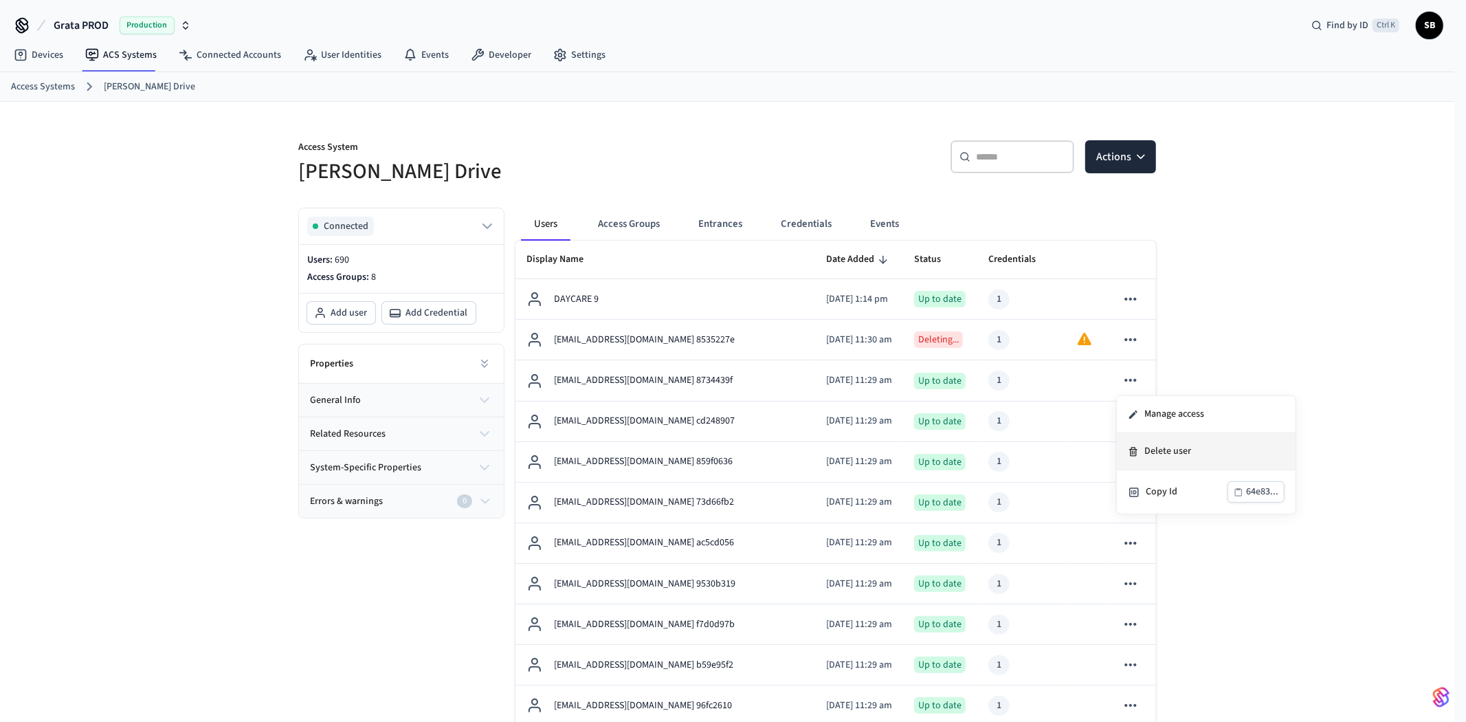
click at [1153, 456] on li "Delete user" at bounding box center [1206, 451] width 179 height 37
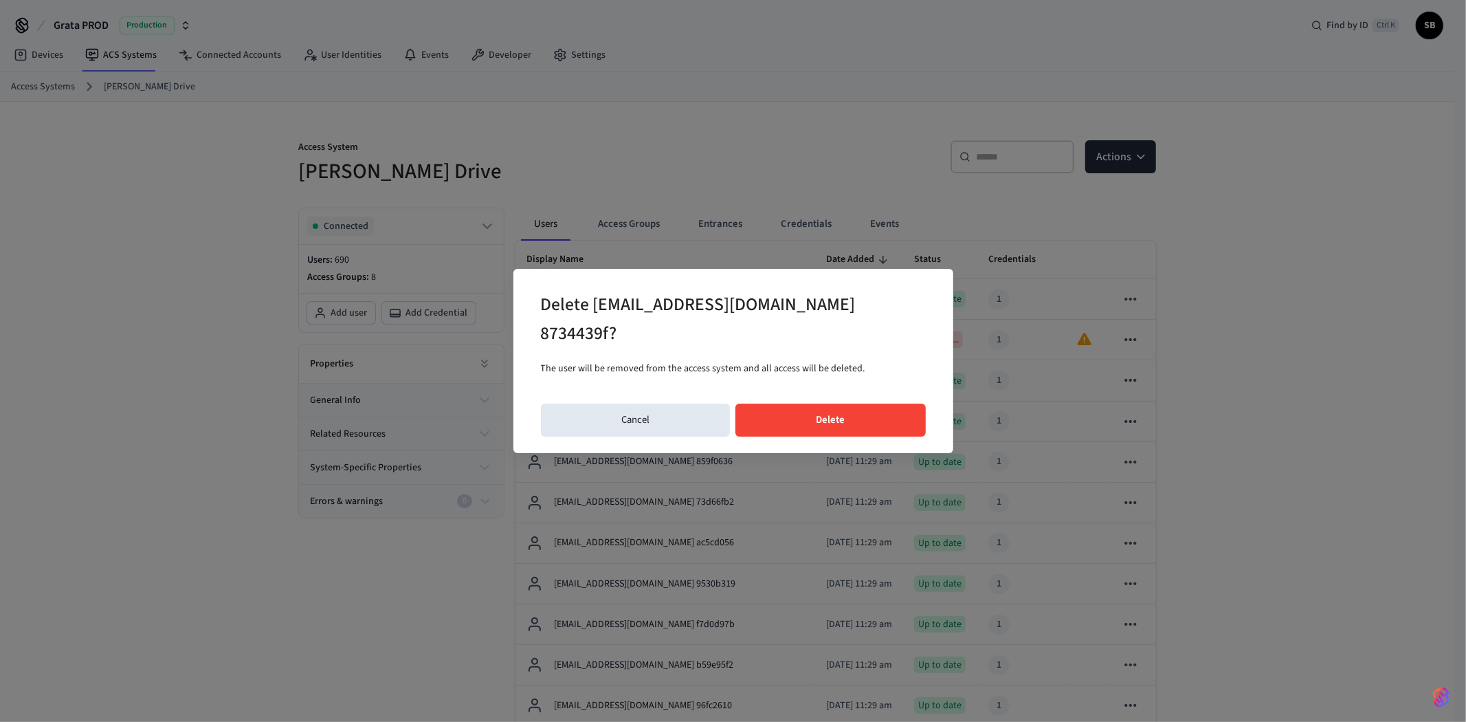
click at [884, 418] on button "Delete" at bounding box center [830, 419] width 190 height 33
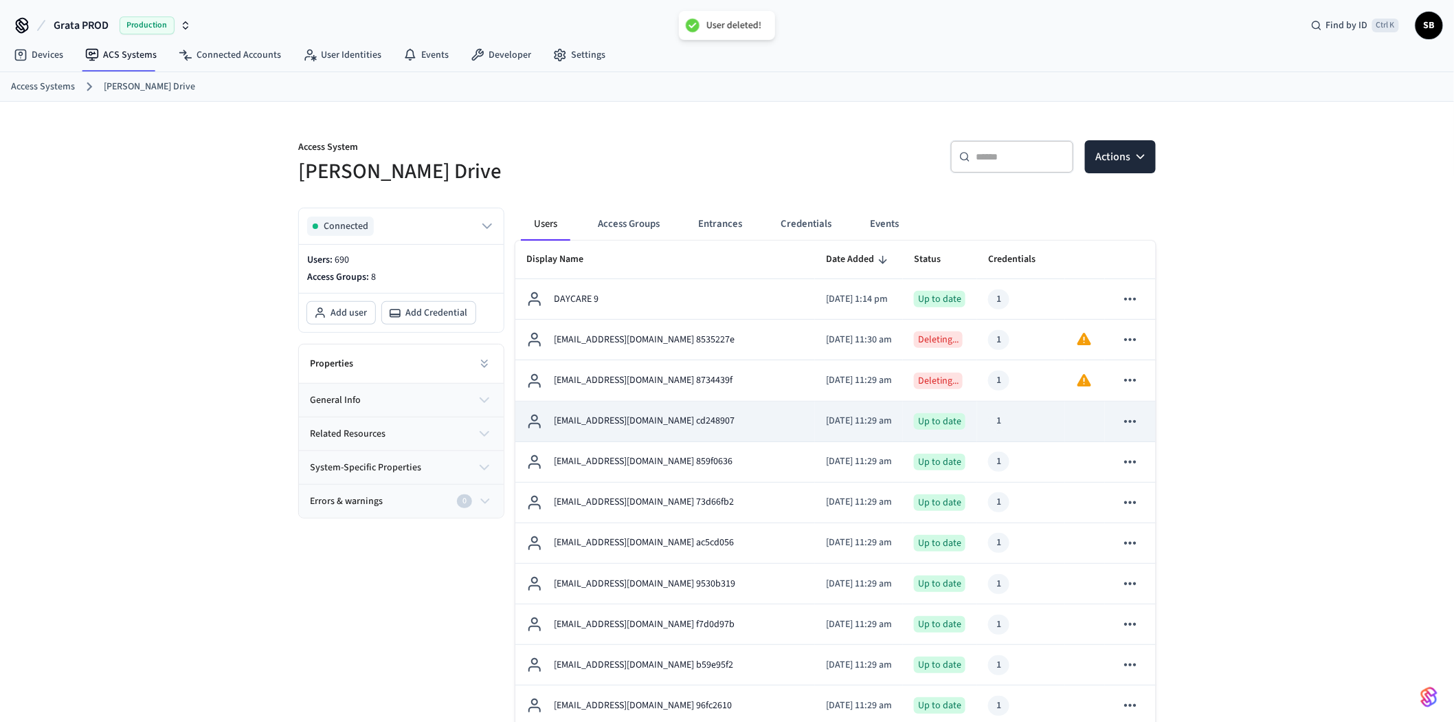
click at [1129, 416] on icon "sticky table" at bounding box center [1130, 421] width 18 height 18
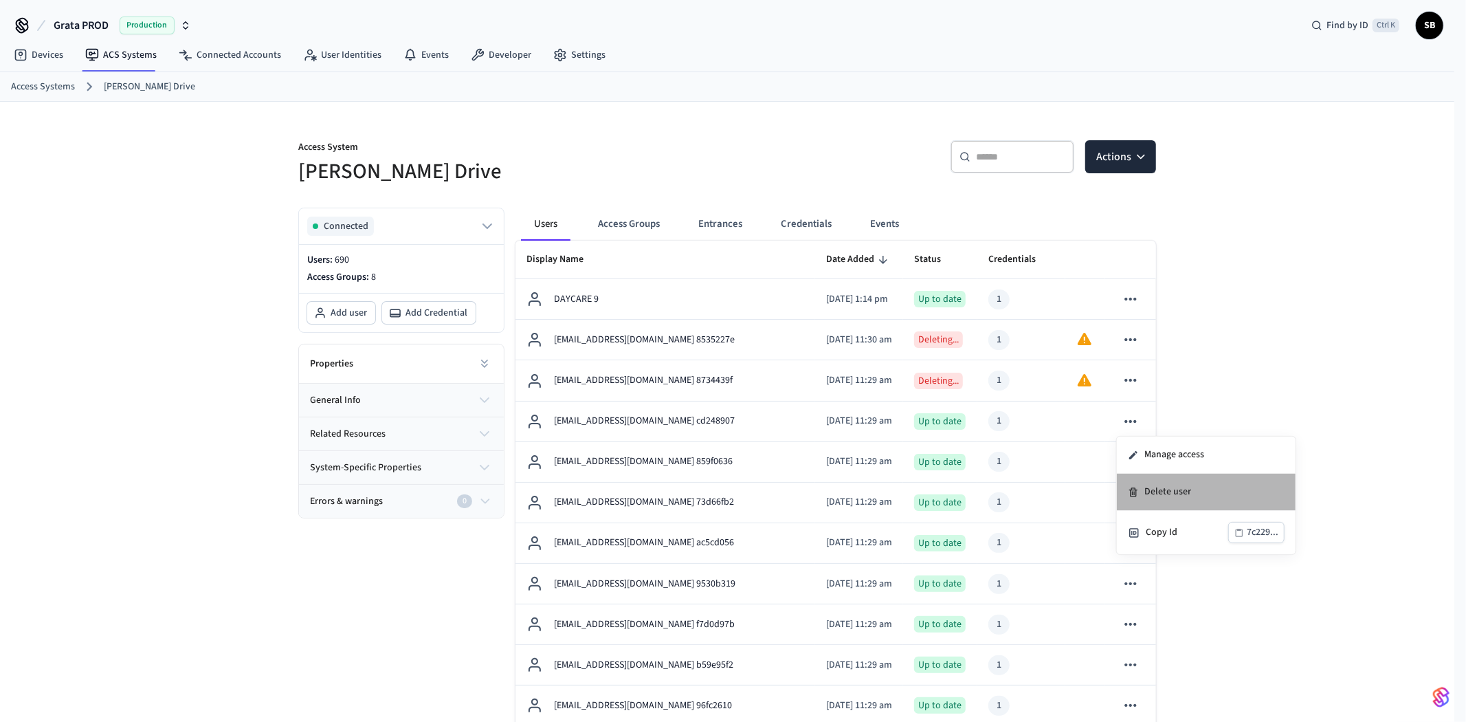
click at [1165, 491] on li "Delete user" at bounding box center [1206, 491] width 179 height 37
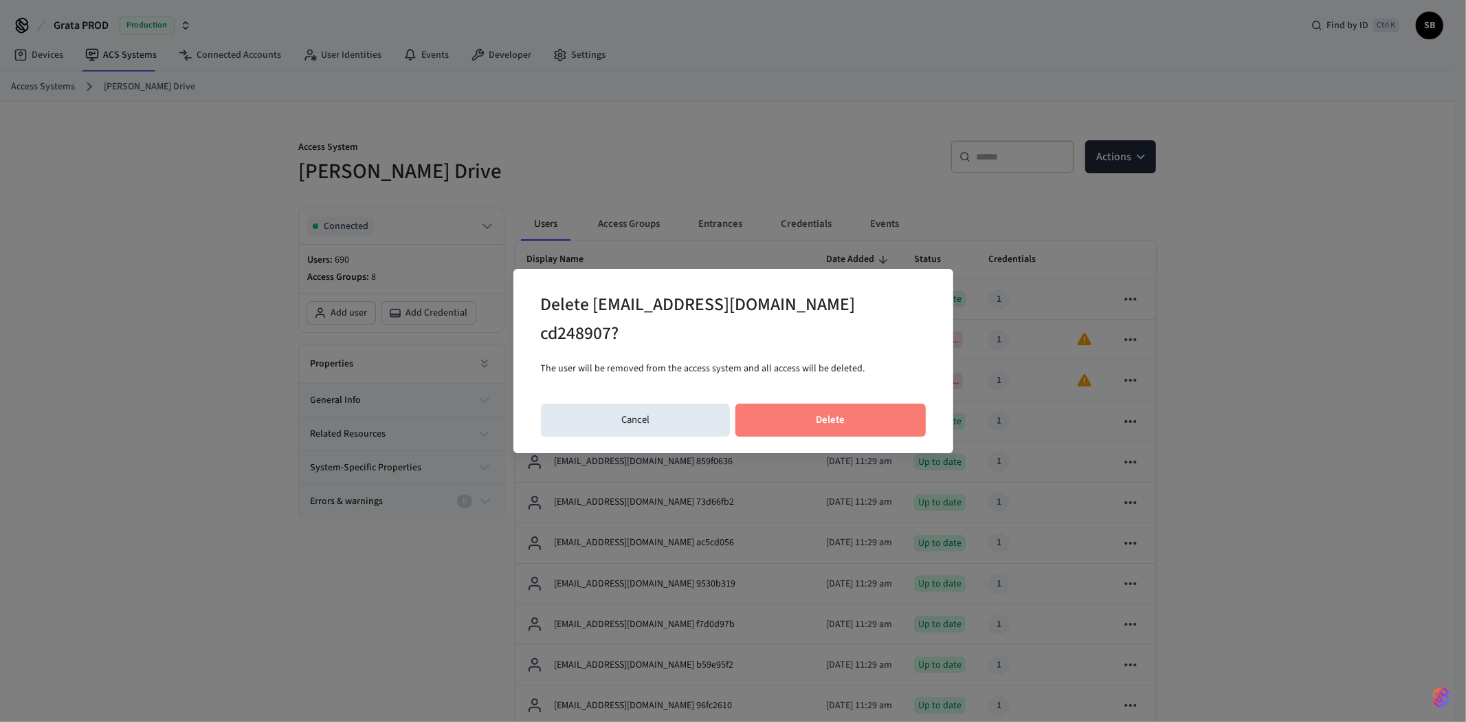
click at [884, 405] on button "Delete" at bounding box center [830, 419] width 190 height 33
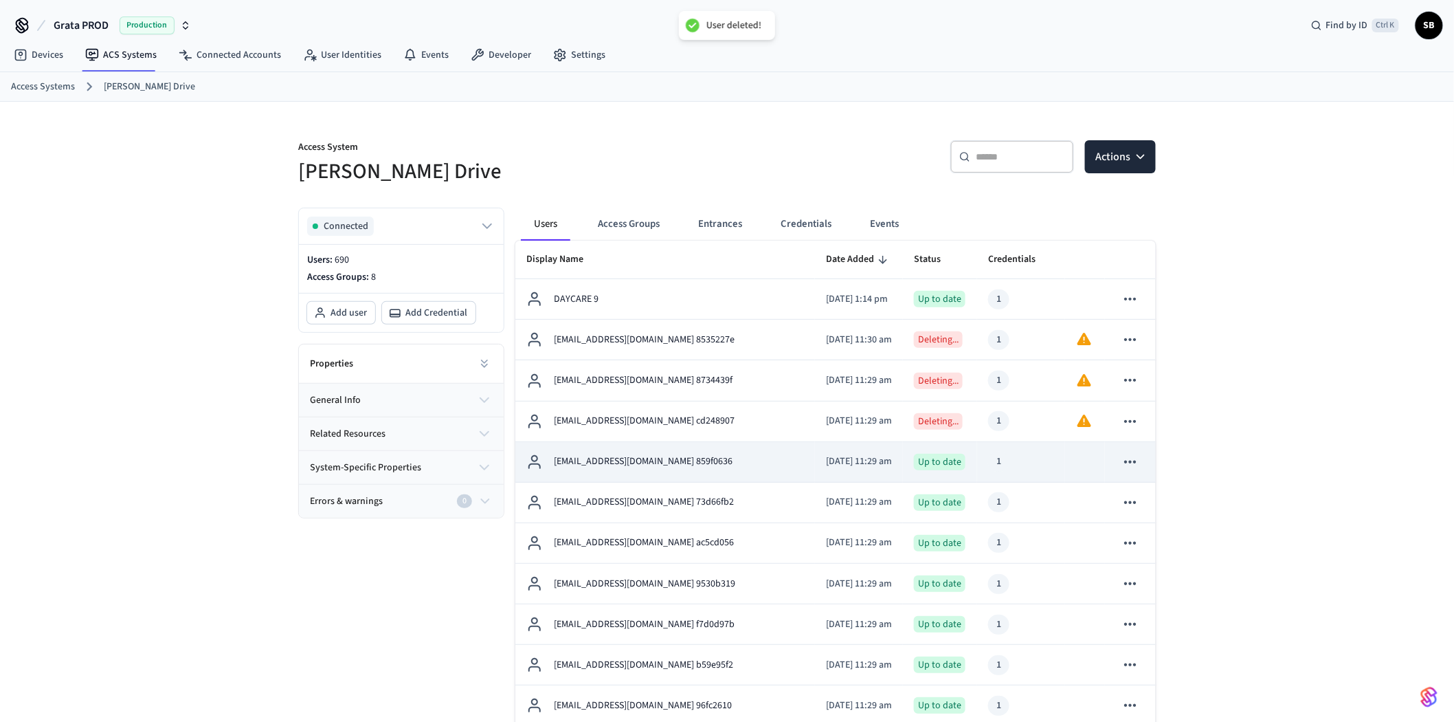
click at [1127, 457] on icon "sticky table" at bounding box center [1130, 462] width 18 height 18
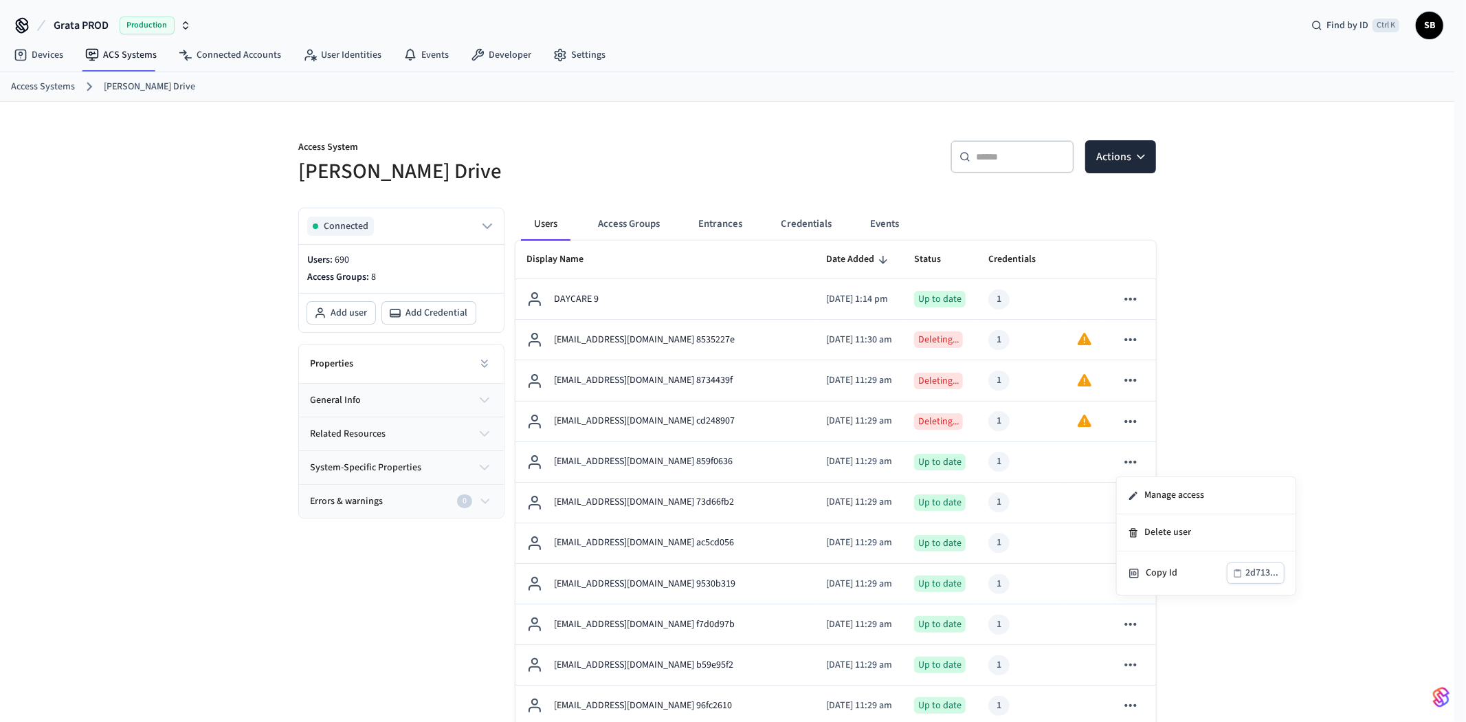
click at [1225, 423] on div at bounding box center [733, 361] width 1466 height 722
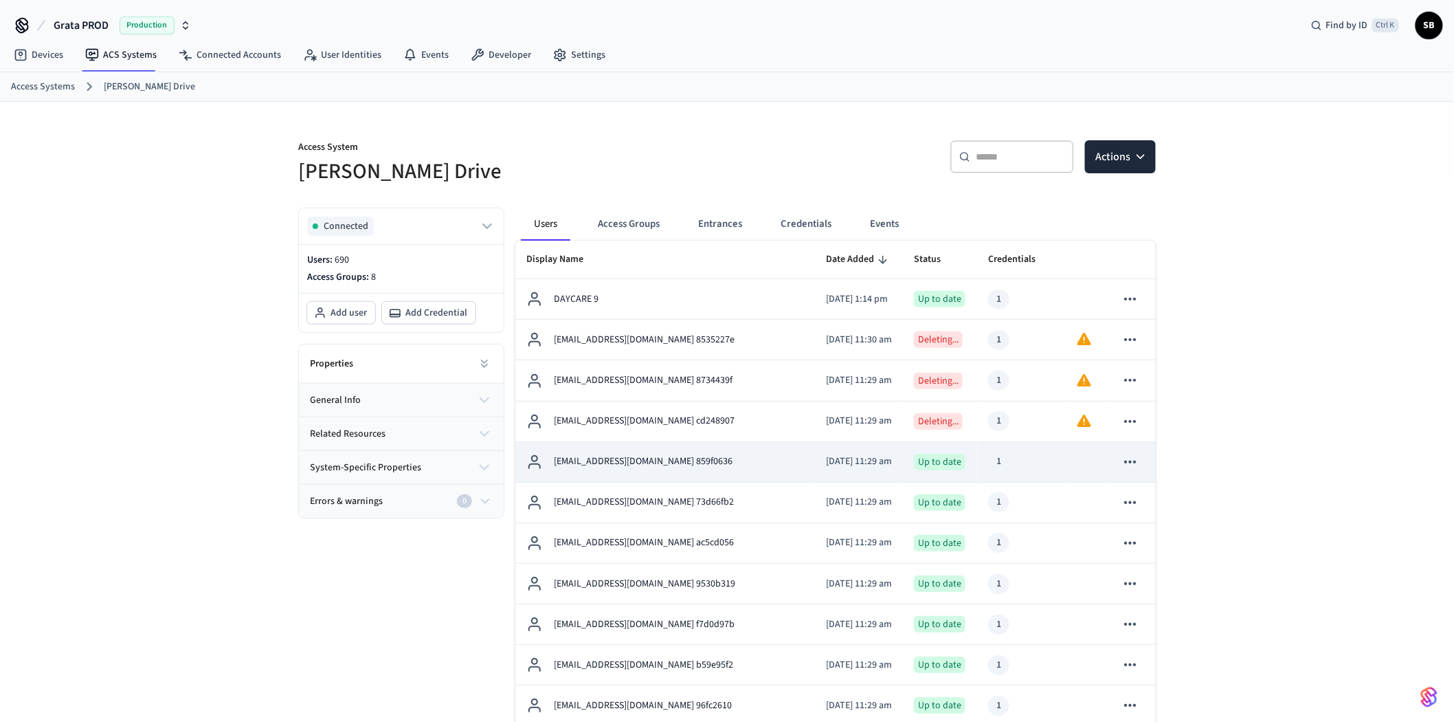
click at [1129, 461] on icon "sticky table" at bounding box center [1130, 462] width 18 height 18
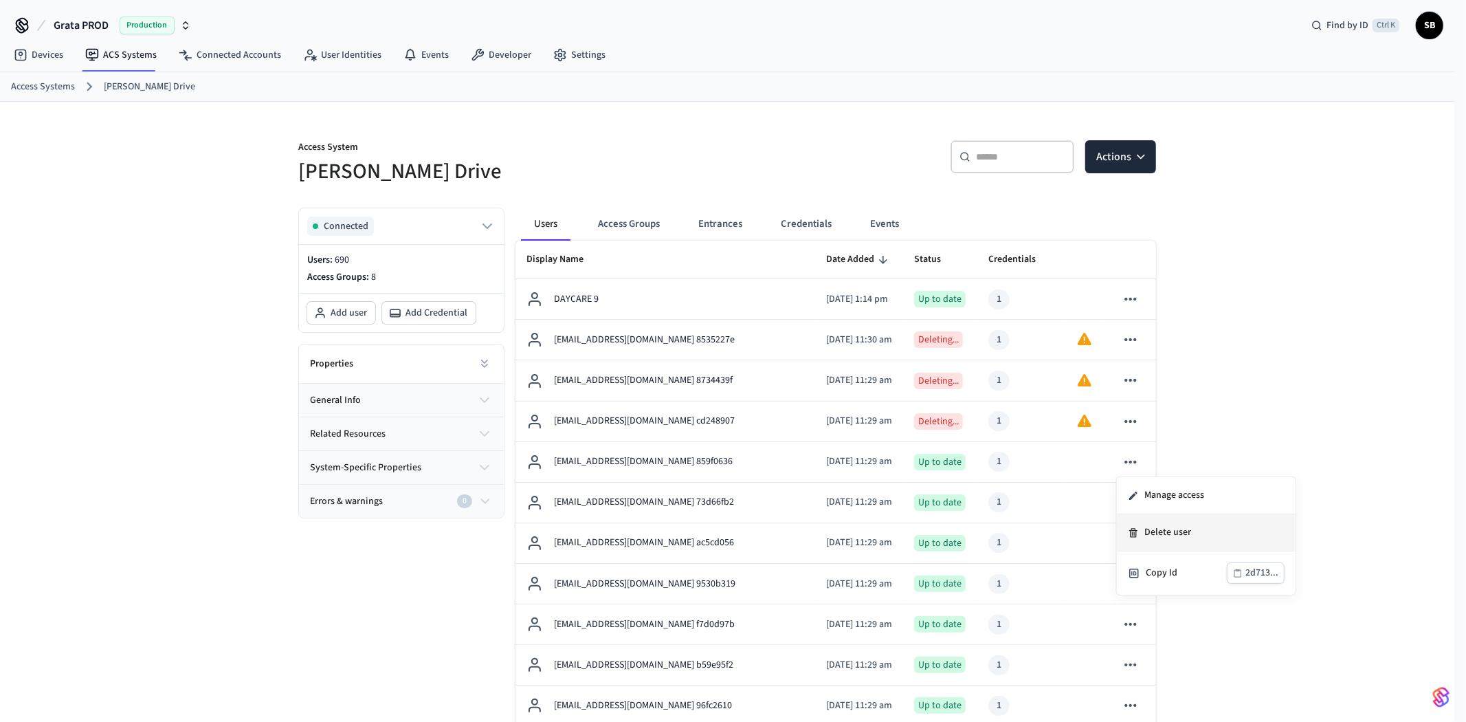
click at [1163, 525] on li "Delete user" at bounding box center [1206, 532] width 179 height 37
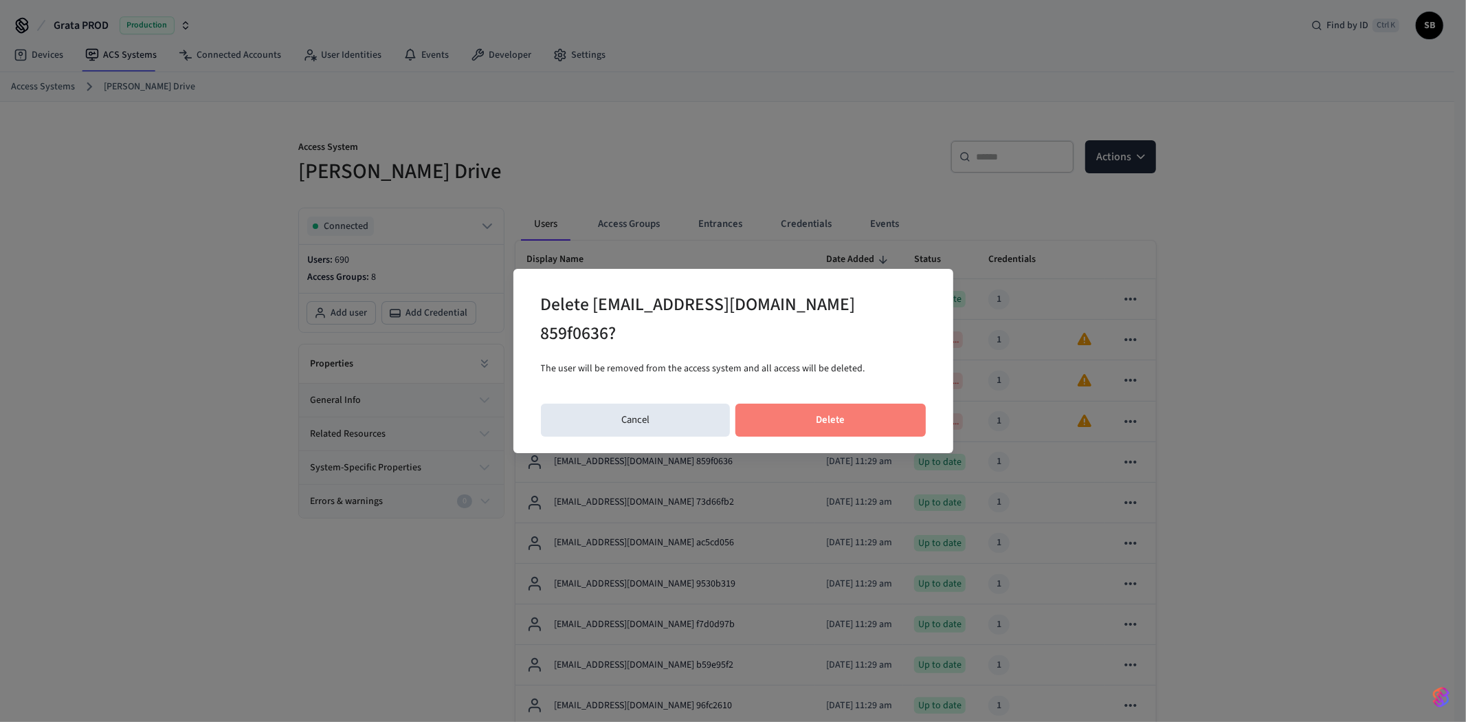
click at [861, 410] on button "Delete" at bounding box center [830, 419] width 190 height 33
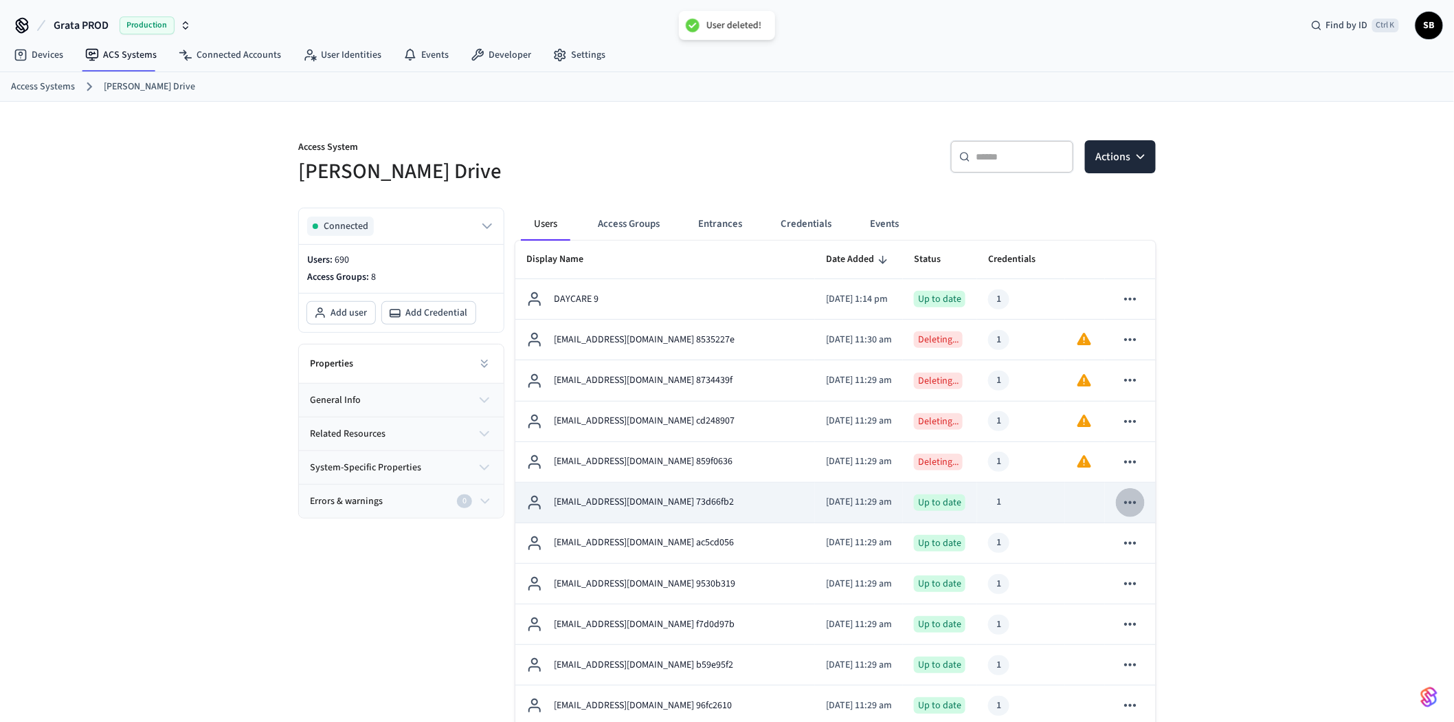
click at [1127, 500] on icon "sticky table" at bounding box center [1130, 502] width 18 height 18
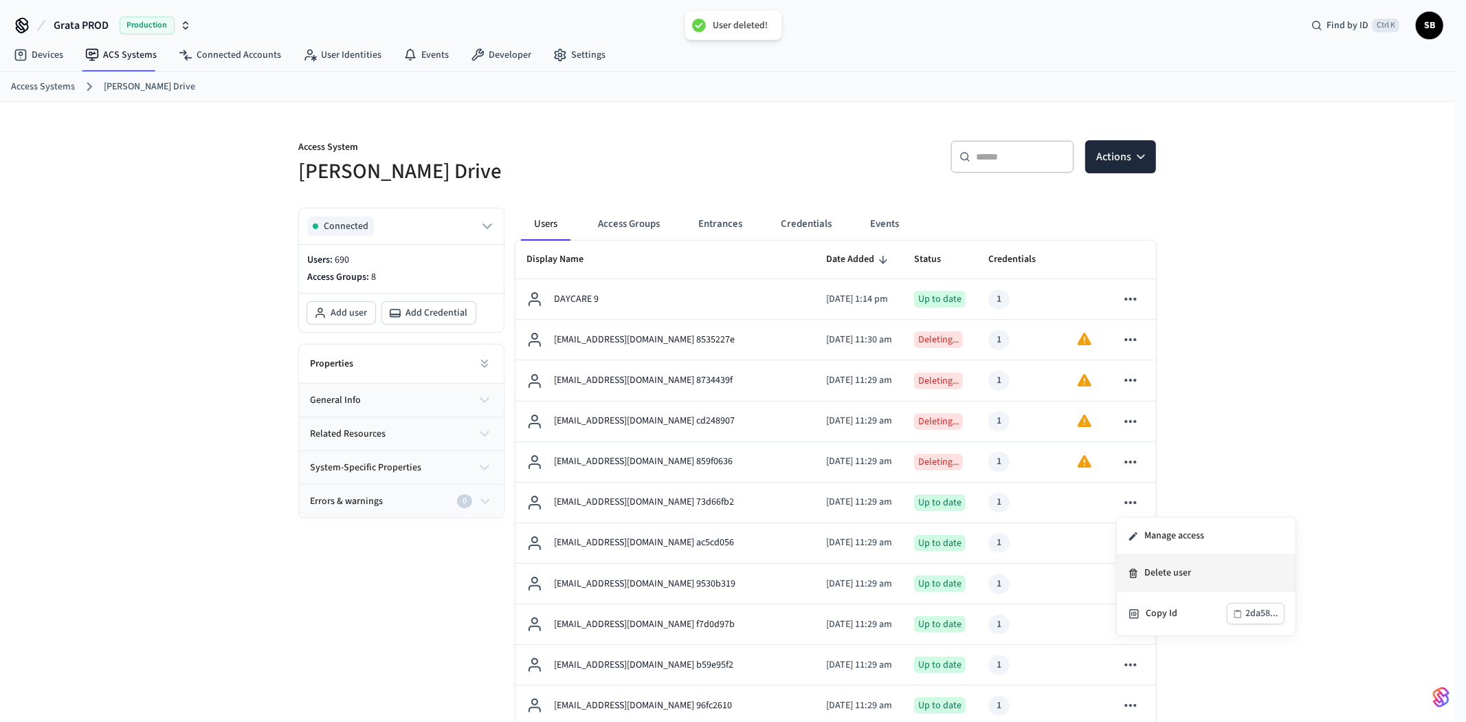
click at [1152, 564] on li "Delete user" at bounding box center [1206, 573] width 179 height 37
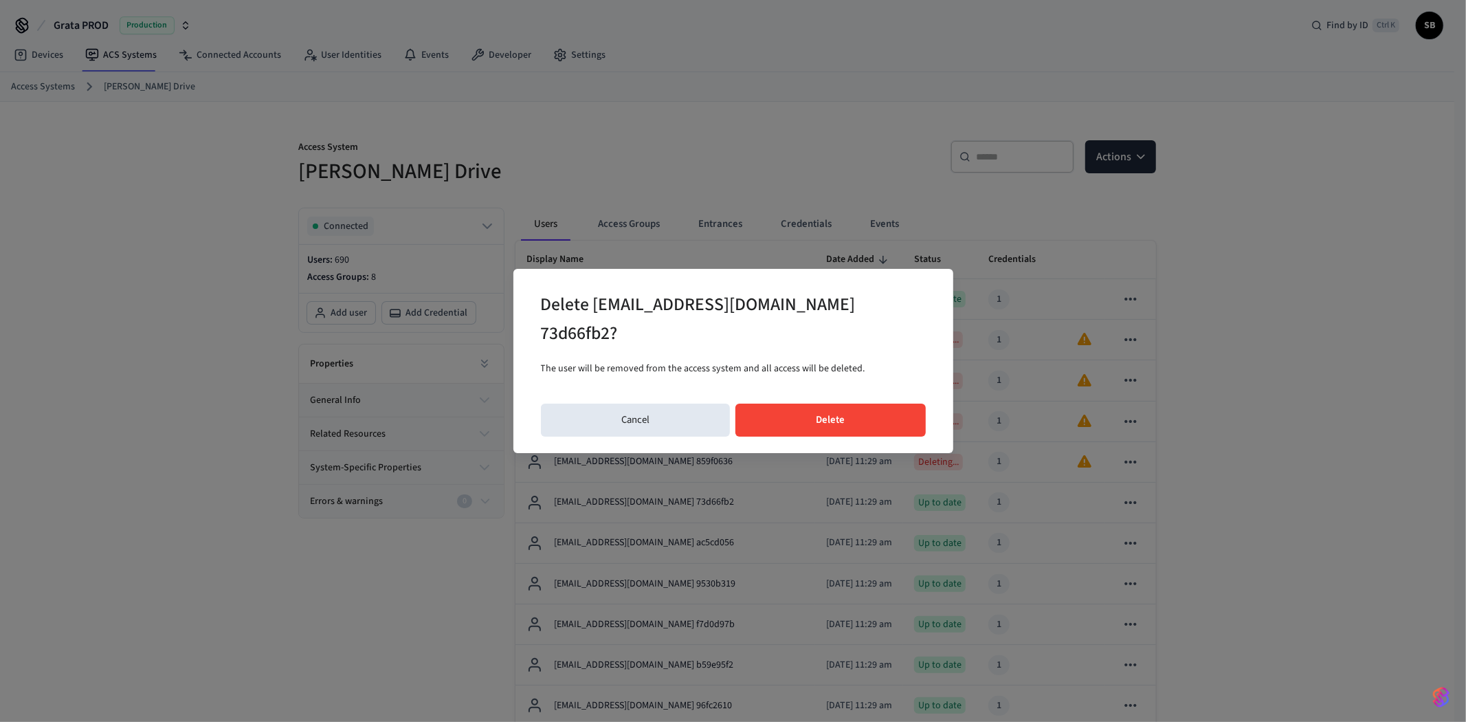
click at [862, 416] on button "Delete" at bounding box center [830, 419] width 190 height 33
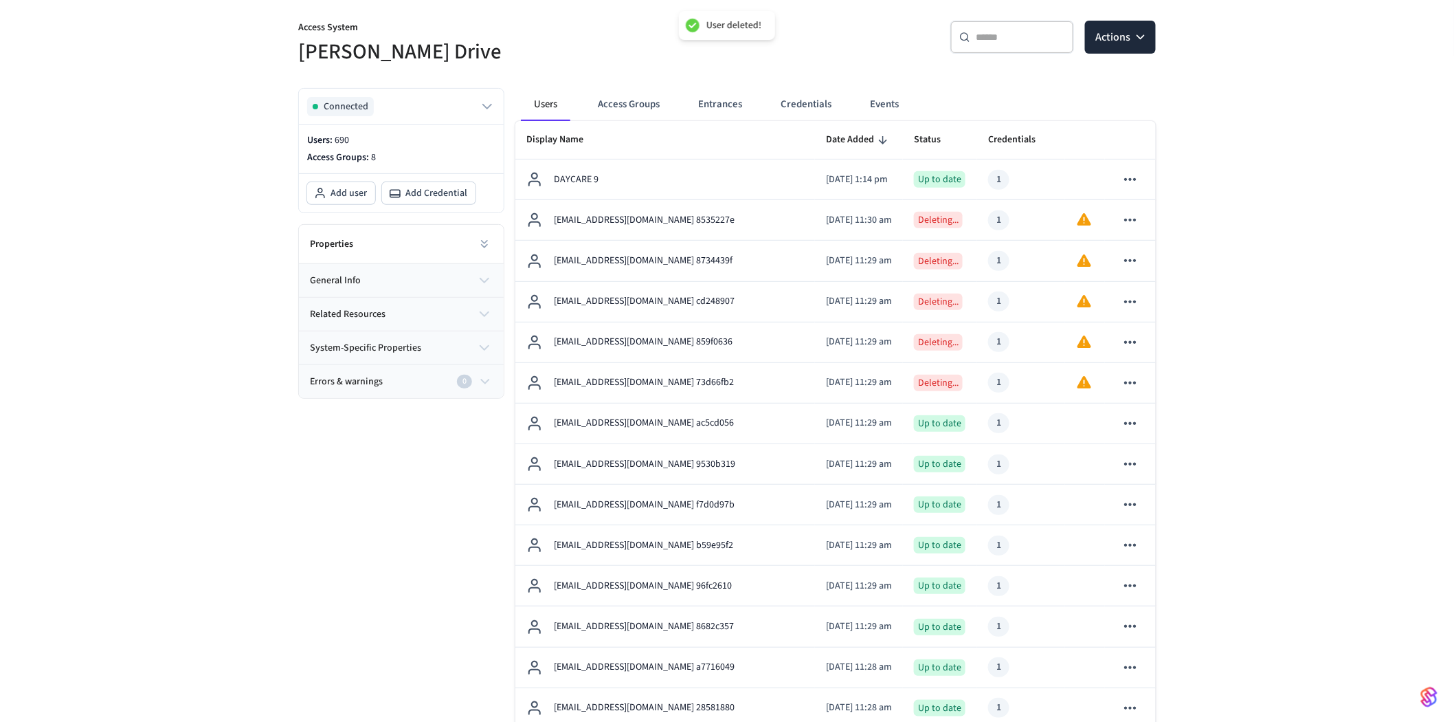
scroll to position [229, 0]
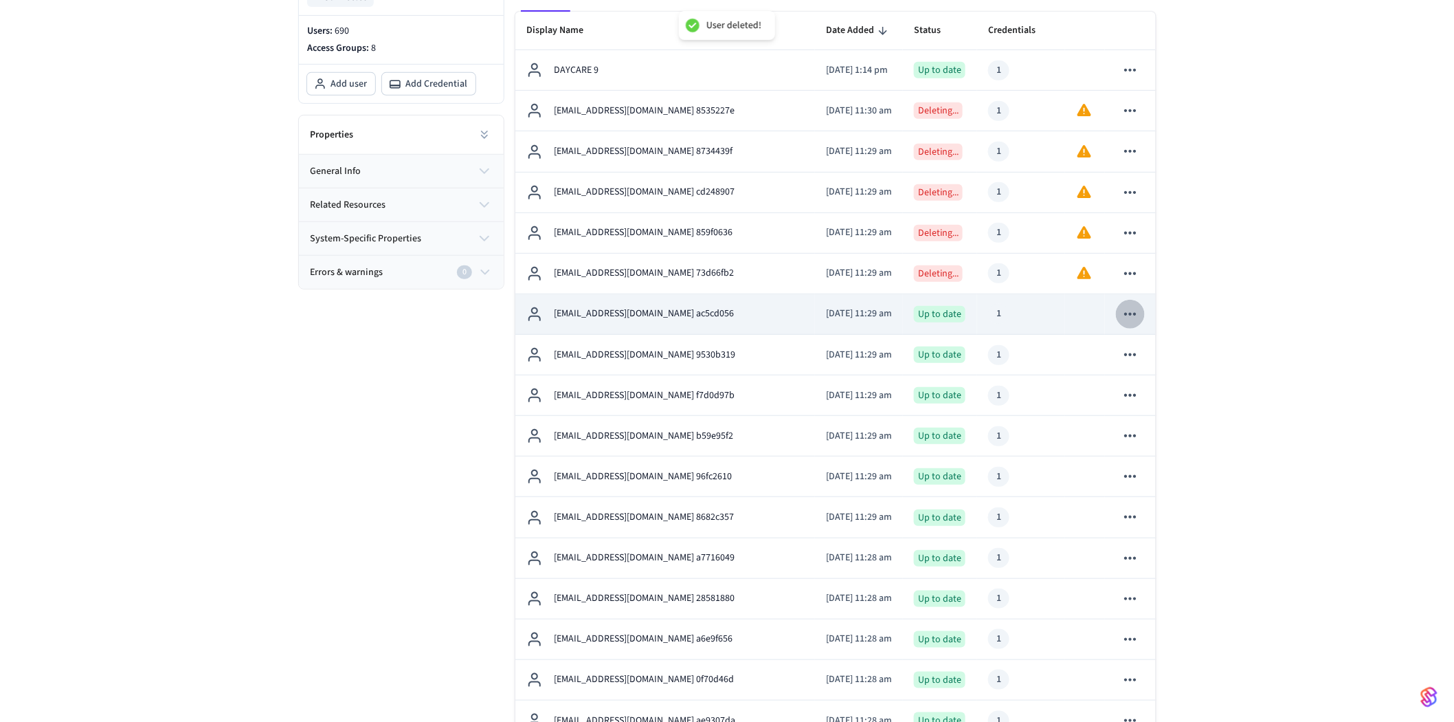
click at [1135, 310] on icon "sticky table" at bounding box center [1130, 314] width 18 height 18
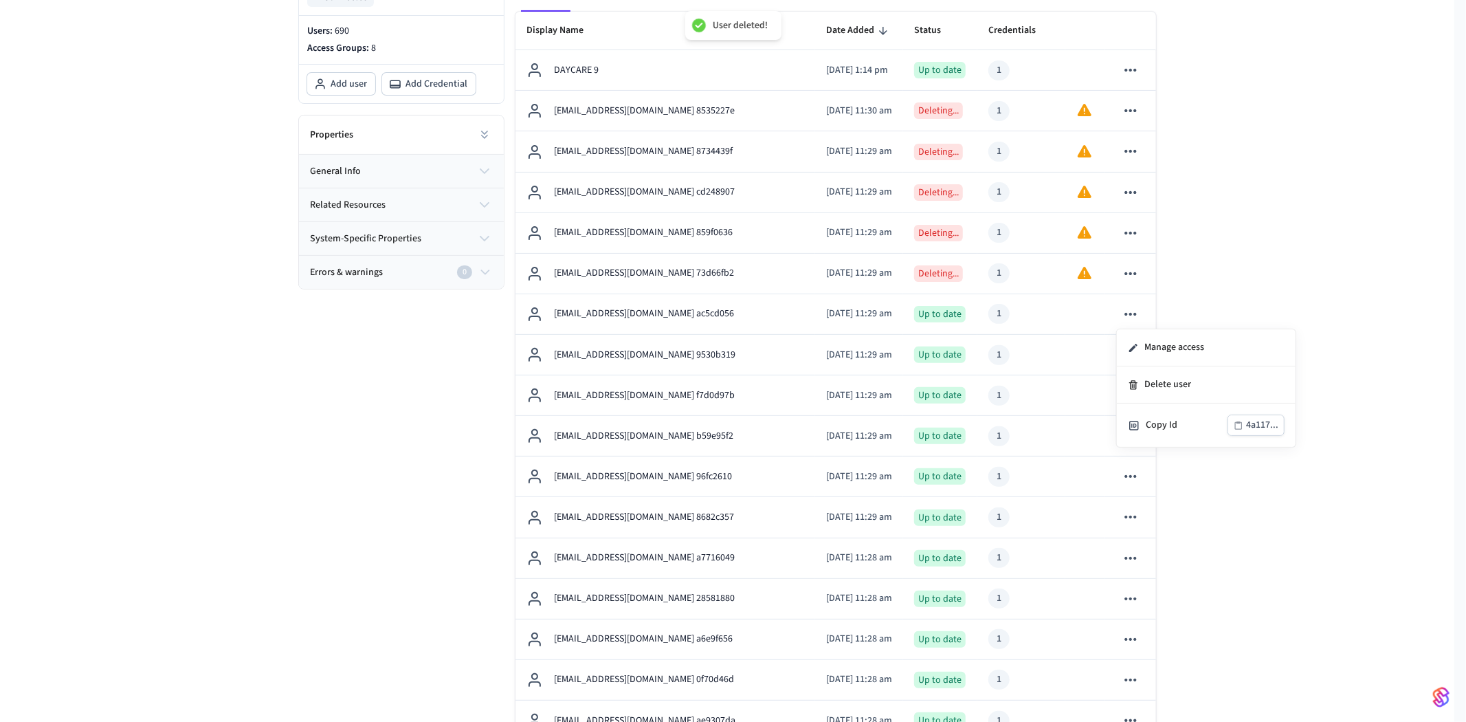
click at [1157, 386] on ul "Manage access Delete user Copy Id 4a117..." at bounding box center [1206, 388] width 179 height 118
click at [1128, 315] on div at bounding box center [733, 361] width 1466 height 722
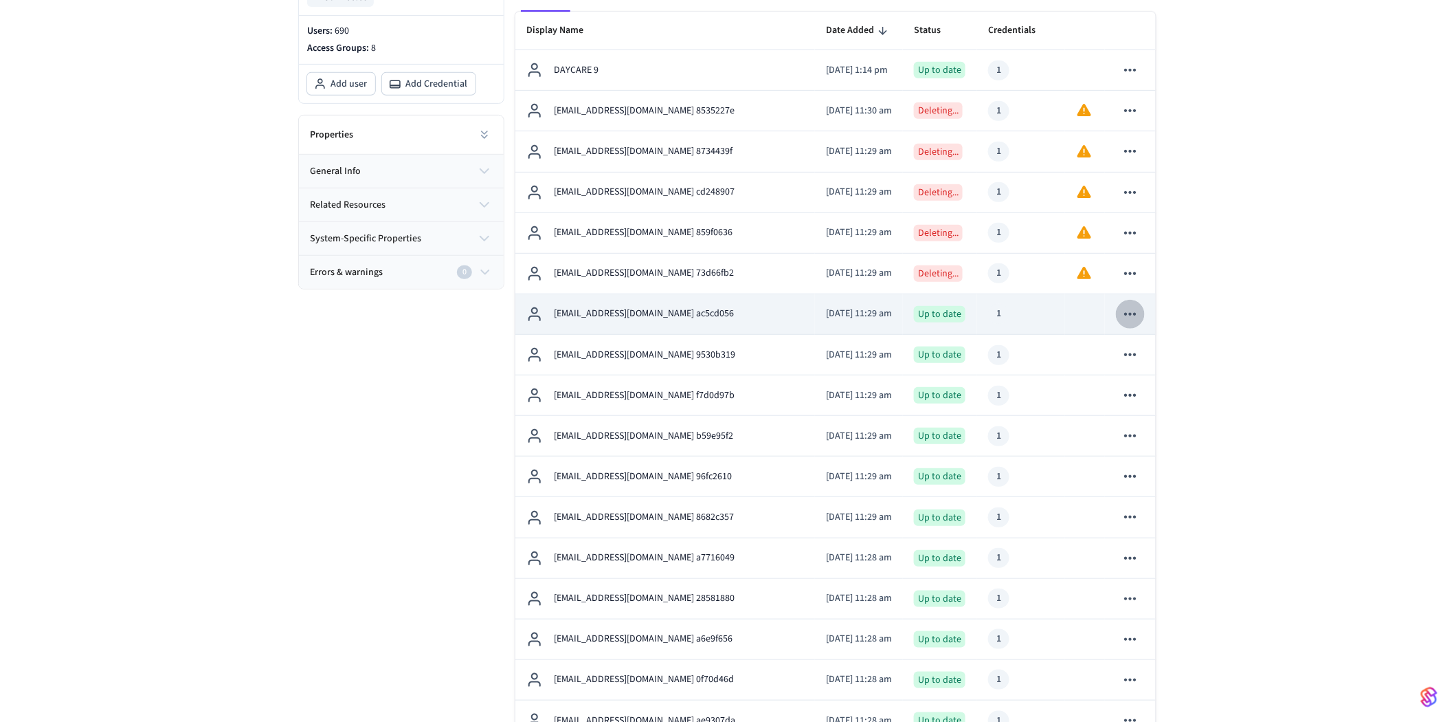
click at [1130, 313] on icon "sticky table" at bounding box center [1130, 314] width 12 height 3
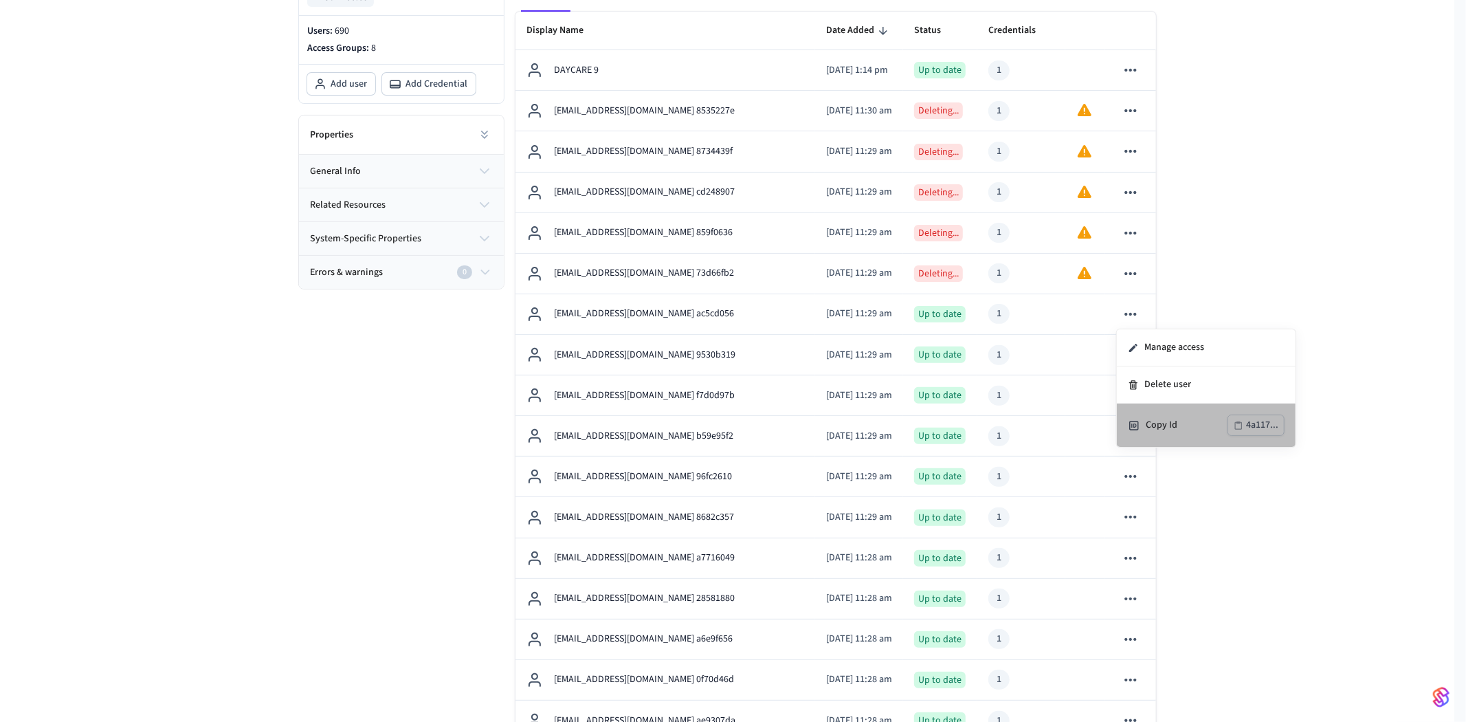
click at [1163, 383] on ul "Manage access Delete user Copy Id 4a117..." at bounding box center [1206, 388] width 179 height 118
click at [1190, 278] on div at bounding box center [733, 361] width 1466 height 722
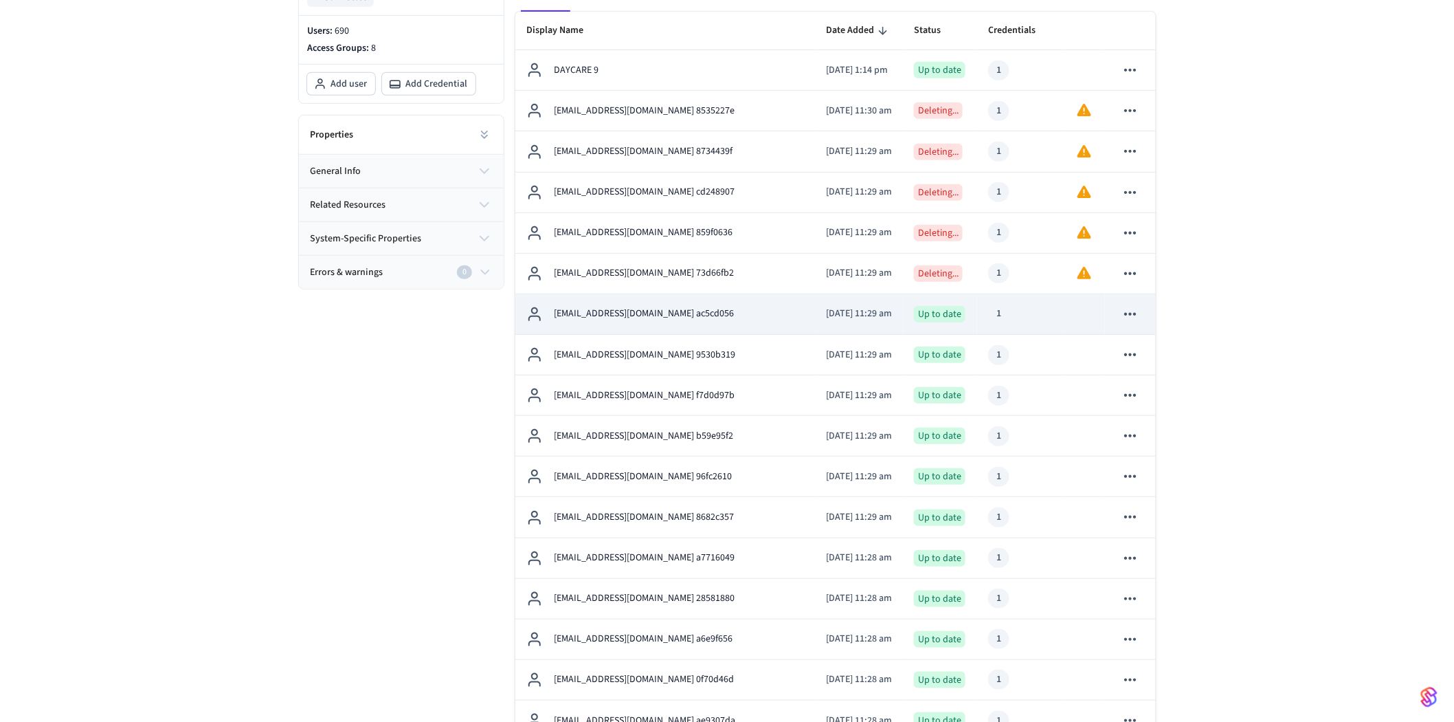
click at [1128, 311] on icon "sticky table" at bounding box center [1130, 314] width 18 height 18
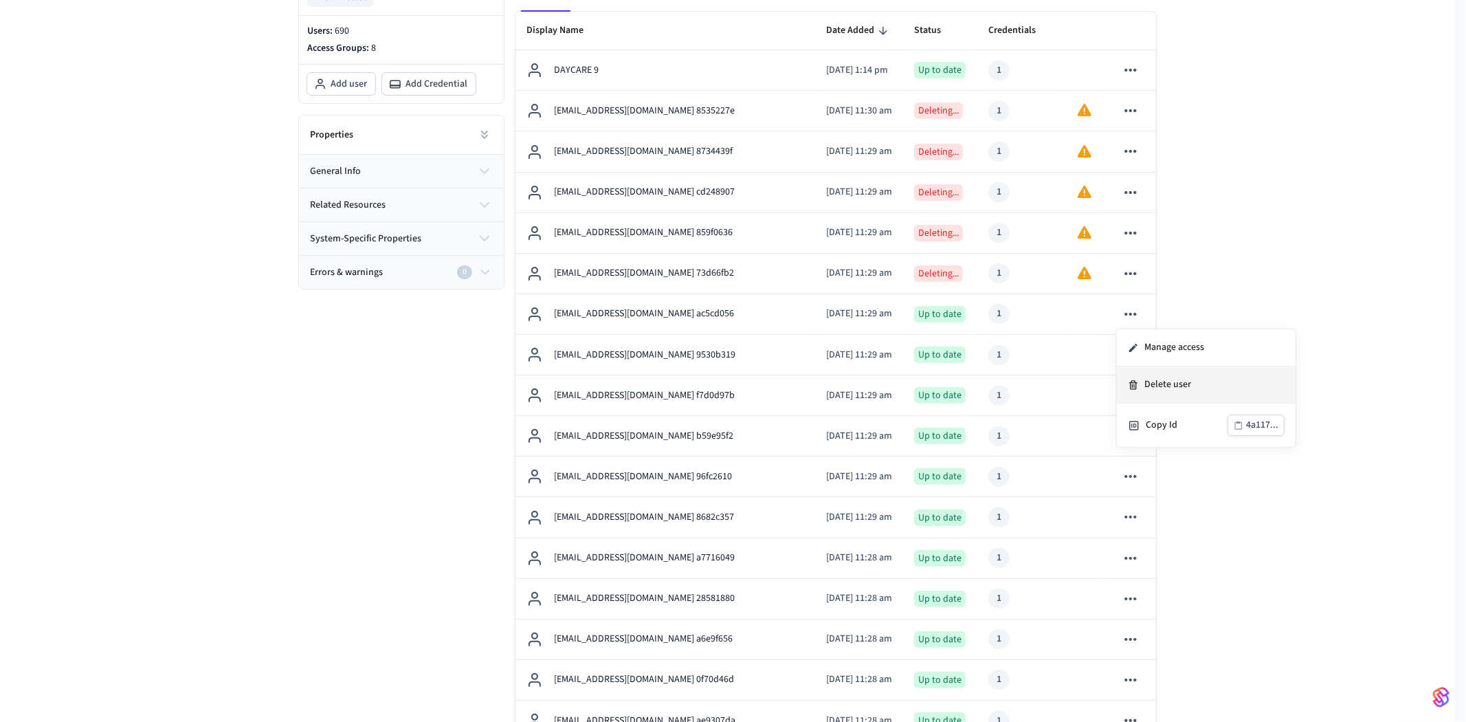
click at [1172, 381] on li "Delete user" at bounding box center [1206, 384] width 179 height 37
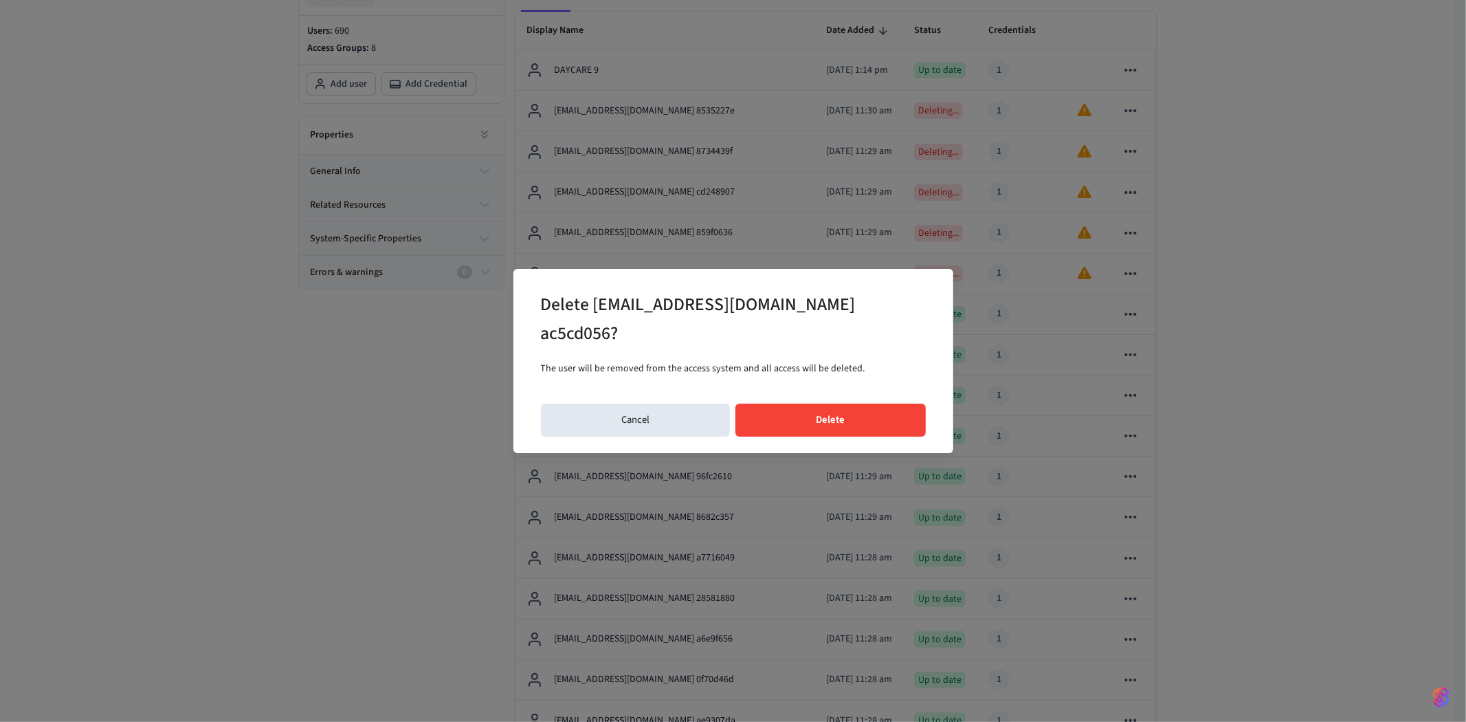
click at [884, 416] on button "Delete" at bounding box center [830, 419] width 190 height 33
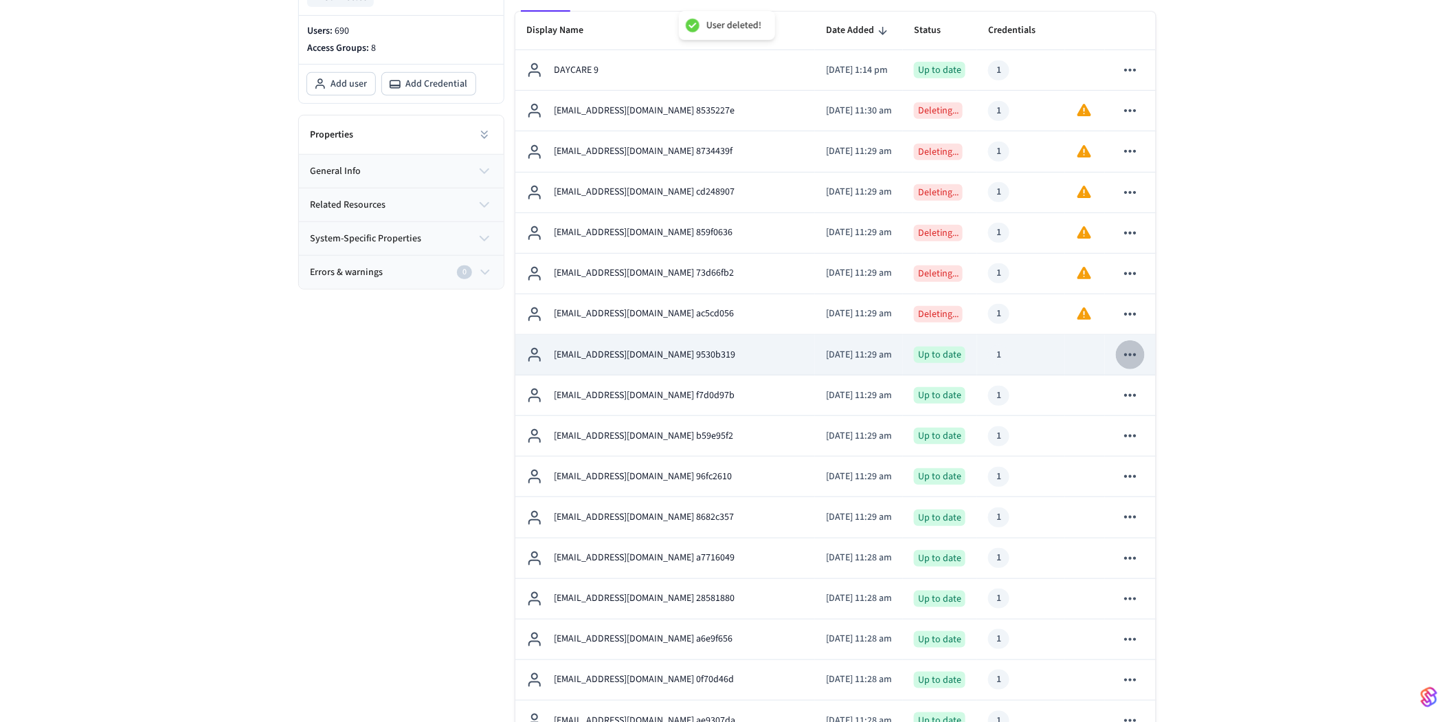
click at [1135, 351] on icon "sticky table" at bounding box center [1130, 355] width 18 height 18
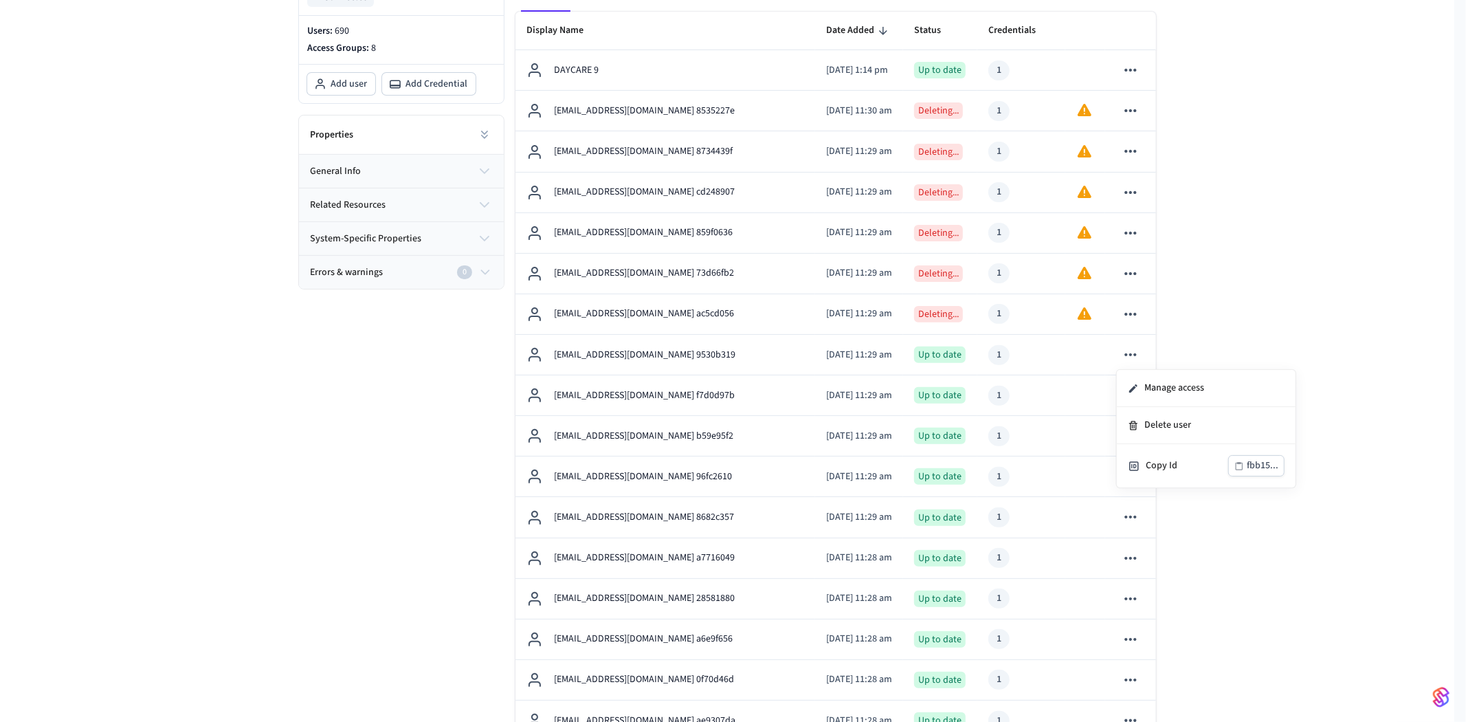
drag, startPoint x: 1189, startPoint y: 340, endPoint x: 1157, endPoint y: 348, distance: 33.8
click at [1190, 339] on div at bounding box center [733, 361] width 1466 height 722
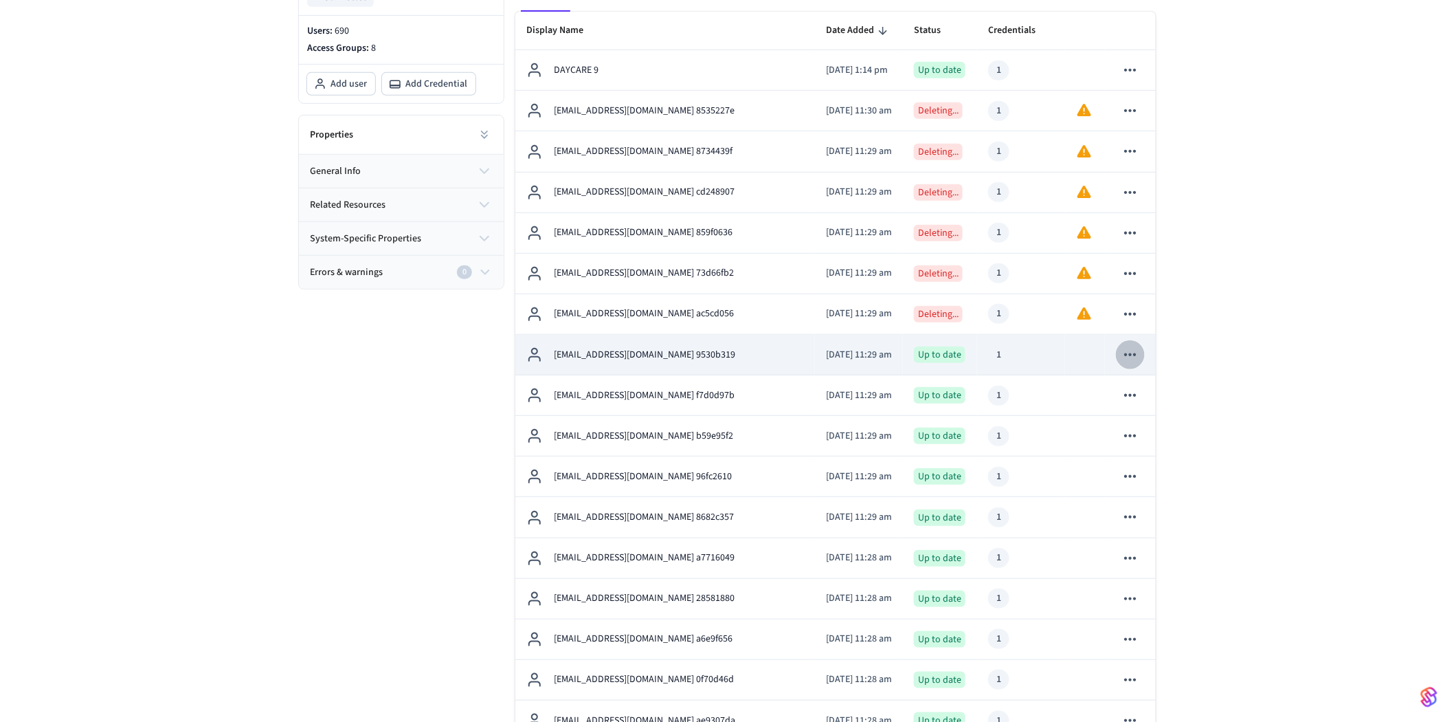
click at [1121, 353] on button "sticky table" at bounding box center [1130, 354] width 29 height 29
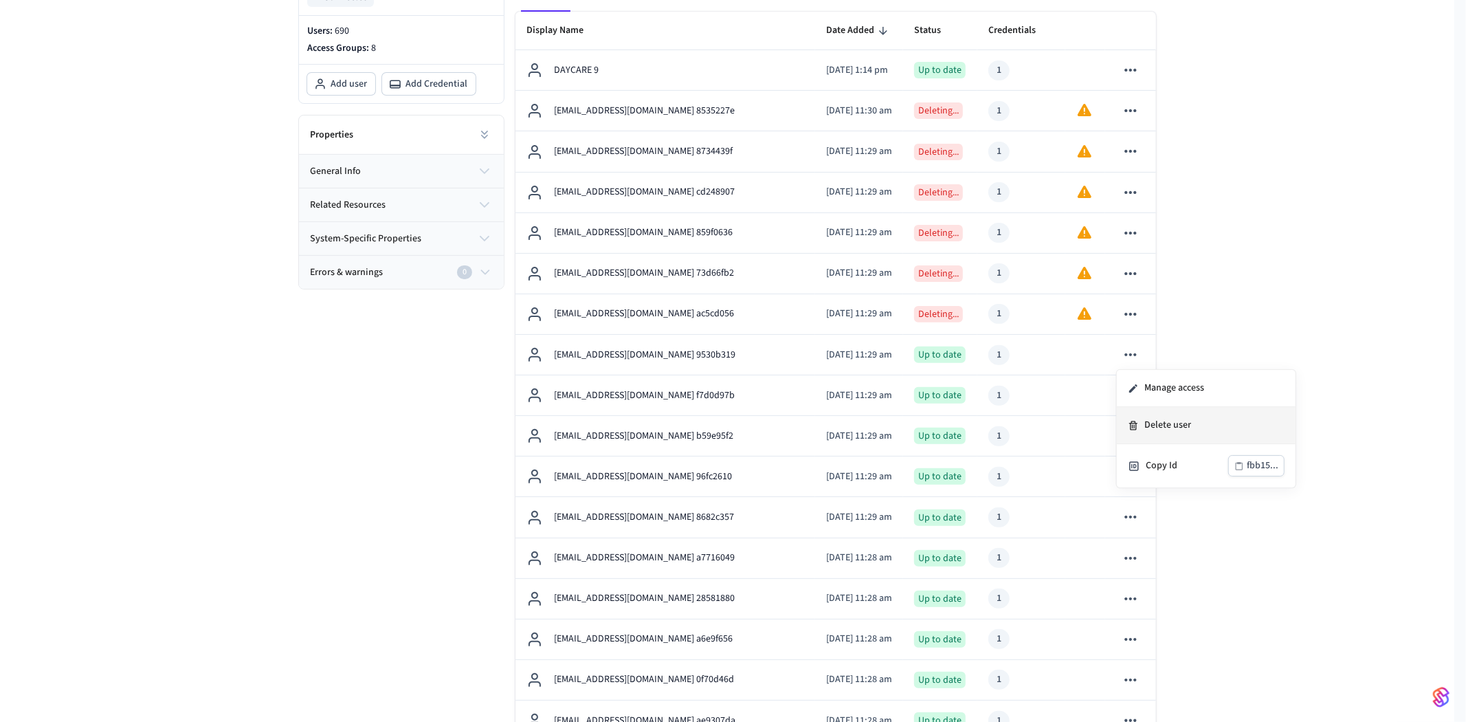
click at [1158, 421] on li "Delete user" at bounding box center [1206, 425] width 179 height 37
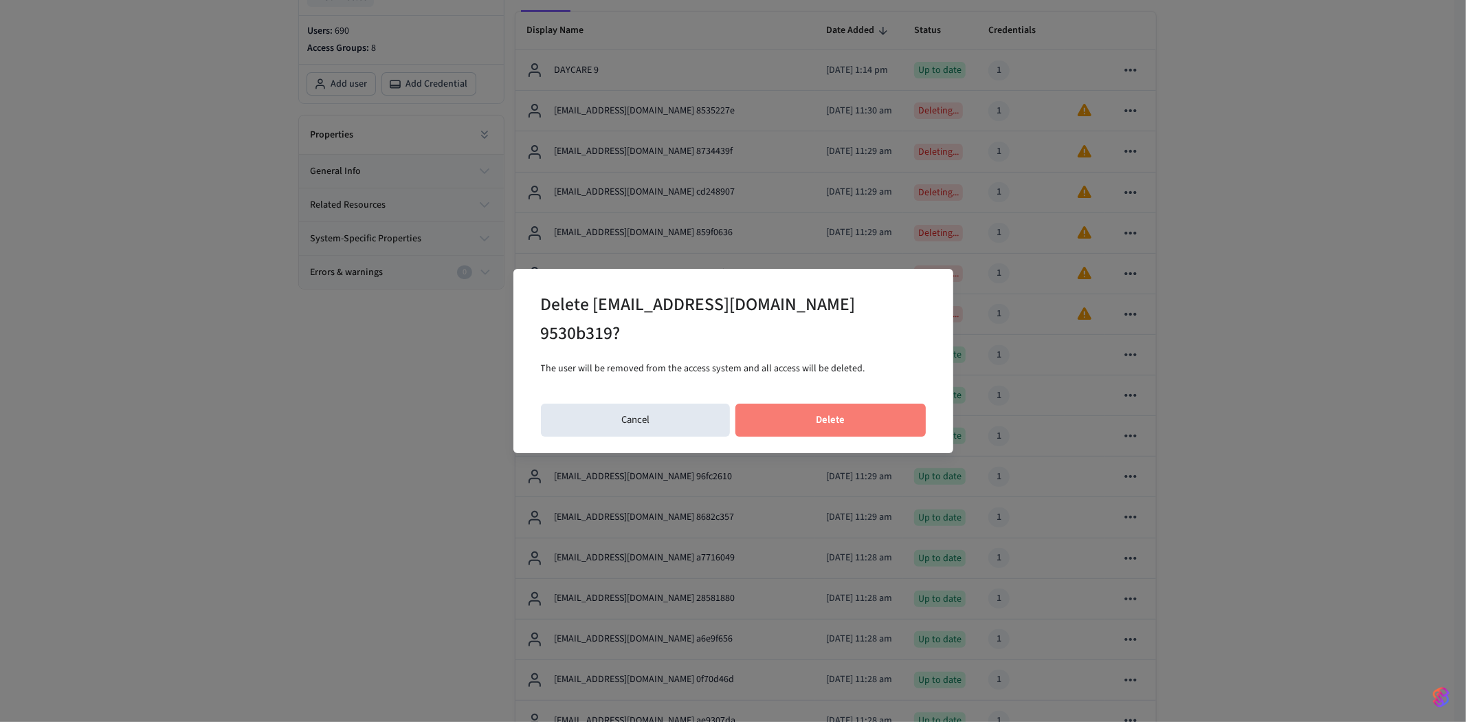
click at [854, 418] on button "Delete" at bounding box center [830, 419] width 190 height 33
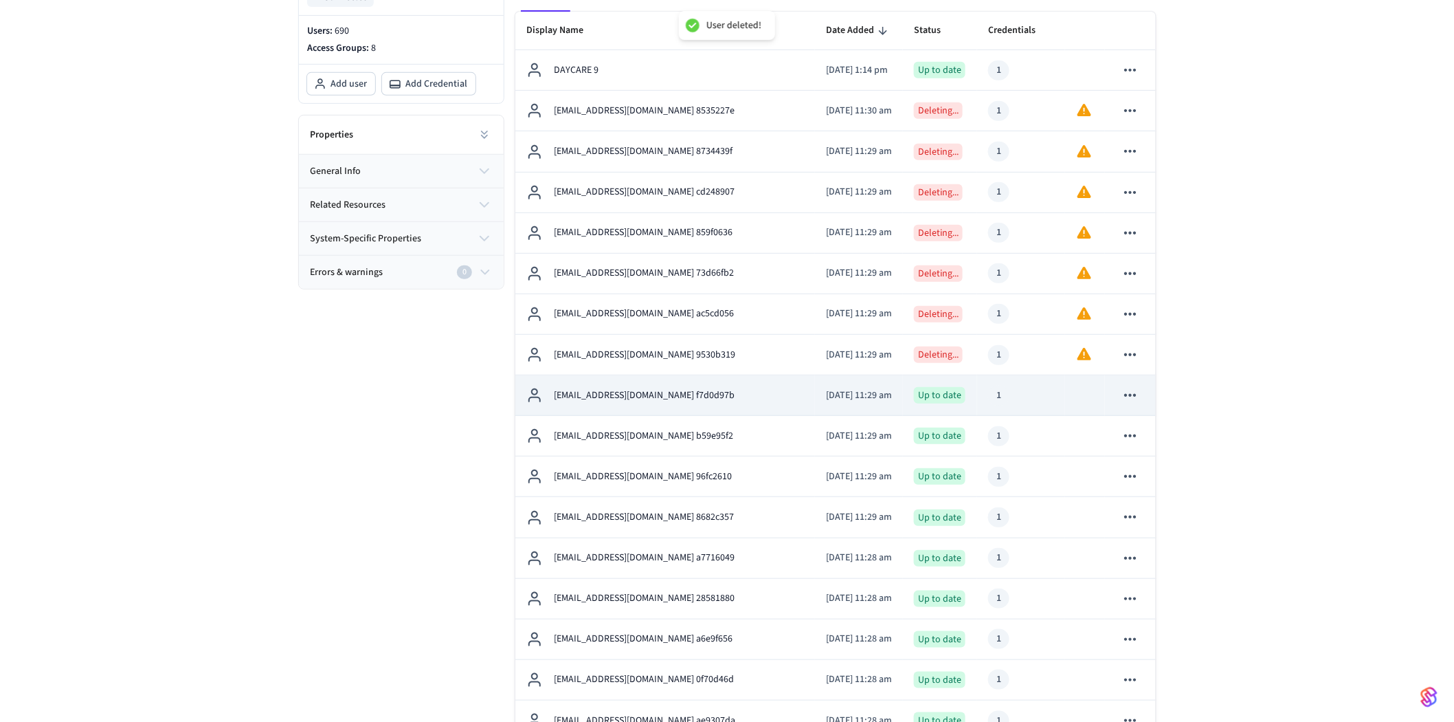
click at [1132, 390] on icon "sticky table" at bounding box center [1130, 395] width 18 height 18
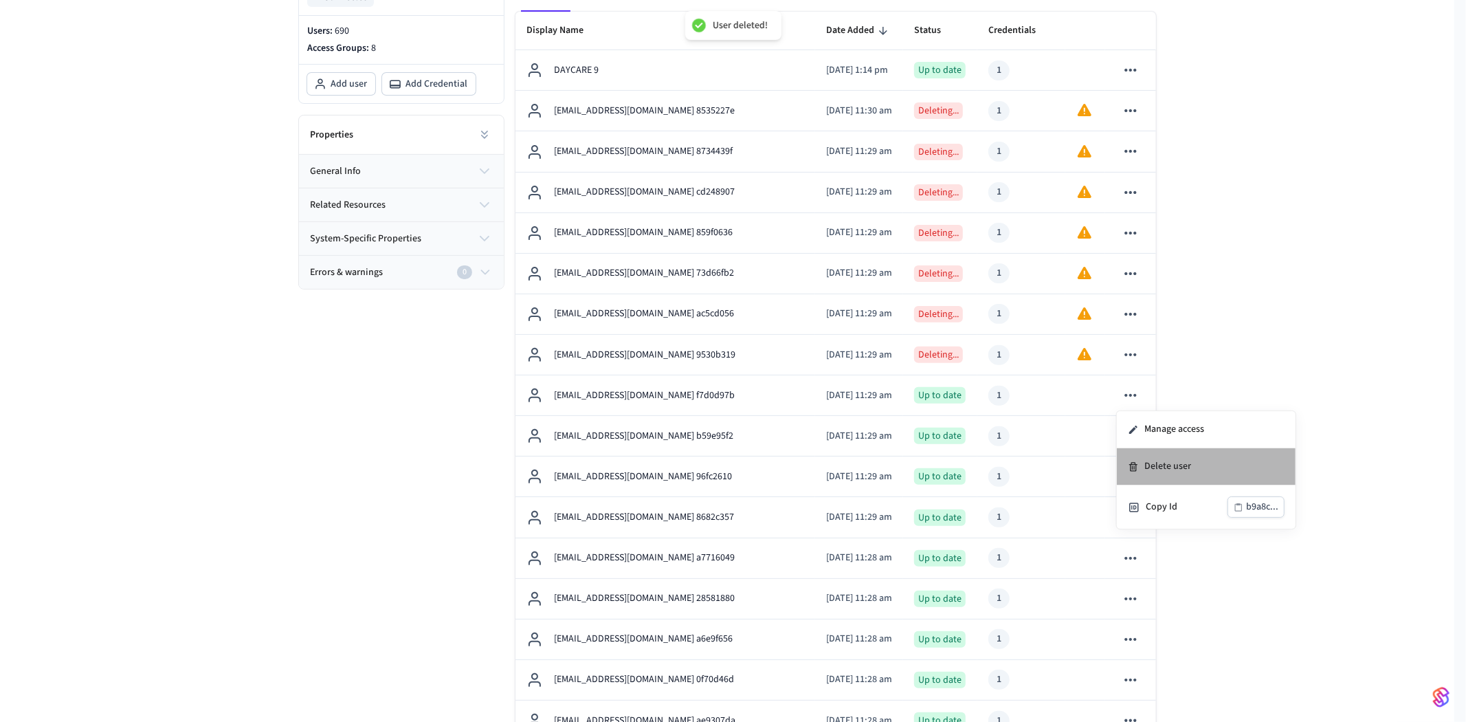
click at [1143, 456] on li "Delete user" at bounding box center [1206, 466] width 179 height 37
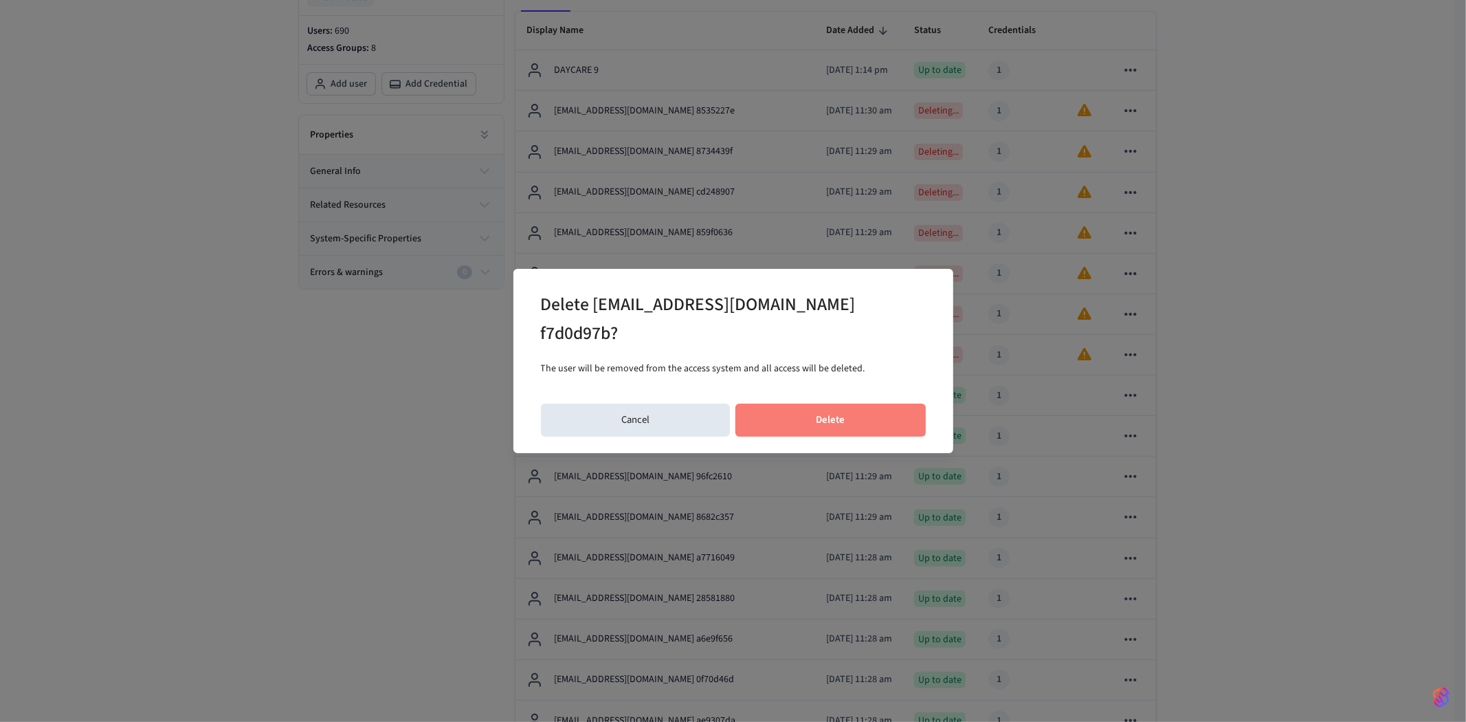
click at [876, 420] on button "Delete" at bounding box center [830, 419] width 190 height 33
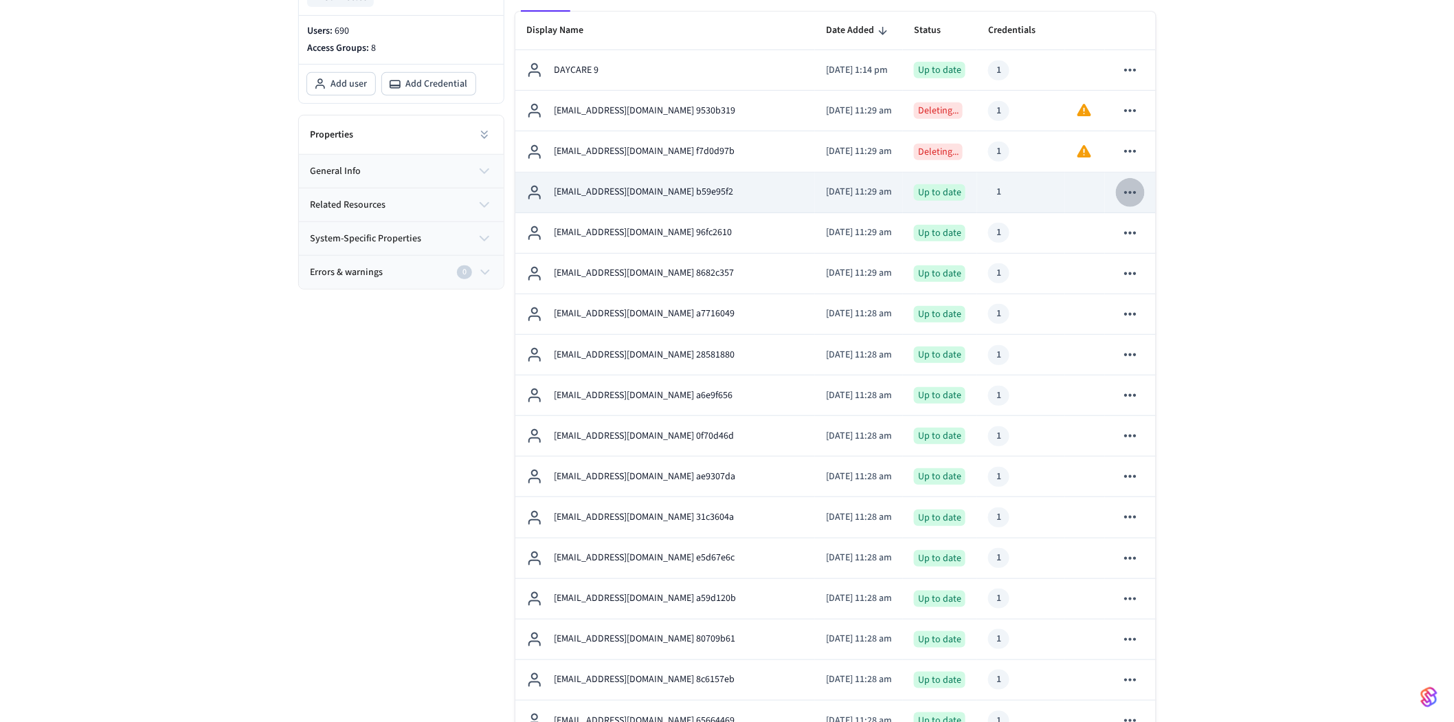
click at [1128, 193] on icon "sticky table" at bounding box center [1130, 192] width 18 height 18
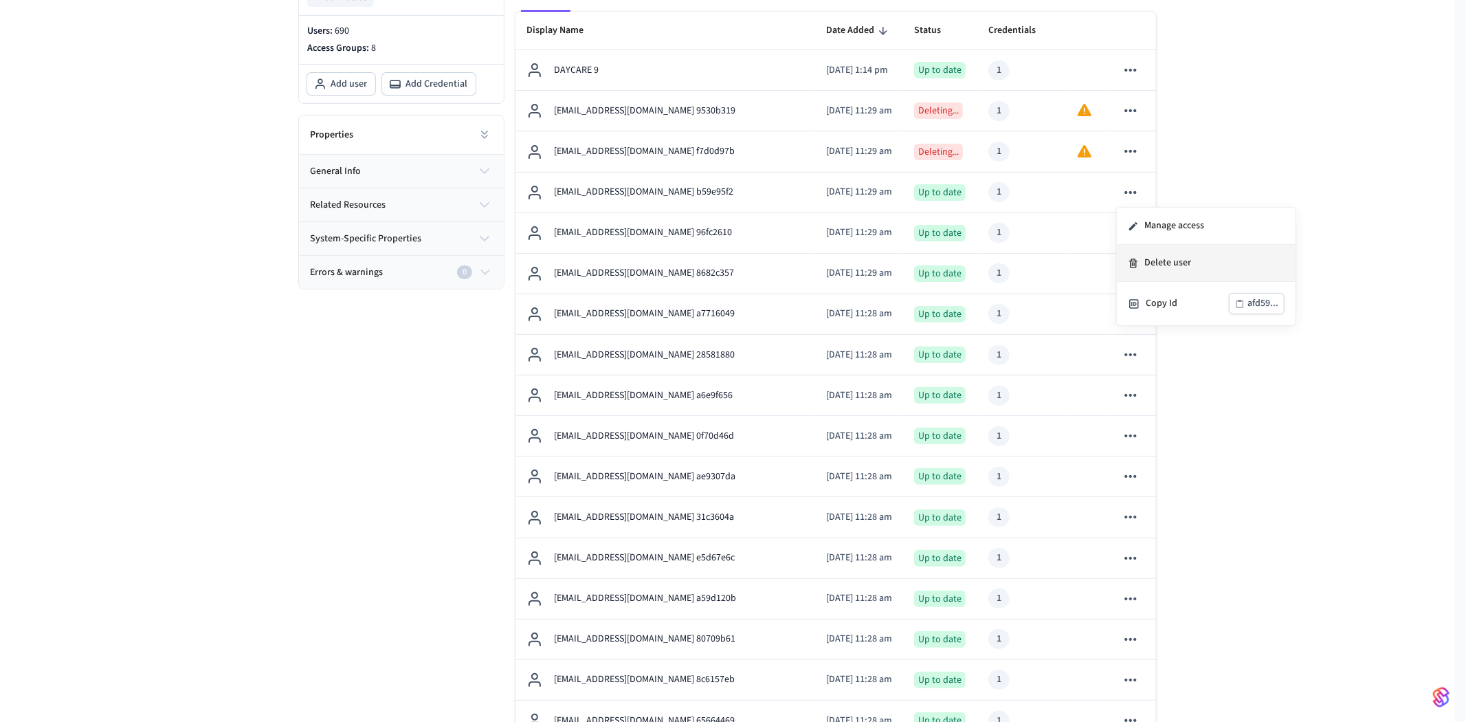
click at [1155, 258] on li "Delete user" at bounding box center [1206, 263] width 179 height 37
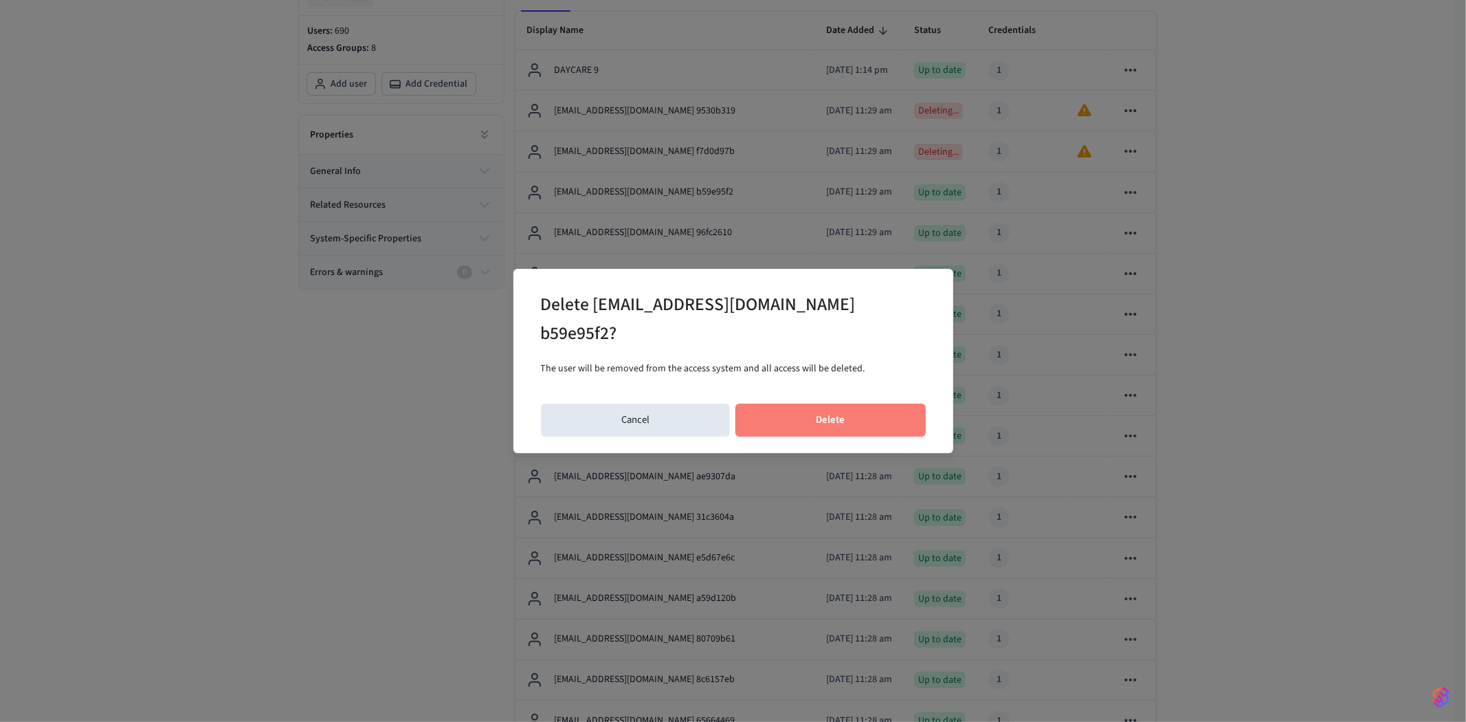
click at [859, 421] on button "Delete" at bounding box center [830, 419] width 190 height 33
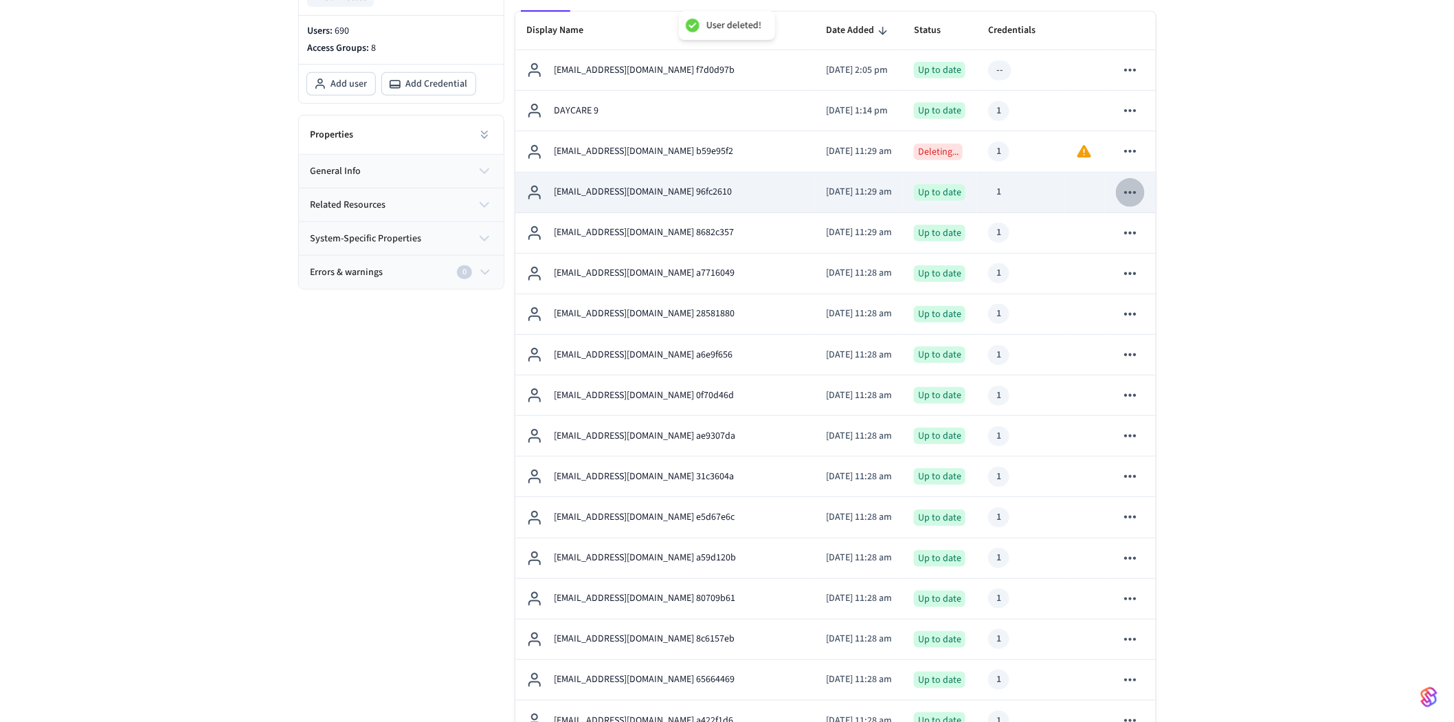
click at [1122, 189] on icon "sticky table" at bounding box center [1130, 192] width 18 height 18
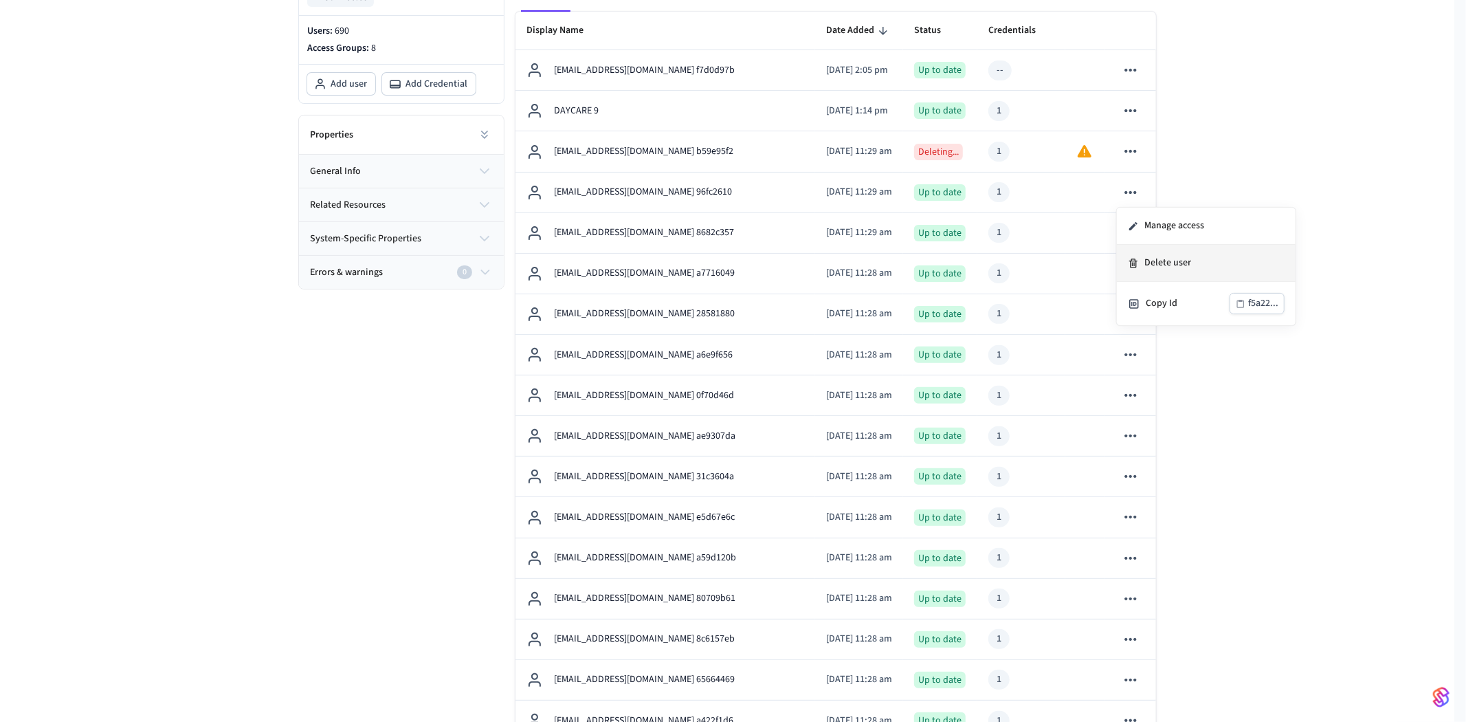
click at [1142, 253] on li "Delete user" at bounding box center [1206, 263] width 179 height 37
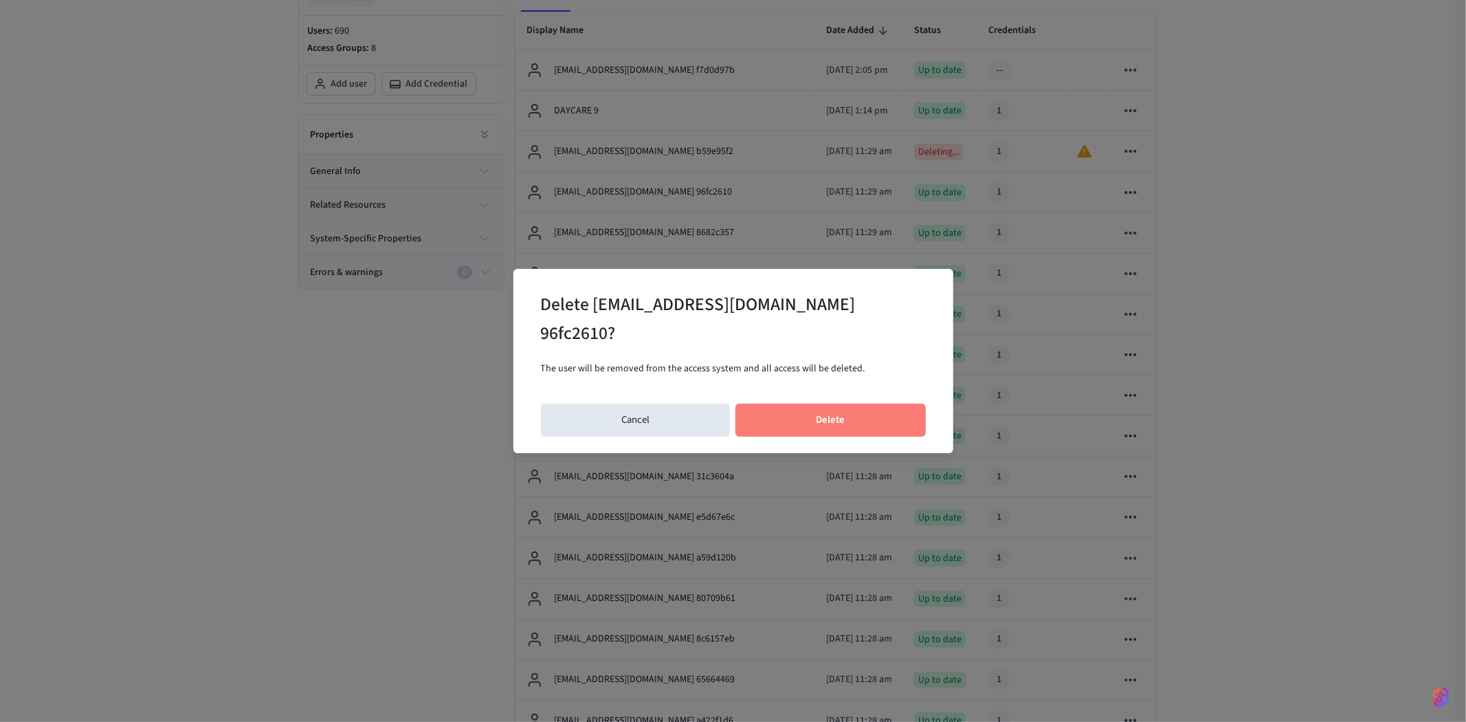
click at [852, 406] on button "Delete" at bounding box center [830, 419] width 190 height 33
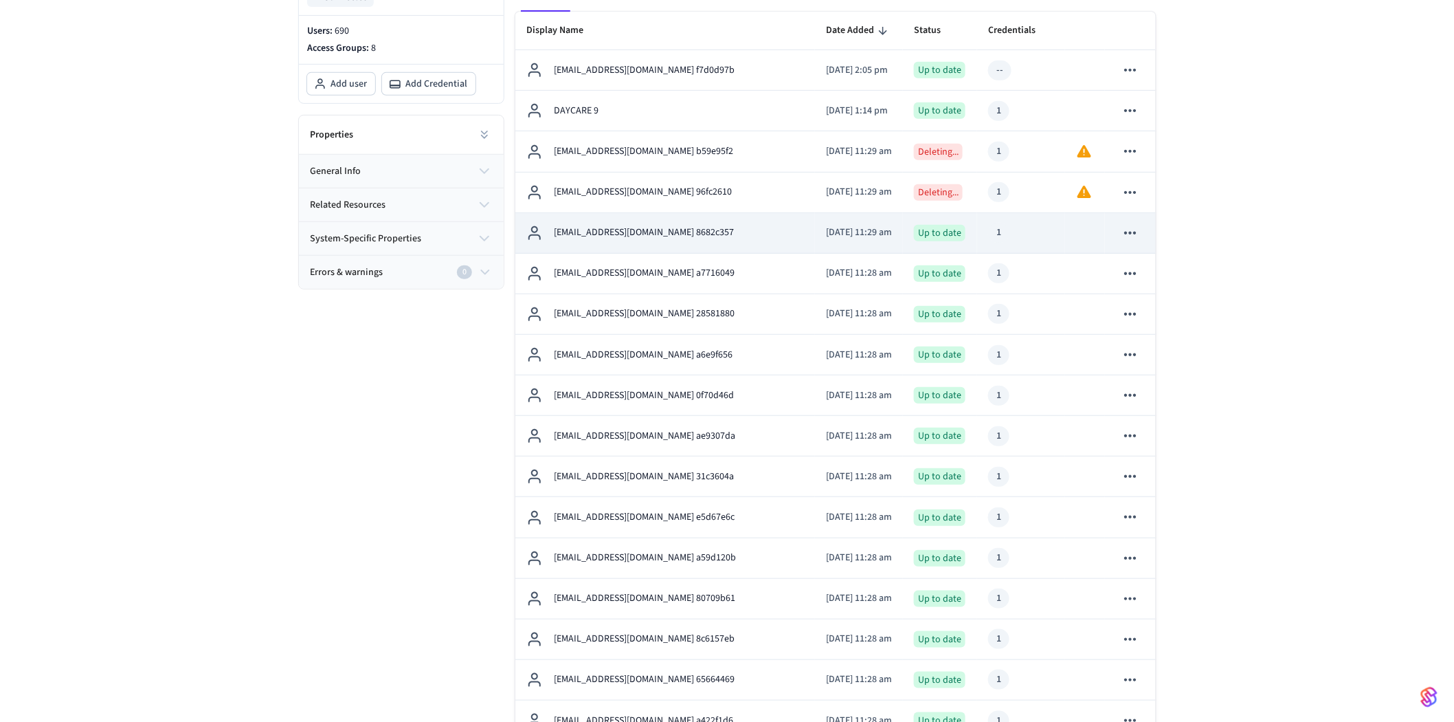
click at [1135, 230] on icon "sticky table" at bounding box center [1130, 233] width 18 height 18
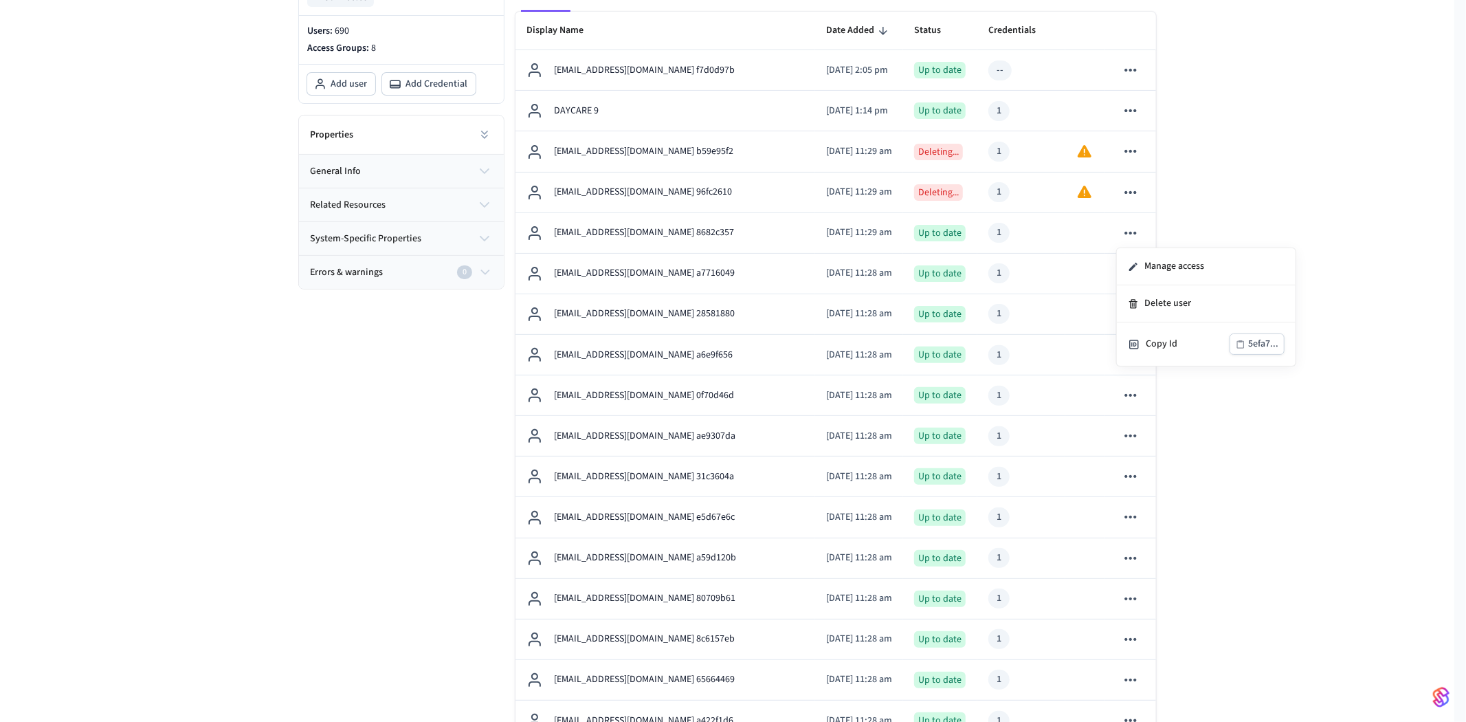
click at [1301, 177] on div at bounding box center [733, 361] width 1466 height 722
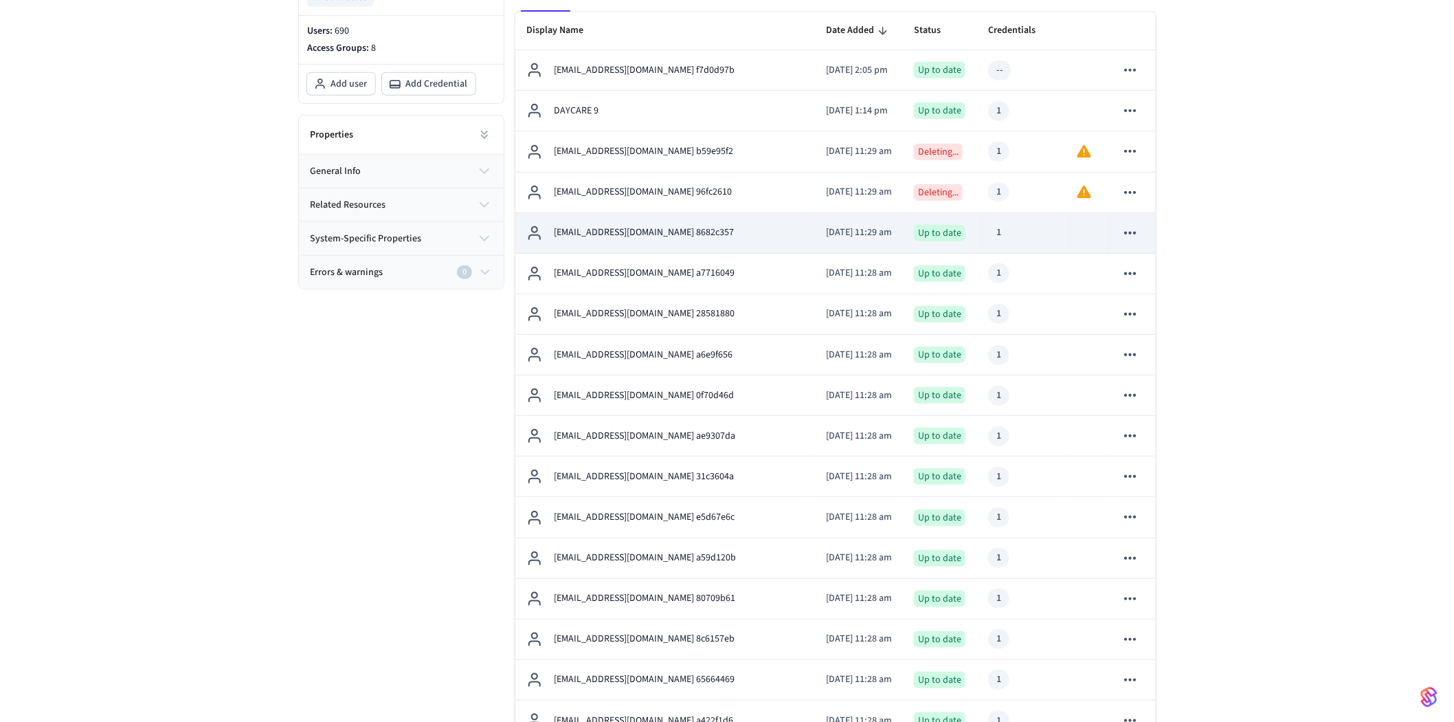
click at [1132, 236] on icon "sticky table" at bounding box center [1130, 233] width 18 height 18
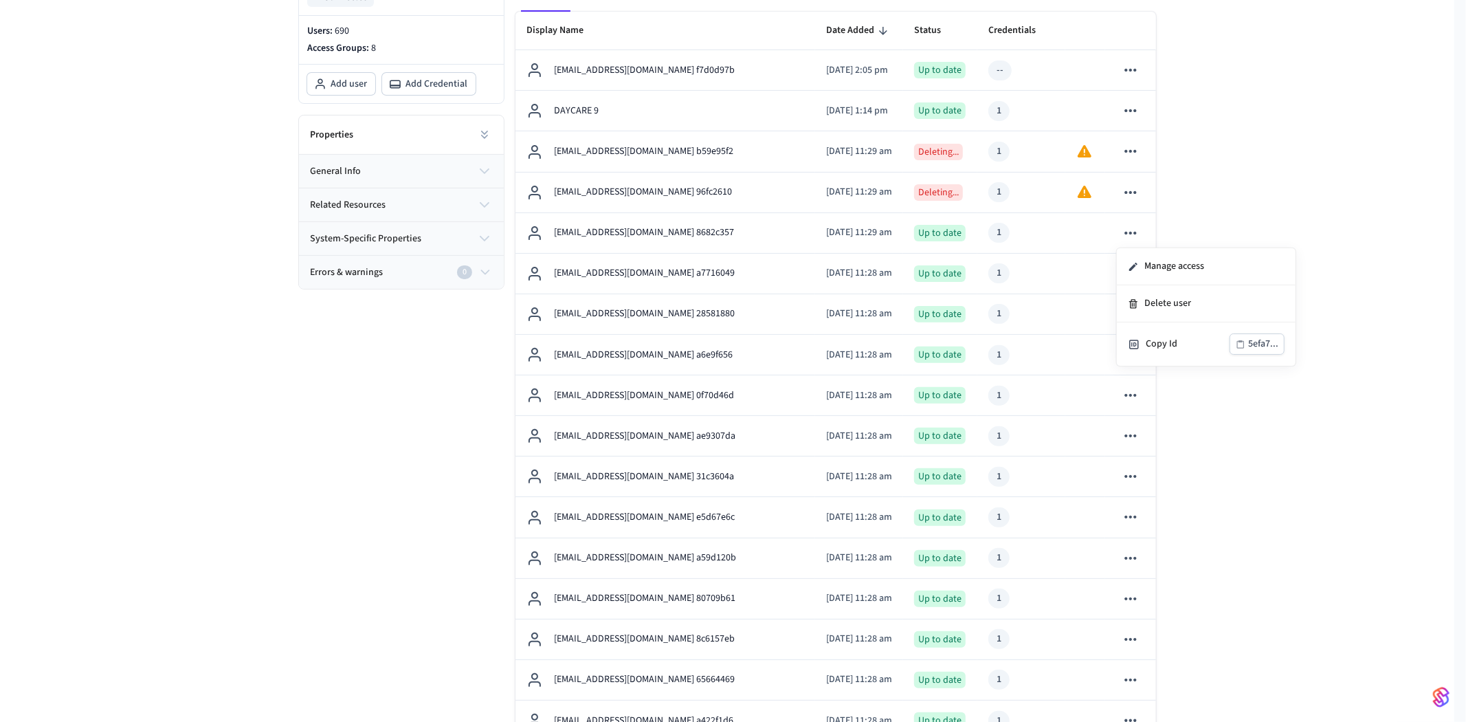
drag, startPoint x: 1222, startPoint y: 186, endPoint x: 1198, endPoint y: 203, distance: 29.0
click at [1222, 186] on div at bounding box center [733, 361] width 1466 height 722
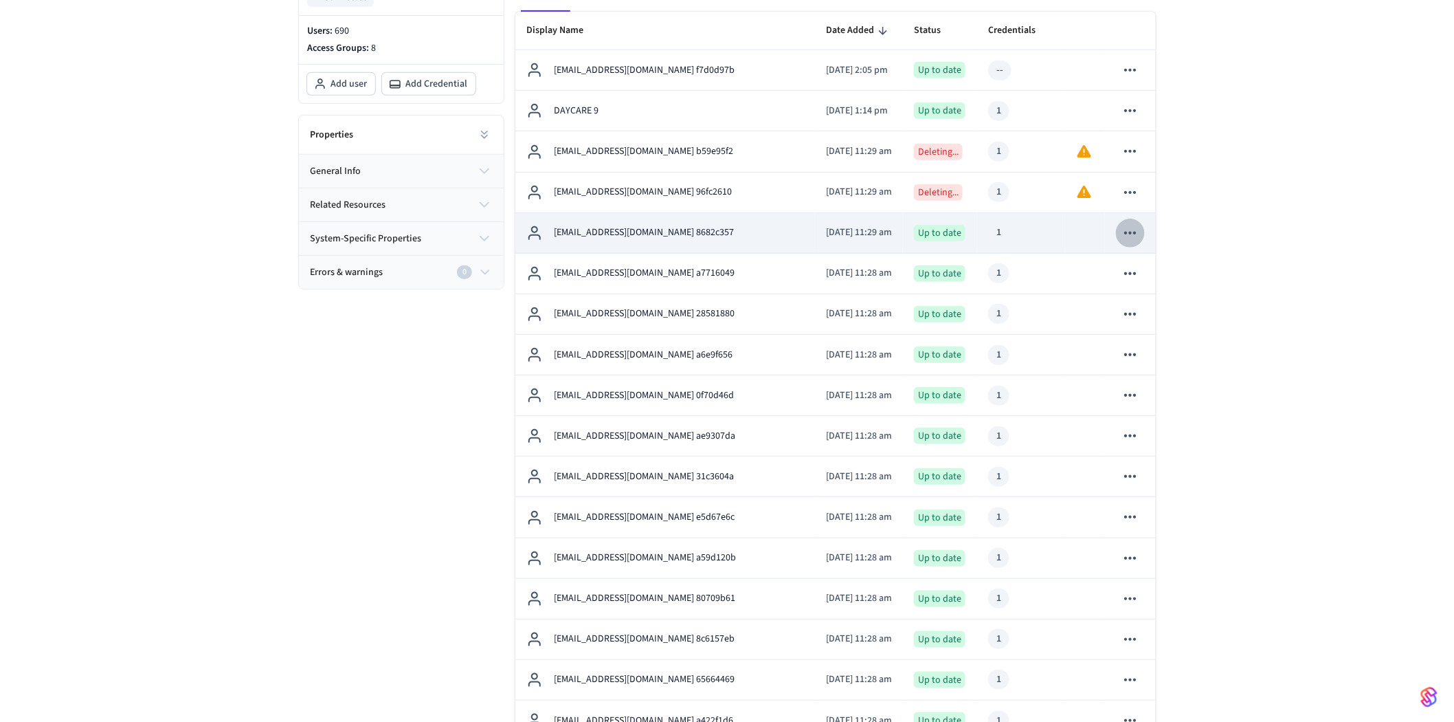
click at [1128, 227] on icon "sticky table" at bounding box center [1130, 233] width 18 height 18
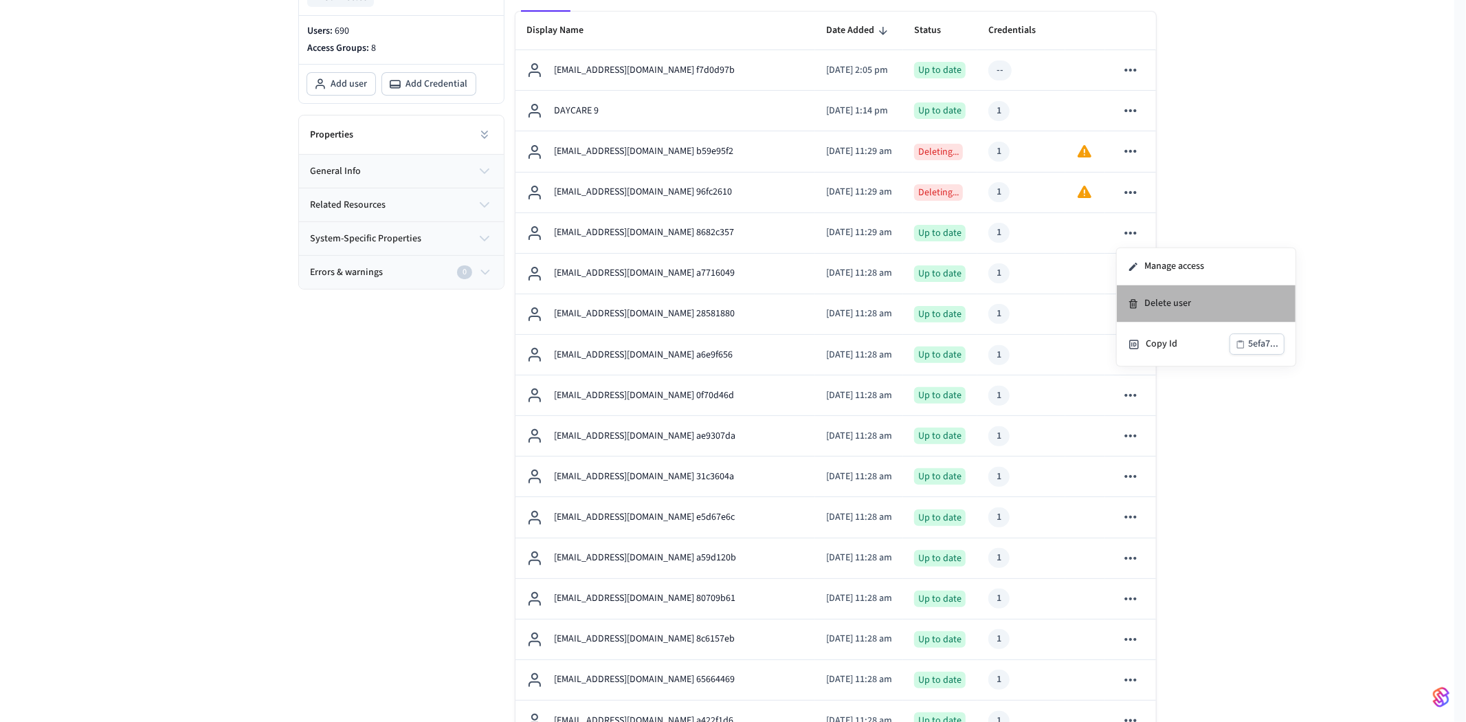
click at [1162, 300] on li "Delete user" at bounding box center [1206, 303] width 179 height 37
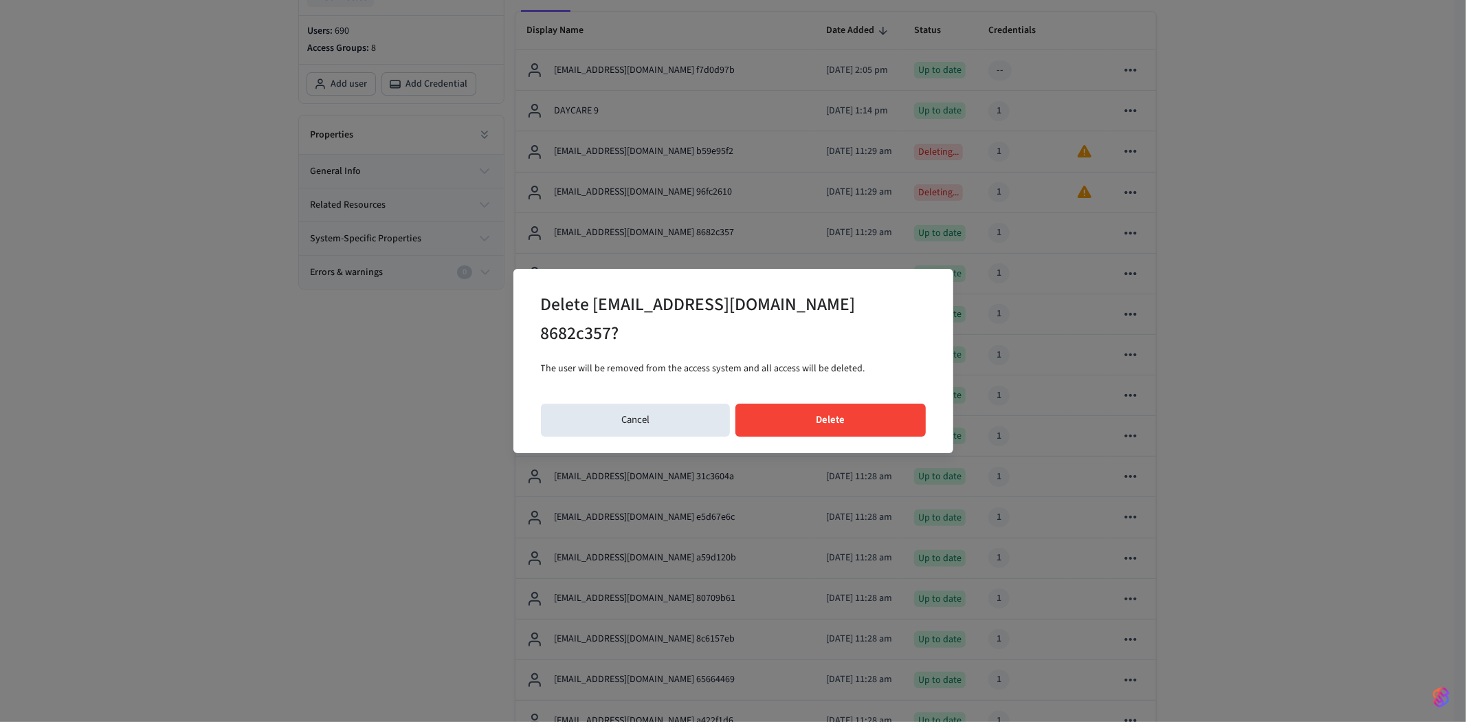
click at [849, 418] on button "Delete" at bounding box center [830, 419] width 190 height 33
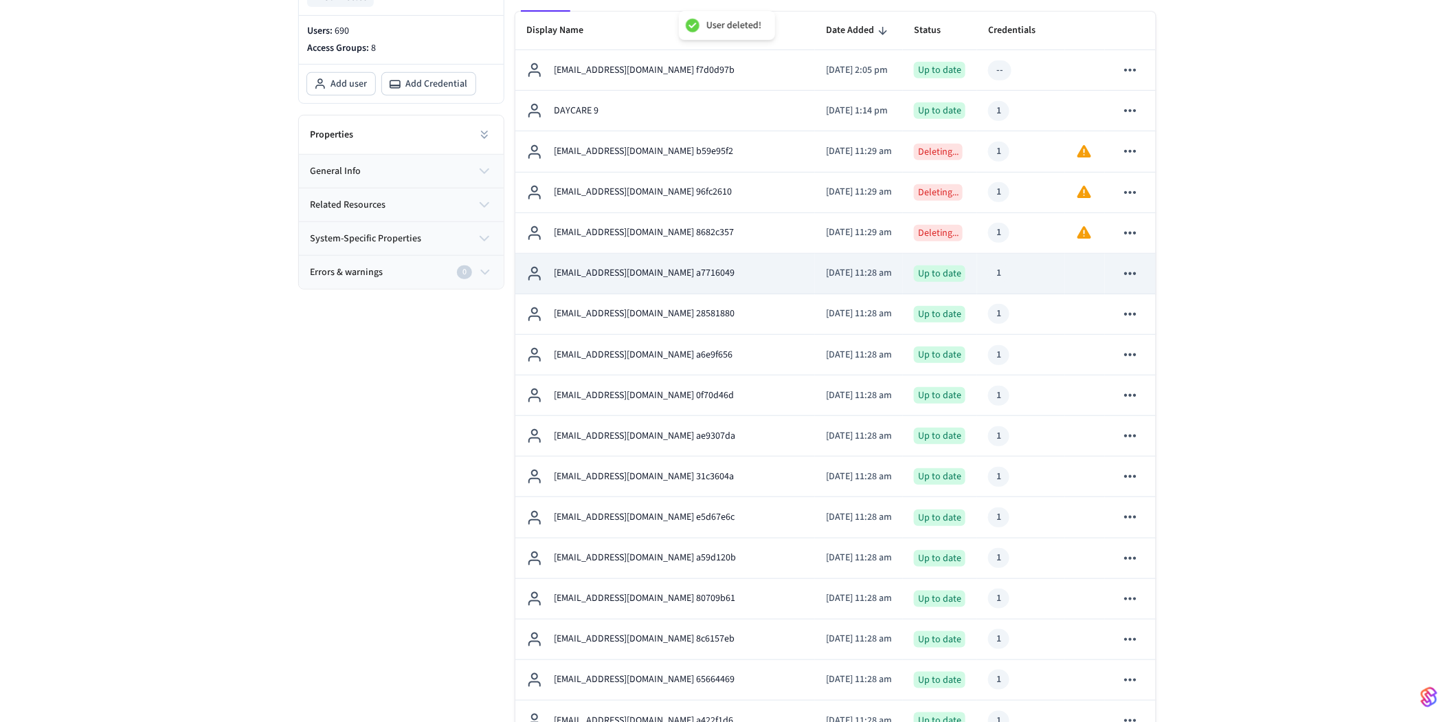
click at [1128, 276] on icon "sticky table" at bounding box center [1130, 274] width 18 height 18
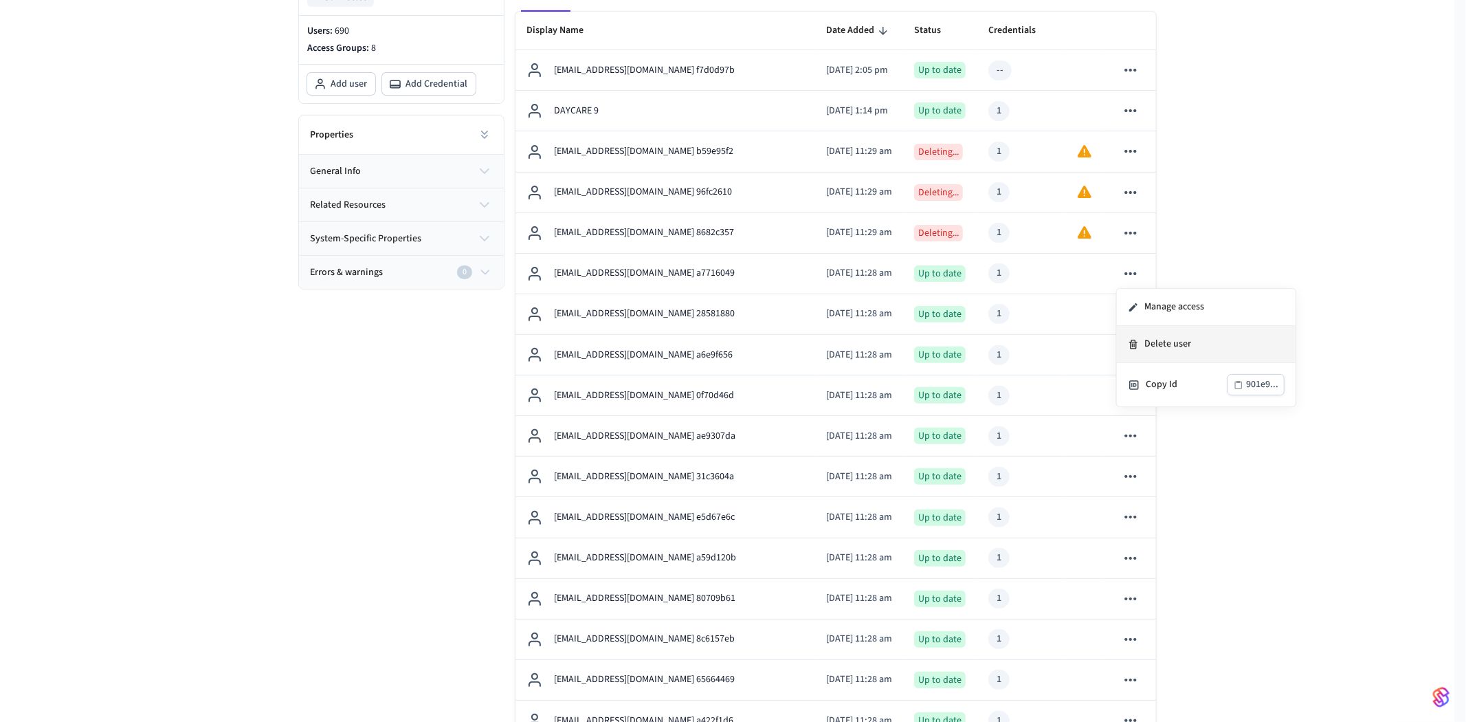
click at [1150, 334] on li "Delete user" at bounding box center [1206, 344] width 179 height 37
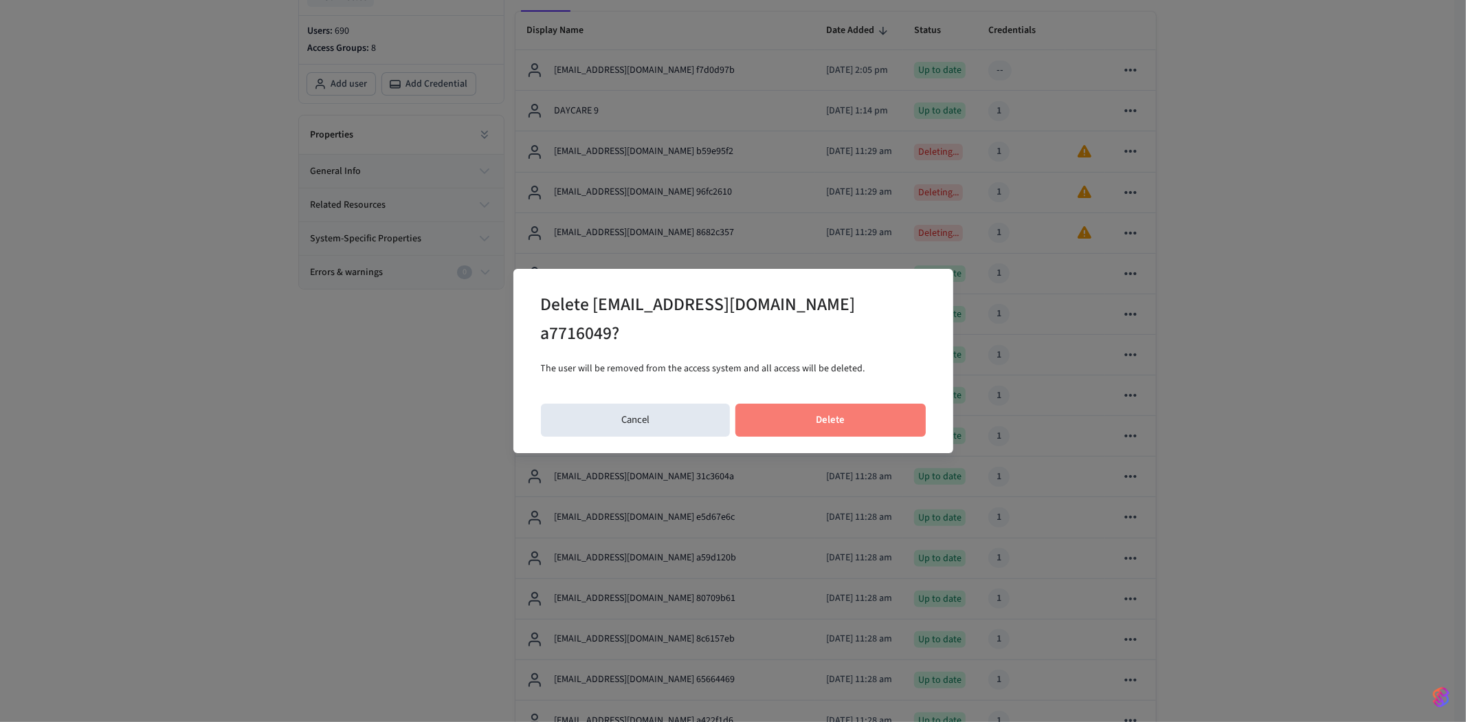
click at [851, 414] on button "Delete" at bounding box center [830, 419] width 190 height 33
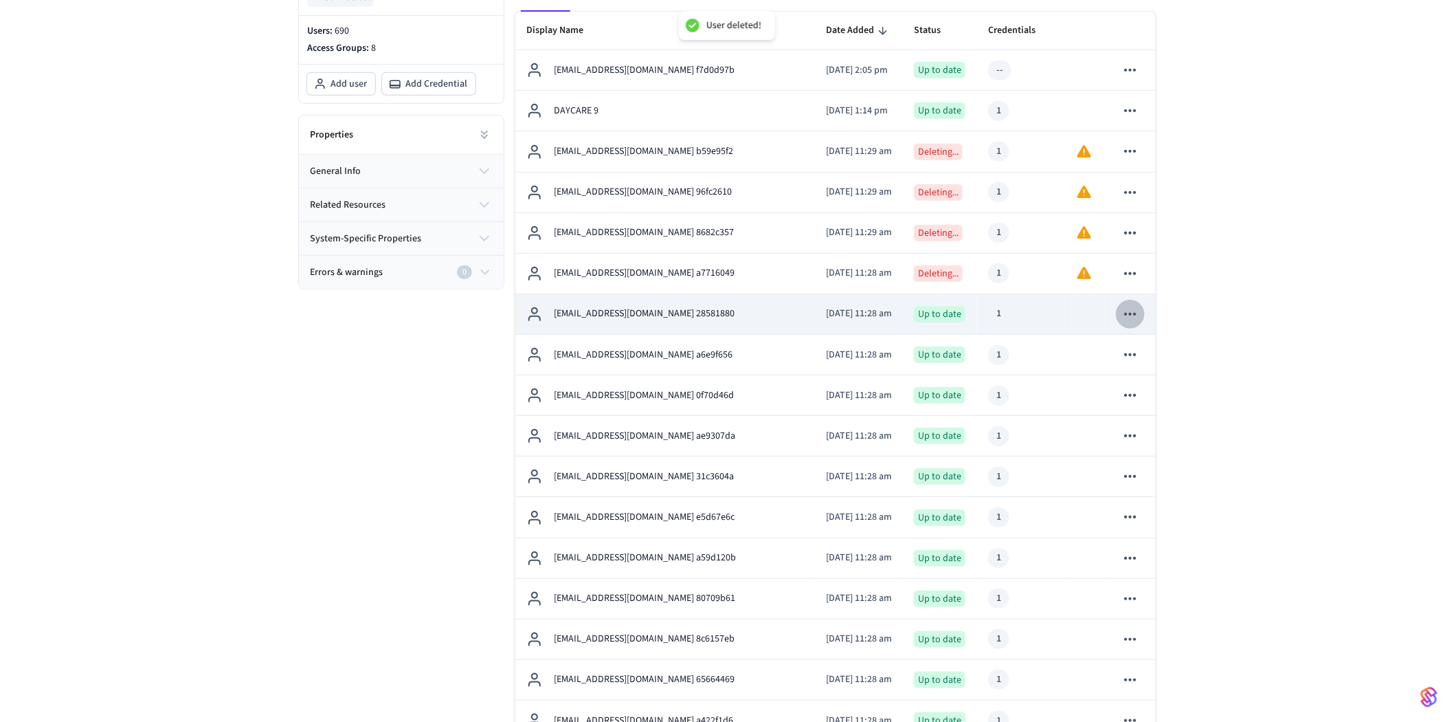
click at [1135, 318] on icon "sticky table" at bounding box center [1130, 314] width 18 height 18
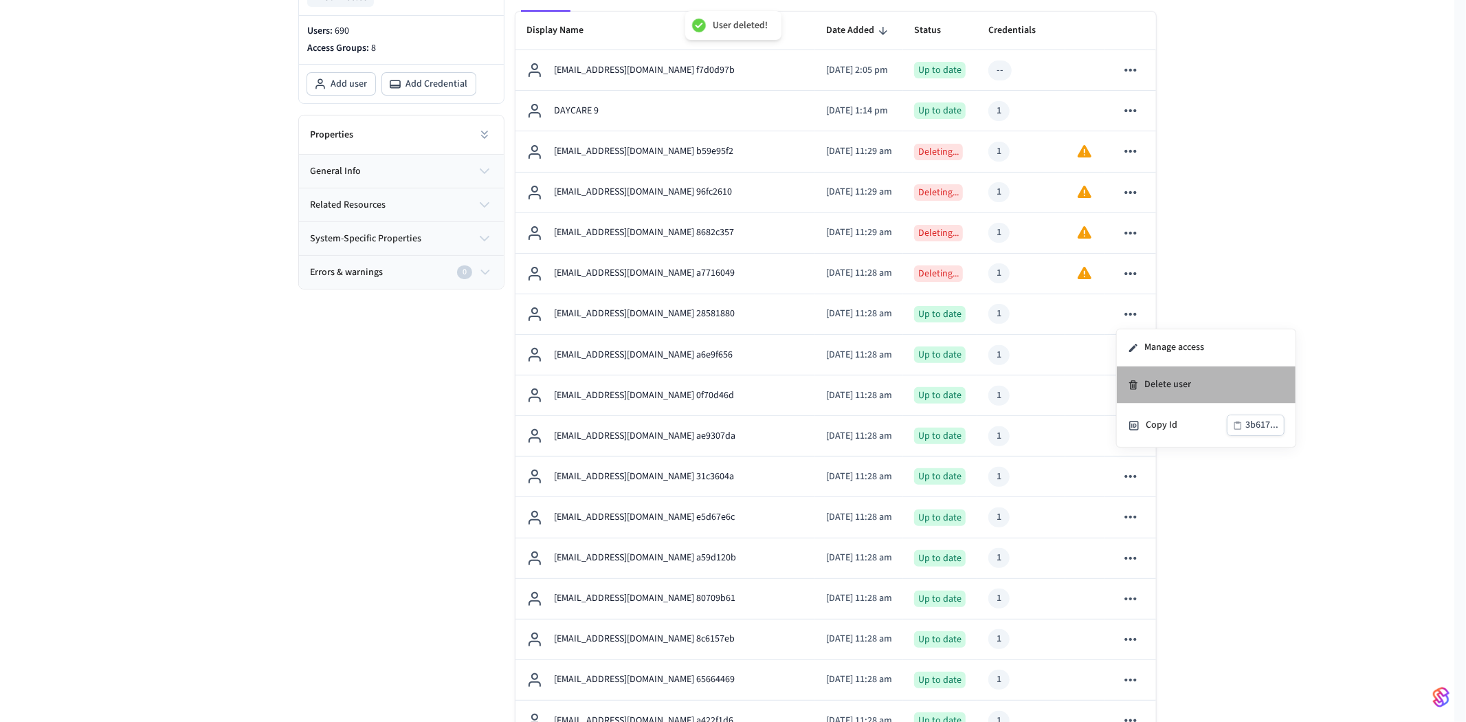
click at [1155, 379] on li "Delete user" at bounding box center [1206, 384] width 179 height 37
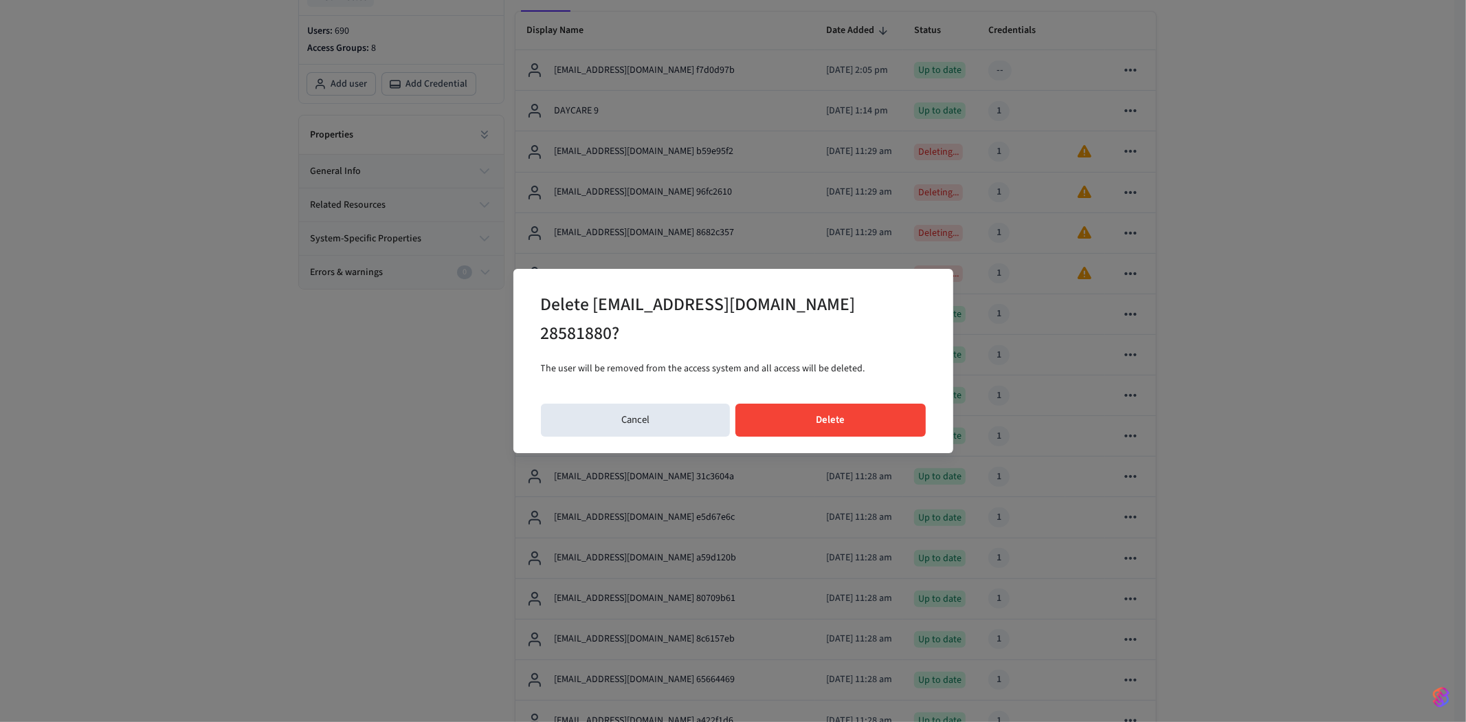
click at [825, 416] on button "Delete" at bounding box center [830, 419] width 190 height 33
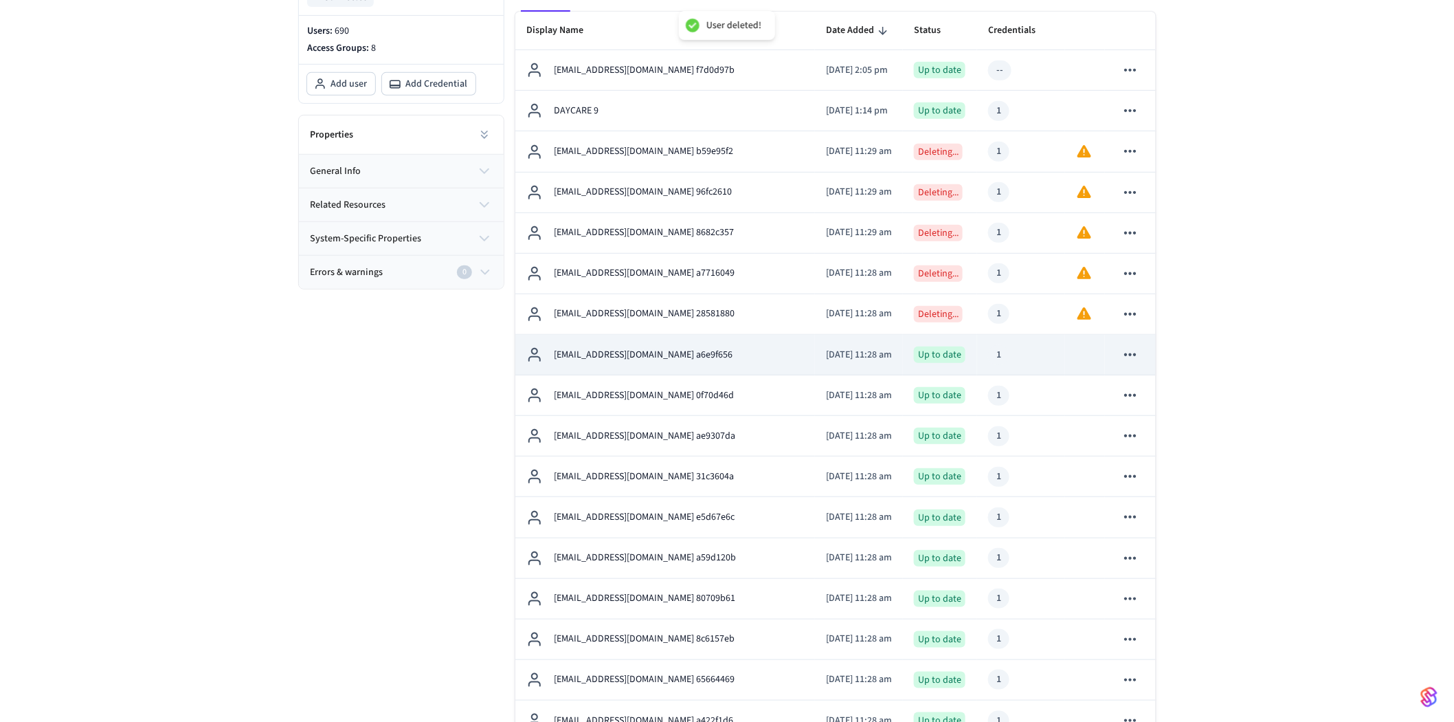
click at [1131, 354] on icon "sticky table" at bounding box center [1130, 354] width 12 height 3
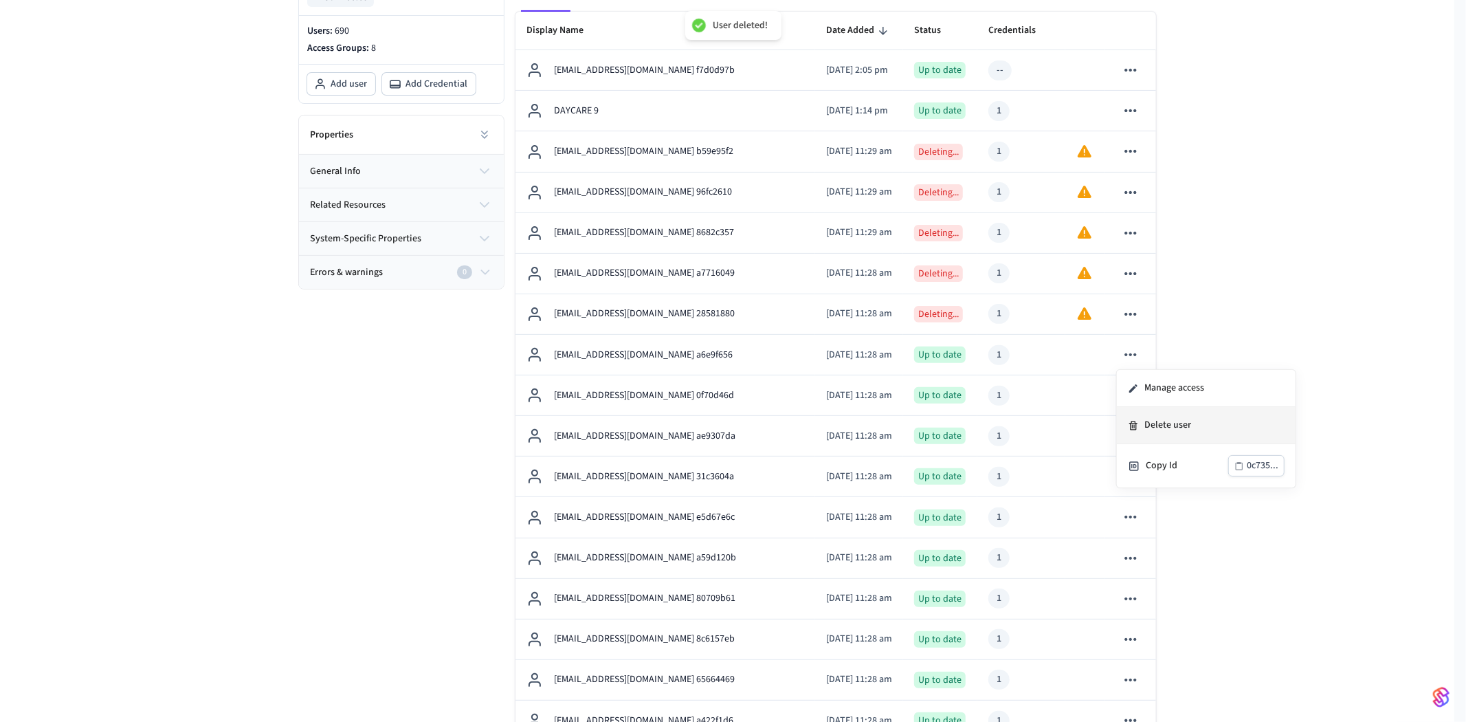
click at [1153, 417] on li "Delete user" at bounding box center [1206, 425] width 179 height 37
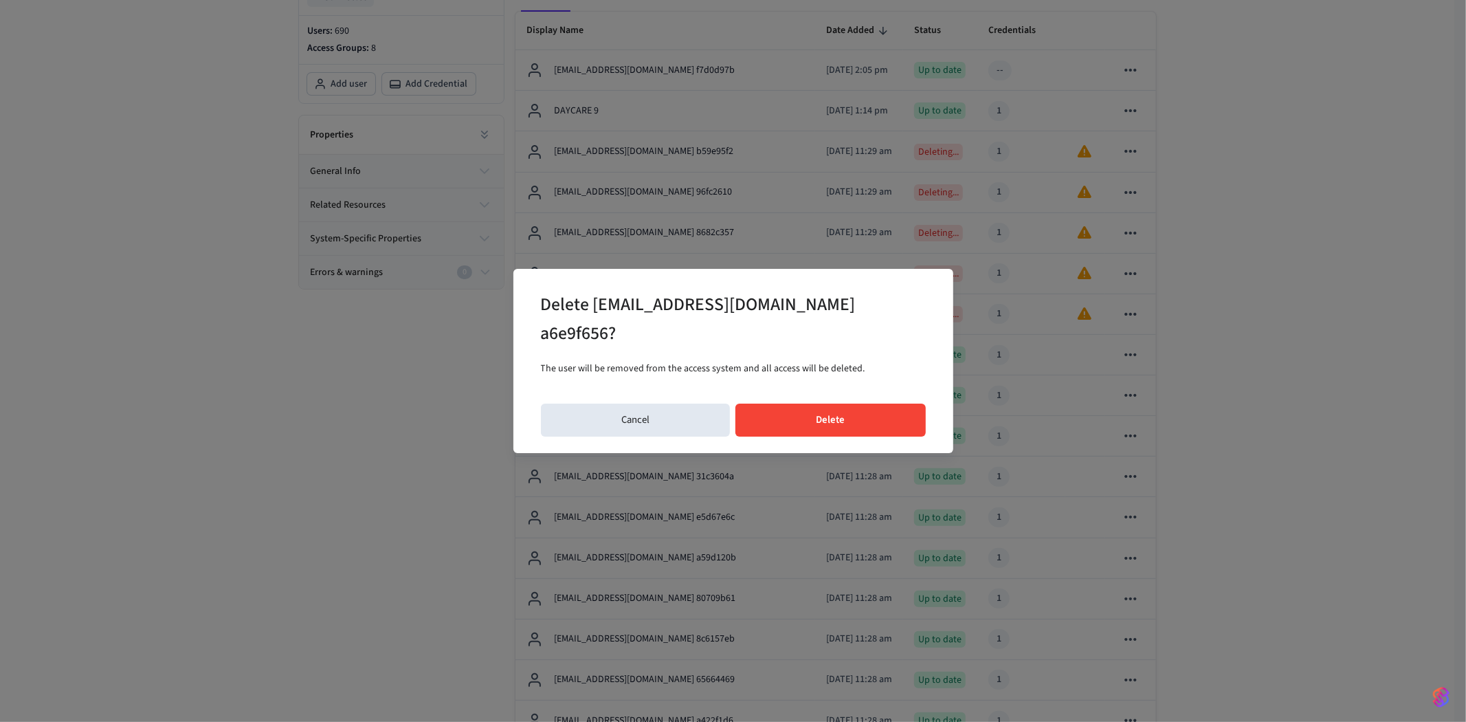
click at [885, 412] on button "Delete" at bounding box center [830, 419] width 190 height 33
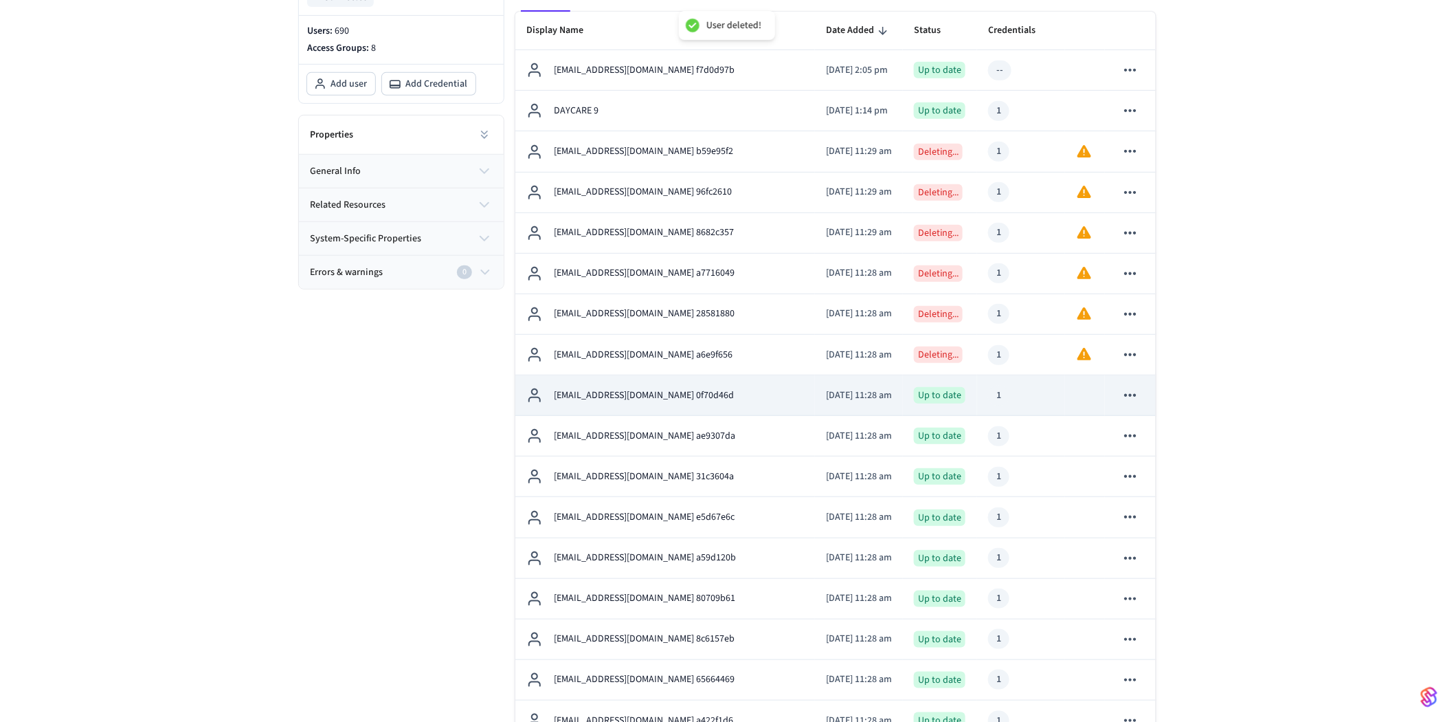
click at [1132, 392] on icon "sticky table" at bounding box center [1130, 395] width 18 height 18
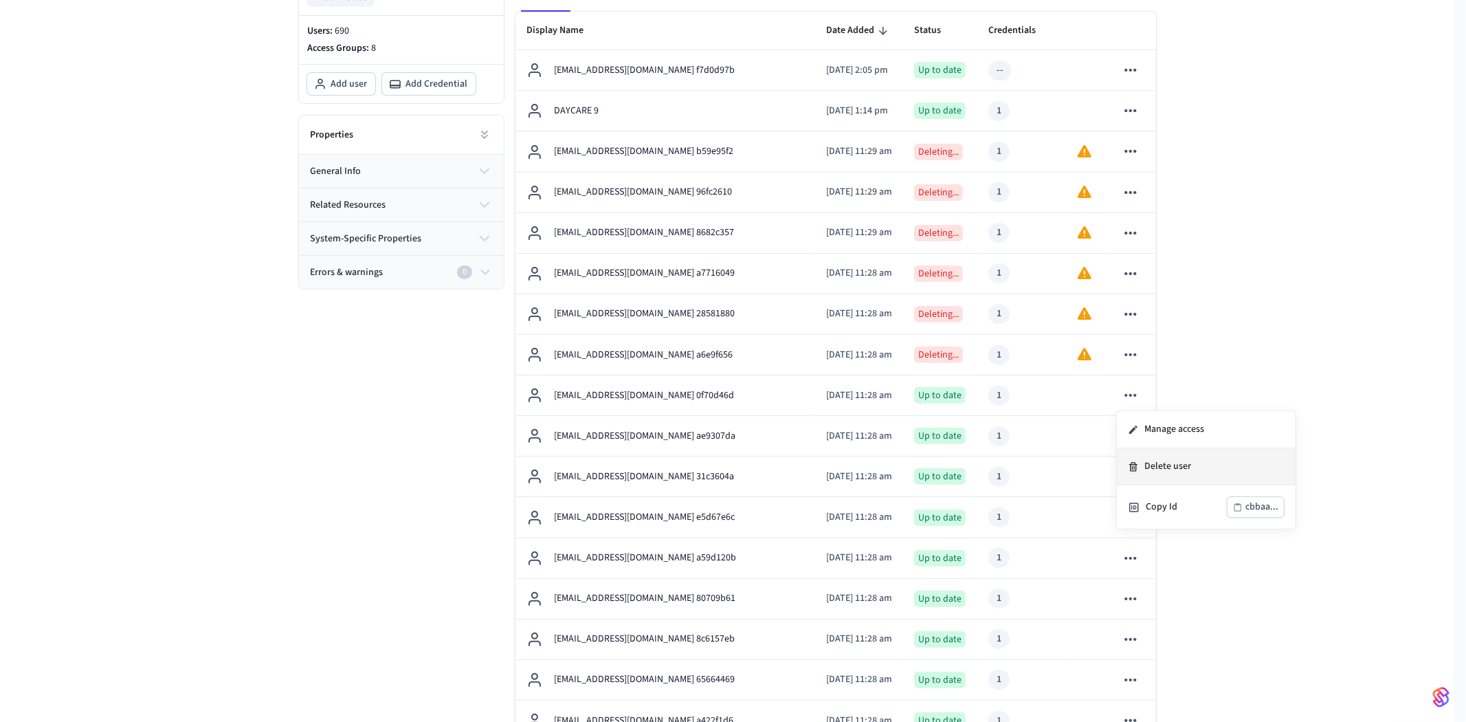
click at [1162, 460] on li "Delete user" at bounding box center [1206, 466] width 179 height 37
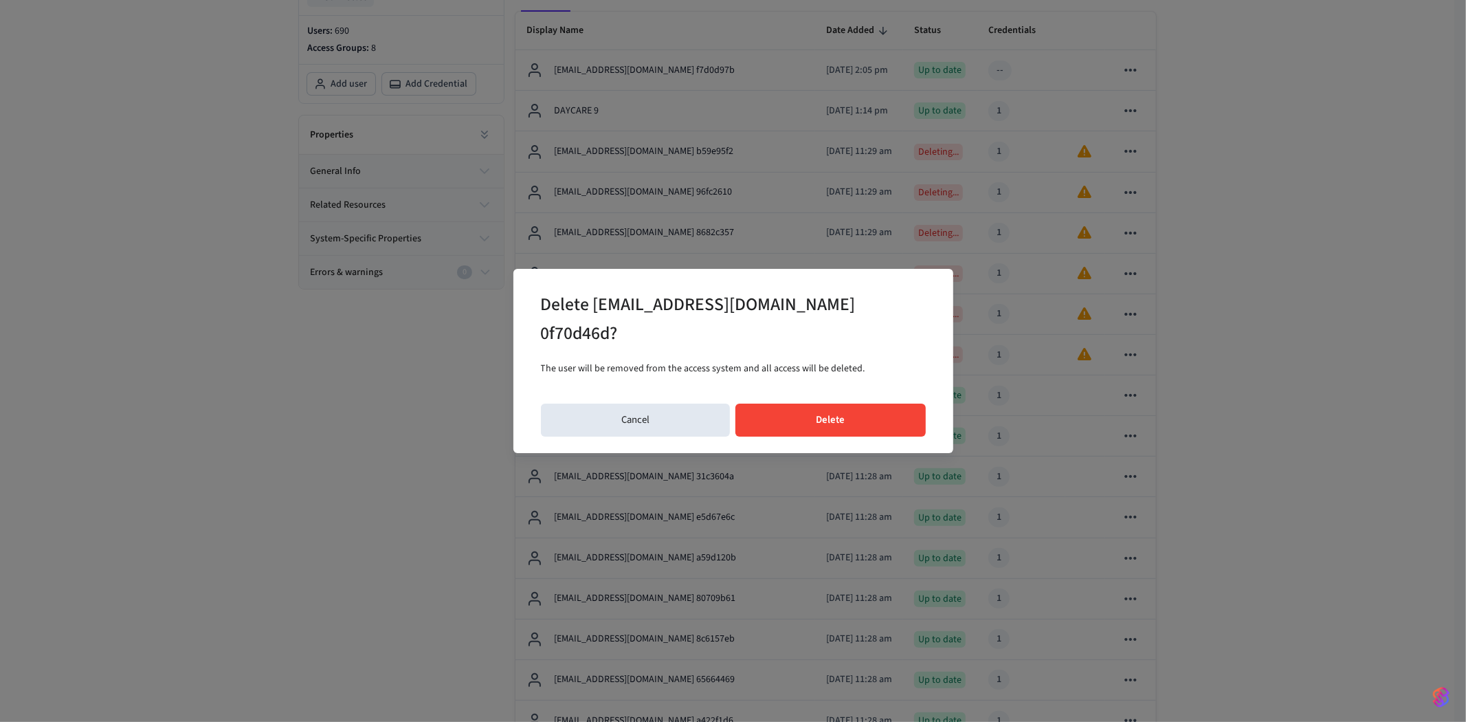
click at [868, 422] on button "Delete" at bounding box center [830, 419] width 190 height 33
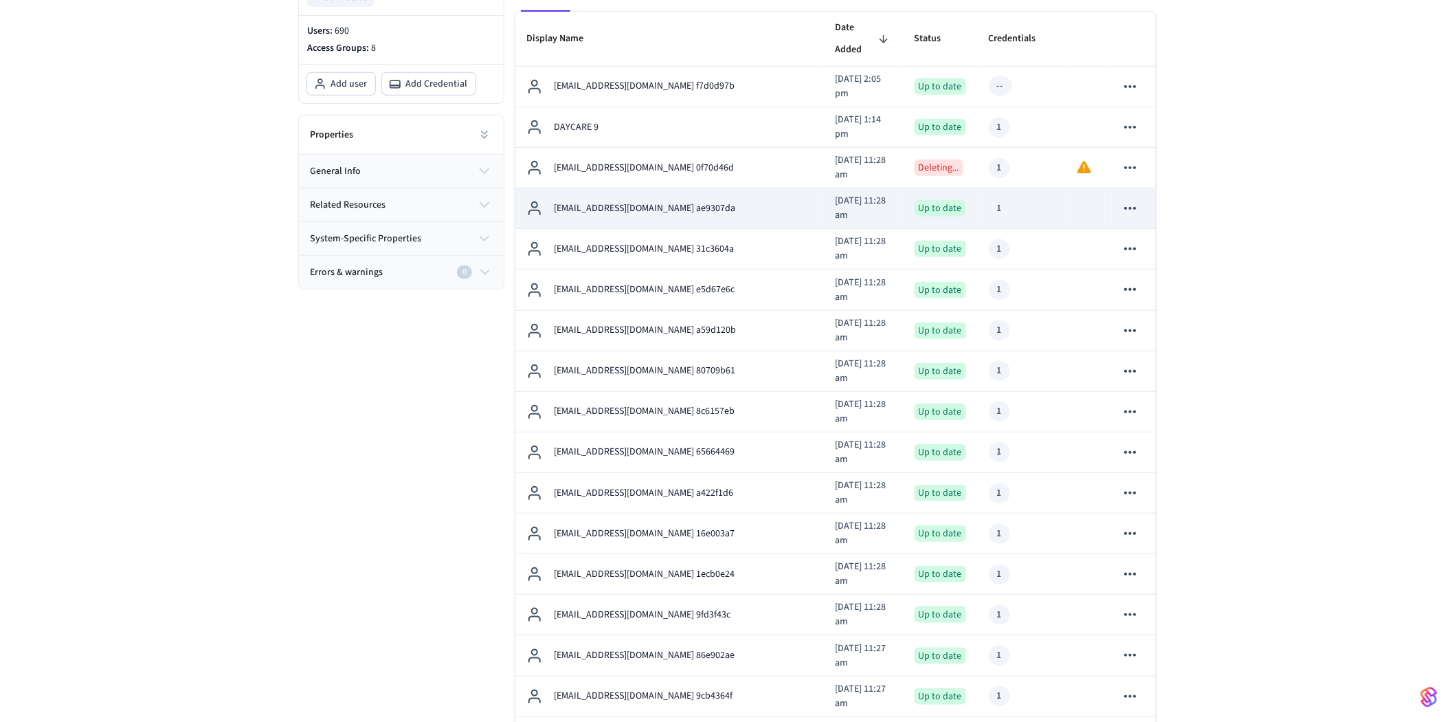
click at [1126, 207] on icon "sticky table" at bounding box center [1130, 208] width 12 height 3
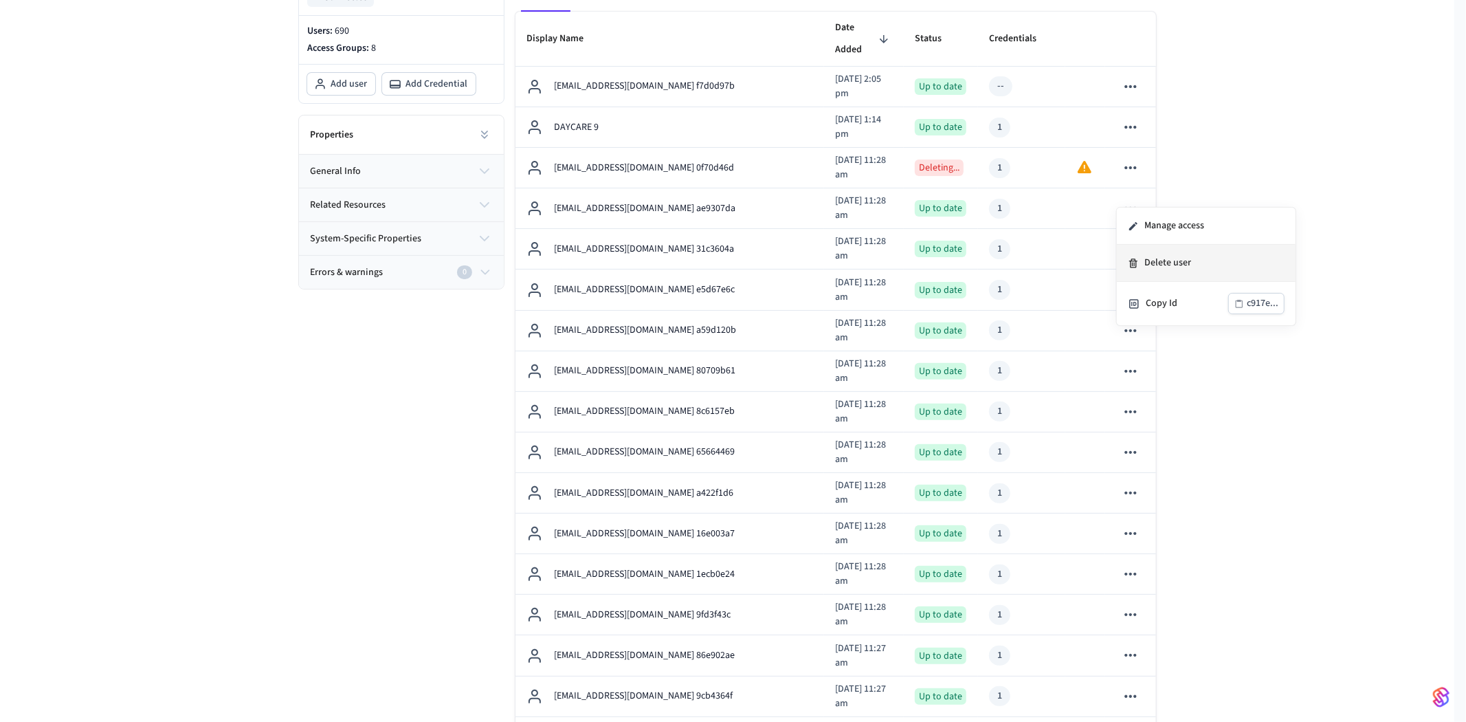
click at [1143, 258] on li "Delete user" at bounding box center [1206, 263] width 179 height 37
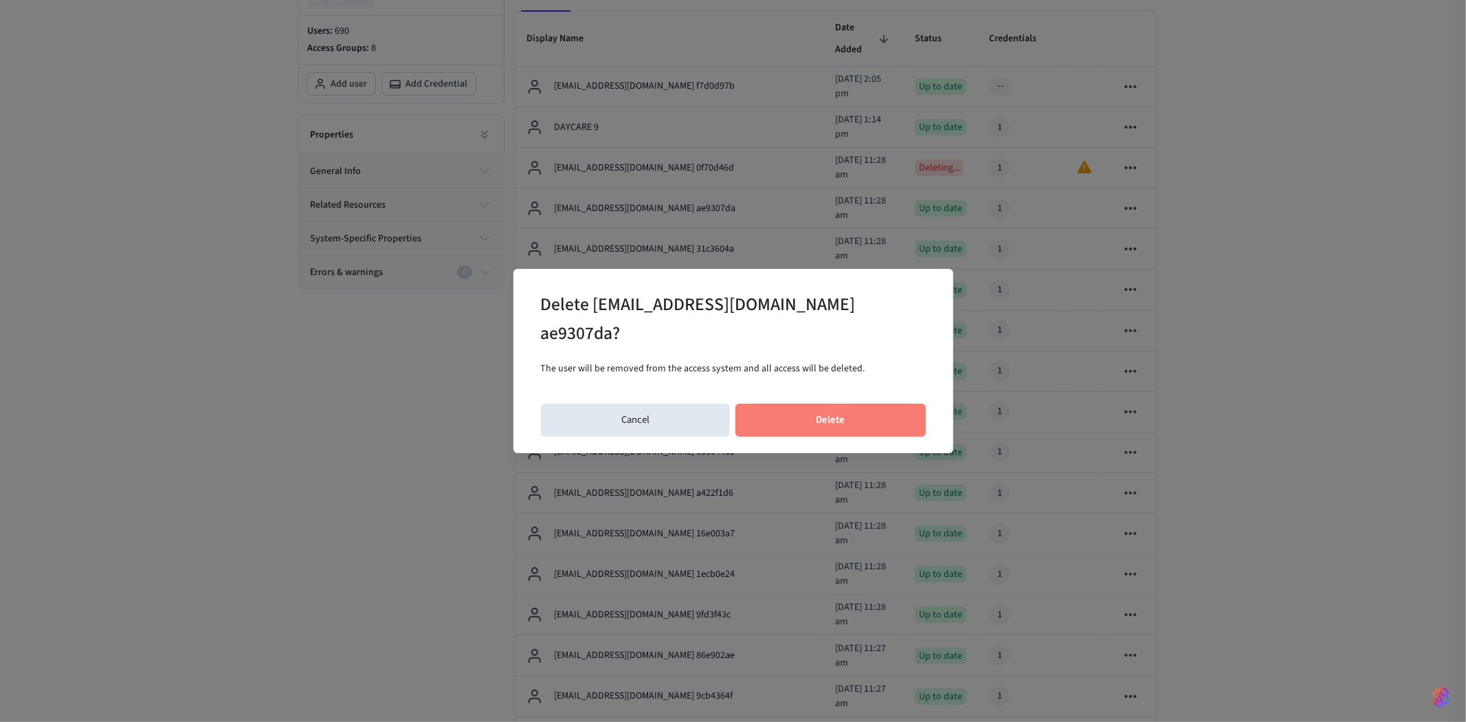
click at [869, 412] on button "Delete" at bounding box center [830, 419] width 190 height 33
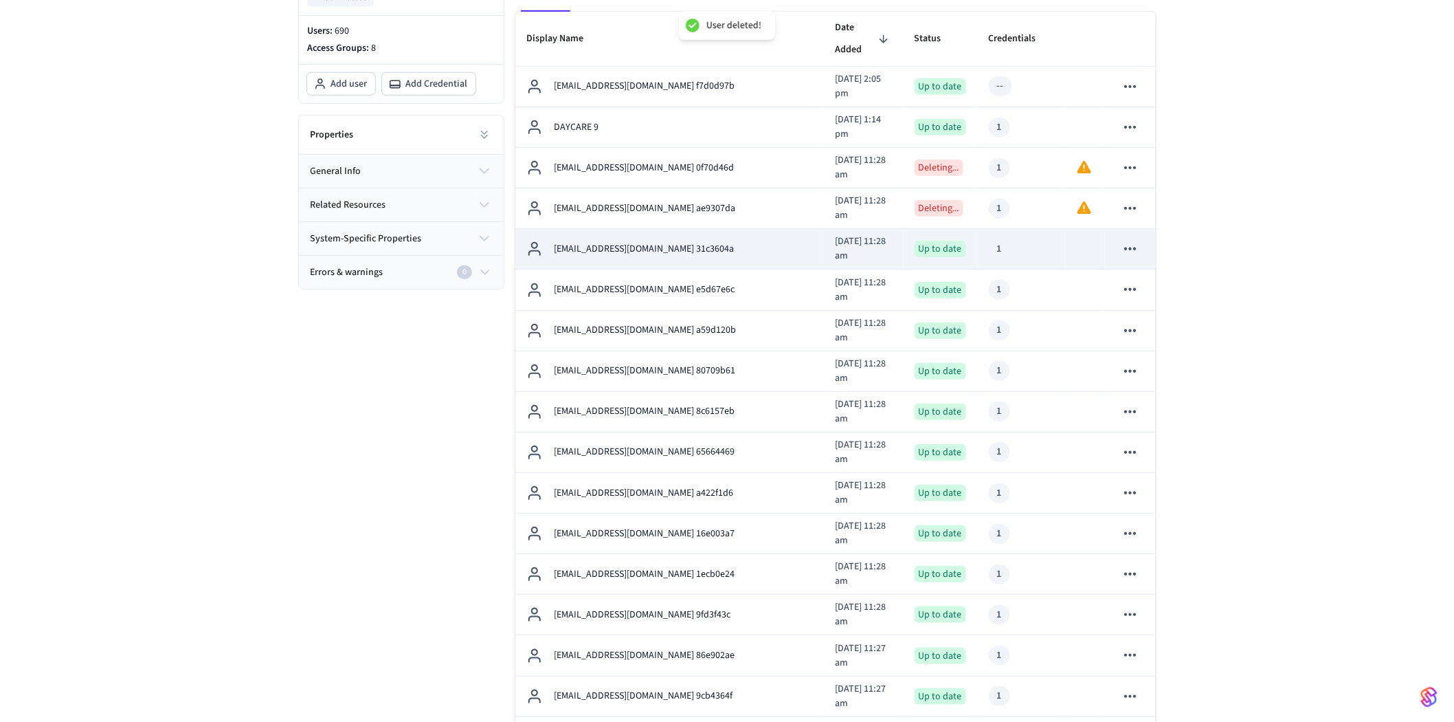
click at [1137, 240] on icon "sticky table" at bounding box center [1130, 249] width 18 height 18
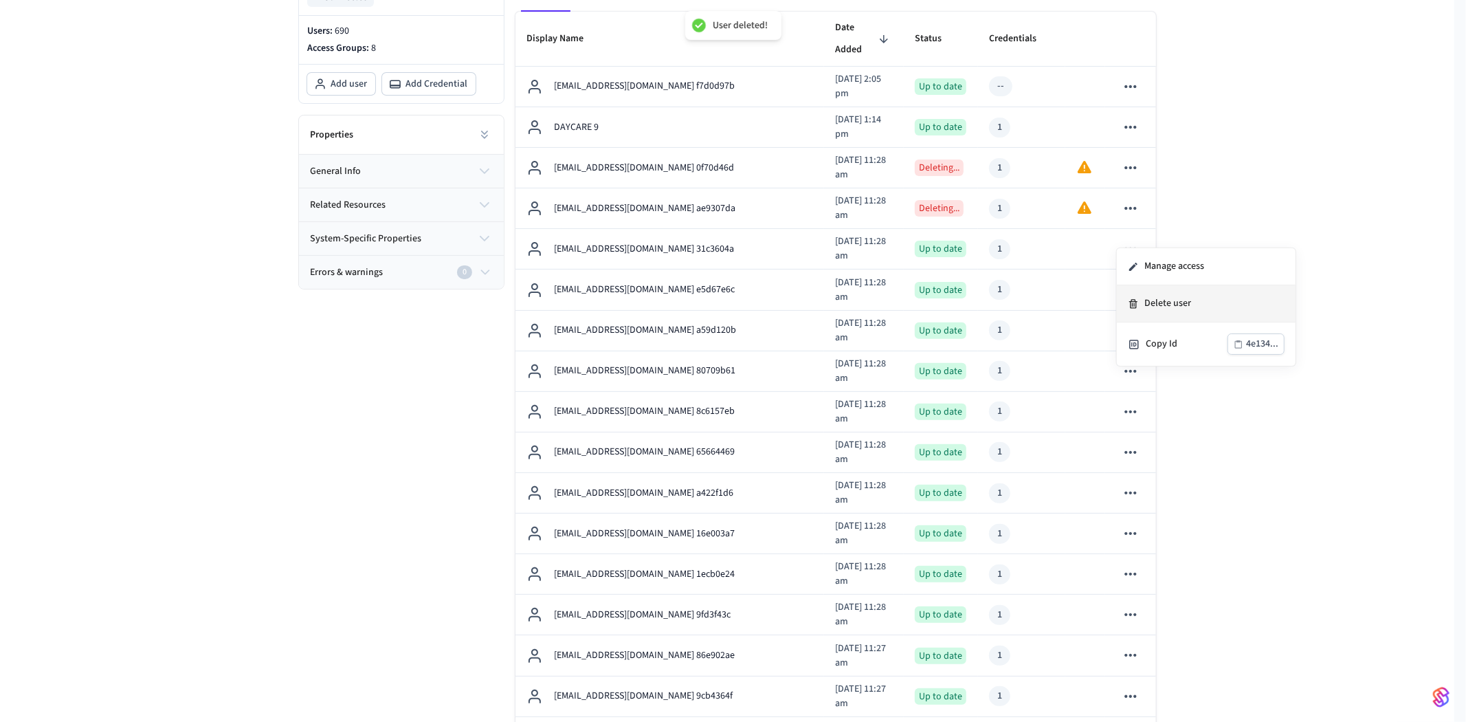
click at [1150, 301] on li "Delete user" at bounding box center [1206, 303] width 179 height 37
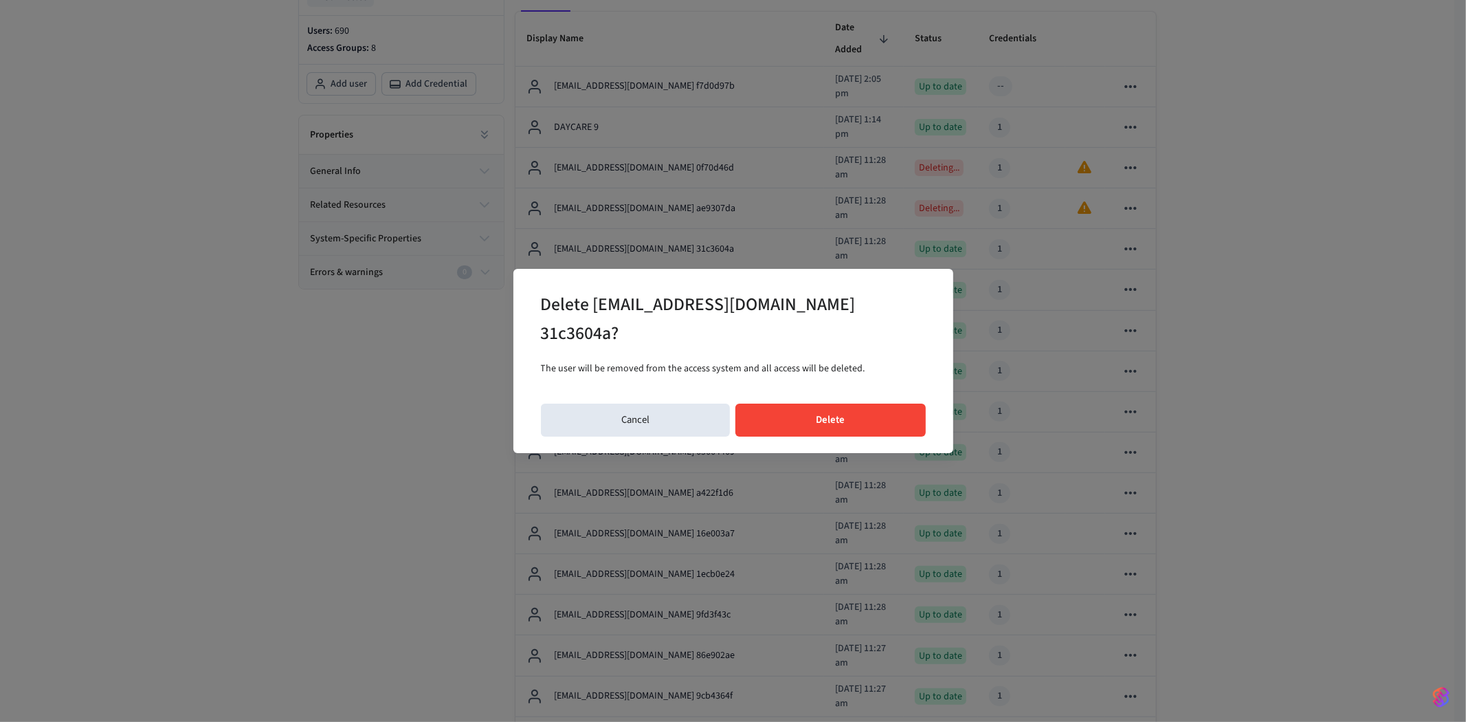
click at [873, 416] on button "Delete" at bounding box center [830, 419] width 190 height 33
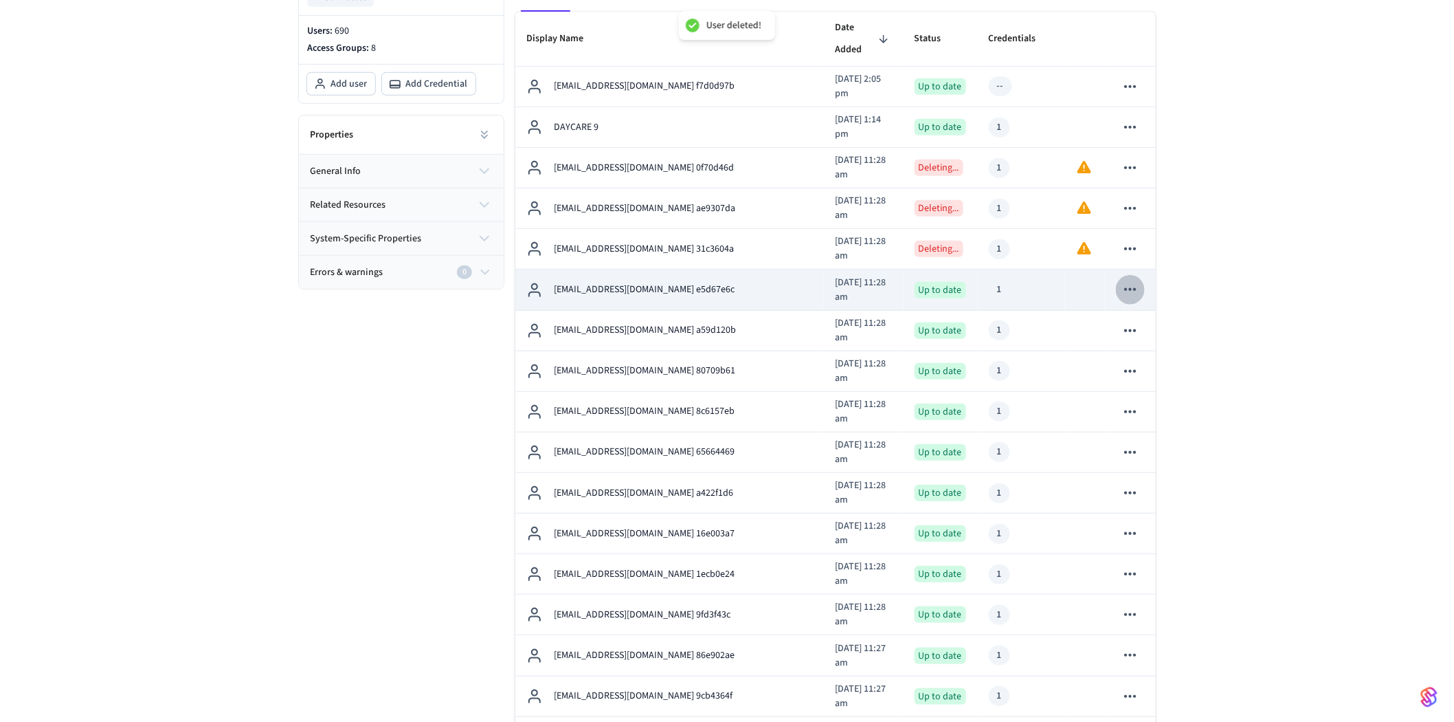
click at [1132, 280] on icon "sticky table" at bounding box center [1130, 289] width 18 height 18
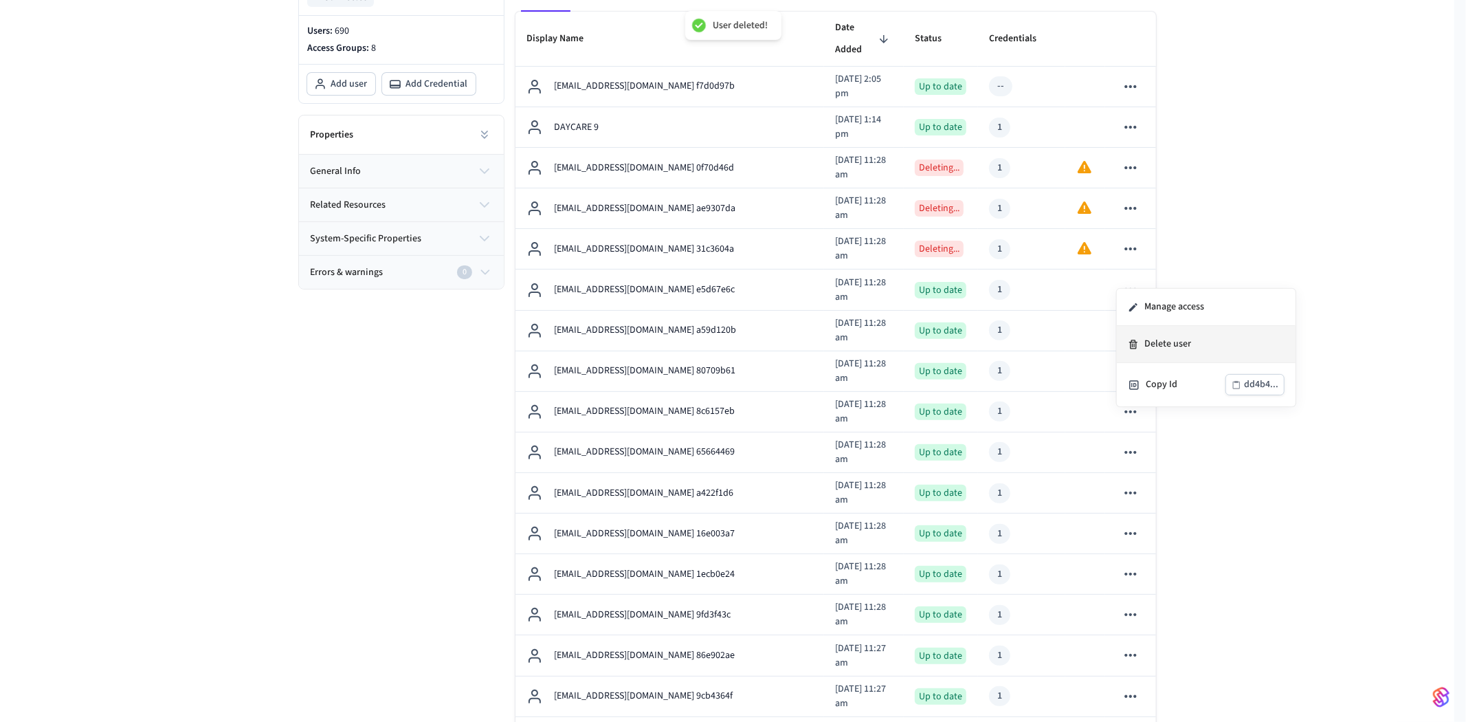
click at [1153, 338] on li "Delete user" at bounding box center [1206, 344] width 179 height 37
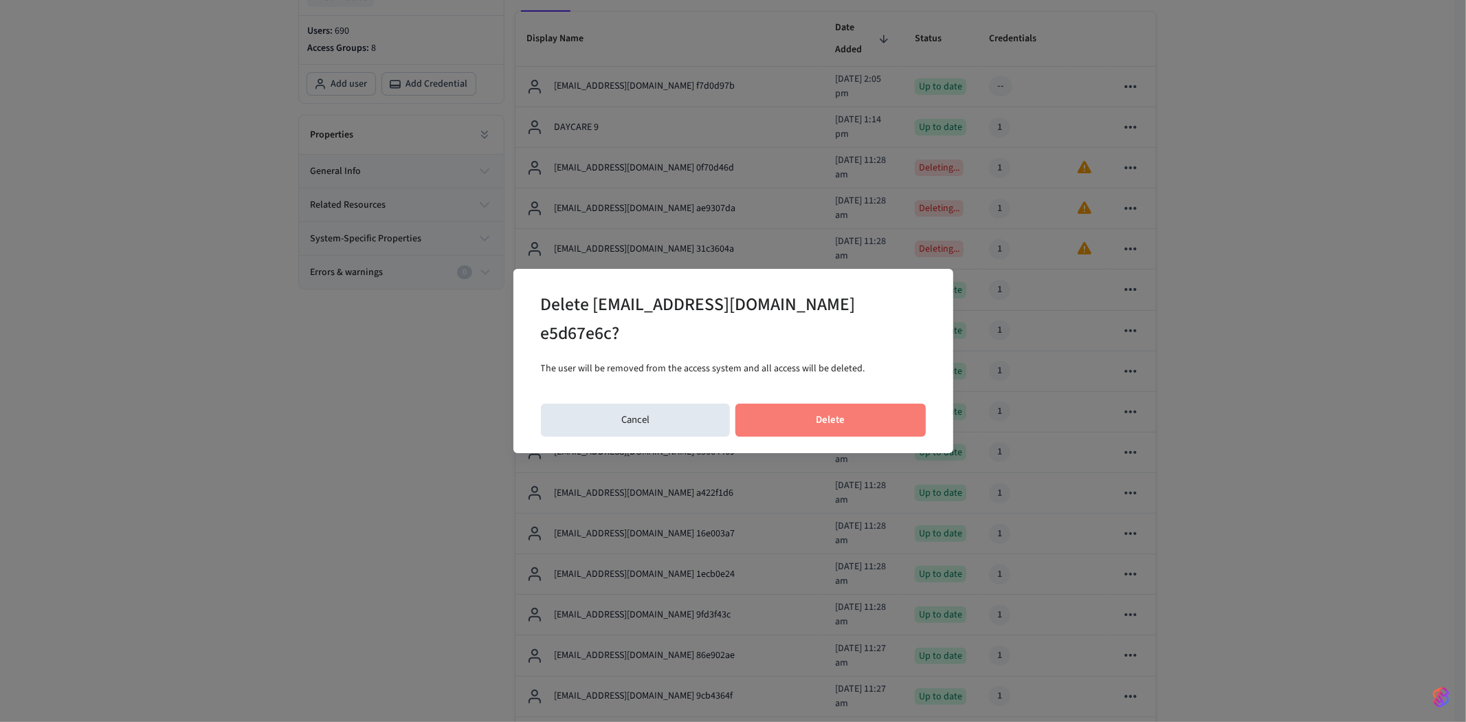
click at [850, 414] on button "Delete" at bounding box center [830, 419] width 190 height 33
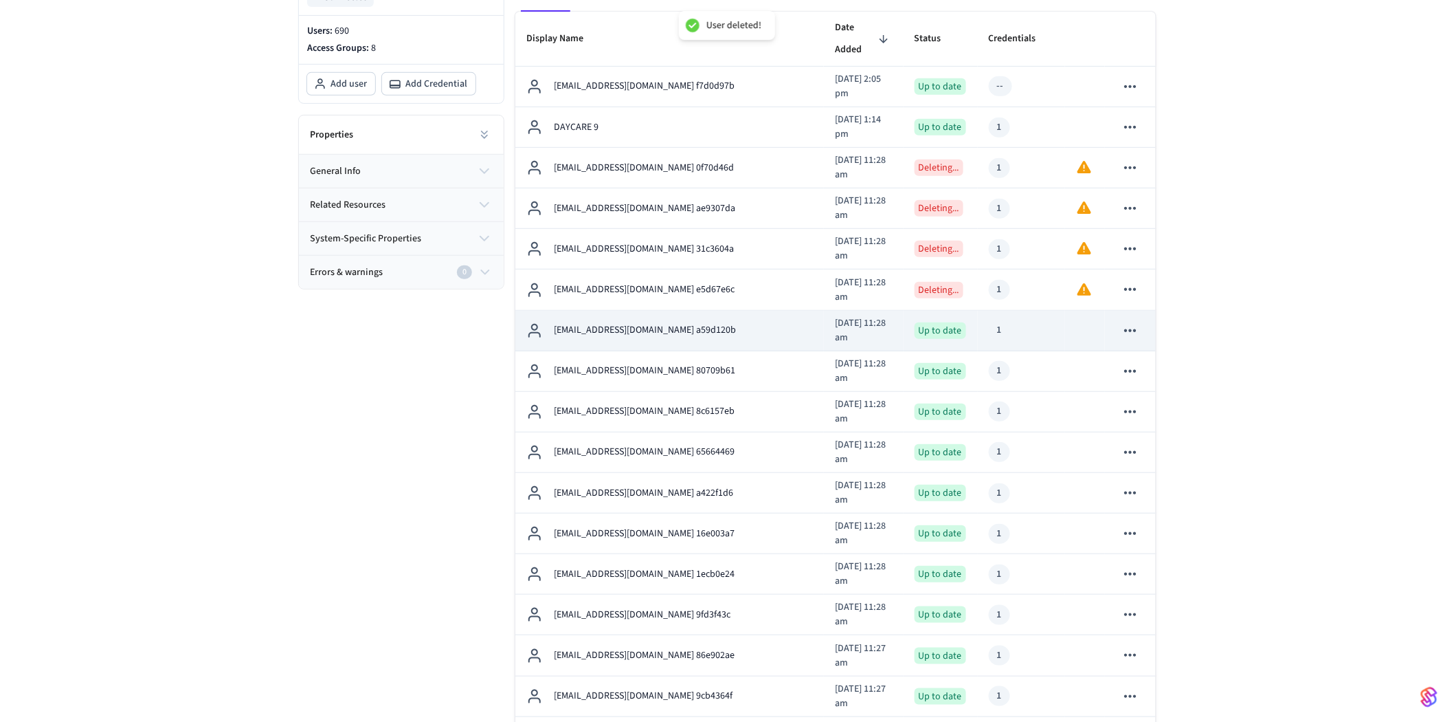
click at [1135, 322] on icon "sticky table" at bounding box center [1130, 331] width 18 height 18
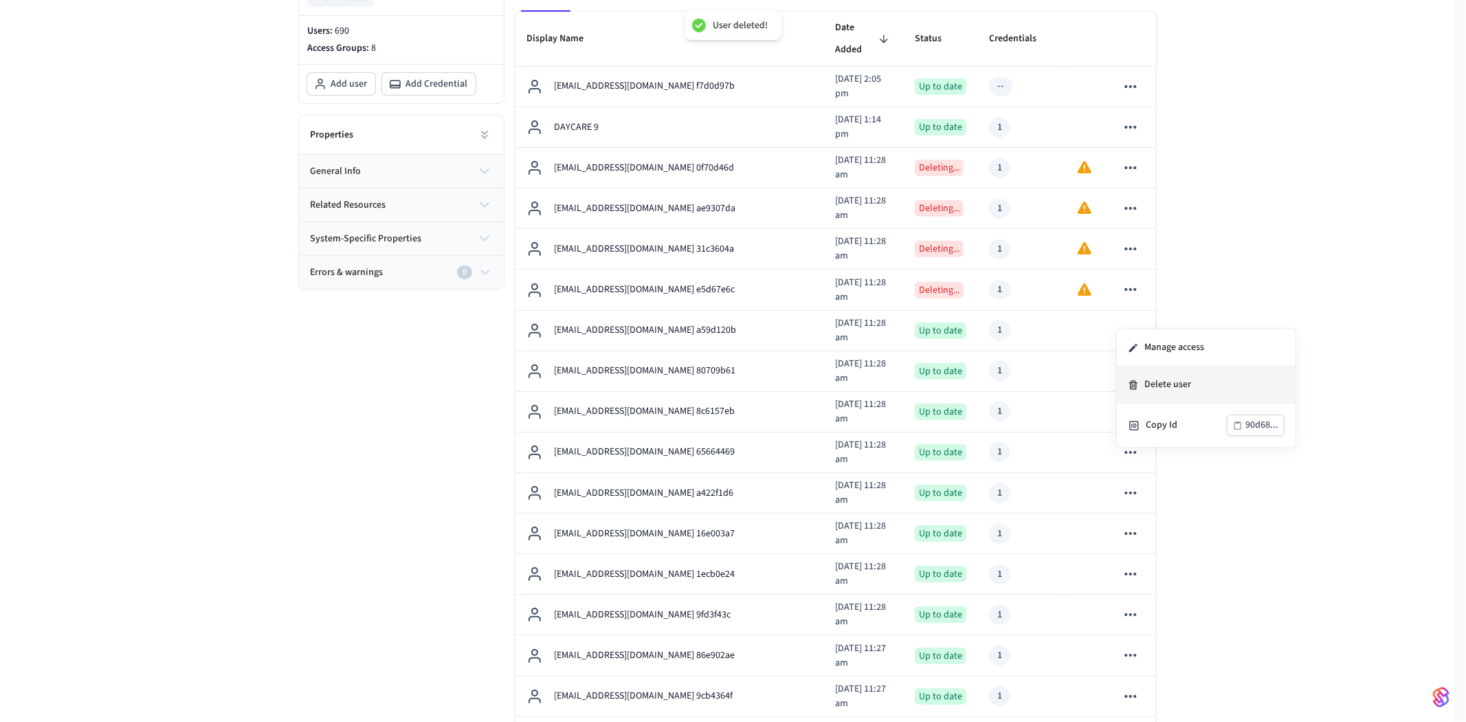
click at [1162, 382] on li "Delete user" at bounding box center [1206, 384] width 179 height 37
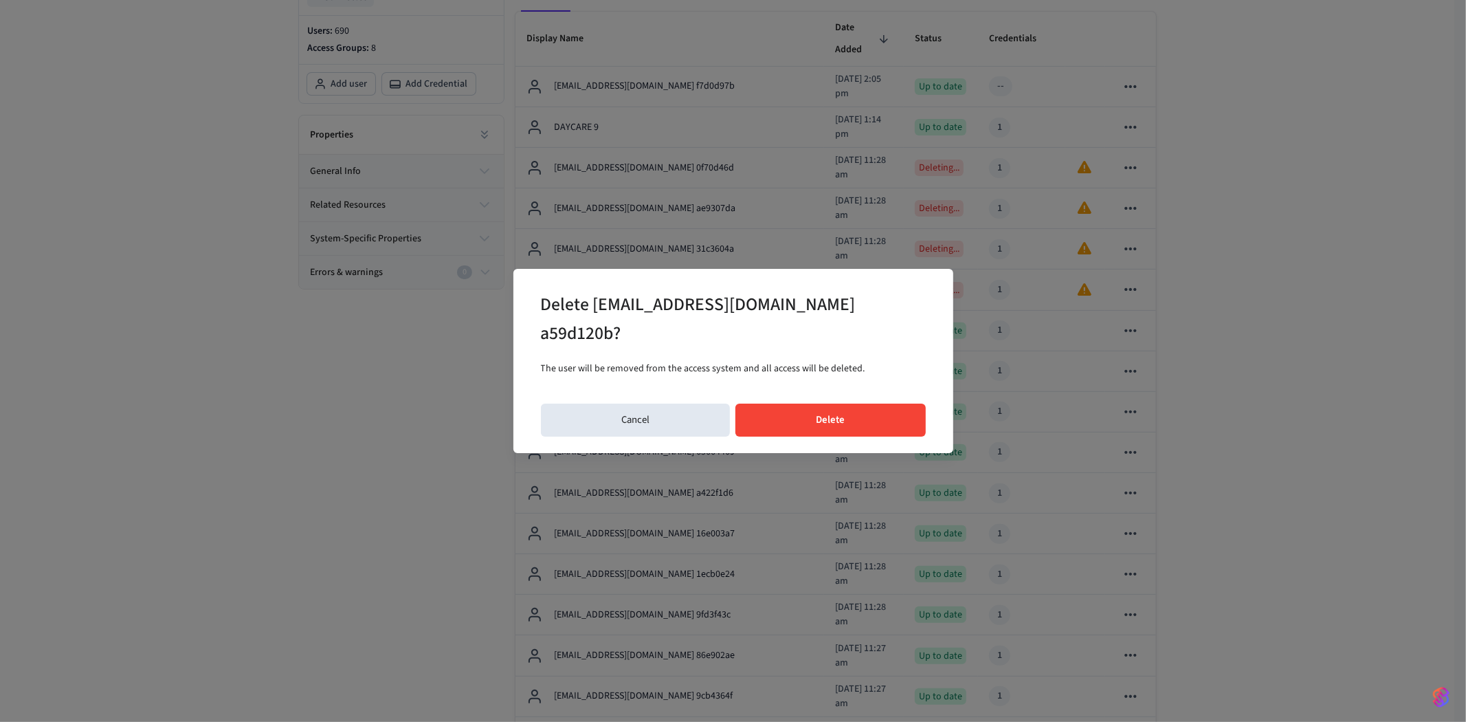
click at [854, 427] on button "Delete" at bounding box center [830, 419] width 190 height 33
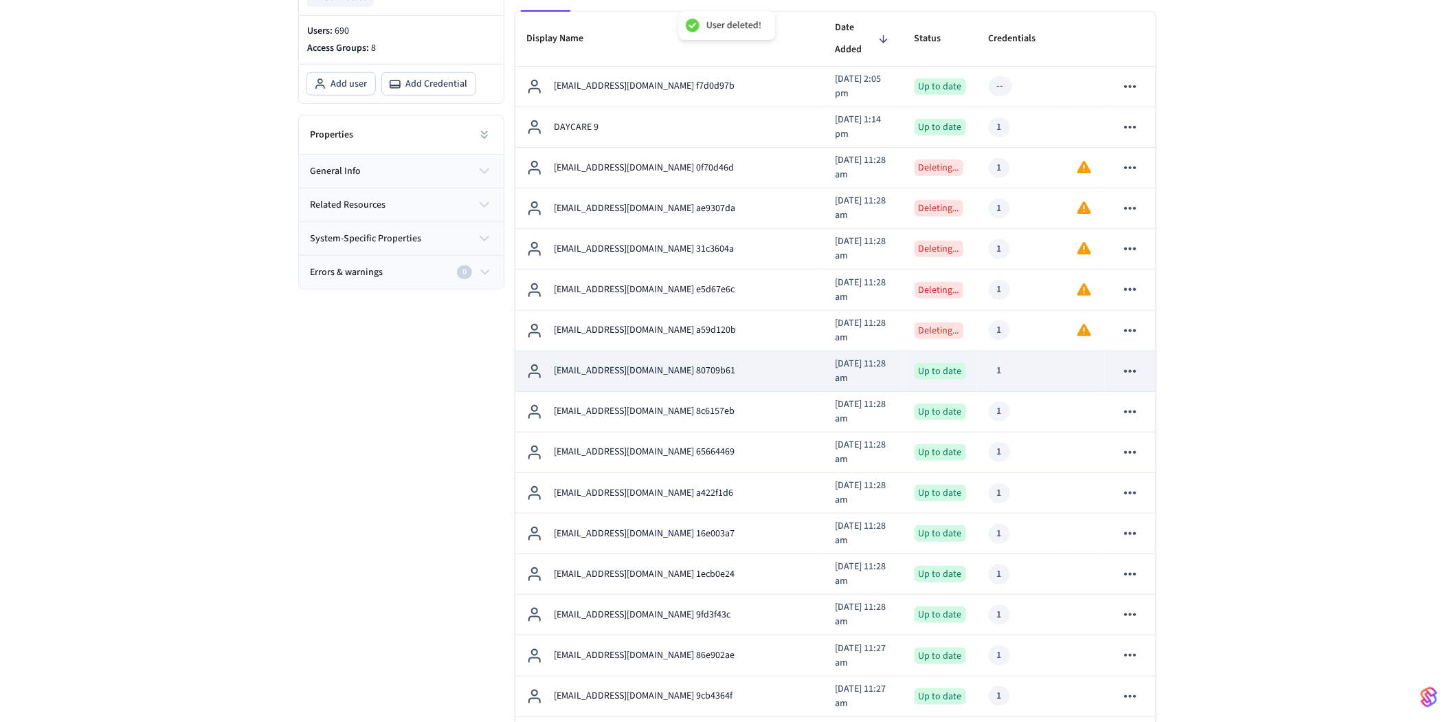
click at [1135, 370] on icon "sticky table" at bounding box center [1130, 371] width 12 height 3
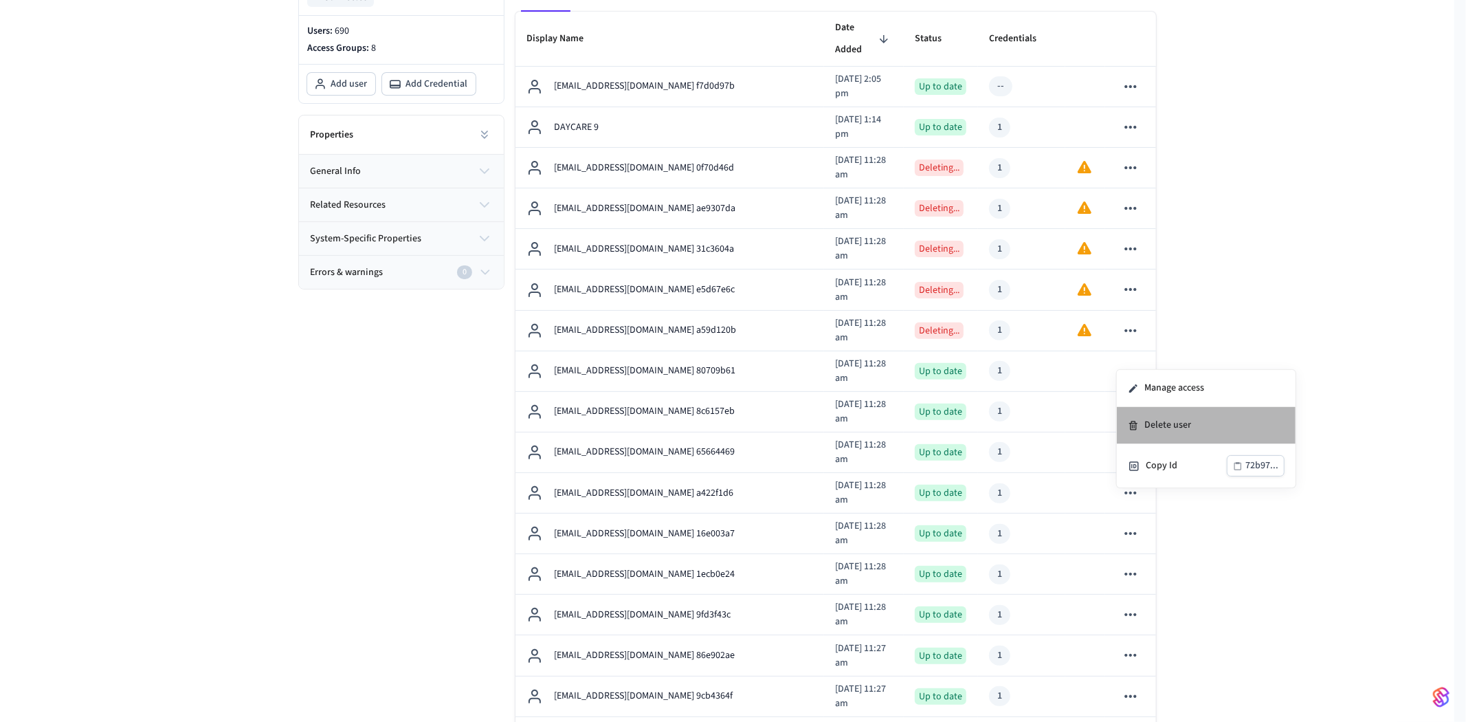
click at [1151, 419] on li "Delete user" at bounding box center [1206, 425] width 179 height 37
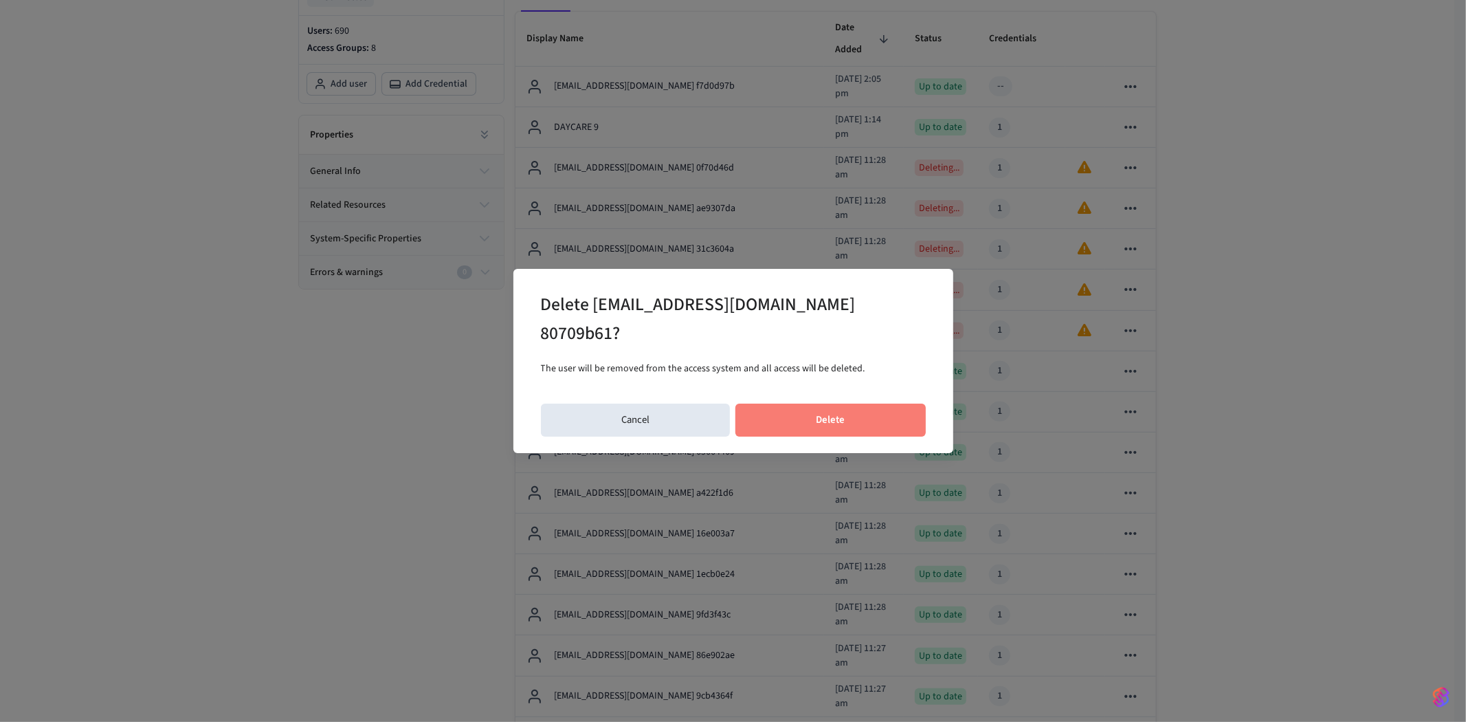
click at [846, 412] on button "Delete" at bounding box center [830, 419] width 190 height 33
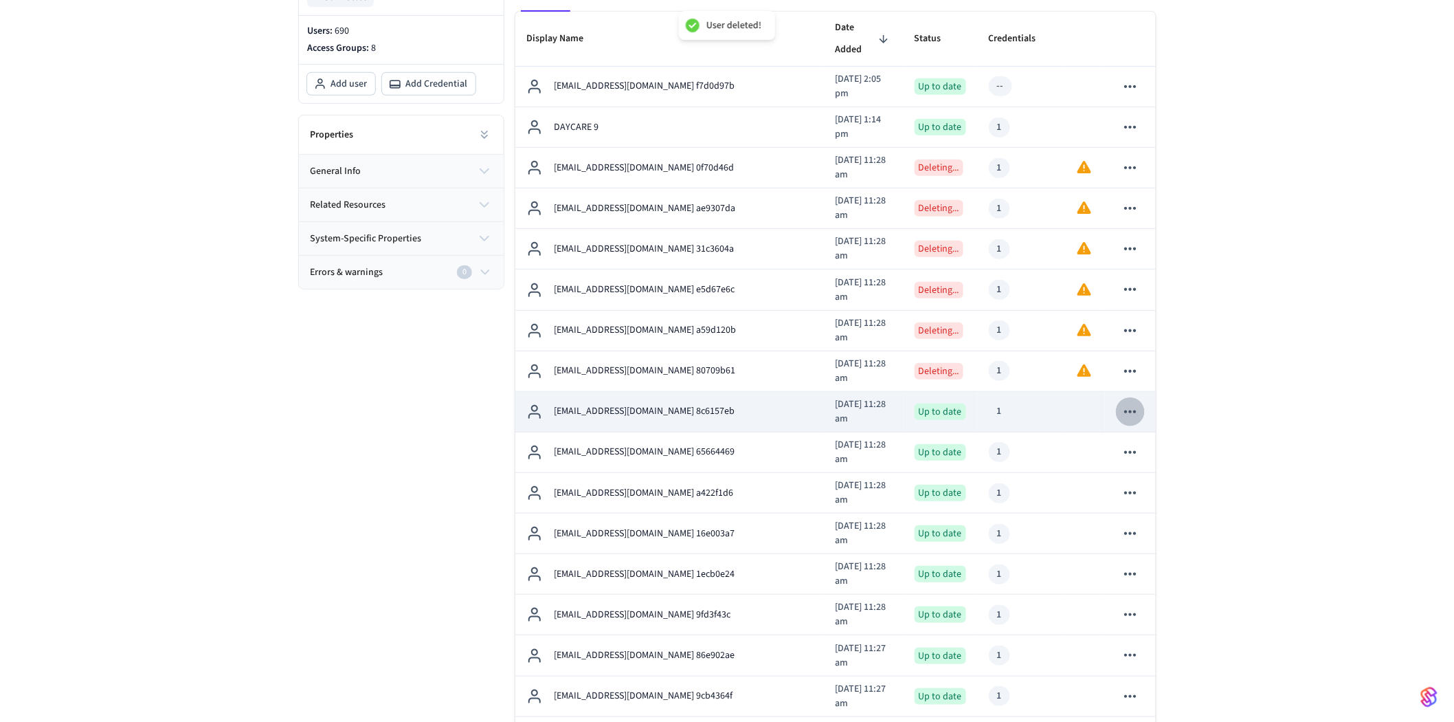
click at [1135, 403] on icon "sticky table" at bounding box center [1130, 412] width 18 height 18
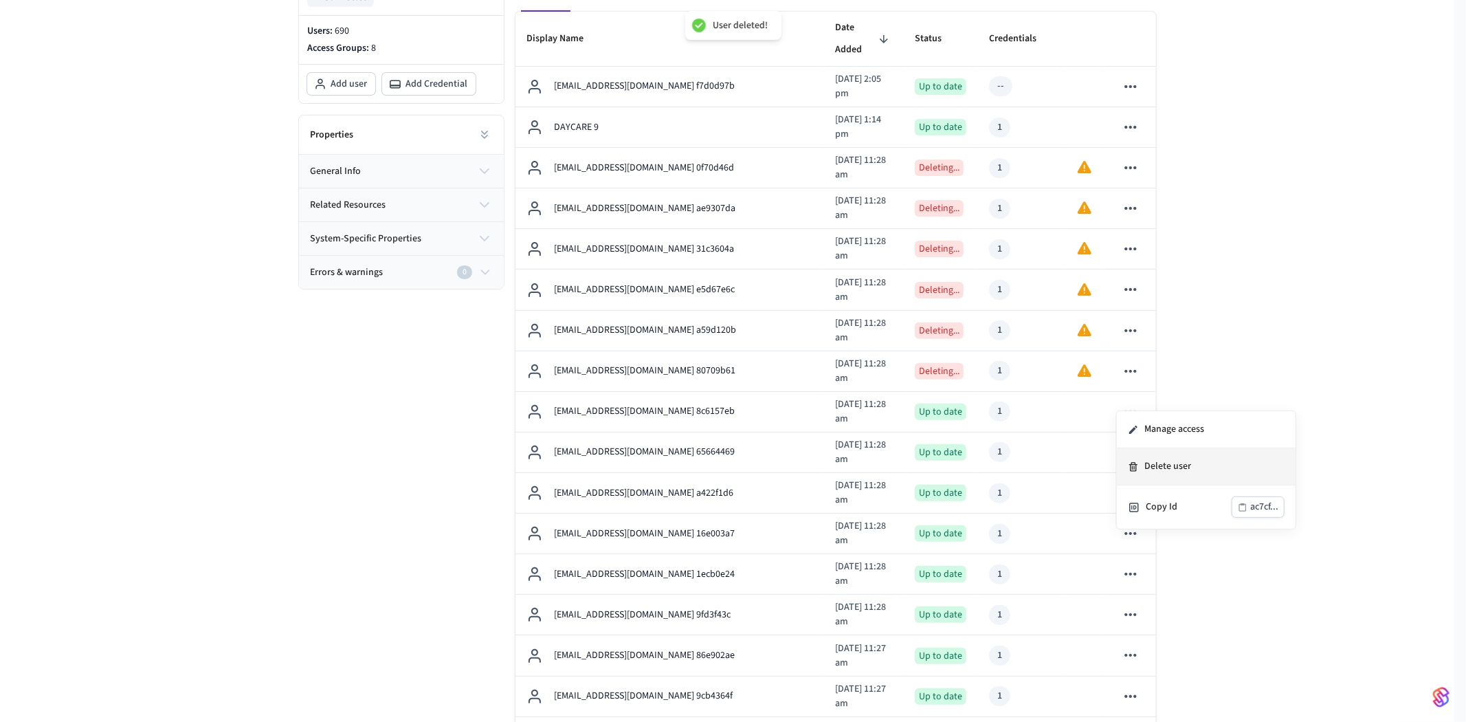
click at [1160, 452] on li "Delete user" at bounding box center [1206, 466] width 179 height 37
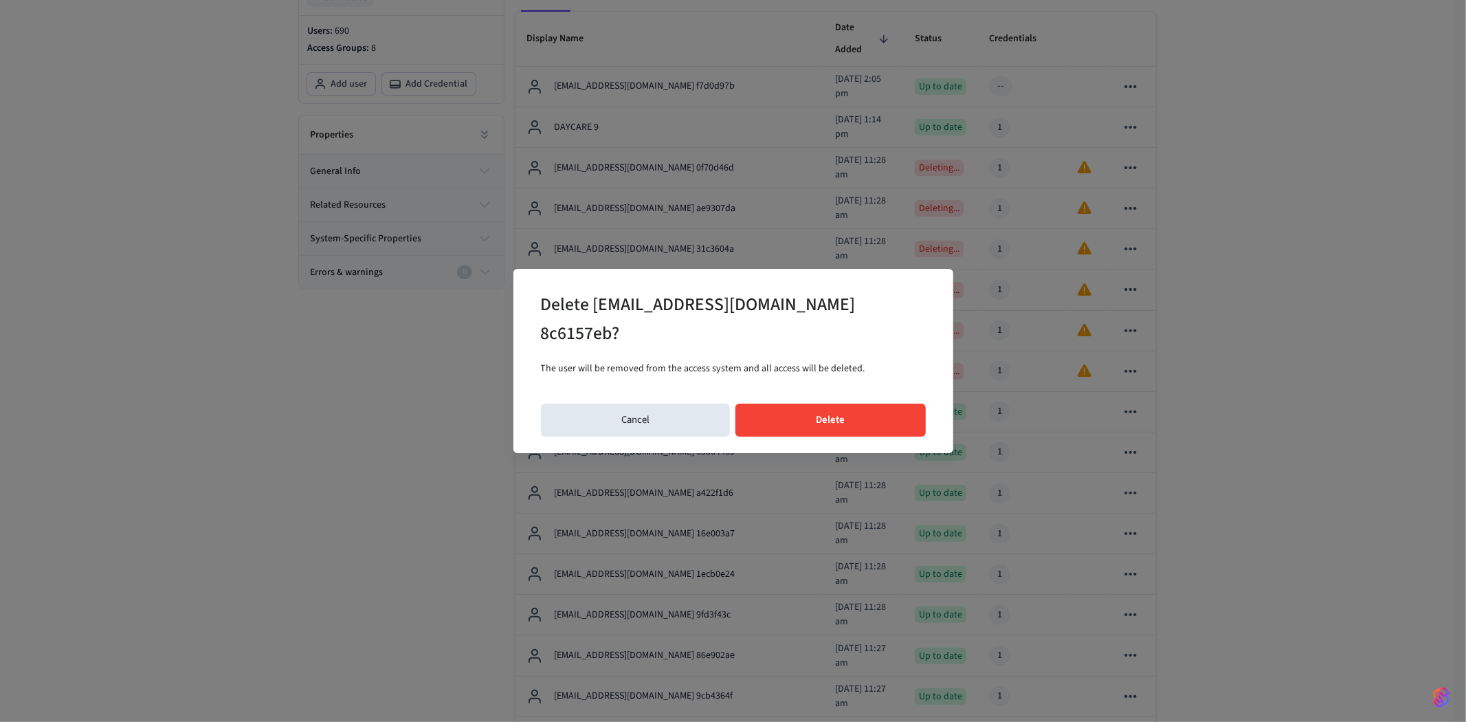
click at [864, 403] on button "Delete" at bounding box center [830, 419] width 190 height 33
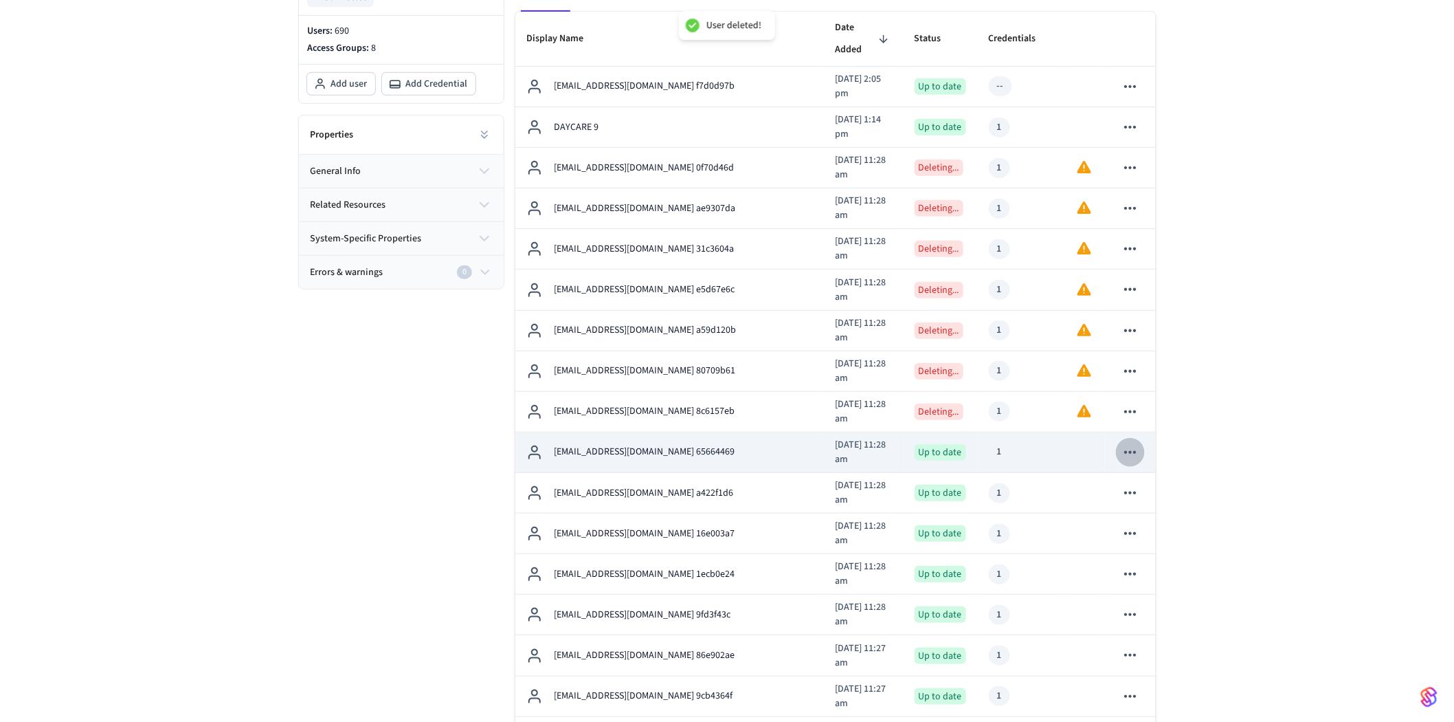
click at [1130, 443] on icon "sticky table" at bounding box center [1130, 452] width 18 height 18
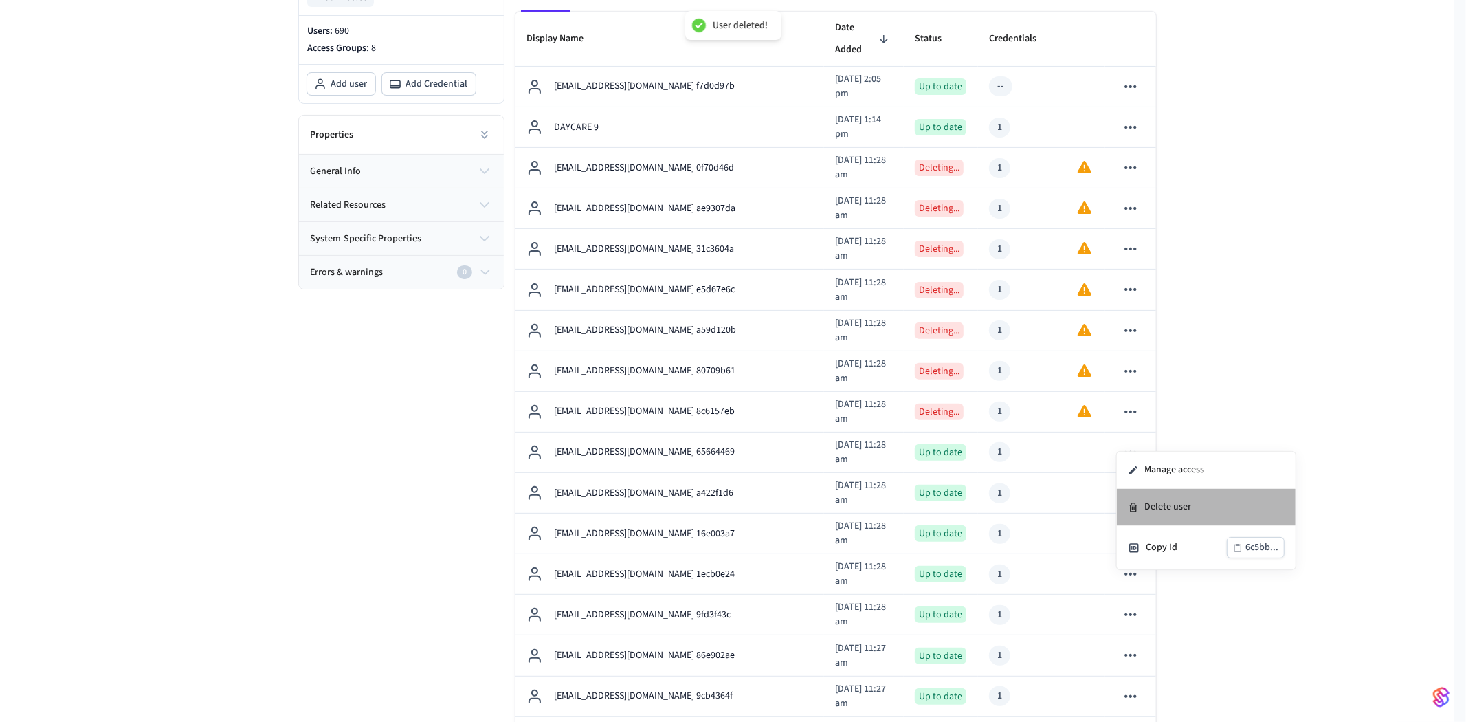
click at [1162, 504] on li "Delete user" at bounding box center [1206, 507] width 179 height 37
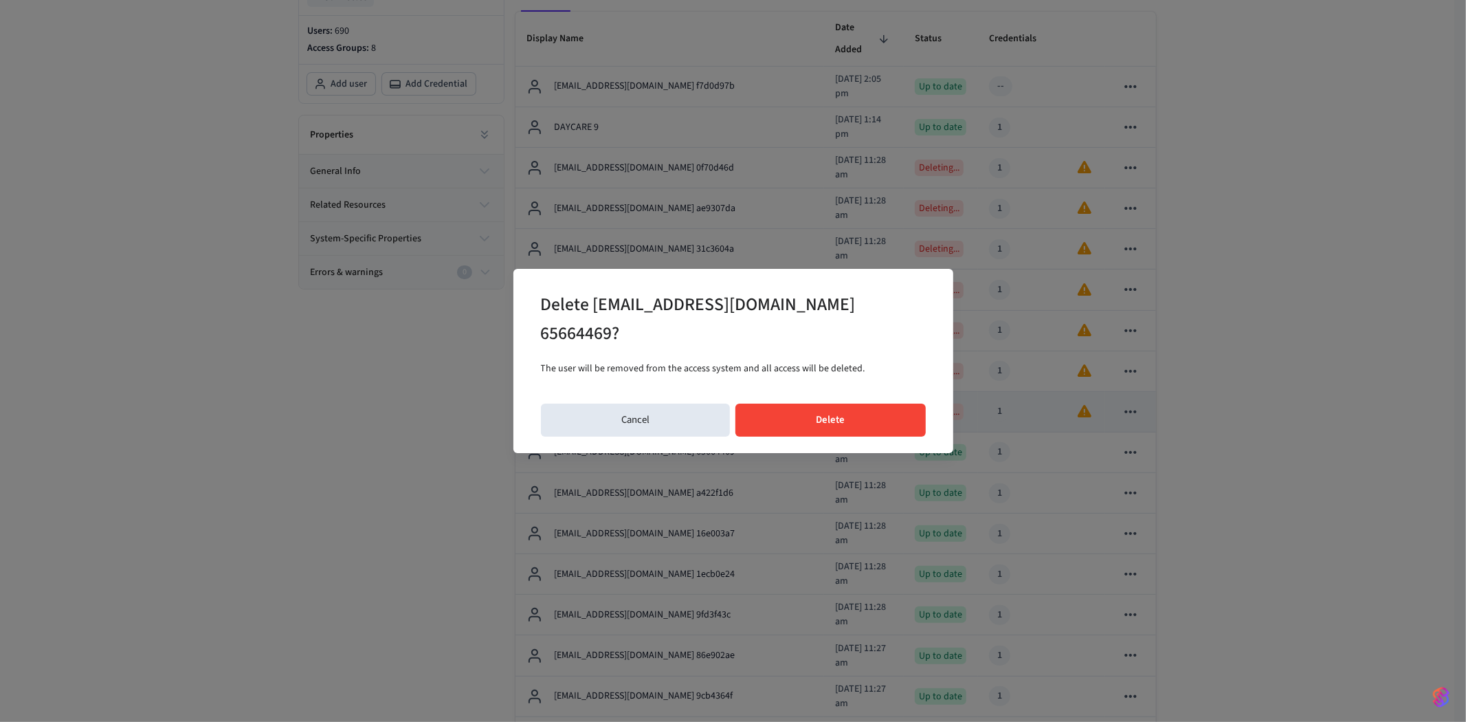
click at [859, 413] on button "Delete" at bounding box center [830, 419] width 190 height 33
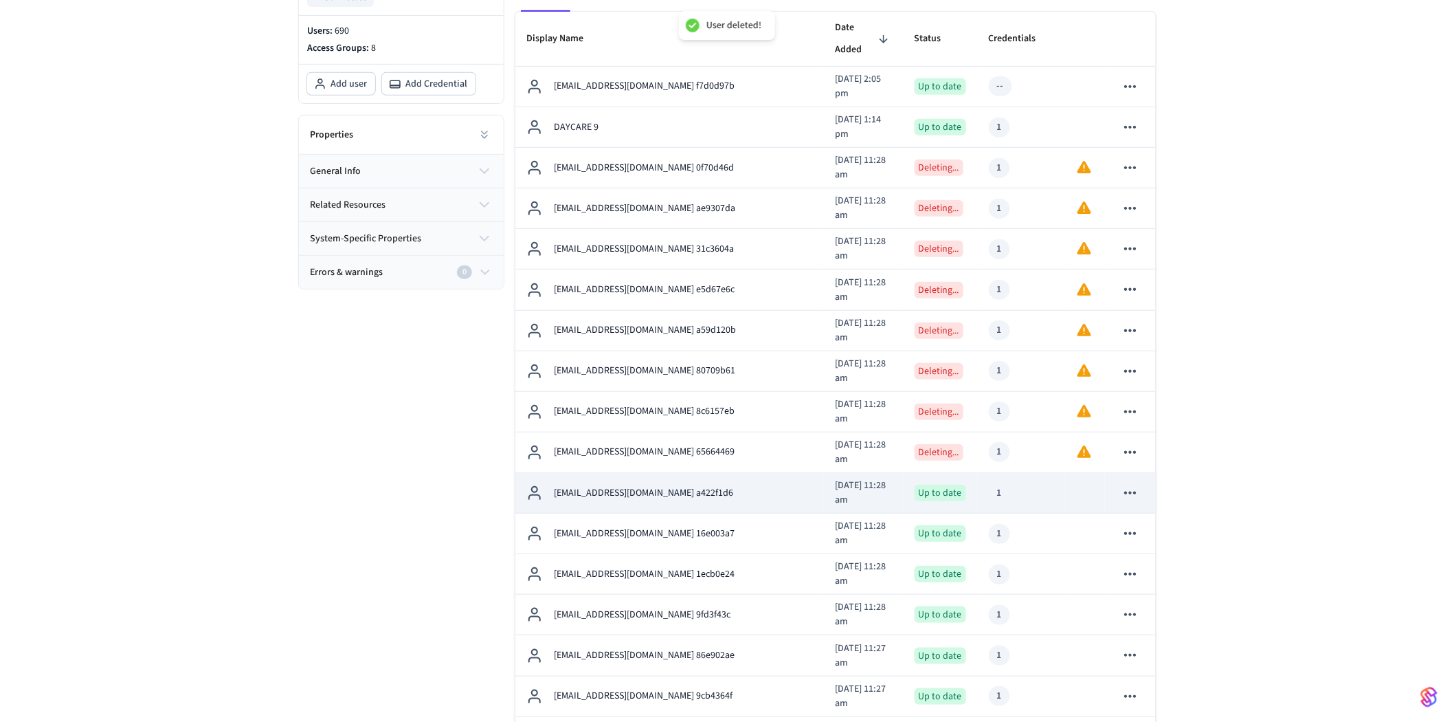
click at [1132, 484] on icon "sticky table" at bounding box center [1130, 493] width 18 height 18
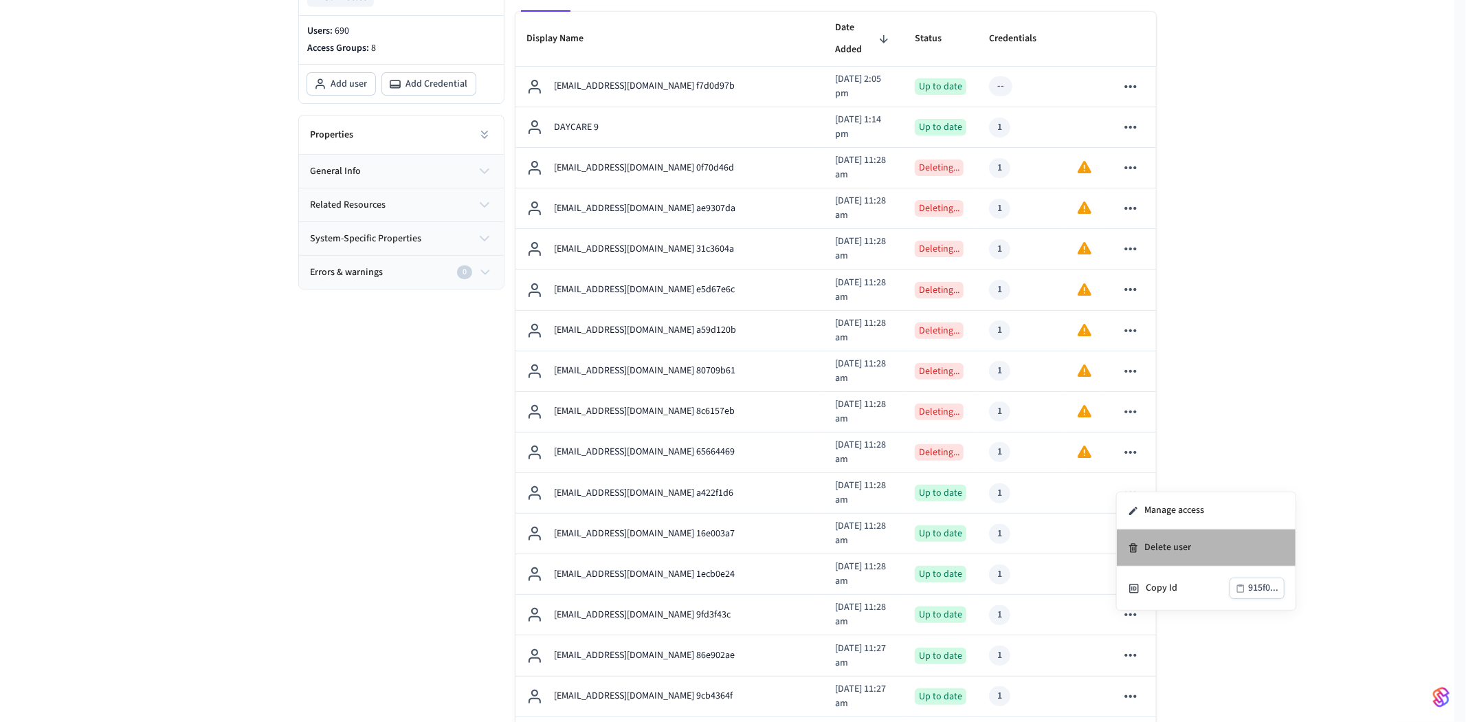
click at [1153, 539] on li "Delete user" at bounding box center [1206, 547] width 179 height 37
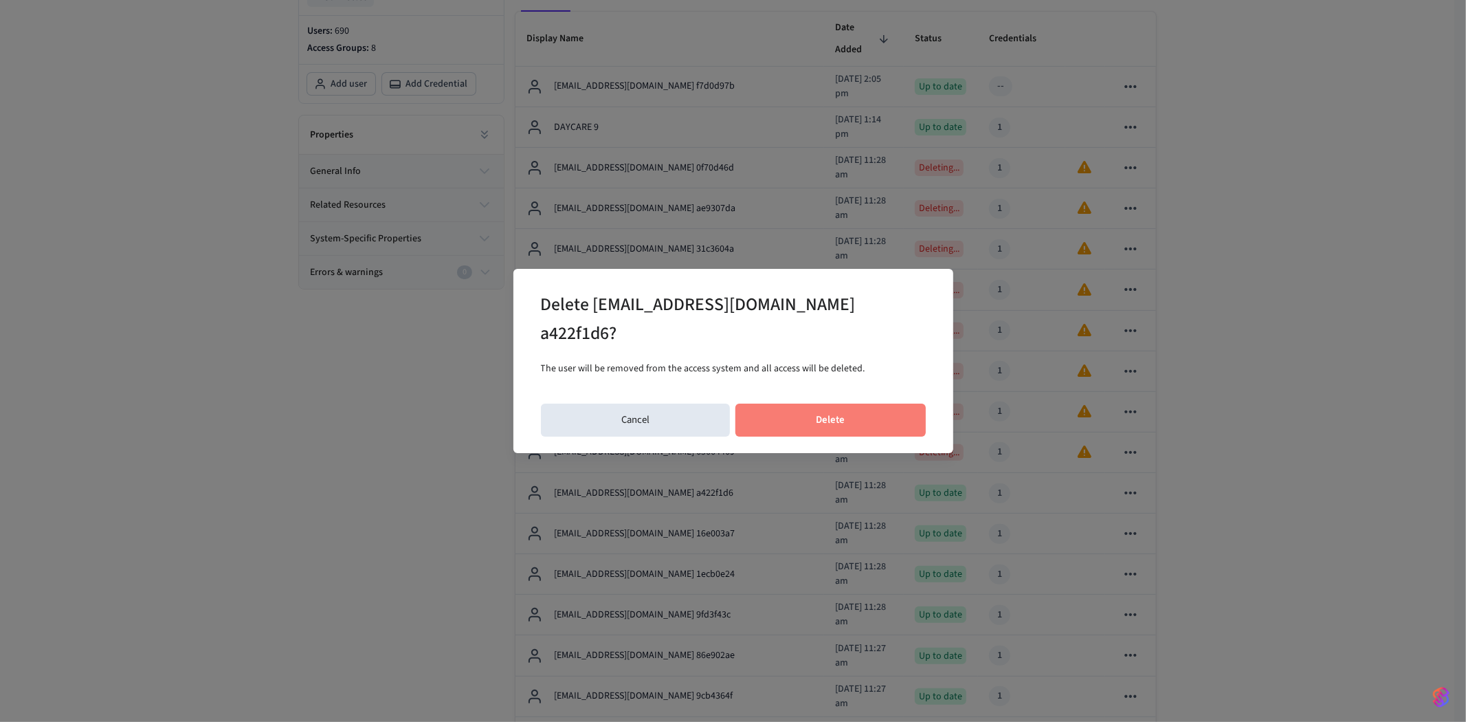
click at [851, 403] on button "Delete" at bounding box center [830, 419] width 190 height 33
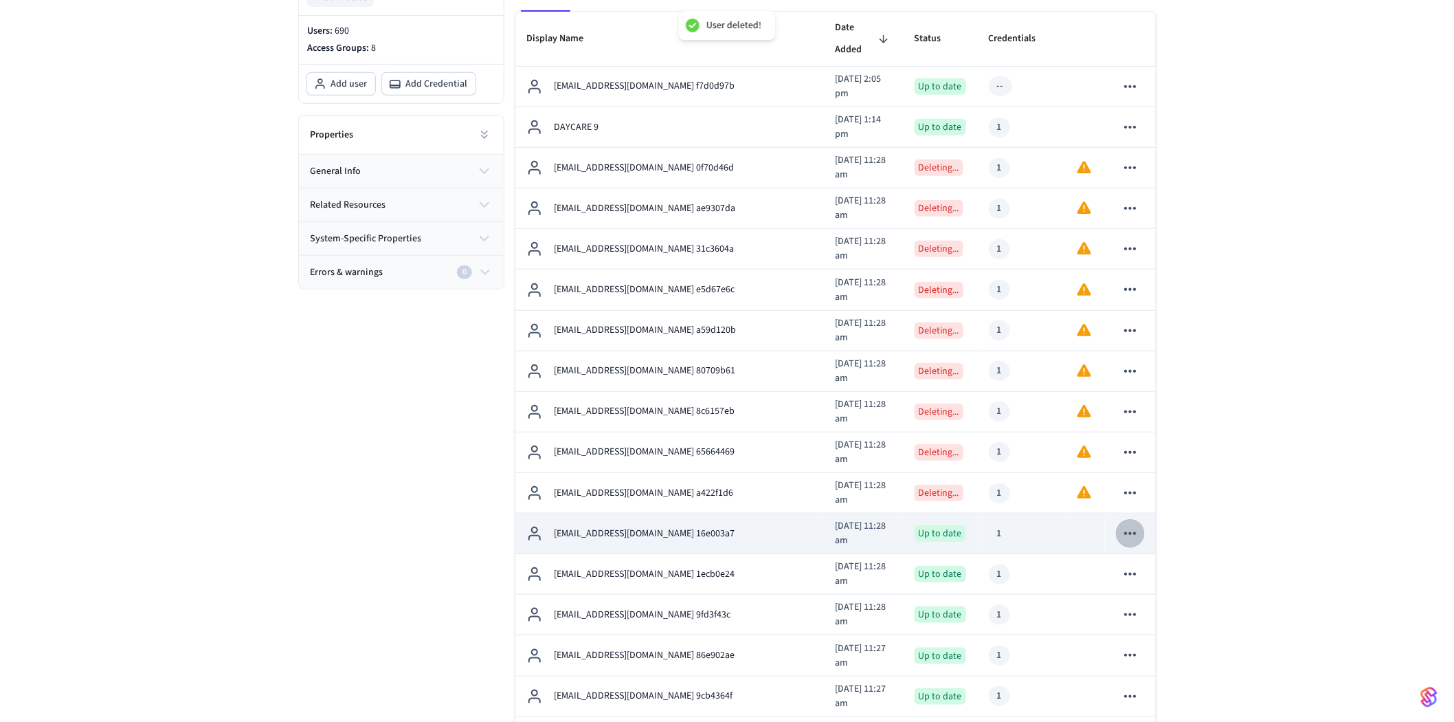
click at [1130, 532] on icon "sticky table" at bounding box center [1130, 533] width 12 height 3
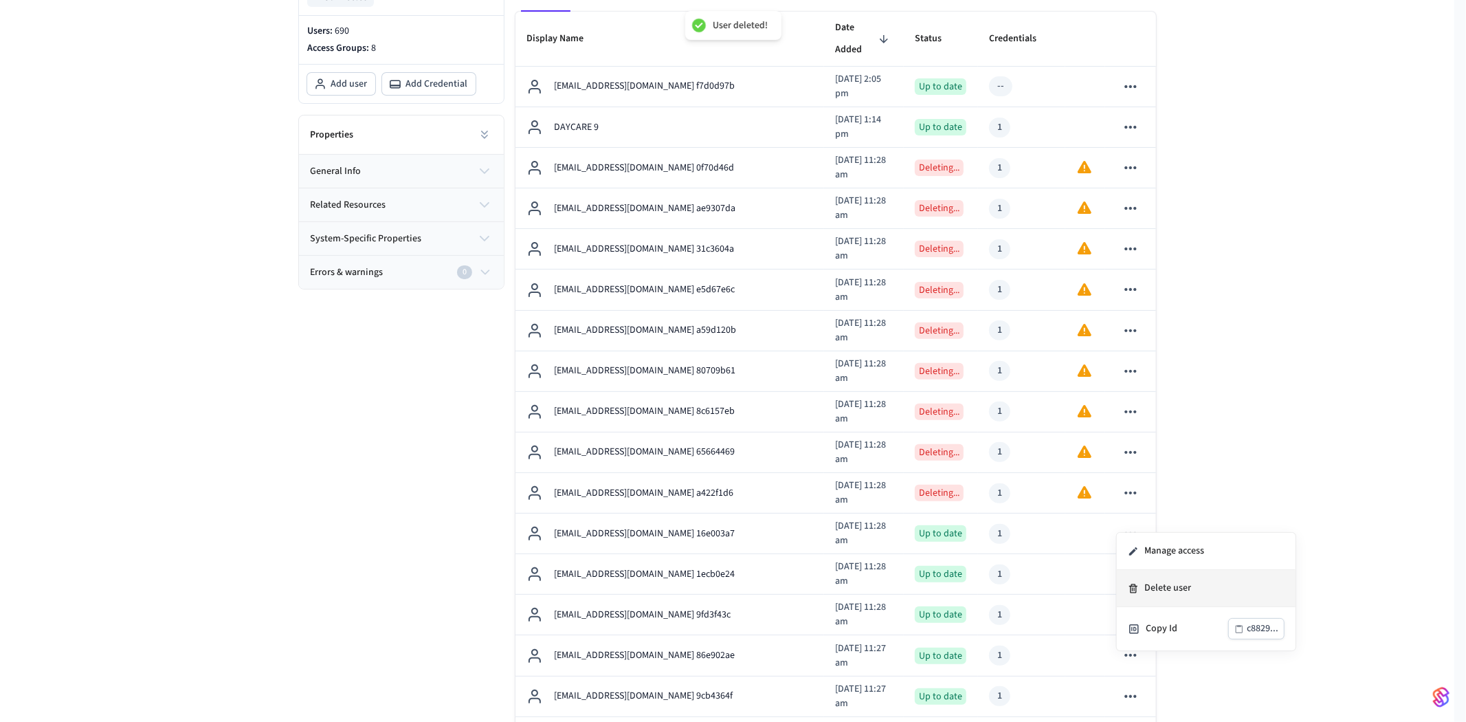
click at [1165, 588] on li "Delete user" at bounding box center [1206, 588] width 179 height 37
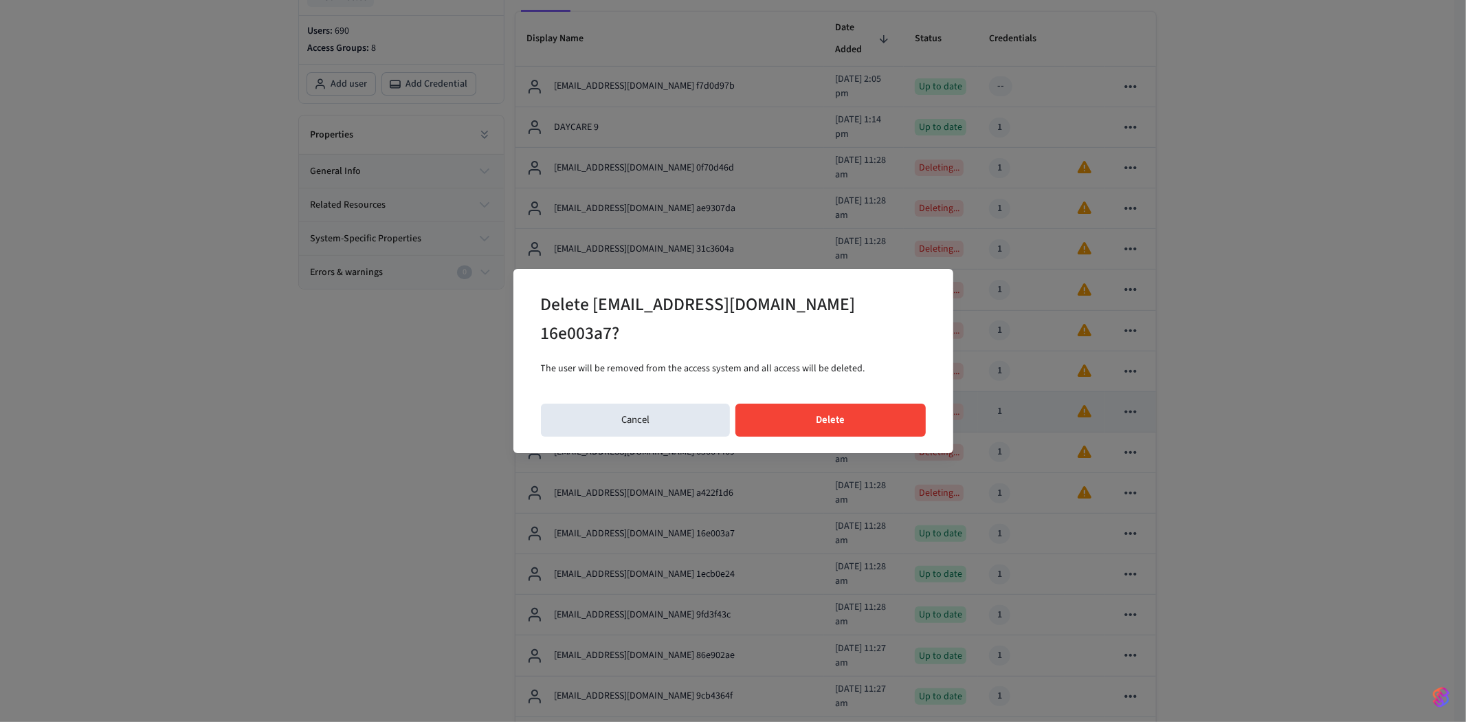
click at [855, 405] on button "Delete" at bounding box center [830, 419] width 190 height 33
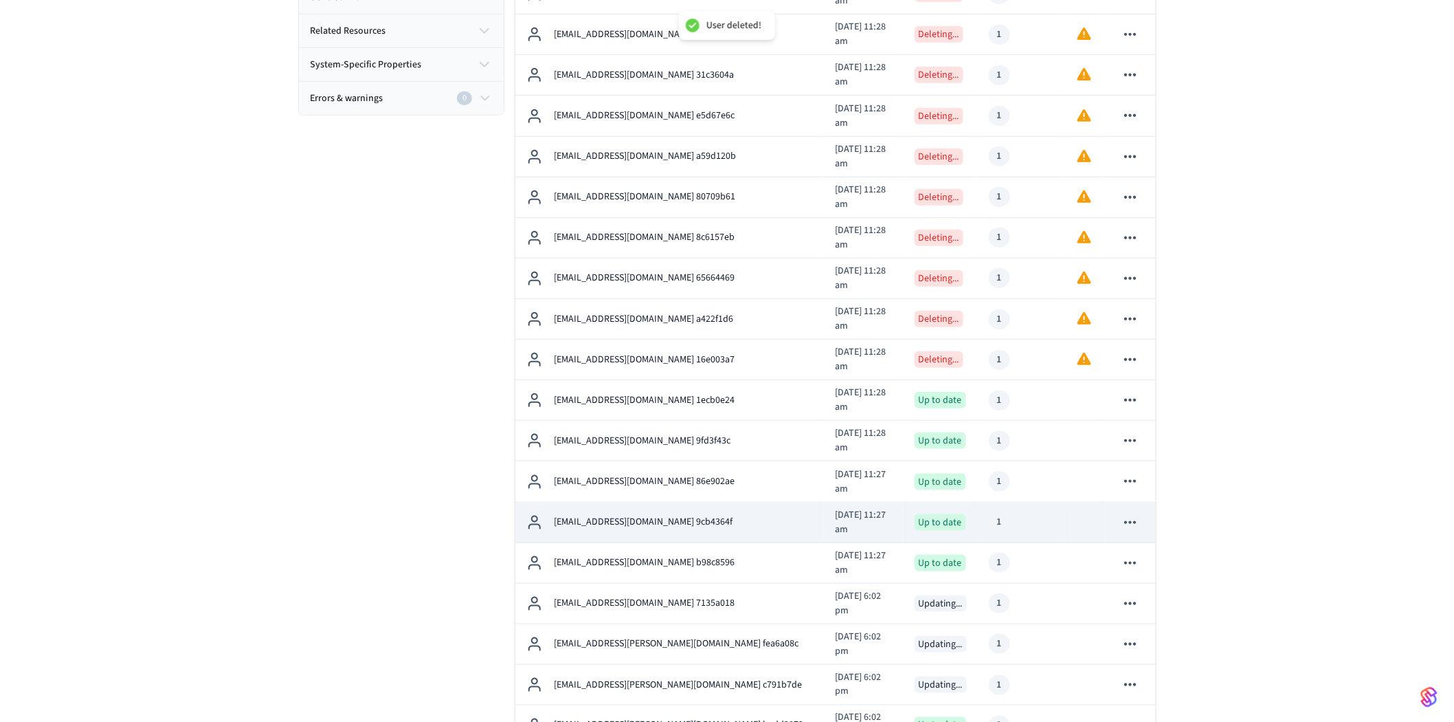
scroll to position [458, 0]
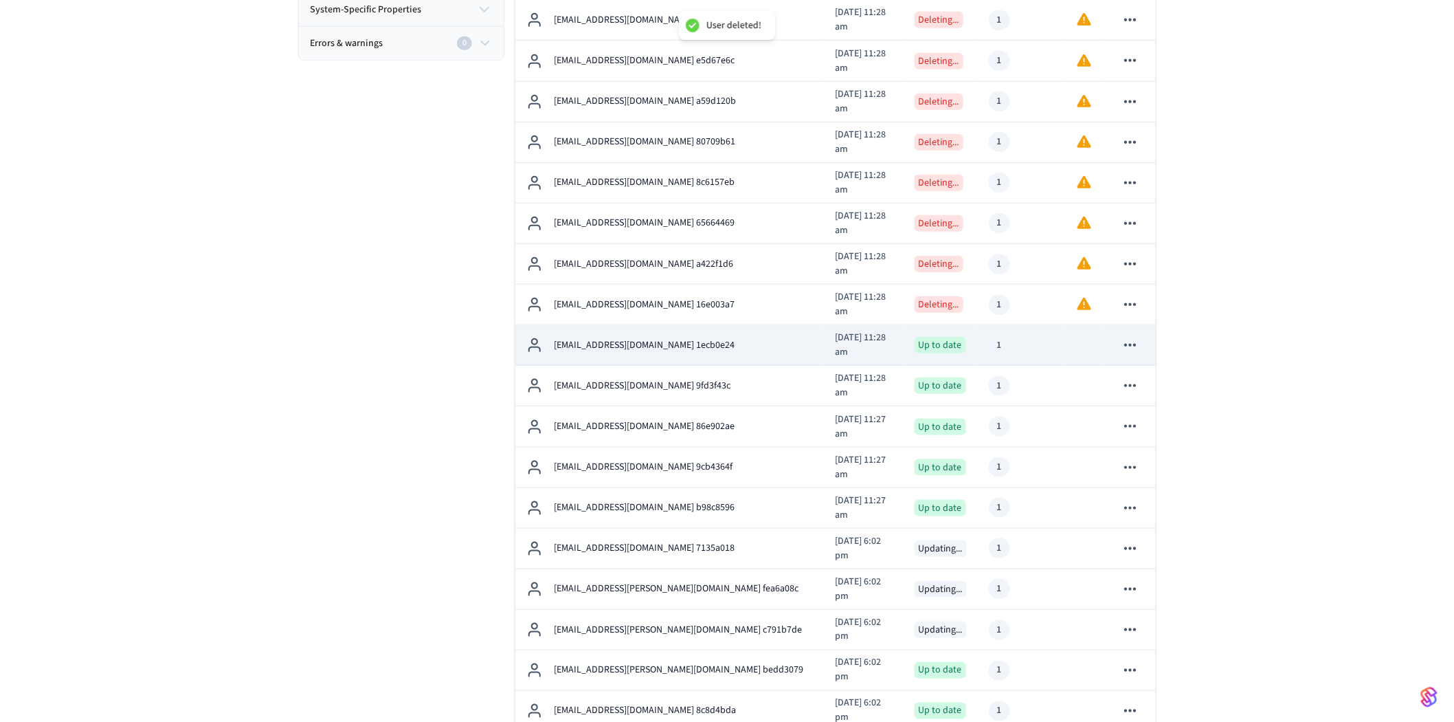
click at [1128, 336] on icon "sticky table" at bounding box center [1130, 345] width 18 height 18
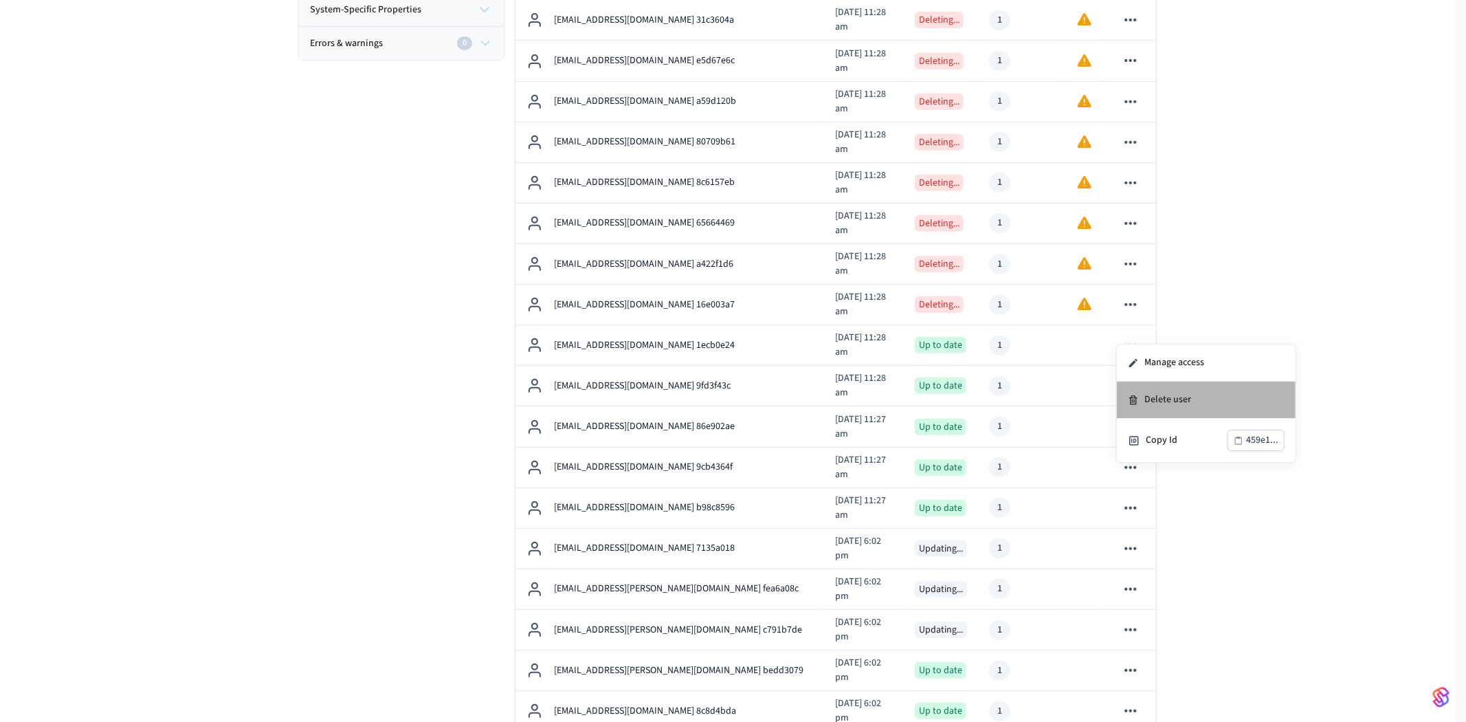
click at [1155, 388] on li "Delete user" at bounding box center [1206, 399] width 179 height 37
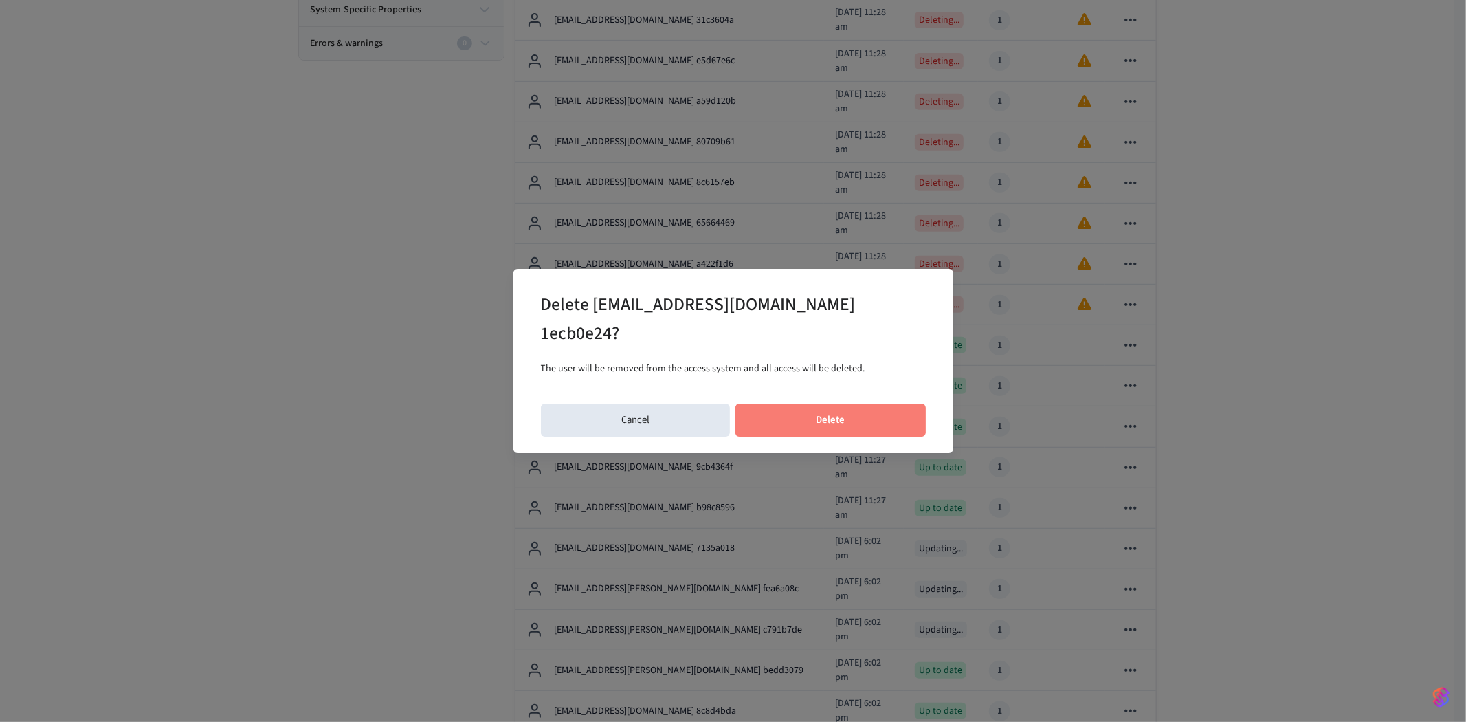
click at [864, 403] on button "Delete" at bounding box center [830, 419] width 190 height 33
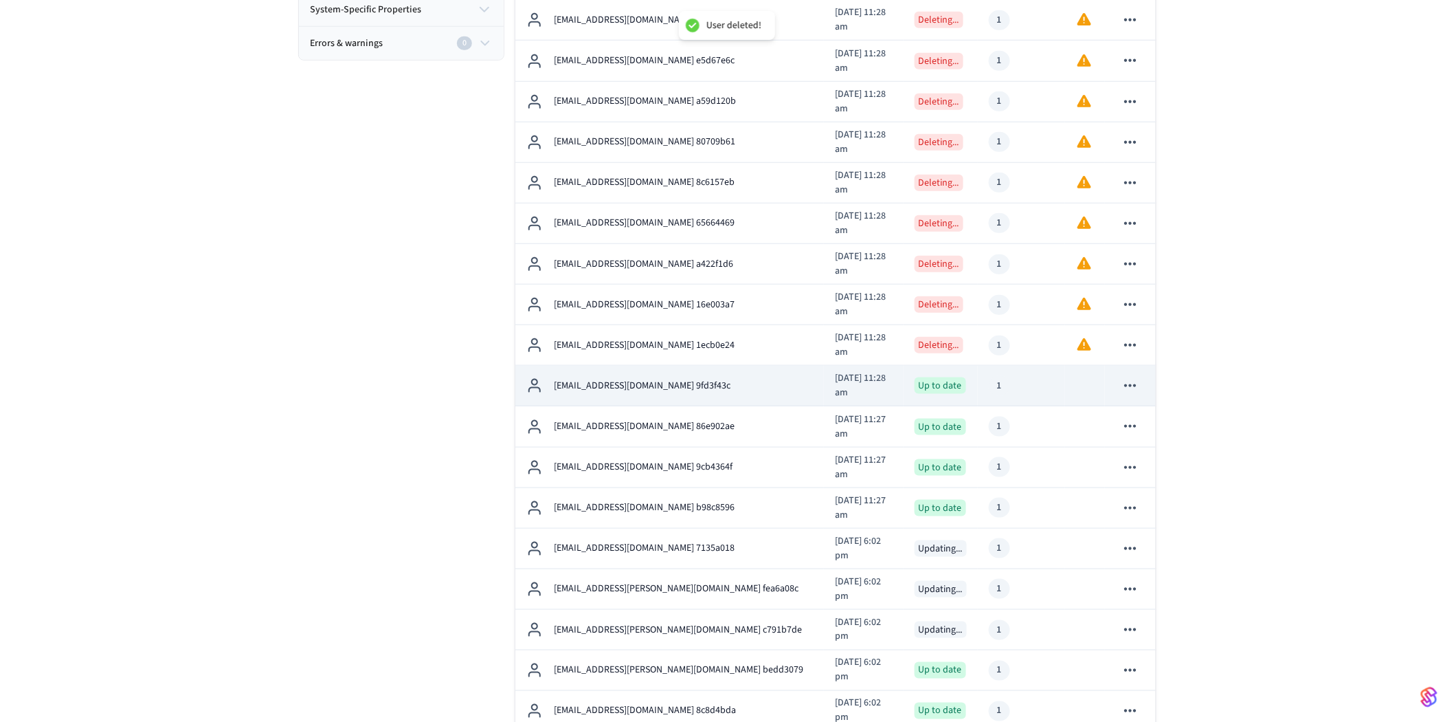
click at [1130, 377] on icon "sticky table" at bounding box center [1130, 386] width 18 height 18
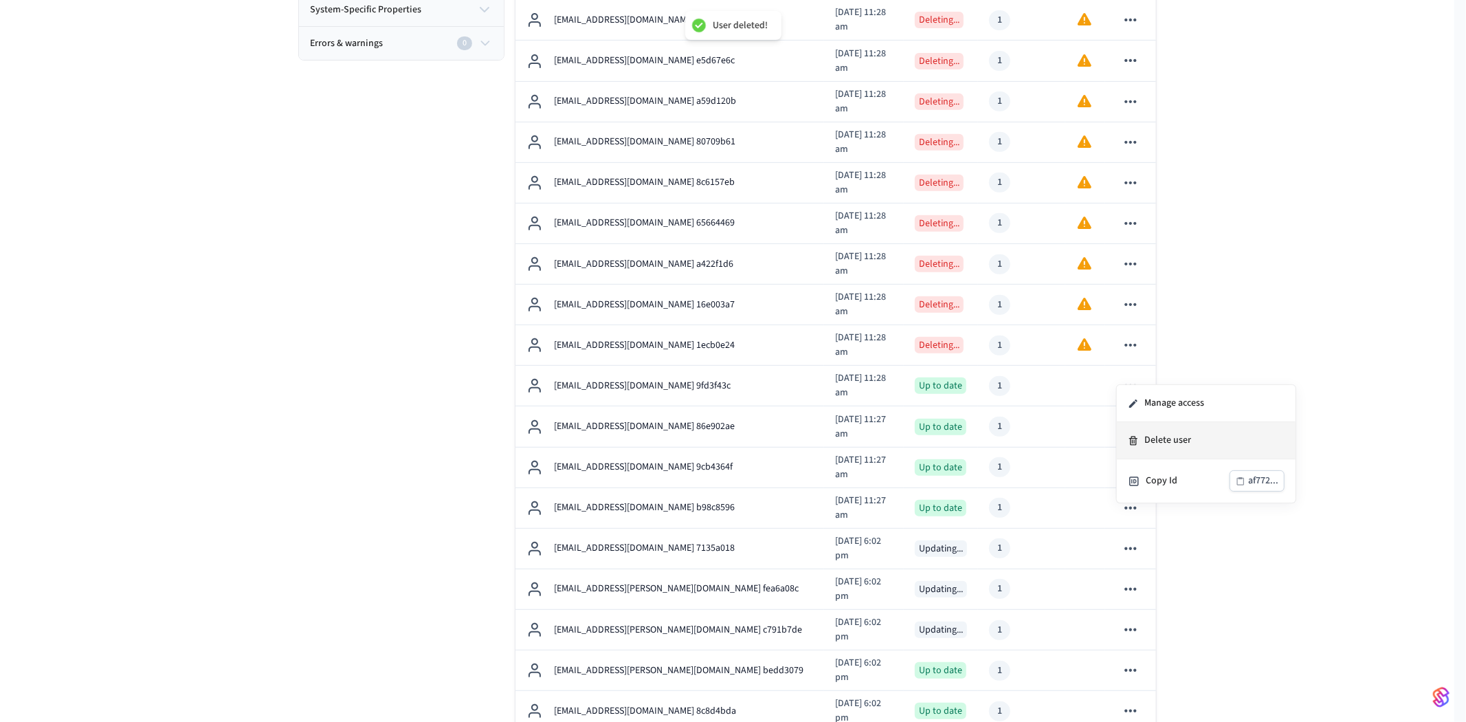
click at [1150, 433] on li "Delete user" at bounding box center [1206, 440] width 179 height 37
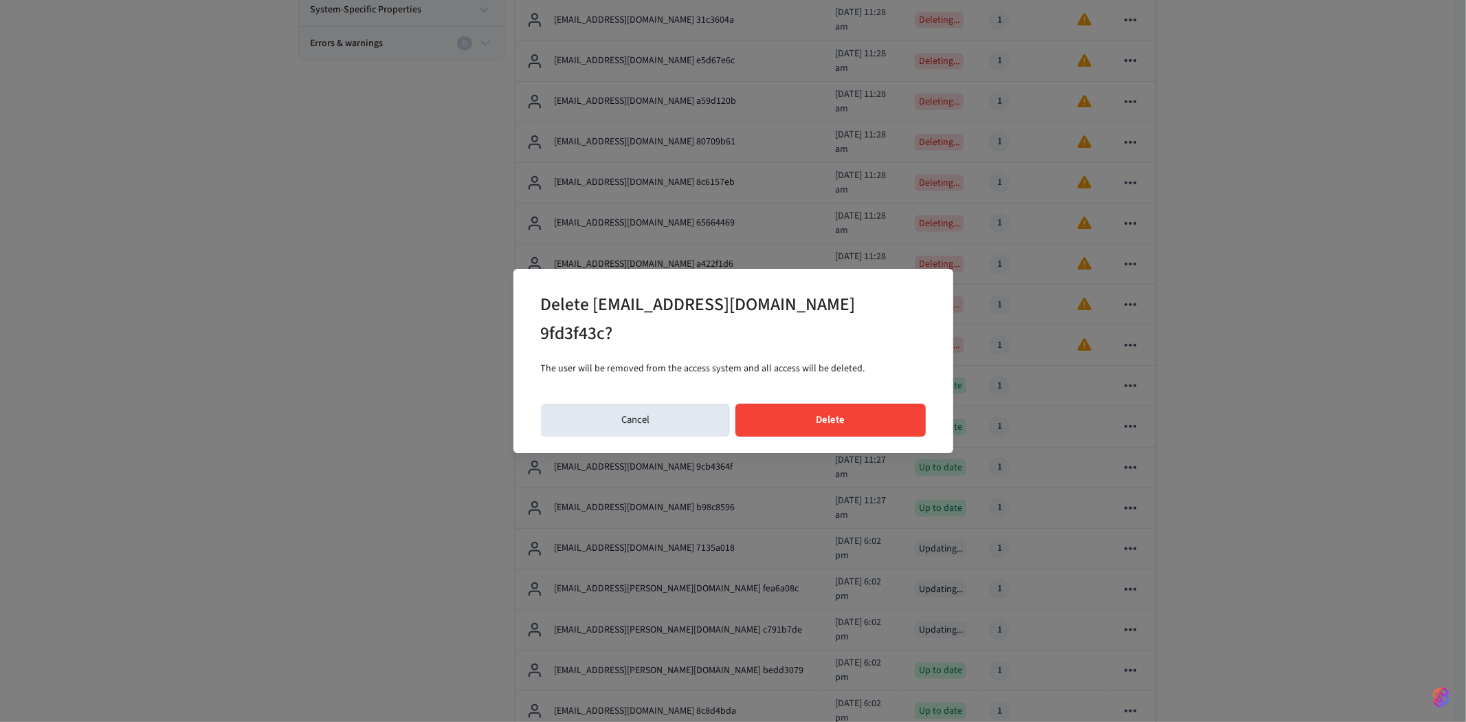
click at [852, 403] on button "Delete" at bounding box center [830, 419] width 190 height 33
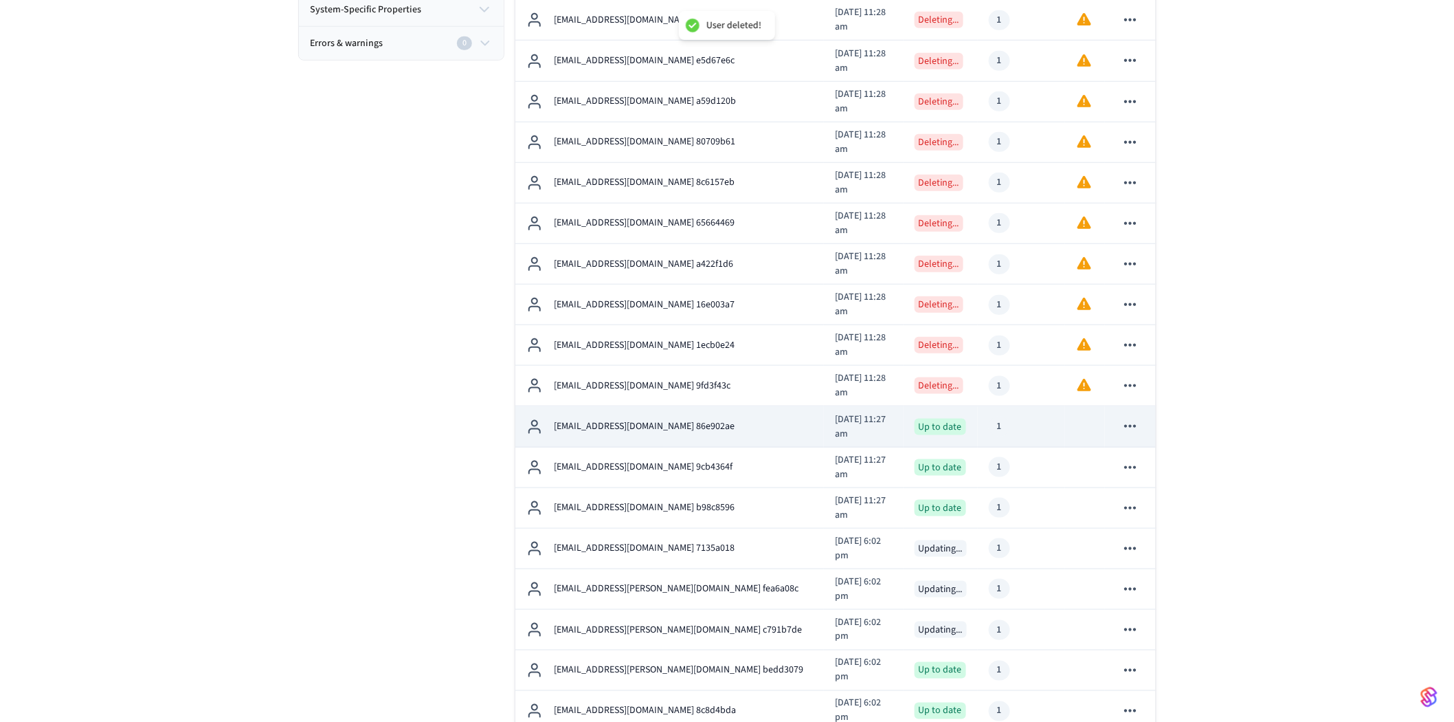
click at [1132, 417] on icon "sticky table" at bounding box center [1130, 426] width 18 height 18
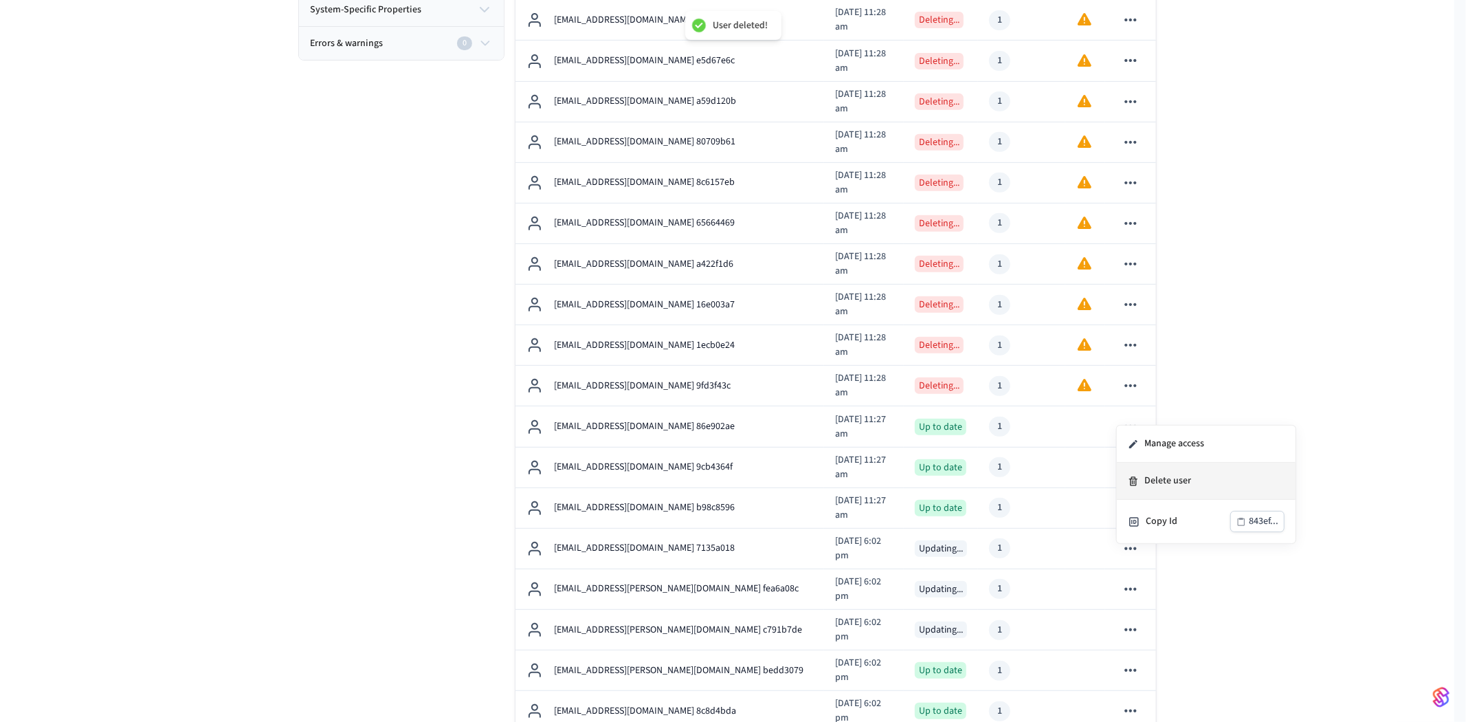
click at [1159, 474] on li "Delete user" at bounding box center [1206, 480] width 179 height 37
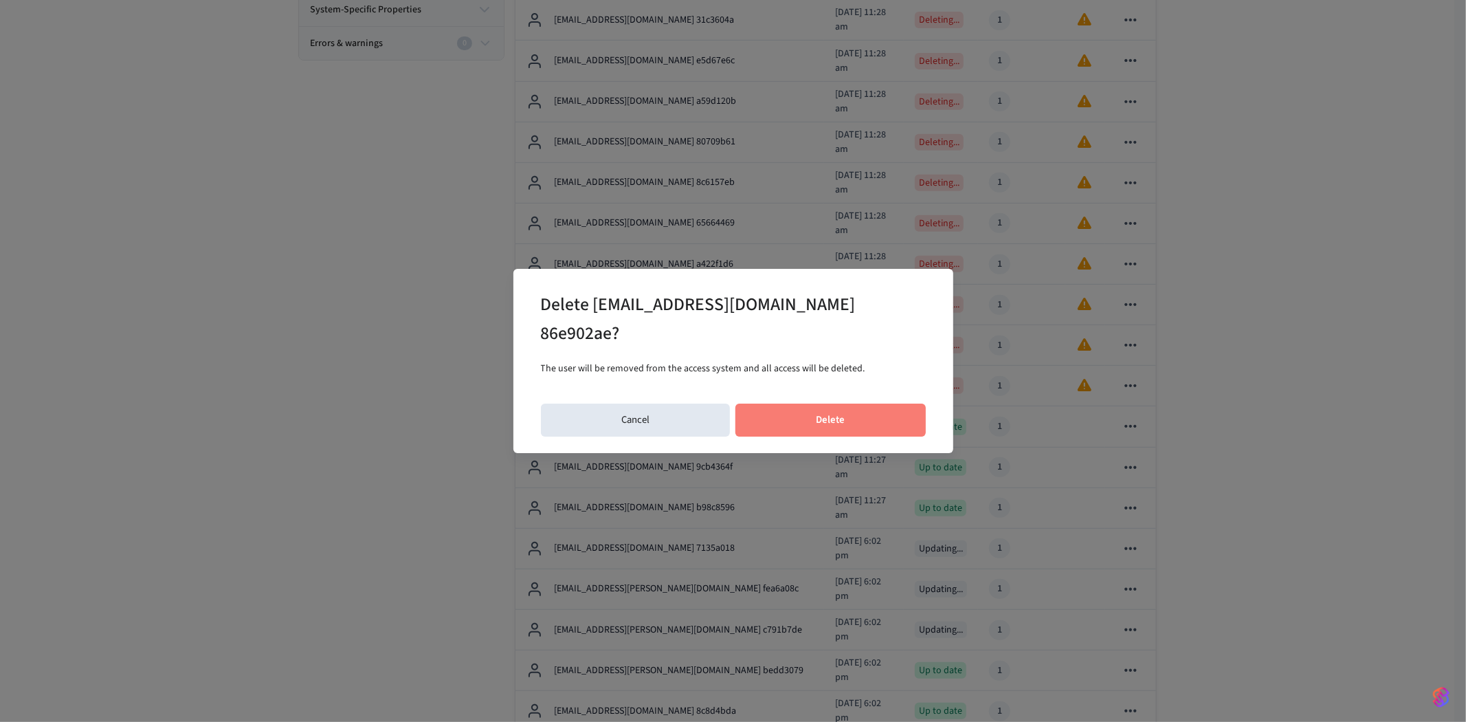
click at [866, 403] on button "Delete" at bounding box center [830, 419] width 190 height 33
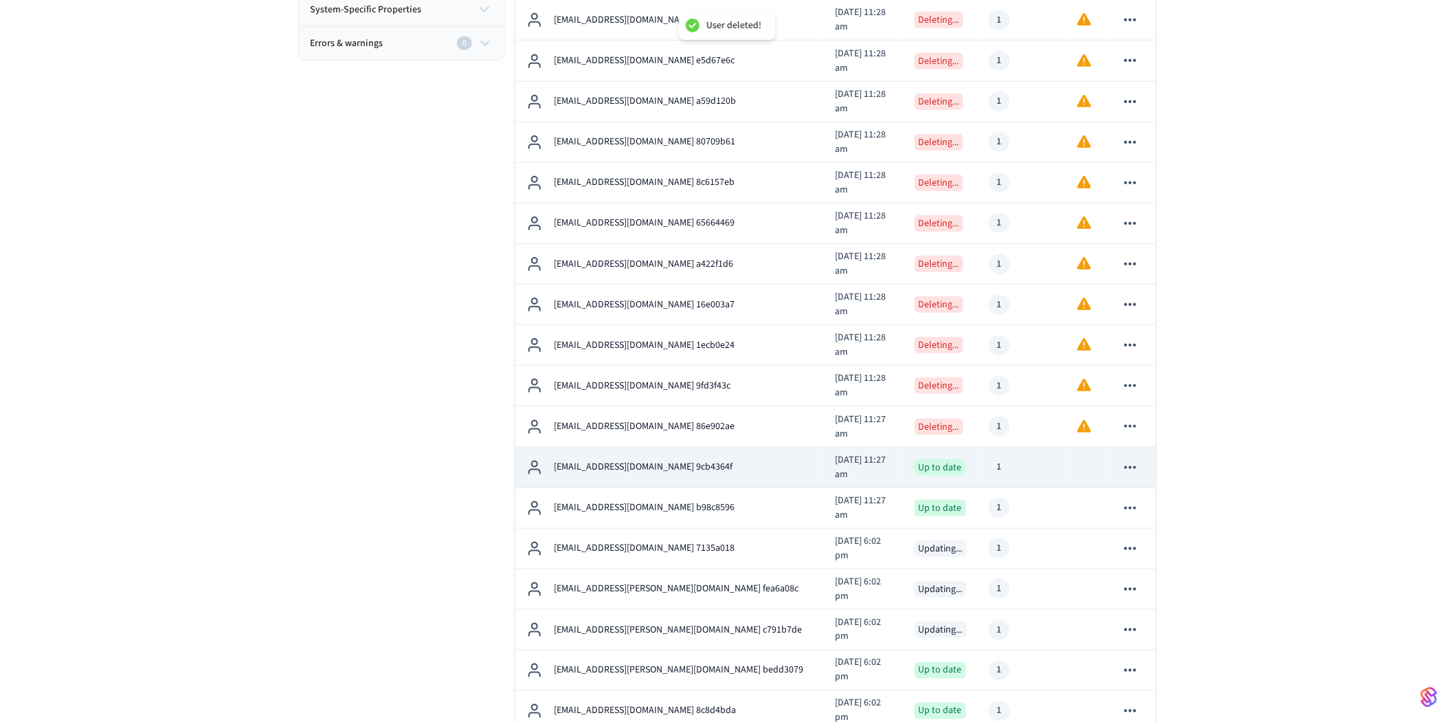
click at [1135, 458] on icon "sticky table" at bounding box center [1130, 467] width 18 height 18
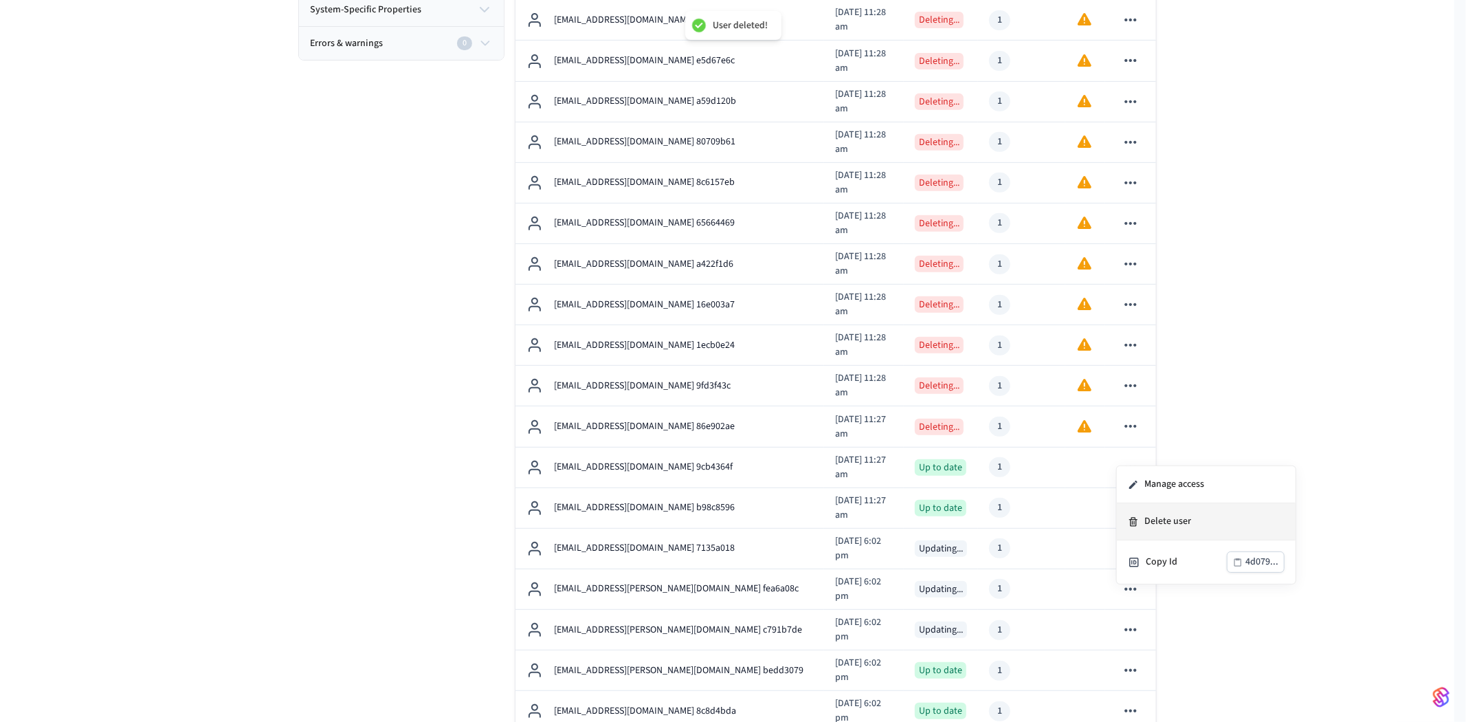
click at [1163, 524] on li "Delete user" at bounding box center [1206, 521] width 179 height 37
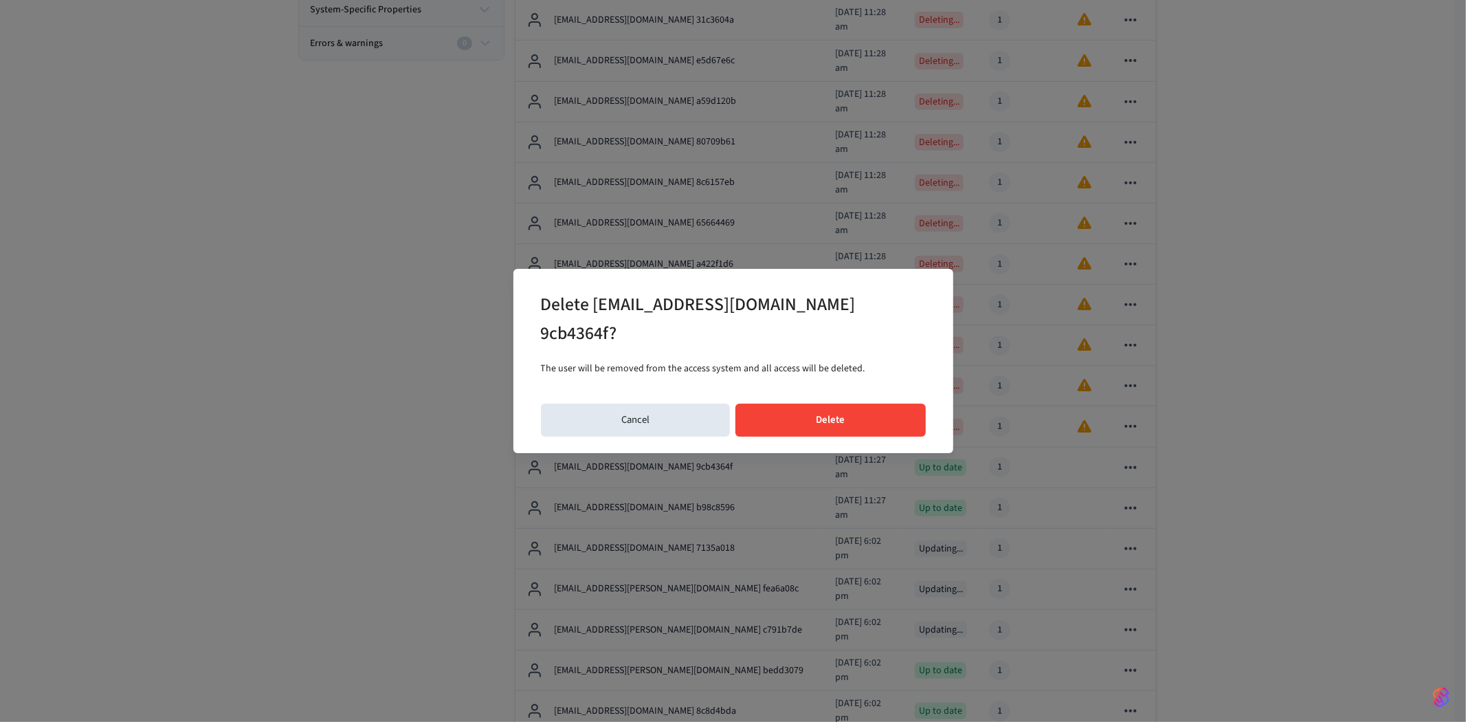
click at [797, 403] on button "Delete" at bounding box center [830, 419] width 190 height 33
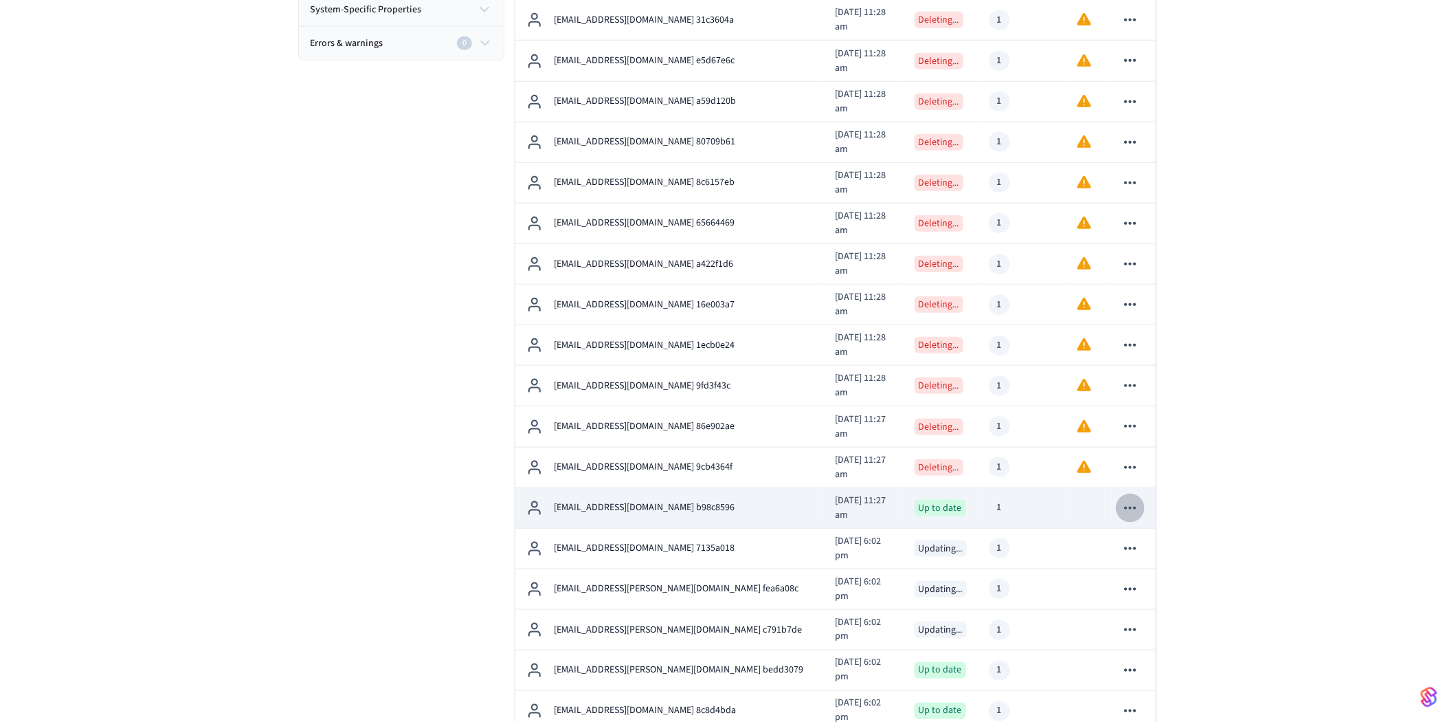
click at [1130, 499] on icon "sticky table" at bounding box center [1130, 508] width 18 height 18
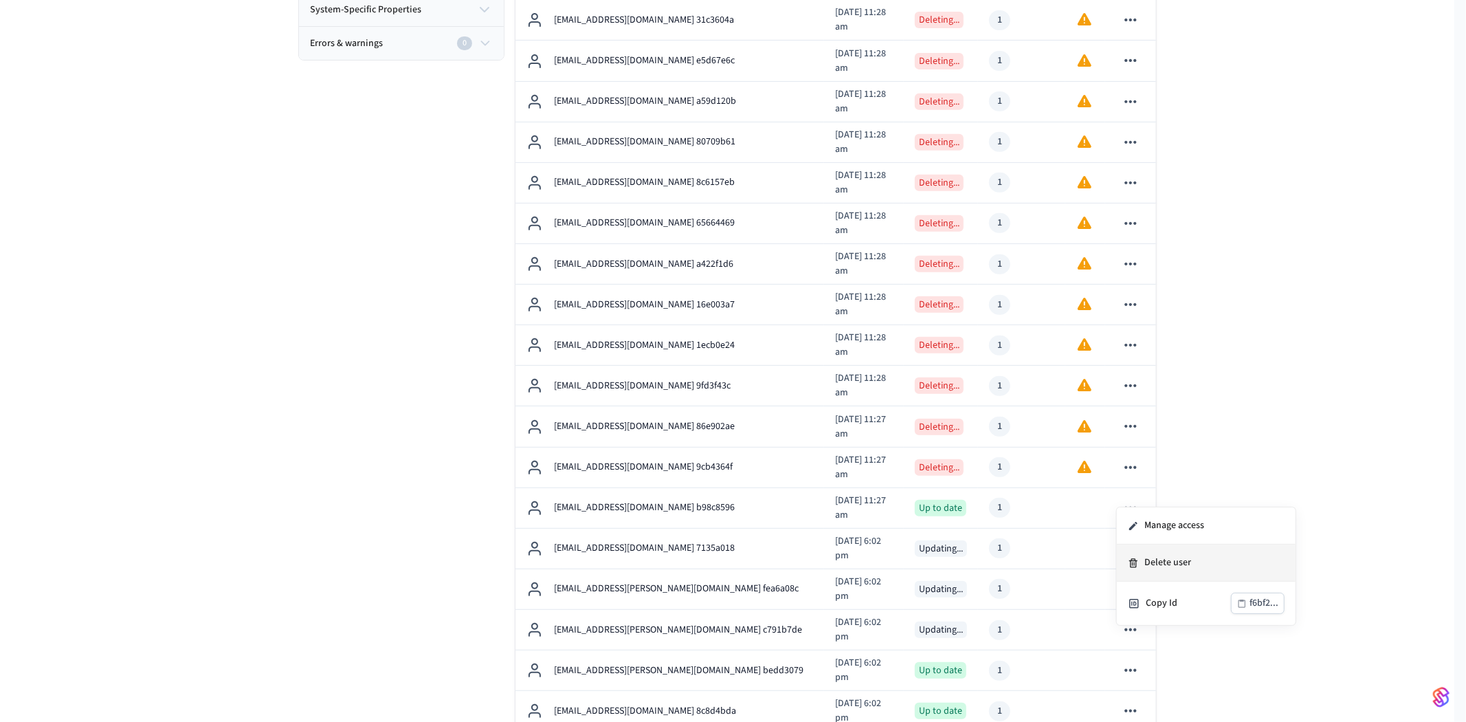
click at [1154, 555] on li "Delete user" at bounding box center [1206, 562] width 179 height 37
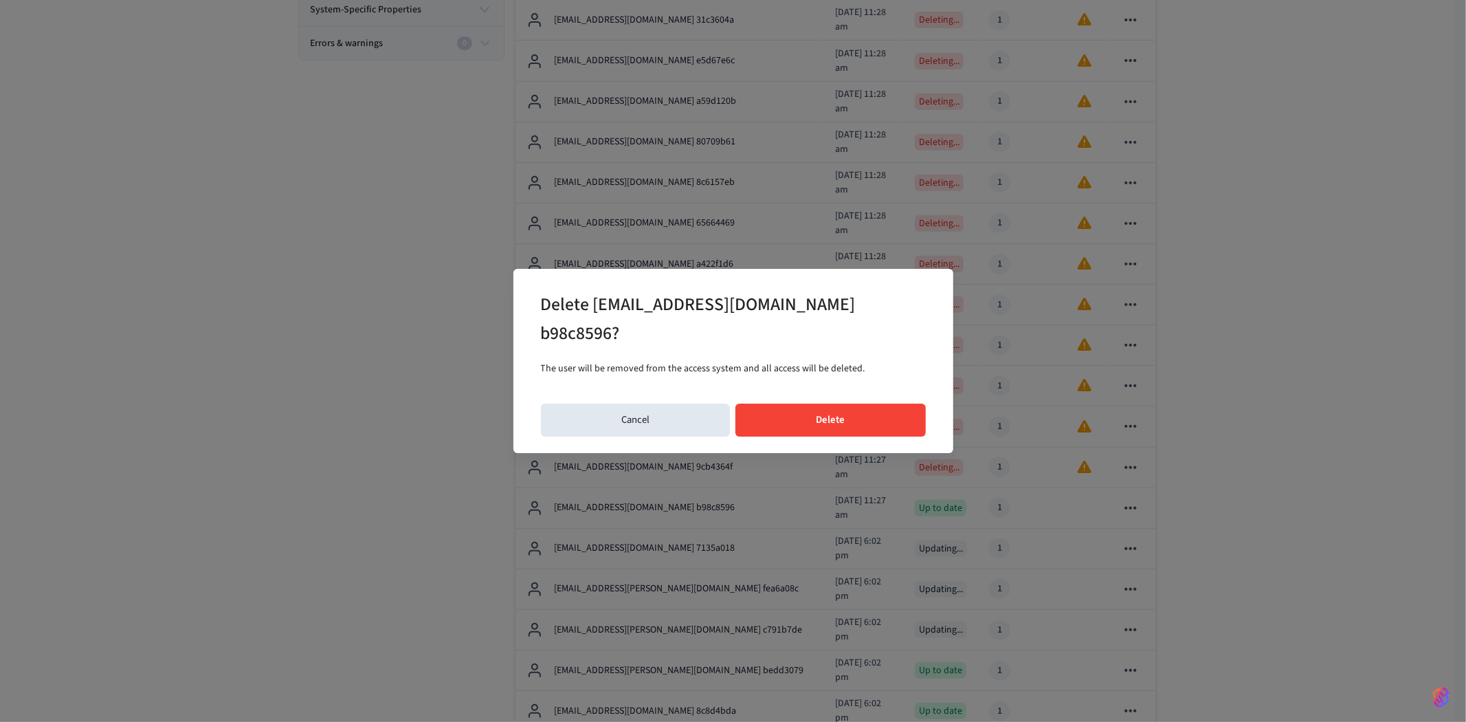
click at [808, 406] on button "Delete" at bounding box center [830, 419] width 190 height 33
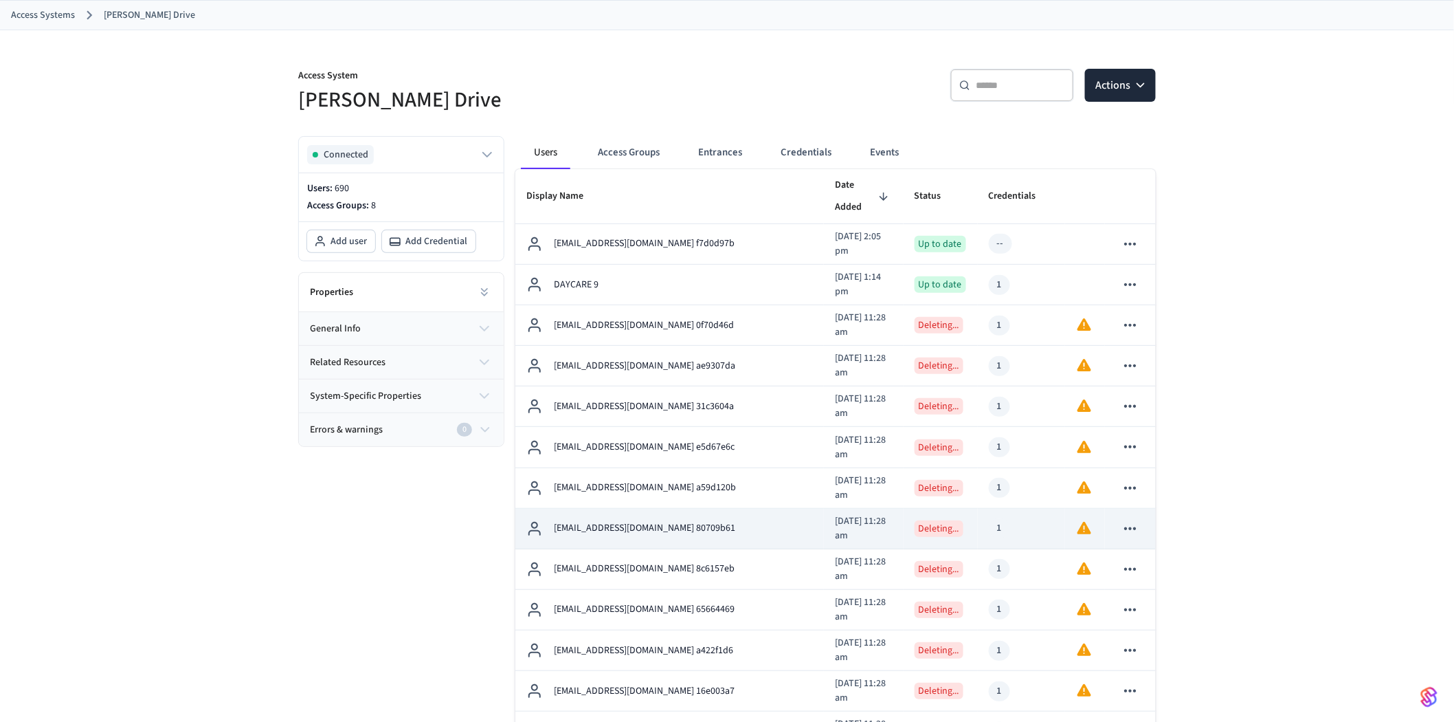
scroll to position [0, 0]
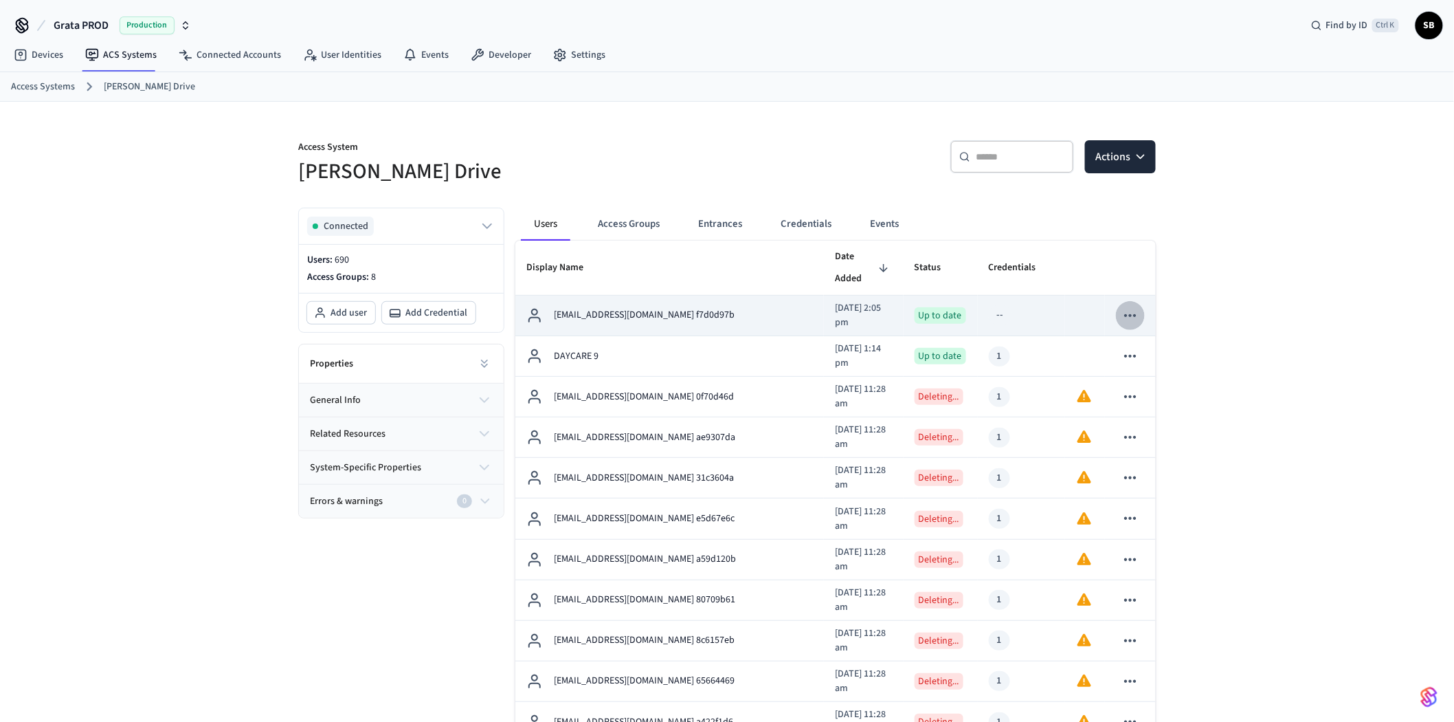
click at [1130, 314] on icon "sticky table" at bounding box center [1130, 315] width 12 height 3
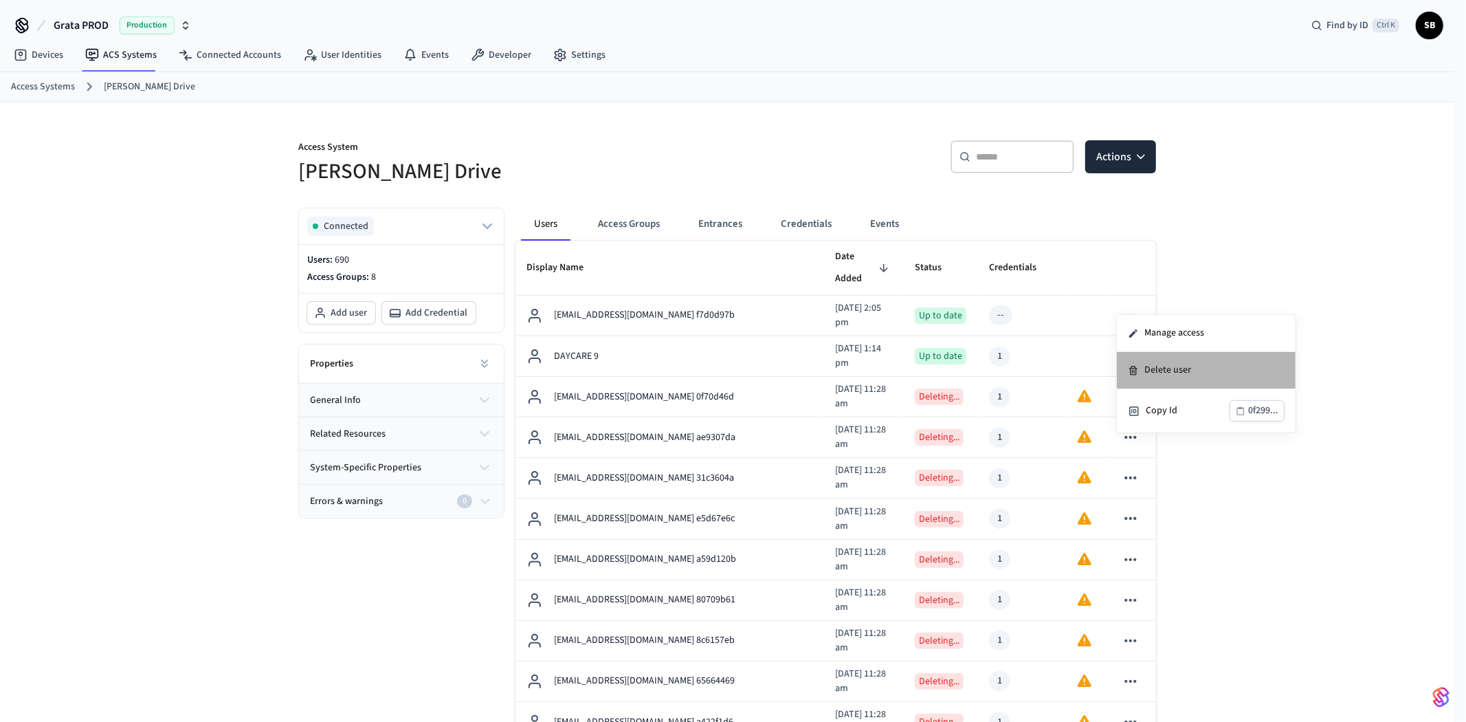
click at [1167, 366] on li "Delete user" at bounding box center [1206, 370] width 179 height 37
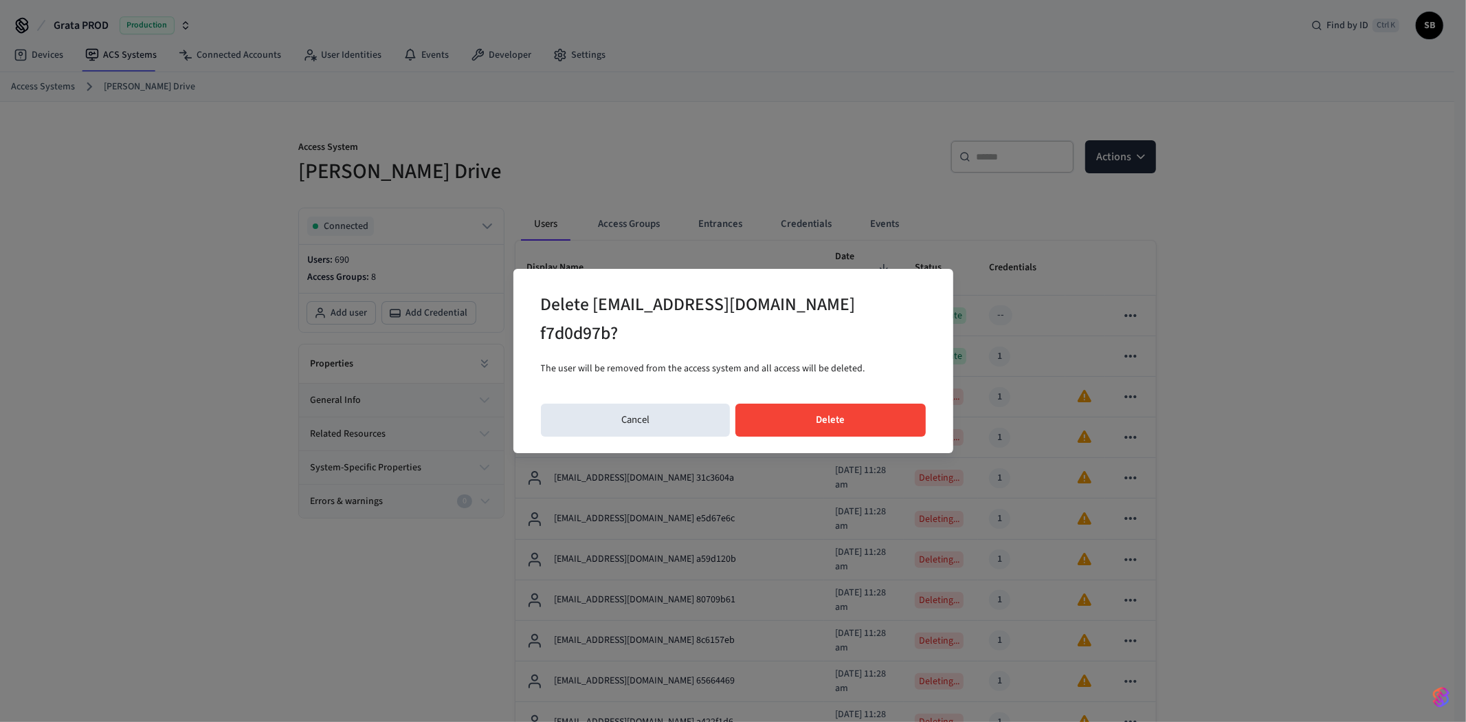
click at [832, 420] on button "Delete" at bounding box center [830, 419] width 190 height 33
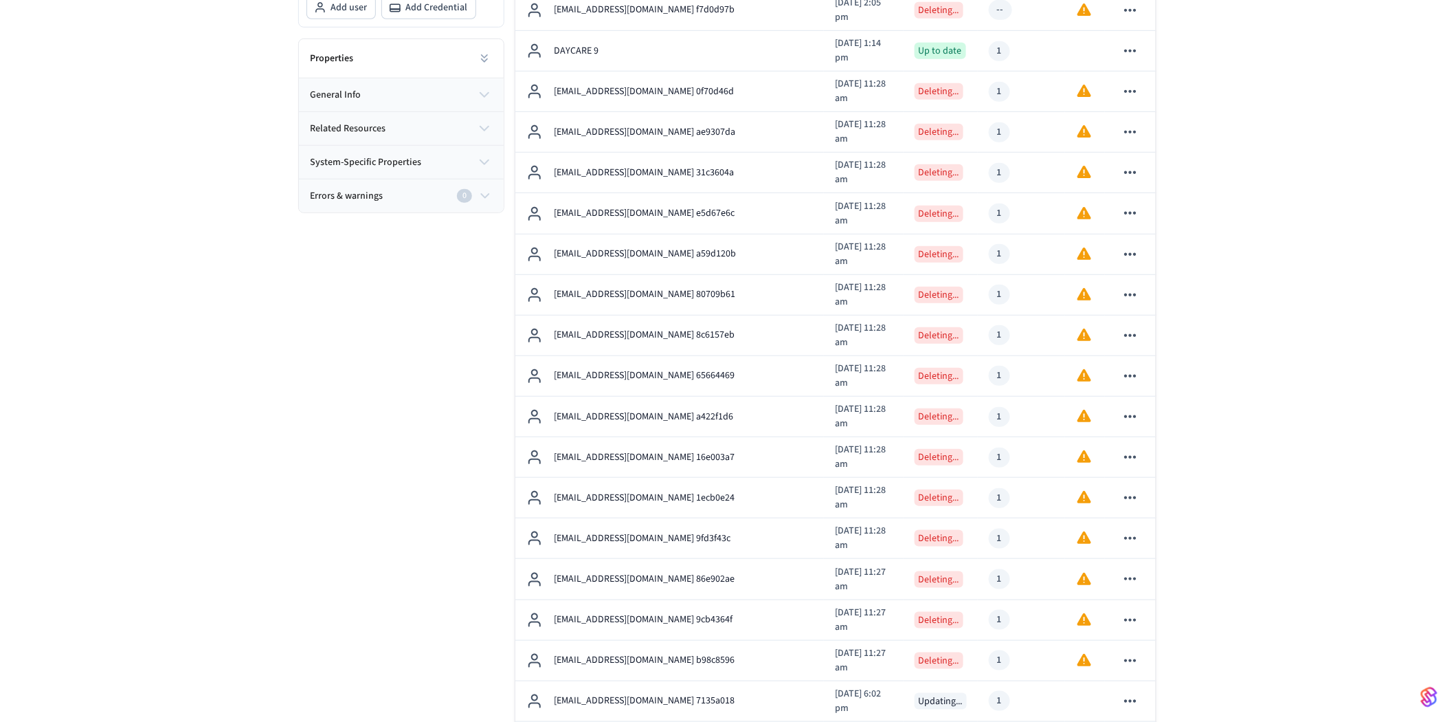
scroll to position [381, 0]
